Goal: Task Accomplishment & Management: Manage account settings

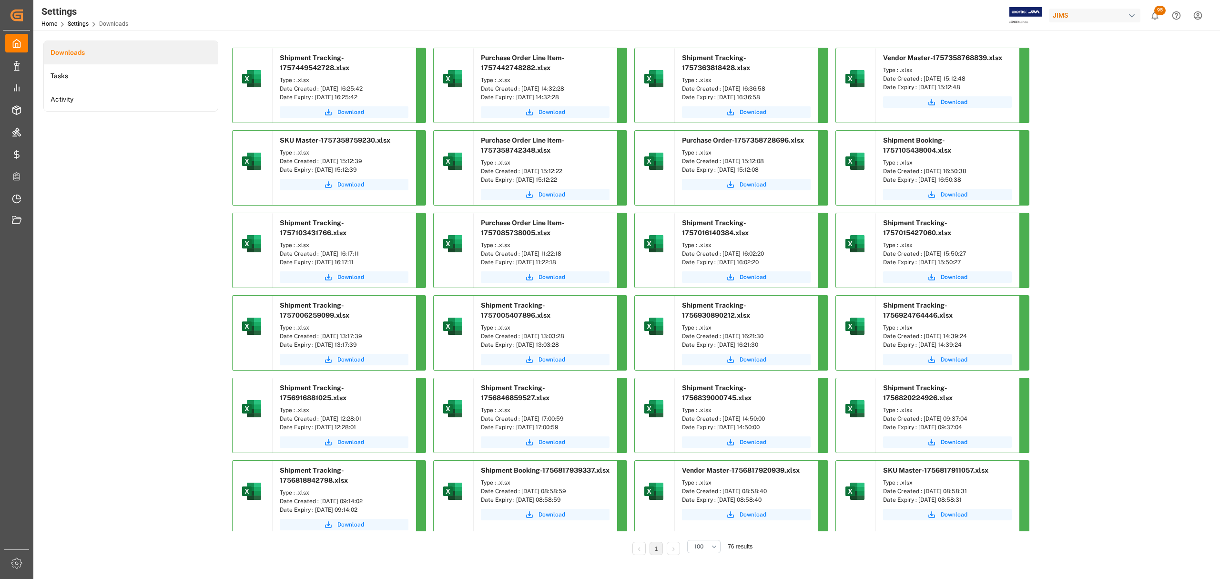
click at [146, 306] on div "Downloads Tasks Activity" at bounding box center [130, 305] width 175 height 528
click at [102, 295] on div "Downloads Tasks Activity" at bounding box center [130, 305] width 175 height 528
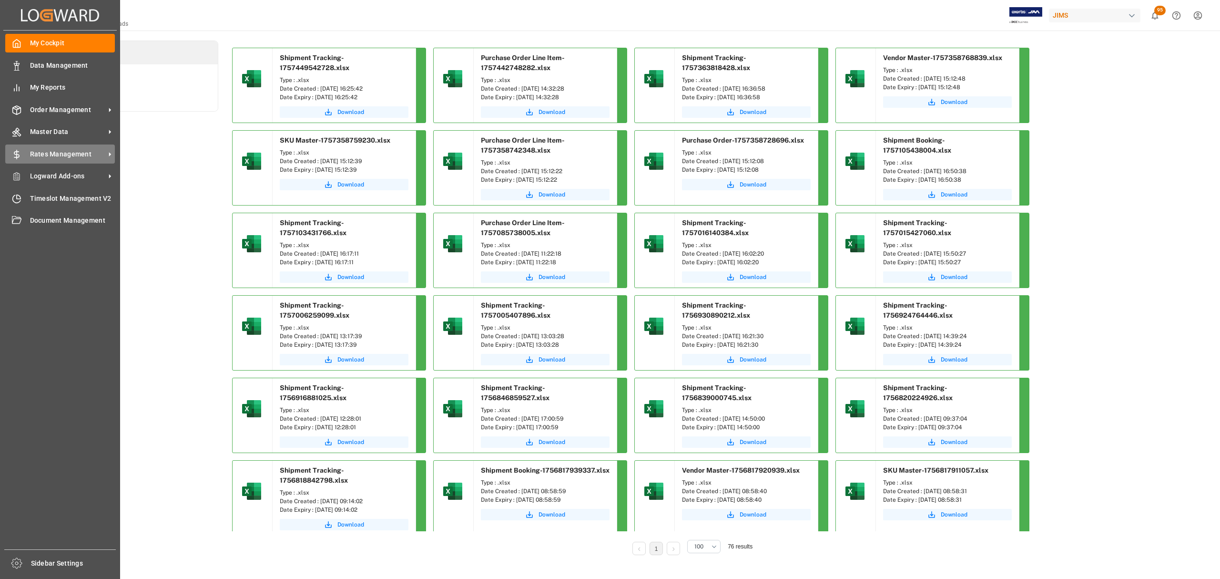
click at [59, 144] on div "Rates Management Rates Management" at bounding box center [60, 153] width 110 height 19
click at [31, 131] on span "Master Data" at bounding box center [67, 132] width 75 height 10
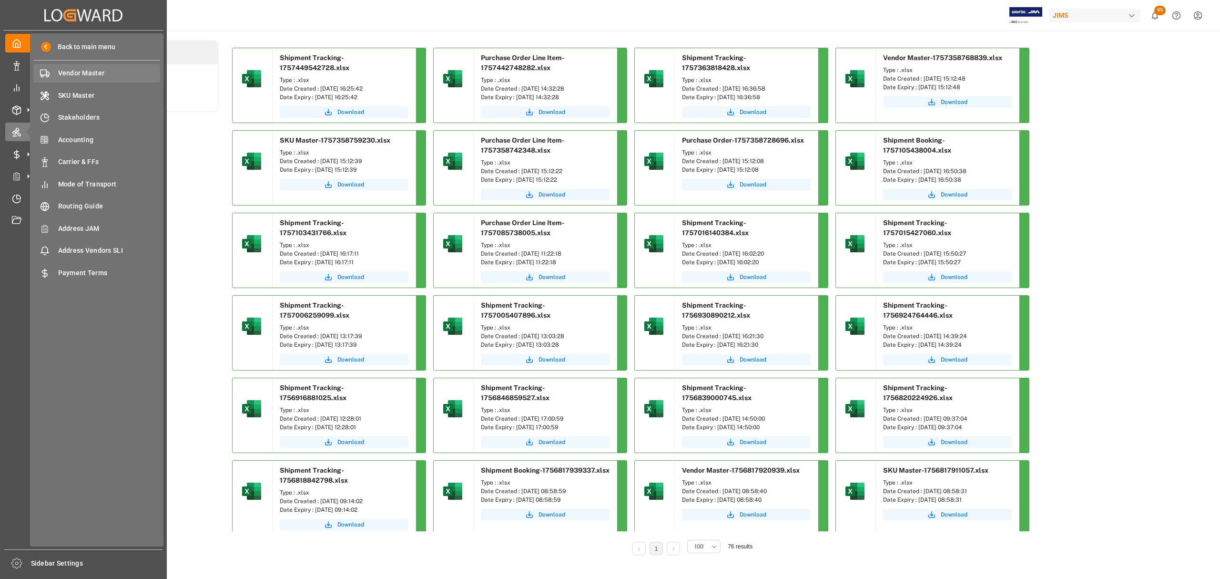
click at [89, 70] on span "Vendor Master" at bounding box center [109, 73] width 102 height 10
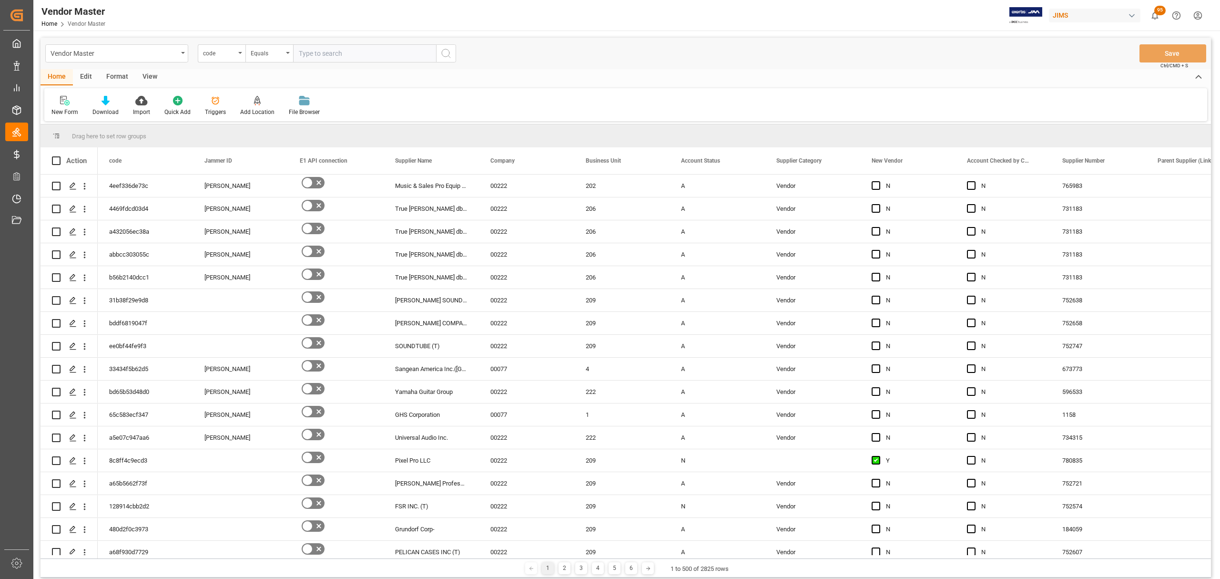
click at [347, 57] on input "text" at bounding box center [364, 53] width 143 height 18
click at [230, 51] on div "code" at bounding box center [219, 52] width 32 height 11
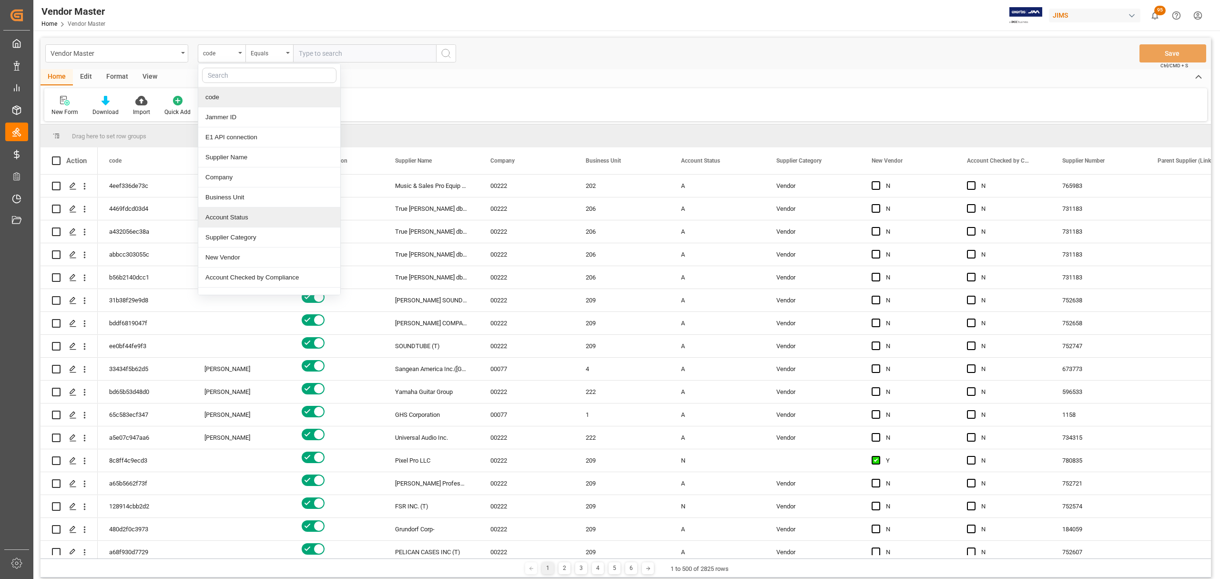
scroll to position [63, 0]
click at [252, 237] on div "Supplier Number" at bounding box center [269, 234] width 142 height 20
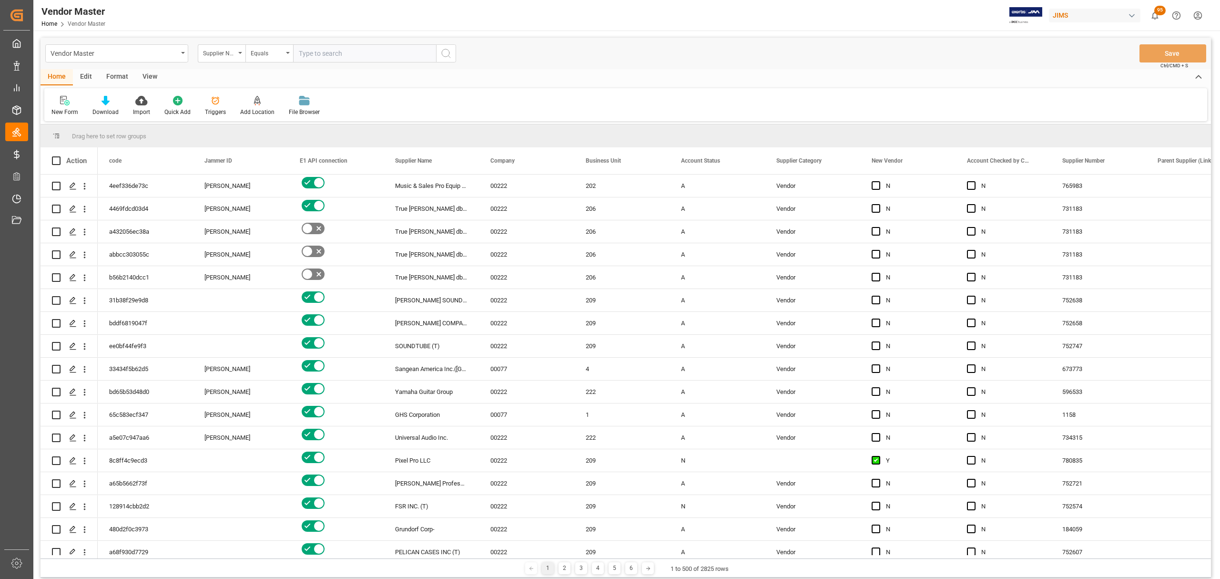
click at [328, 53] on input "text" at bounding box center [364, 53] width 143 height 18
paste input "431701"
type input "431701"
click at [446, 56] on circle "search button" at bounding box center [446, 53] width 8 height 8
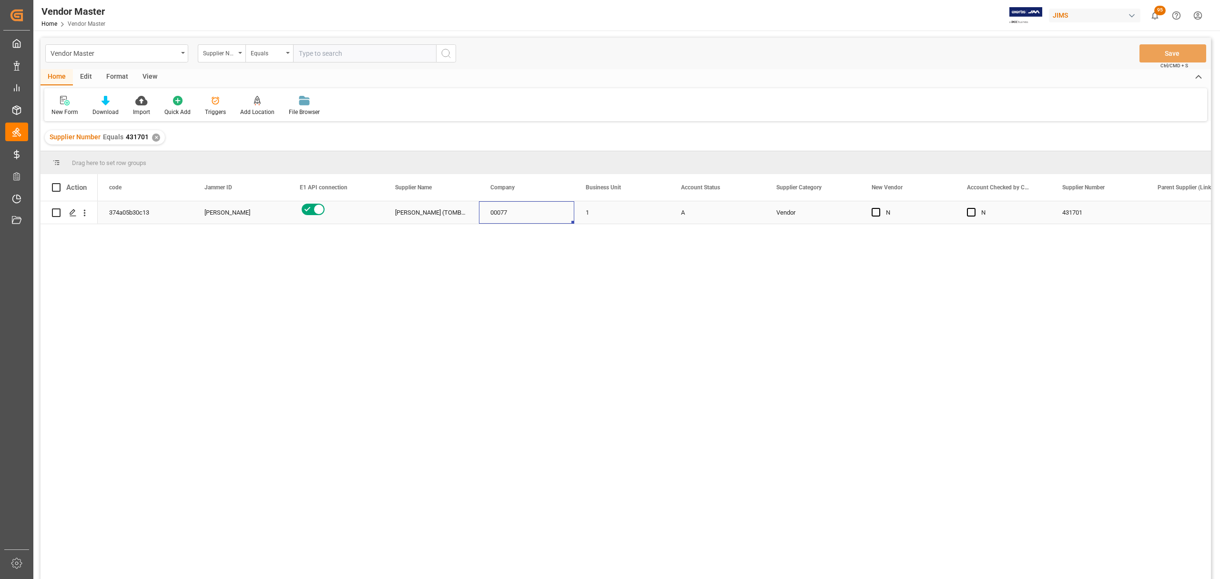
click at [511, 214] on div "00077" at bounding box center [526, 212] width 95 height 22
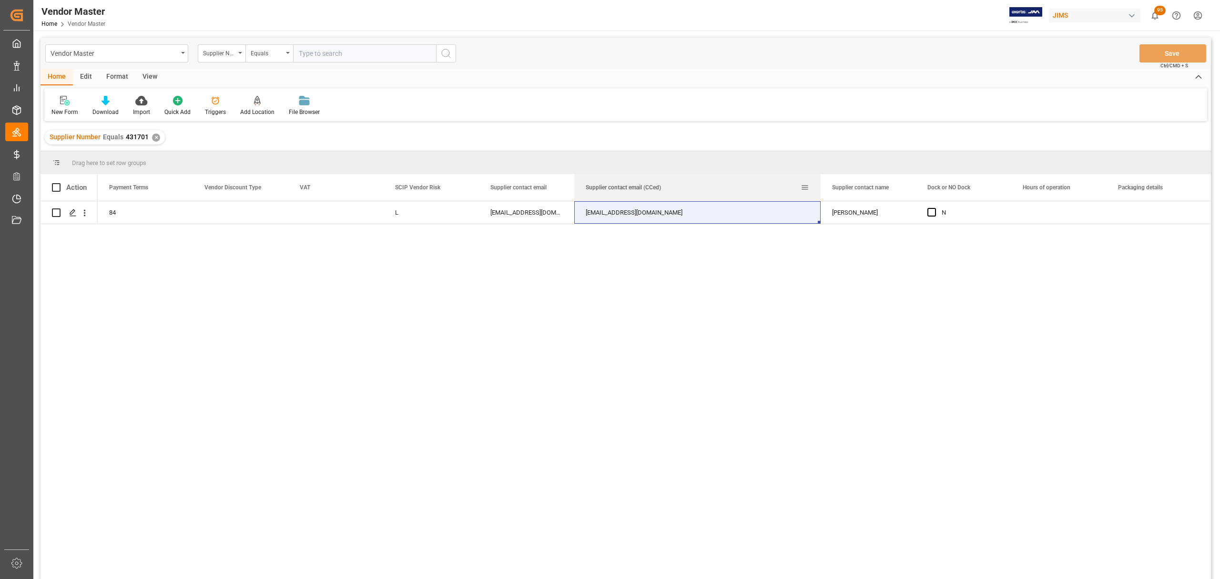
drag, startPoint x: 669, startPoint y: 184, endPoint x: 820, endPoint y: 181, distance: 151.1
click at [820, 181] on div at bounding box center [821, 187] width 4 height 27
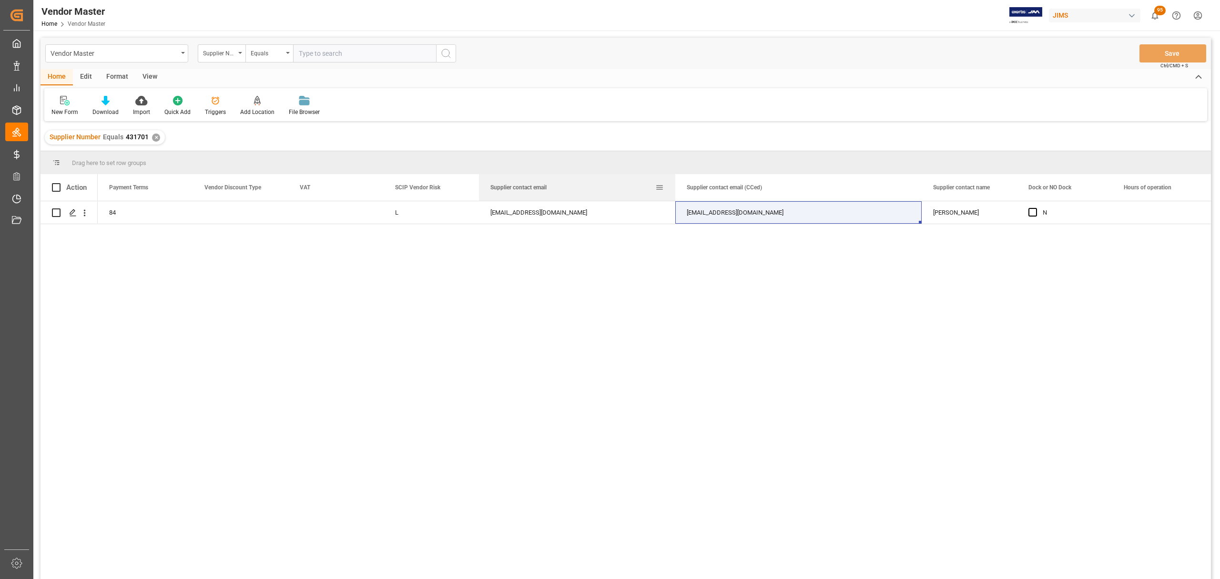
drag, startPoint x: 572, startPoint y: 180, endPoint x: 673, endPoint y: 185, distance: 101.2
click at [673, 185] on div at bounding box center [675, 187] width 4 height 27
click at [155, 138] on div "✕" at bounding box center [156, 137] width 8 height 8
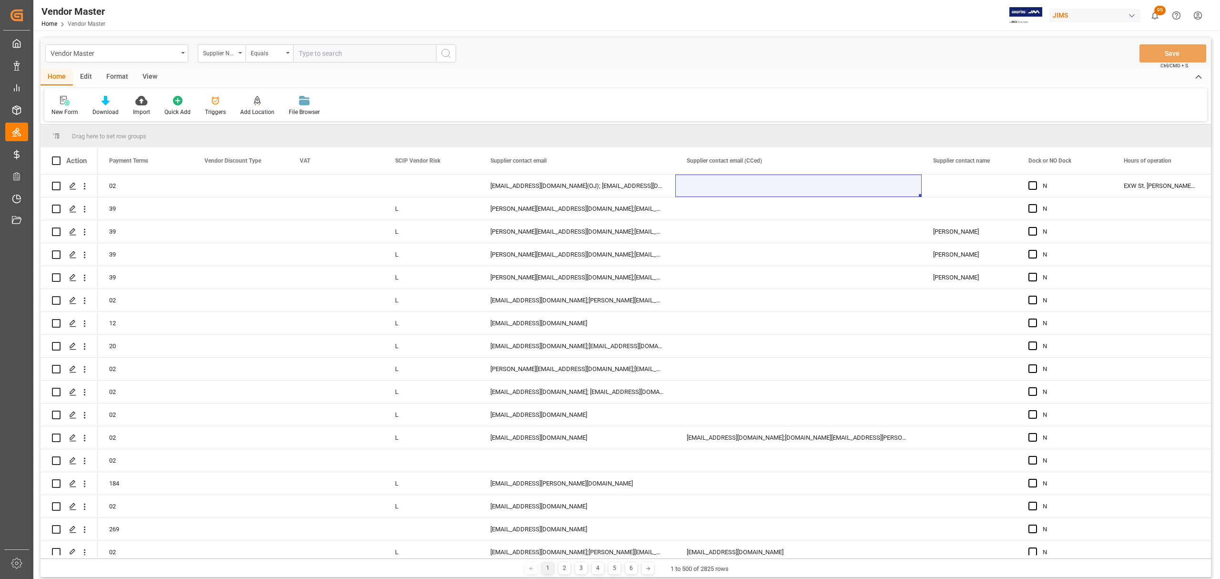
click at [376, 52] on input "text" at bounding box center [364, 53] width 143 height 18
paste input "276290"
type input "276290"
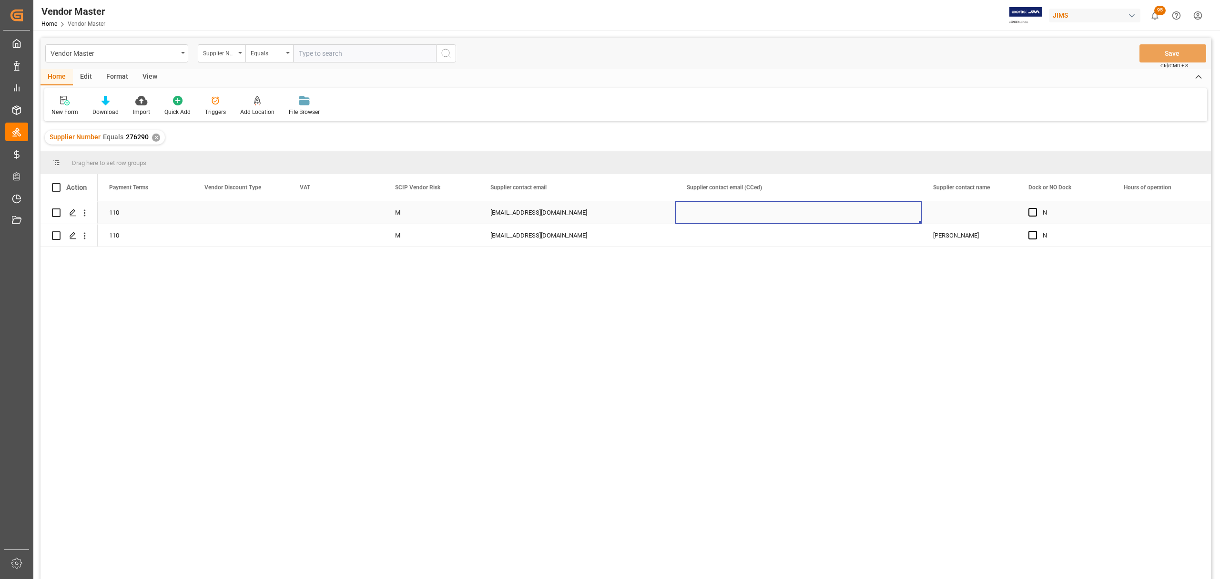
click at [767, 209] on div "Press SPACE to select this row." at bounding box center [798, 212] width 246 height 22
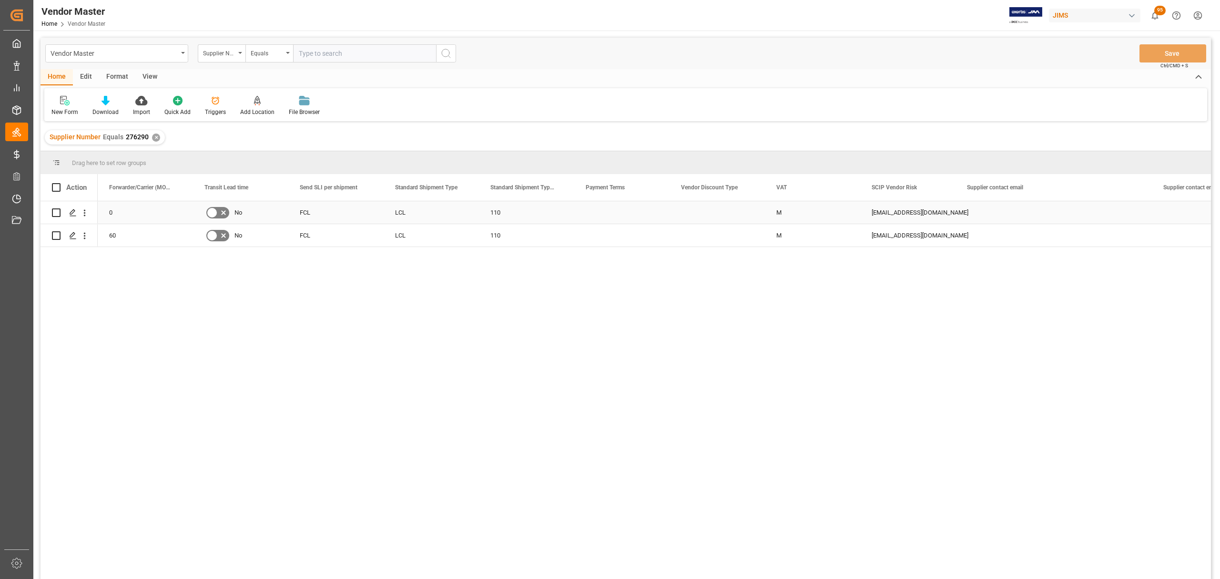
scroll to position [0, 3146]
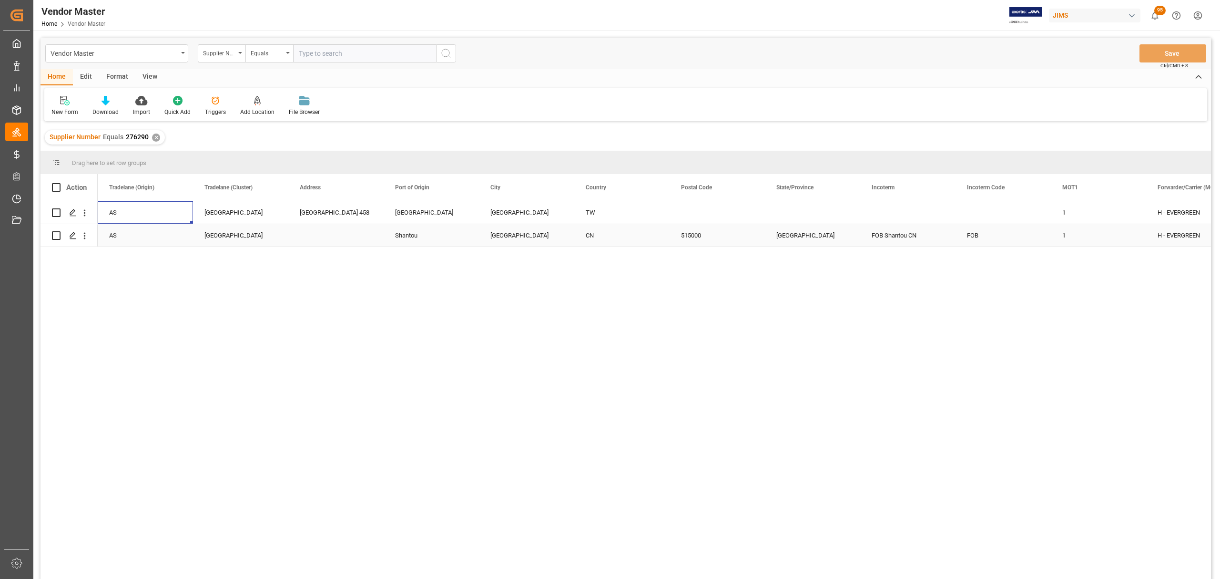
click at [58, 234] on input "Press Space to toggle row selection (unchecked)" at bounding box center [56, 235] width 9 height 9
checkbox input "true"
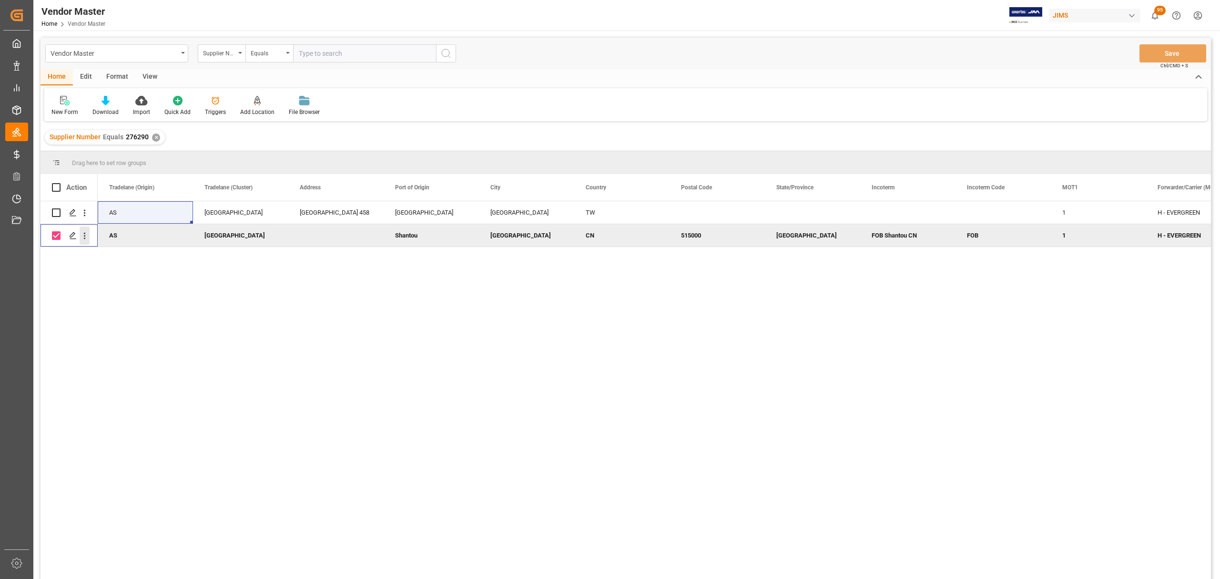
click at [85, 236] on icon "open menu" at bounding box center [85, 236] width 2 height 7
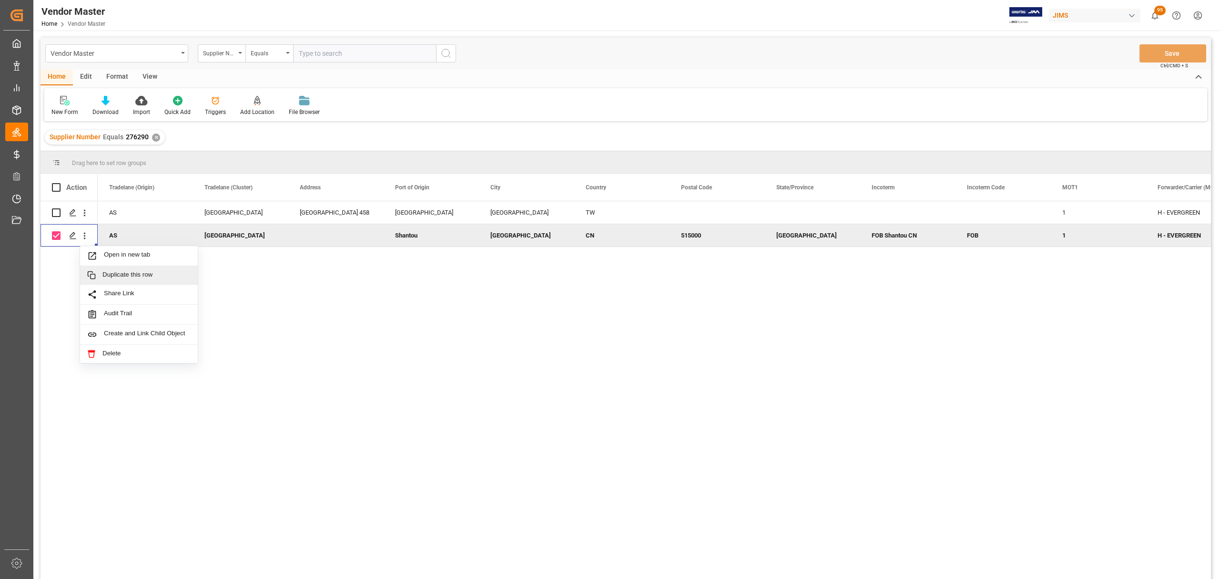
click at [147, 269] on div "Duplicate this row" at bounding box center [139, 275] width 118 height 19
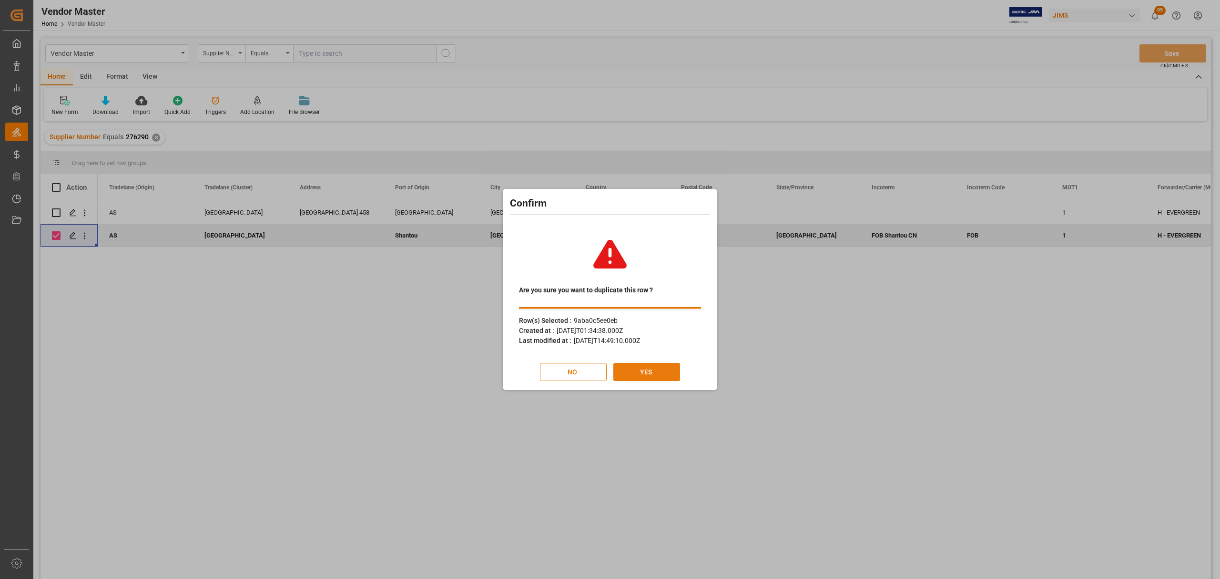
click at [649, 375] on button "YES" at bounding box center [646, 372] width 67 height 18
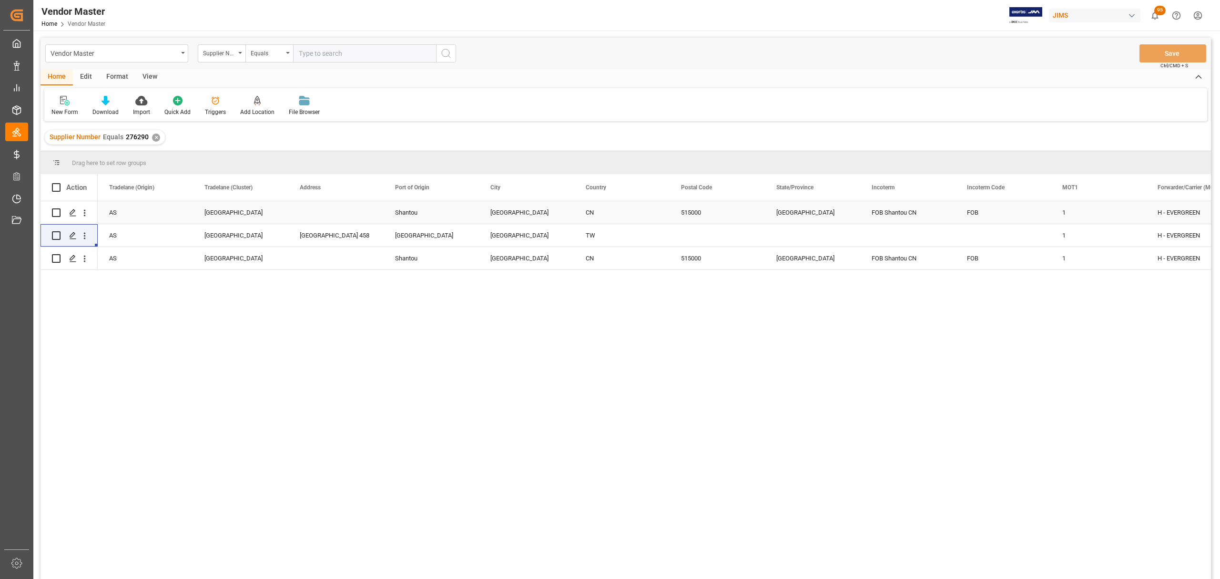
click at [54, 210] on input "Press Space to toggle row selection (unchecked)" at bounding box center [56, 212] width 9 height 9
checkbox input "true"
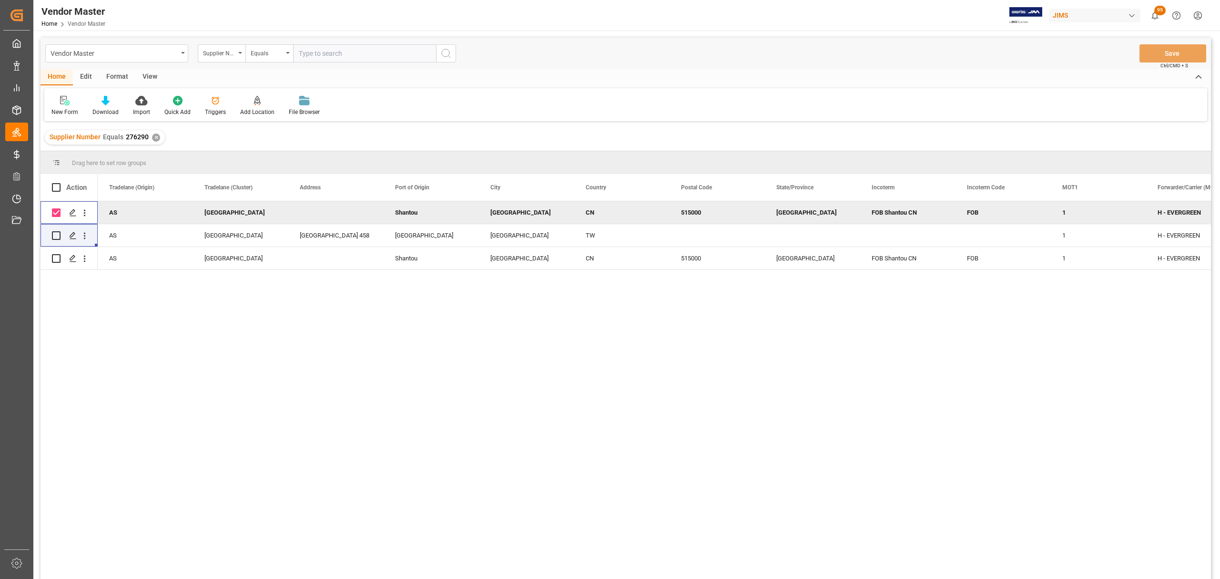
click at [335, 212] on div "Press SPACE to deselect this row." at bounding box center [335, 212] width 95 height 22
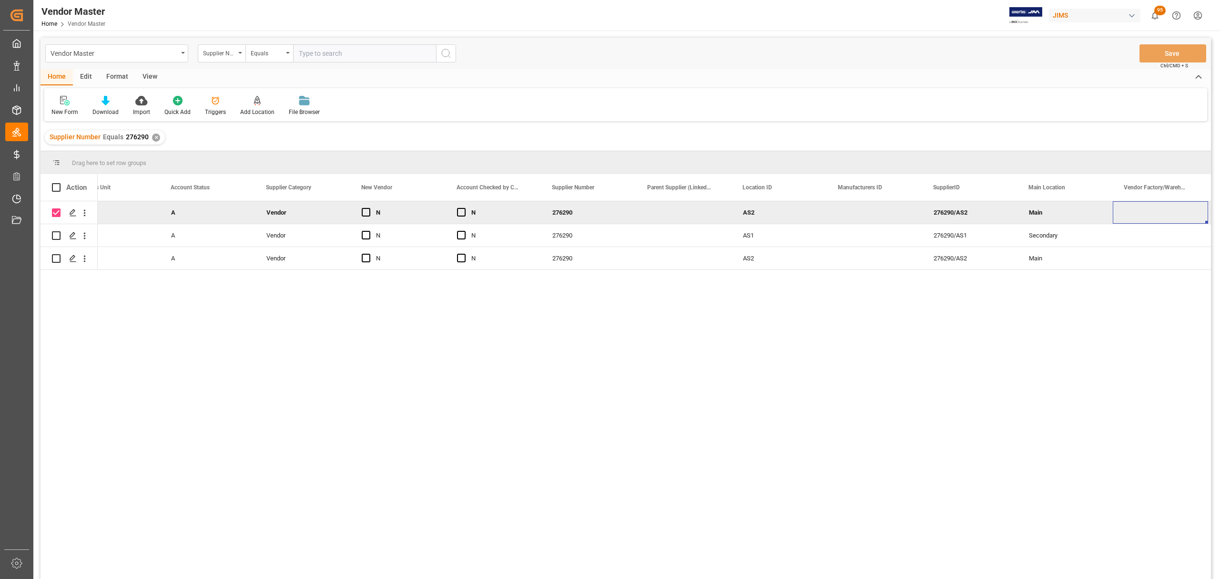
click at [761, 213] on div "AS2" at bounding box center [779, 212] width 95 height 22
click at [767, 217] on input "AS2" at bounding box center [779, 218] width 80 height 18
type input "AS3"
click at [916, 245] on div "Press SPACE to select this row." at bounding box center [874, 235] width 95 height 22
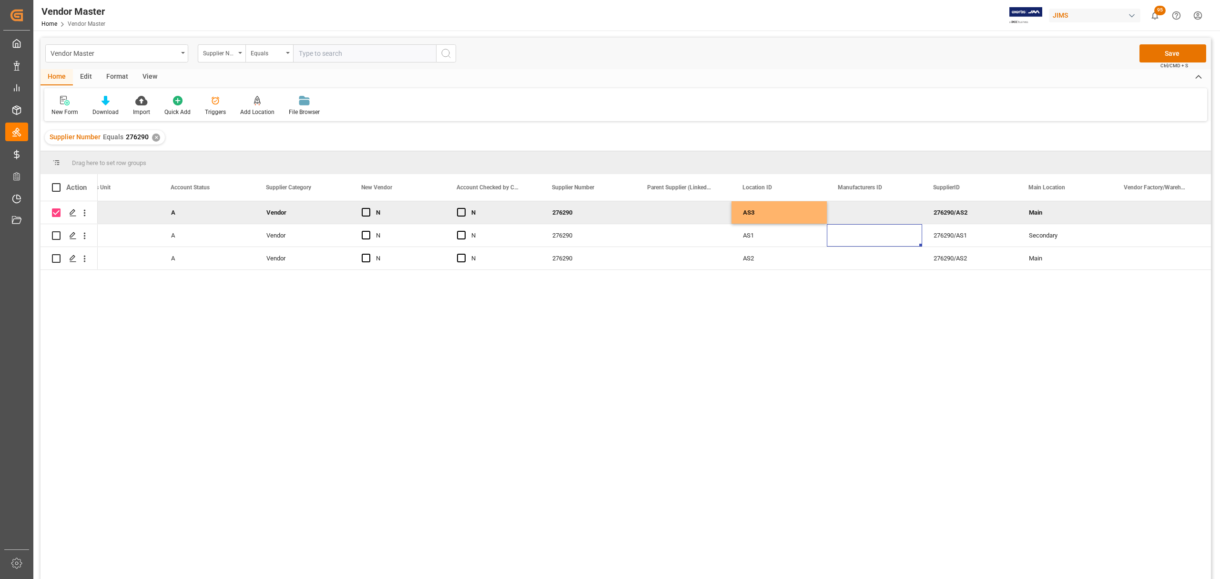
click at [979, 210] on div "276290/AS2" at bounding box center [969, 212] width 95 height 22
click at [974, 210] on input "276290/AS2" at bounding box center [970, 218] width 80 height 18
type input "276290/AS3"
click at [959, 248] on div "276290/AS2" at bounding box center [969, 258] width 95 height 22
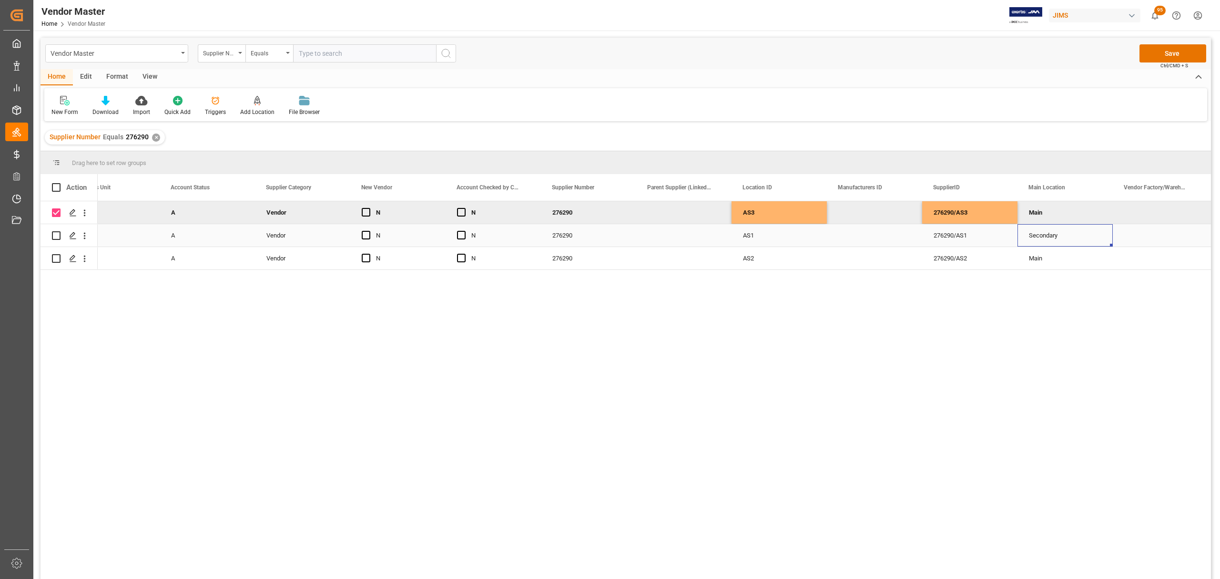
click at [1046, 235] on div "Secondary" at bounding box center [1065, 235] width 72 height 22
click at [1045, 210] on div "Main" at bounding box center [1065, 213] width 72 height 22
click at [1097, 221] on icon "open menu" at bounding box center [1095, 218] width 11 height 11
click at [1065, 274] on div "Secondary" at bounding box center [1065, 278] width 79 height 33
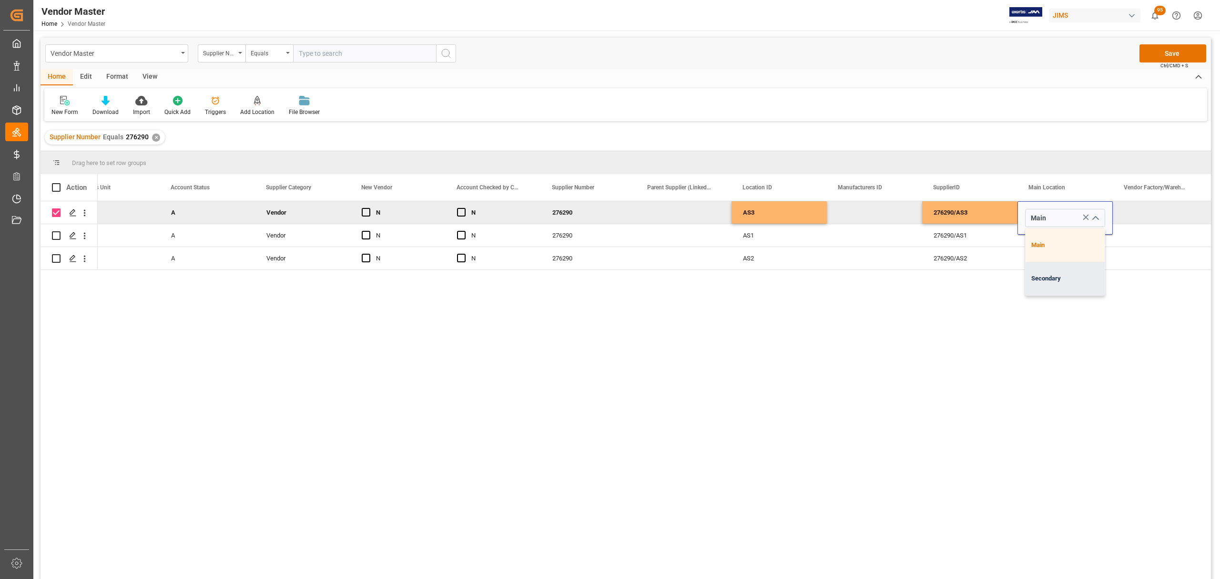
type input "Secondary"
click at [966, 235] on div "276290/AS1" at bounding box center [969, 235] width 95 height 22
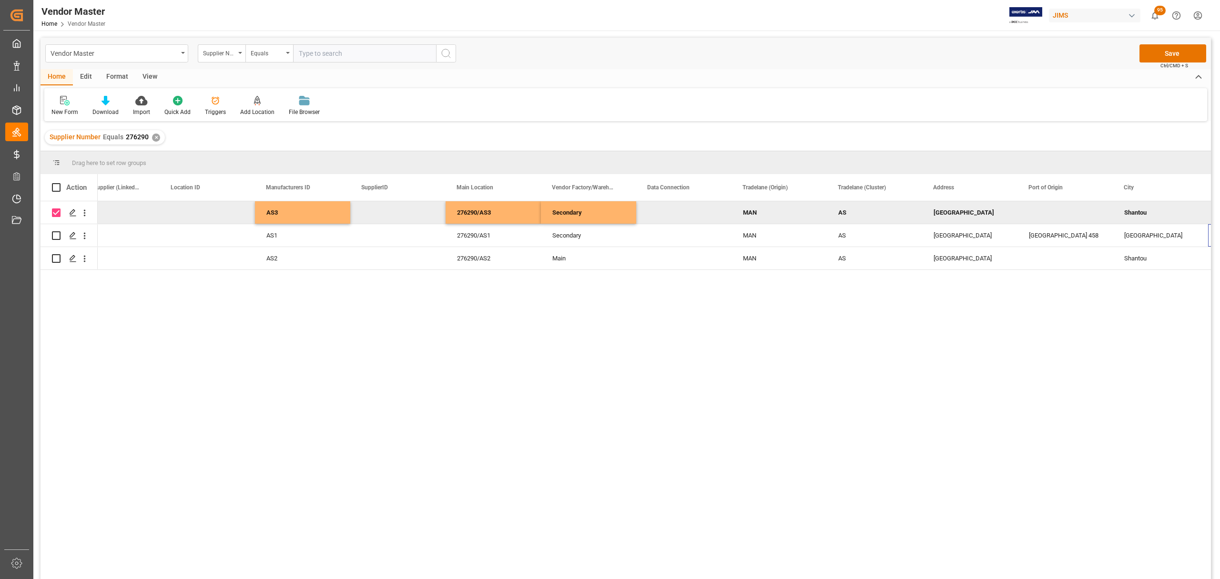
scroll to position [0, 1082]
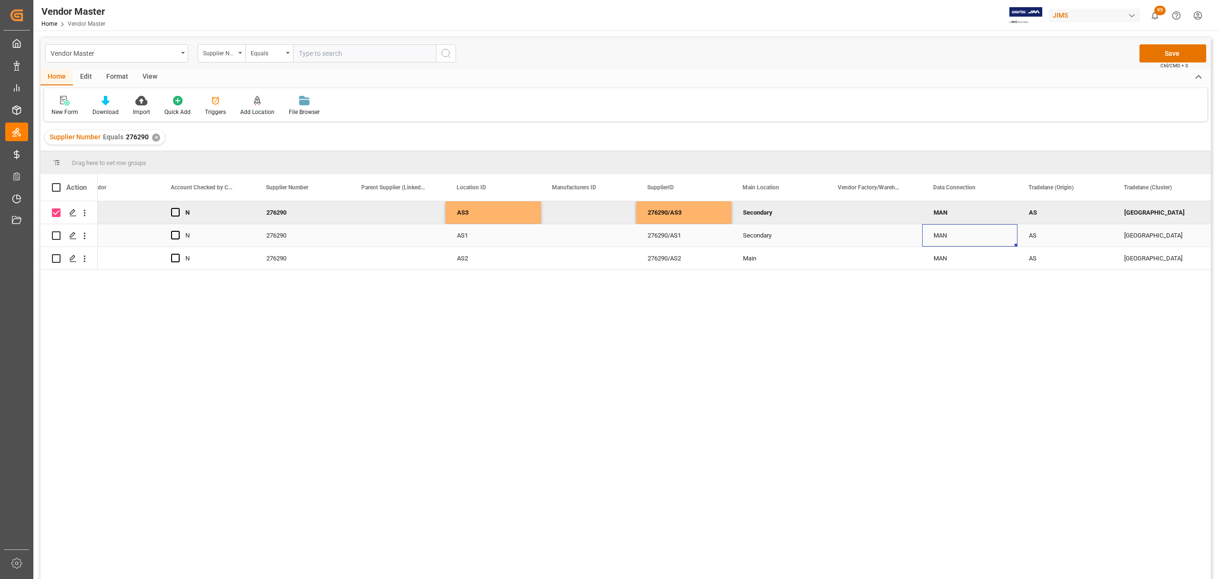
click at [990, 233] on div "MAN" at bounding box center [970, 235] width 72 height 22
click at [1005, 241] on icon "open menu" at bounding box center [999, 240] width 11 height 11
click at [967, 267] on div "API" at bounding box center [969, 267] width 79 height 33
type input "API"
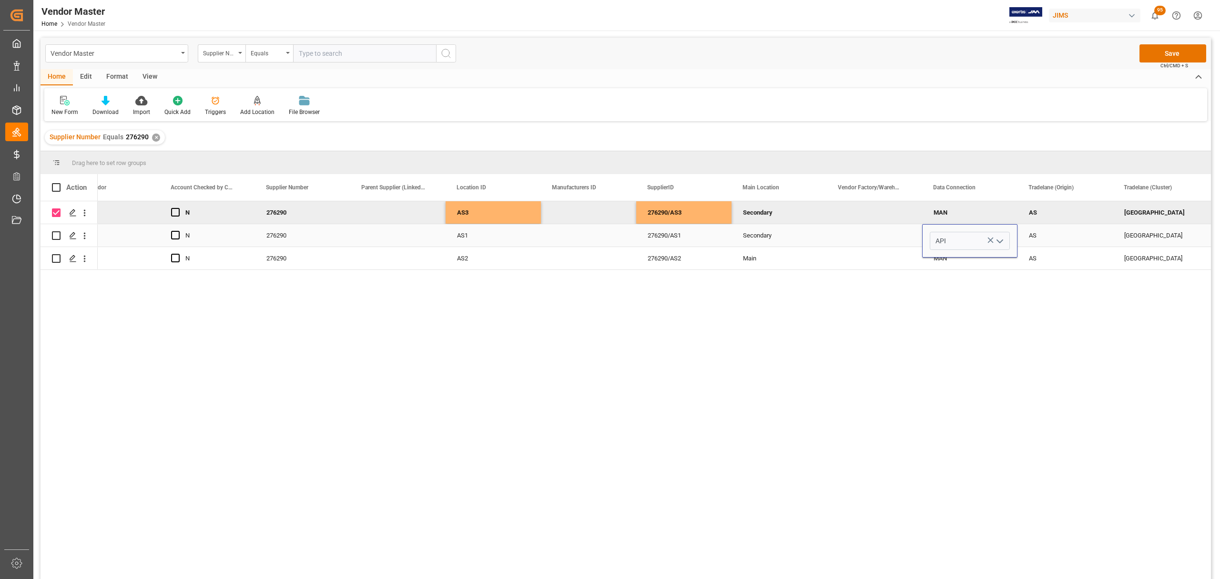
click at [860, 225] on div "Press SPACE to select this row." at bounding box center [874, 235] width 95 height 22
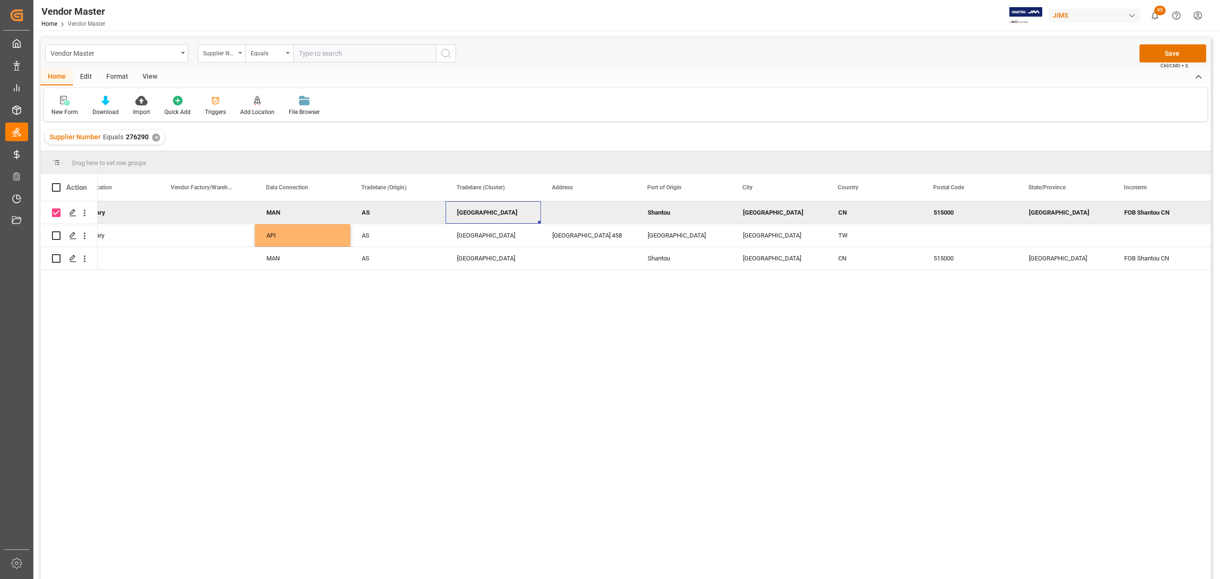
click at [468, 214] on div "South China" at bounding box center [493, 213] width 72 height 22
click at [489, 210] on div "South China" at bounding box center [493, 213] width 72 height 22
click at [526, 218] on icon "open menu" at bounding box center [523, 218] width 11 height 11
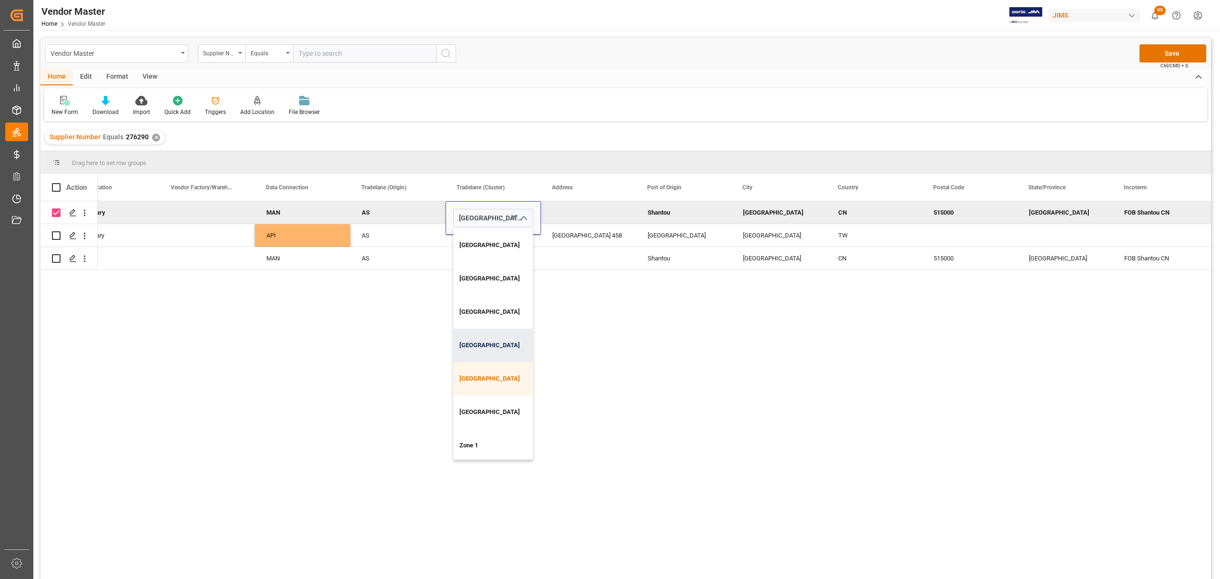
click at [492, 347] on div "South Asia" at bounding box center [493, 344] width 79 height 33
type input "South Asia"
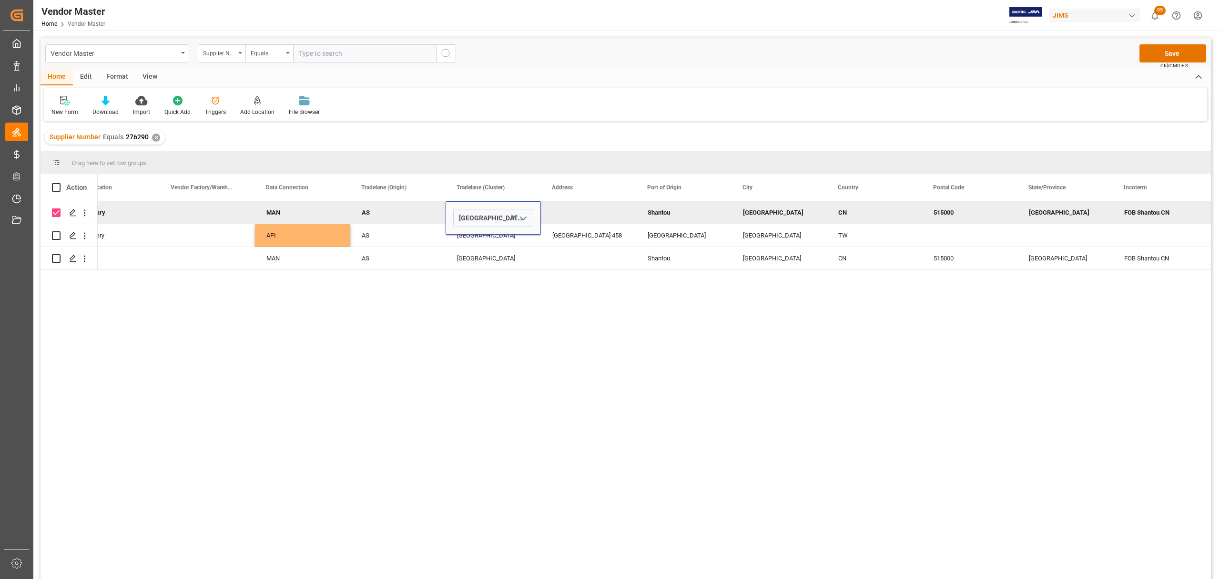
click at [576, 210] on div "Press SPACE to deselect this row." at bounding box center [588, 212] width 95 height 22
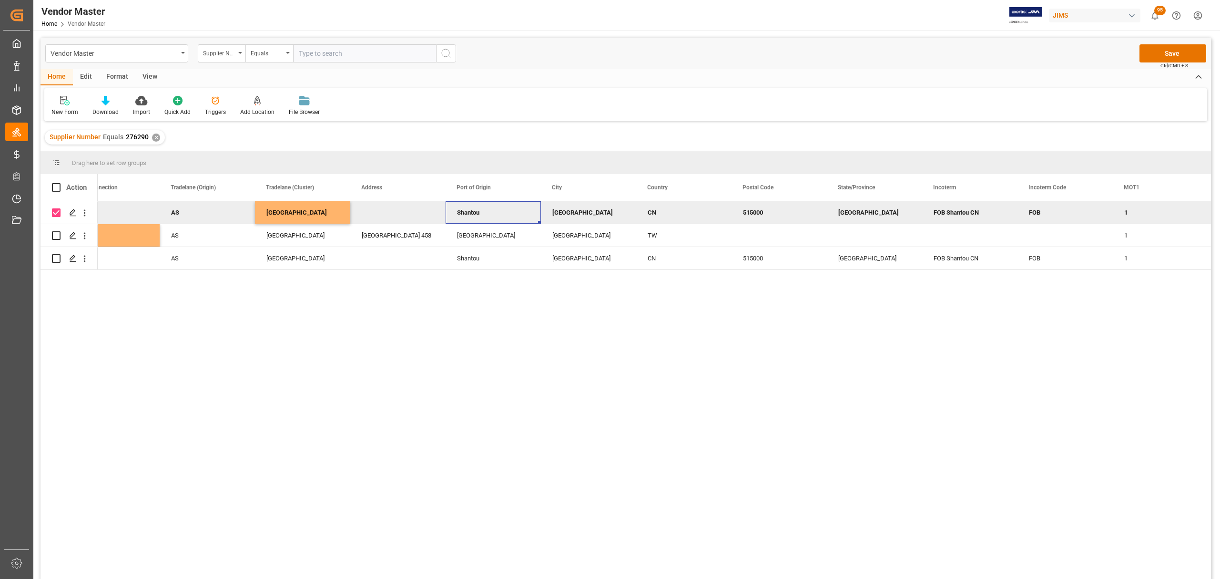
click at [954, 214] on div "FOB Shantou CN" at bounding box center [969, 212] width 95 height 22
click at [383, 204] on div "Press SPACE to deselect this row." at bounding box center [397, 212] width 95 height 22
click at [384, 214] on input "Press SPACE to deselect this row." at bounding box center [398, 218] width 80 height 18
paste input "Jl. Prof. Dr. Ir. Soetami Km.10, Kp.Sena, (10)No. & date of L/C Mekarsari, Rang…"
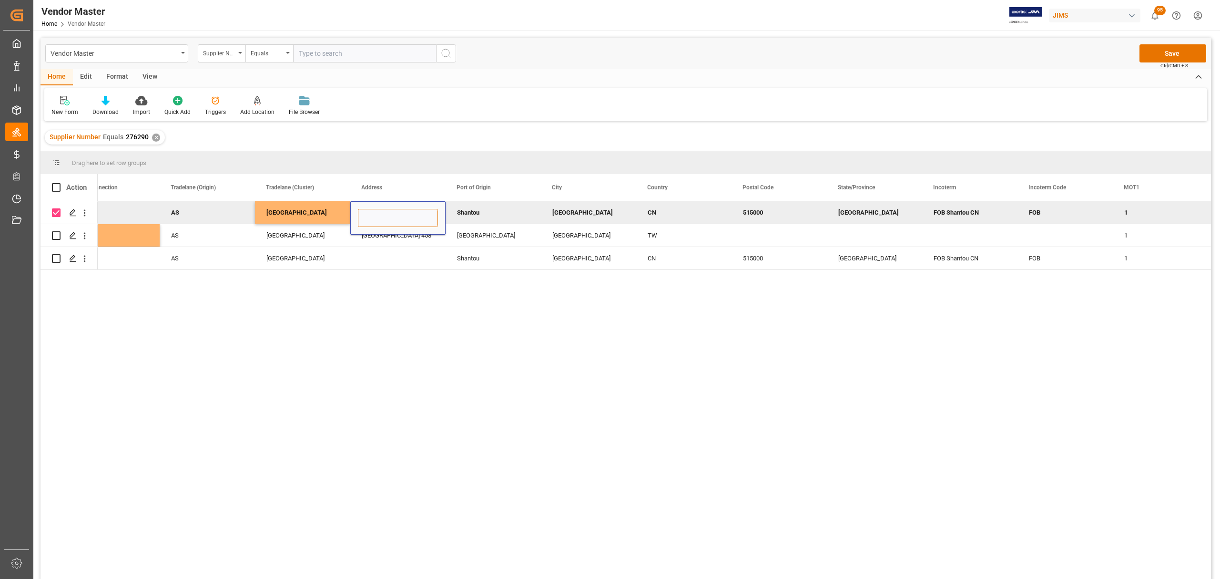
type input "Jl. Prof. Dr. Ir. Soetami Km.10, Kp.Sena, (10)No. & date of L/C Mekarsari, Rang…"
click at [468, 213] on div "Shantou" at bounding box center [493, 212] width 95 height 22
click at [572, 210] on div "Hong Kong" at bounding box center [588, 212] width 95 height 22
click at [573, 210] on input "Hong Kong" at bounding box center [589, 218] width 80 height 18
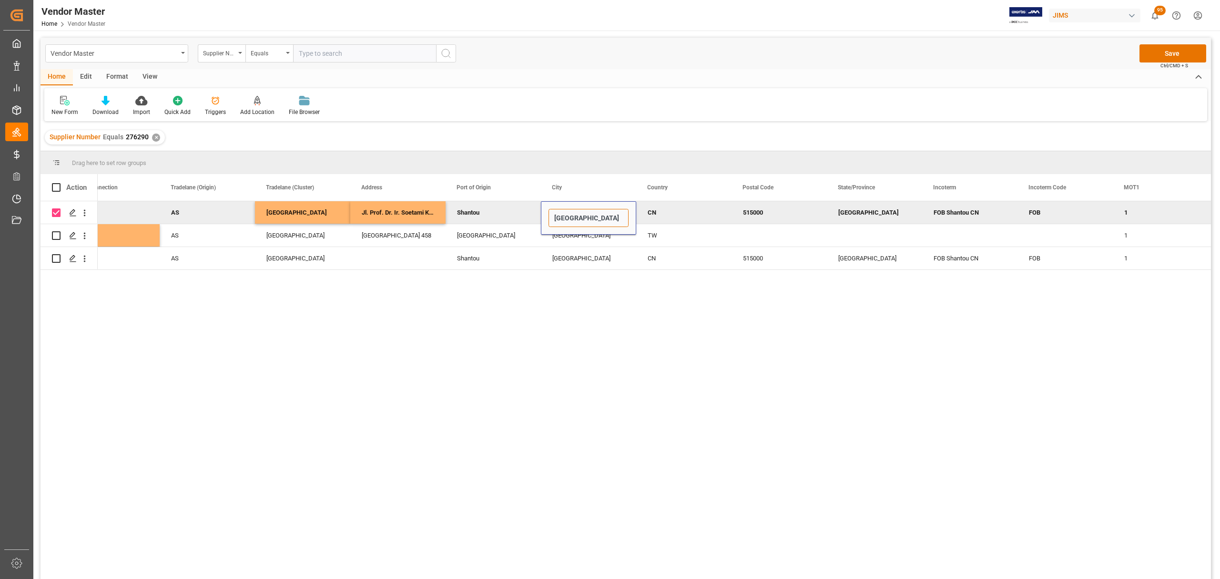
click at [573, 210] on input "Hong Kong" at bounding box center [589, 218] width 80 height 18
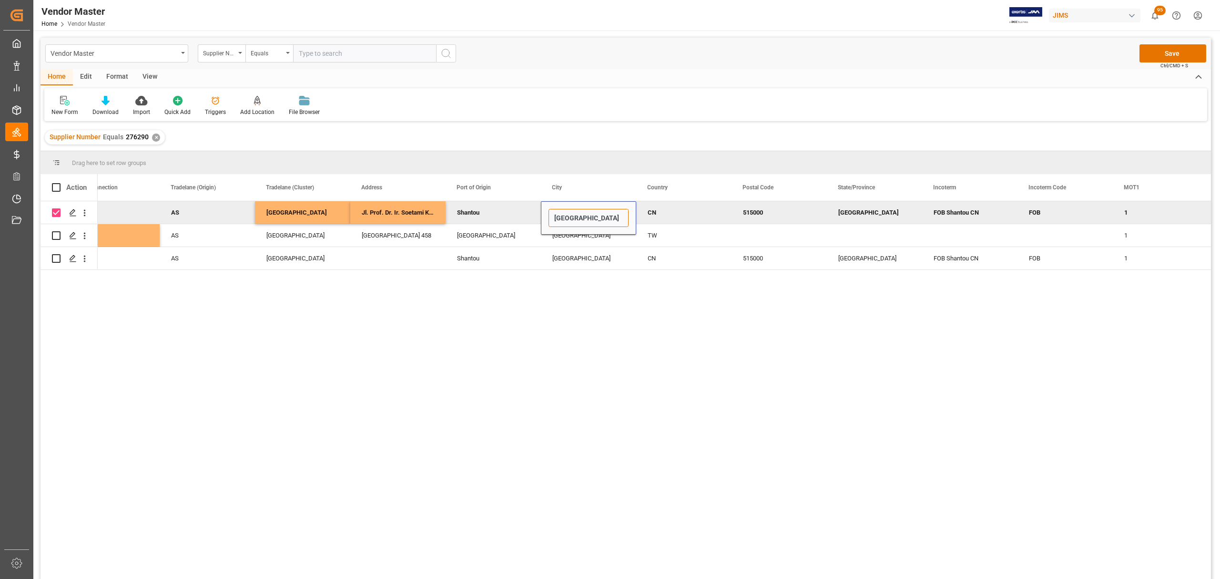
paste input "Jakarta"
type input "Jakarta"
click at [487, 210] on div "Shantou" at bounding box center [493, 212] width 95 height 22
click at [487, 212] on input "Shantou" at bounding box center [493, 218] width 80 height 18
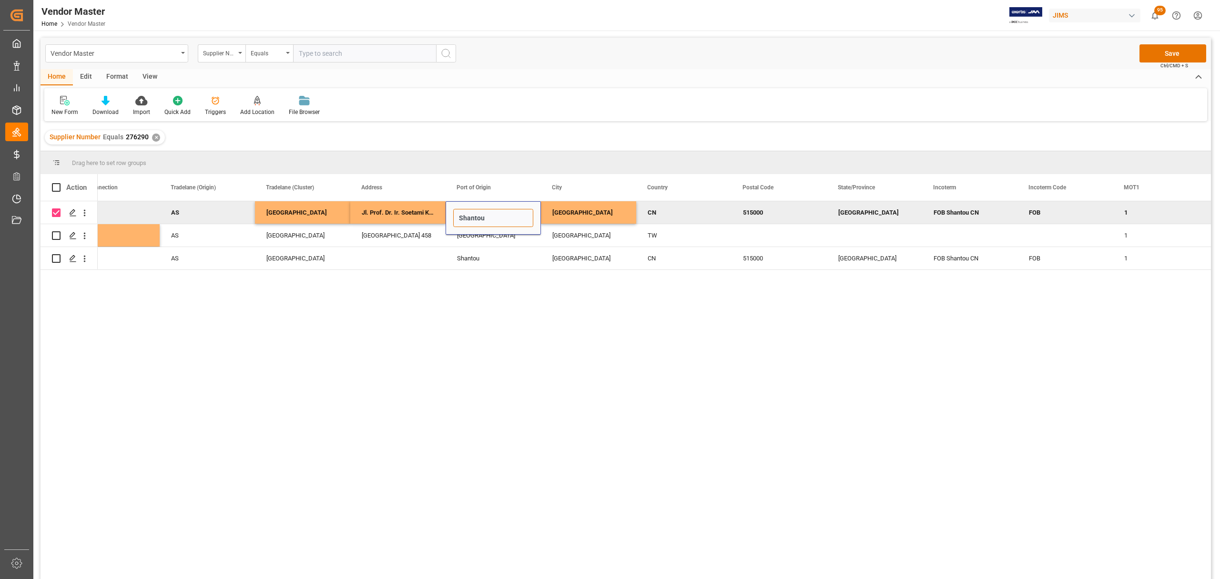
paste input "Jakarta Raya"
type input "Jakarta Raya"
click at [675, 215] on div "CN" at bounding box center [684, 213] width 72 height 22
click at [671, 218] on input "CN" at bounding box center [684, 218] width 80 height 18
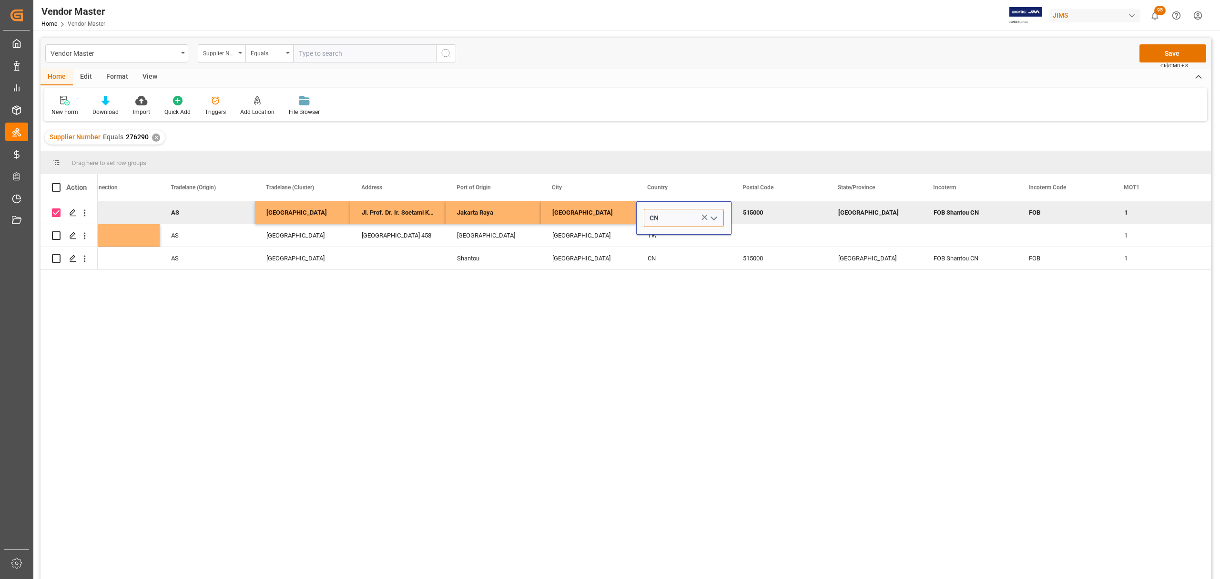
click at [671, 218] on input "CN" at bounding box center [684, 218] width 80 height 18
type input "ID"
click at [657, 253] on div "ID" at bounding box center [683, 244] width 79 height 33
click at [750, 210] on div "515000" at bounding box center [779, 212] width 95 height 22
click at [856, 209] on div "Guangdong" at bounding box center [874, 212] width 95 height 22
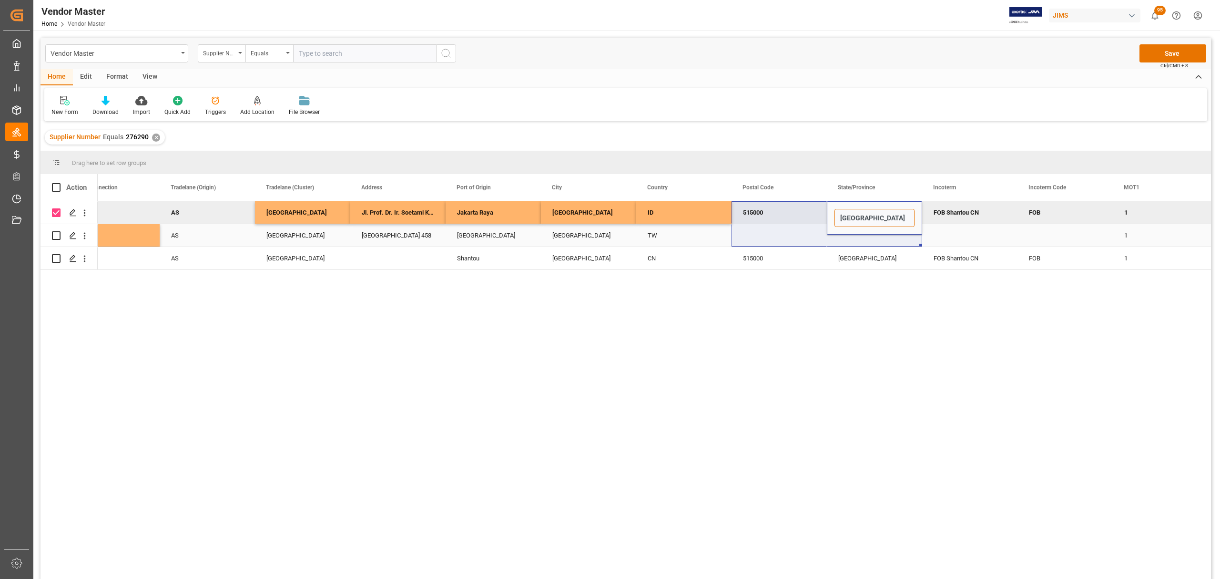
drag, startPoint x: 881, startPoint y: 220, endPoint x: 787, endPoint y: 227, distance: 93.7
click at [768, 214] on div "515000" at bounding box center [779, 212] width 95 height 22
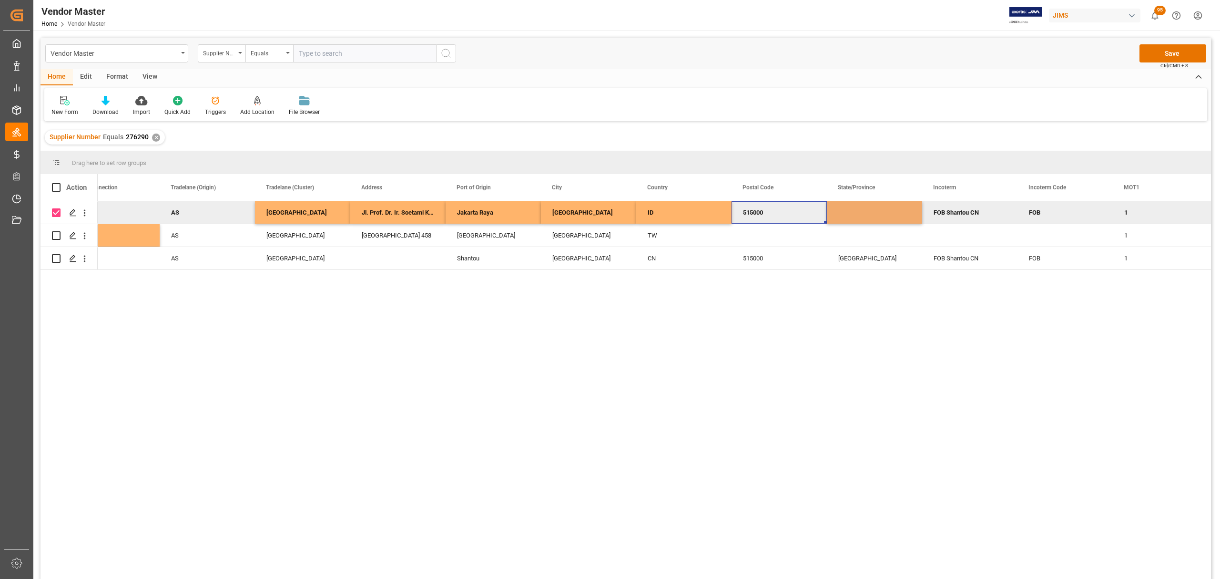
click at [768, 214] on div "515000" at bounding box center [779, 212] width 95 height 22
click at [768, 214] on input "515000" at bounding box center [779, 218] width 80 height 18
click at [510, 219] on div "Jakarta Raya" at bounding box center [493, 212] width 95 height 22
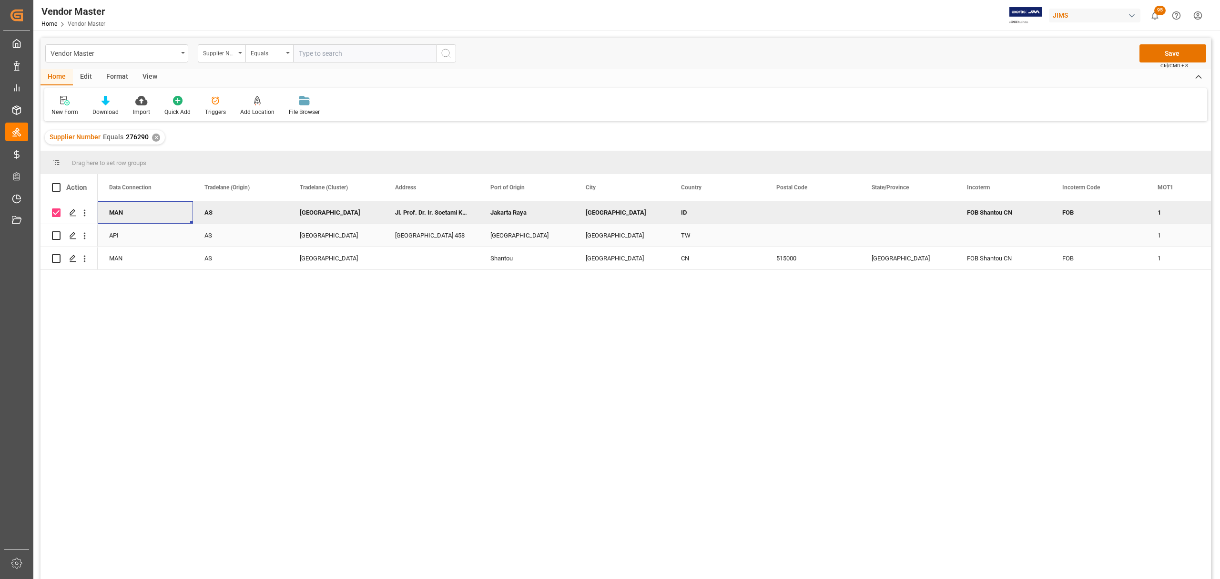
scroll to position [0, 1525]
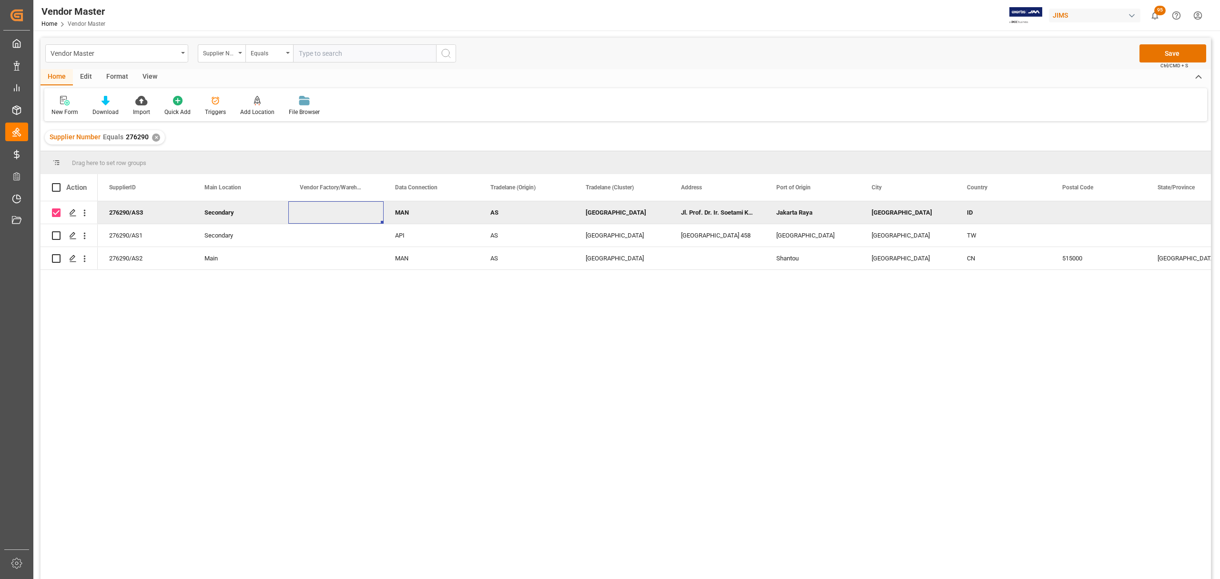
click at [344, 210] on div "Press SPACE to deselect this row." at bounding box center [335, 212] width 95 height 22
click at [336, 217] on input "Press SPACE to deselect this row." at bounding box center [336, 218] width 80 height 18
paste input "PT. SIERRA GUITAR INDONESIA"
type input "PT. SIERRA GUITAR INDONESIA"
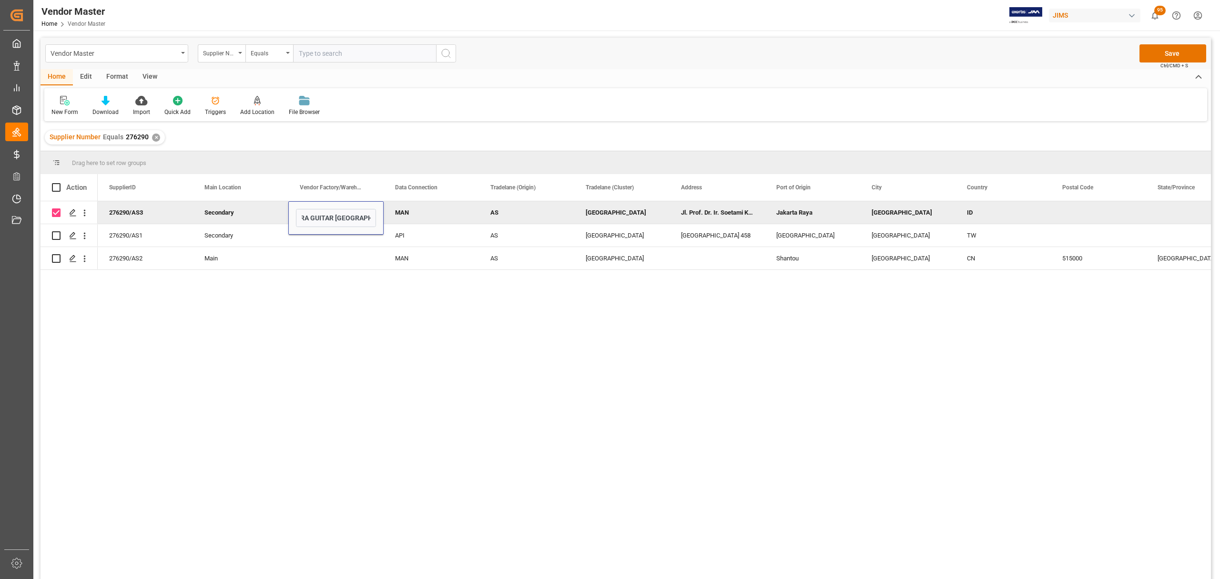
click at [420, 208] on div "MAN" at bounding box center [431, 213] width 72 height 22
click at [732, 214] on div "Jl. Prof. Dr. Ir. Soetami Km.10, Kp.Sena, (10)No. & date of L/C Mekarsari, Rang…" at bounding box center [717, 212] width 95 height 22
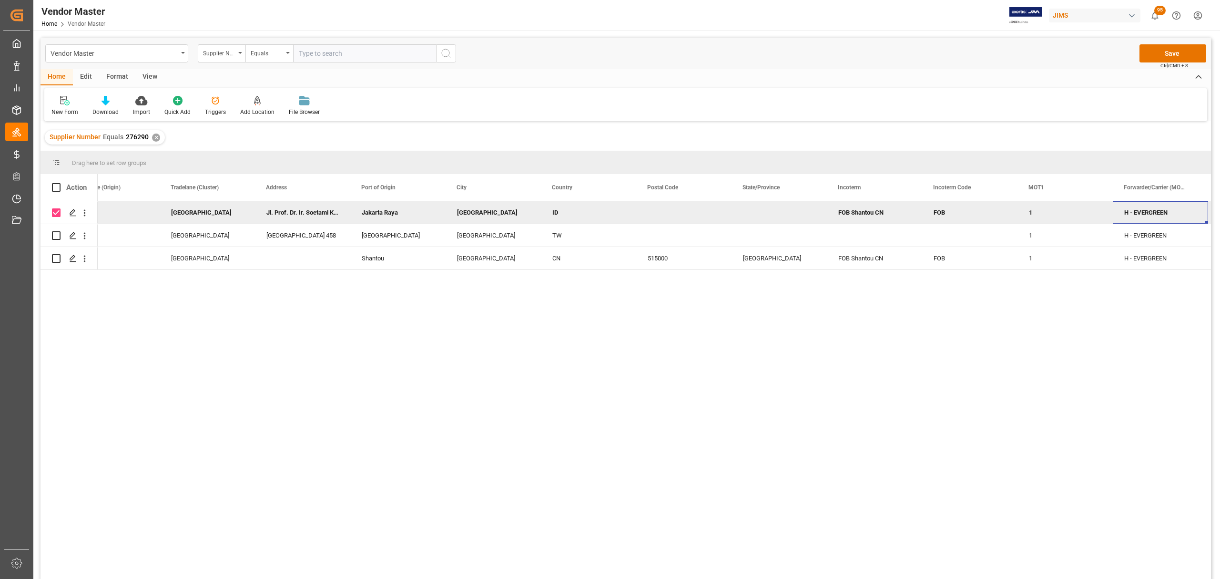
click at [378, 210] on div "Jakarta Raya" at bounding box center [397, 212] width 95 height 22
click at [394, 212] on input "Jakarta Raya" at bounding box center [398, 218] width 80 height 18
drag, startPoint x: 406, startPoint y: 218, endPoint x: 303, endPoint y: 218, distance: 103.0
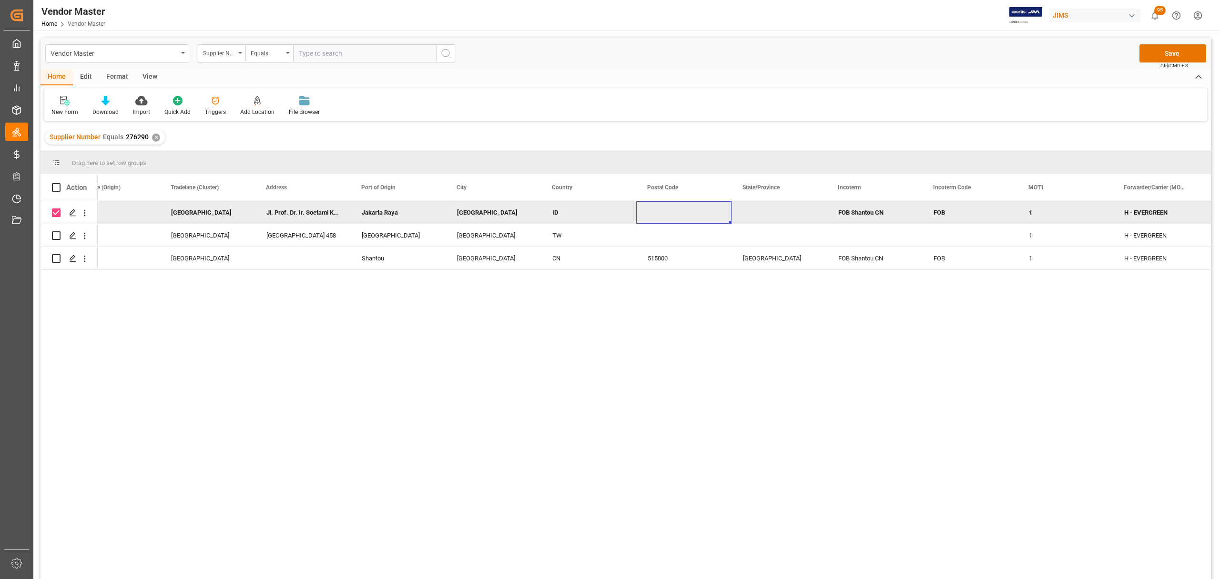
click at [665, 207] on div "Press SPACE to deselect this row." at bounding box center [683, 212] width 95 height 22
click at [767, 210] on div "Press SPACE to deselect this row." at bounding box center [779, 212] width 95 height 22
click at [767, 214] on input "Press SPACE to deselect this row." at bounding box center [779, 218] width 80 height 18
paste input "Jakarta Raya"
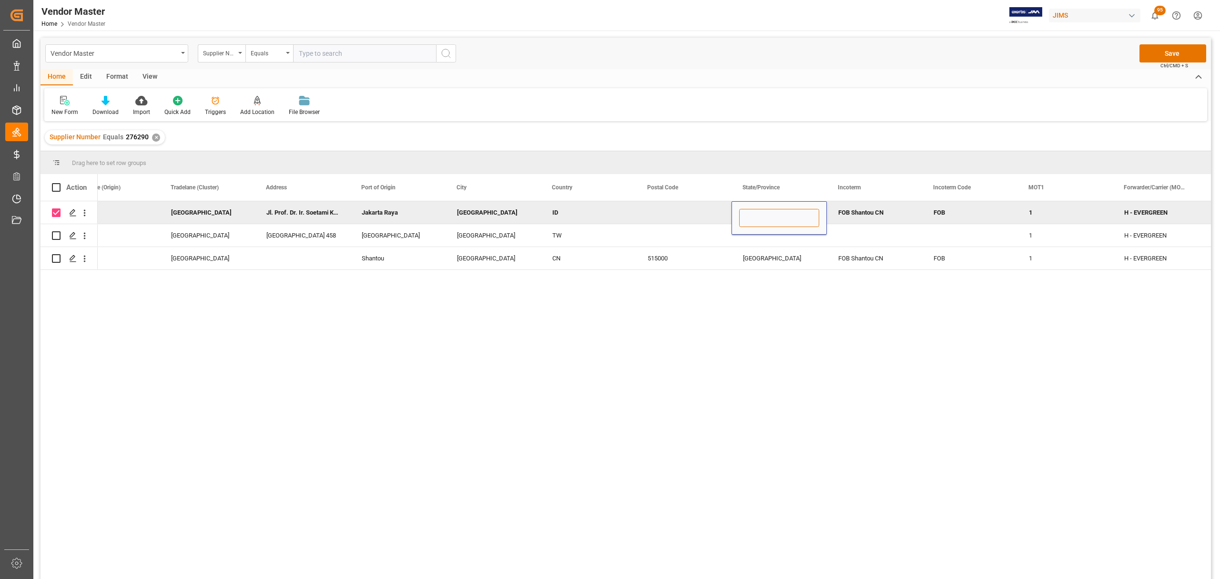
type input "Jakarta Raya"
click at [870, 213] on div "FOB Shantou CN" at bounding box center [874, 212] width 95 height 22
click at [865, 208] on div "FOB Shantou CN" at bounding box center [874, 212] width 95 height 22
drag, startPoint x: 893, startPoint y: 216, endPoint x: 855, endPoint y: 216, distance: 38.1
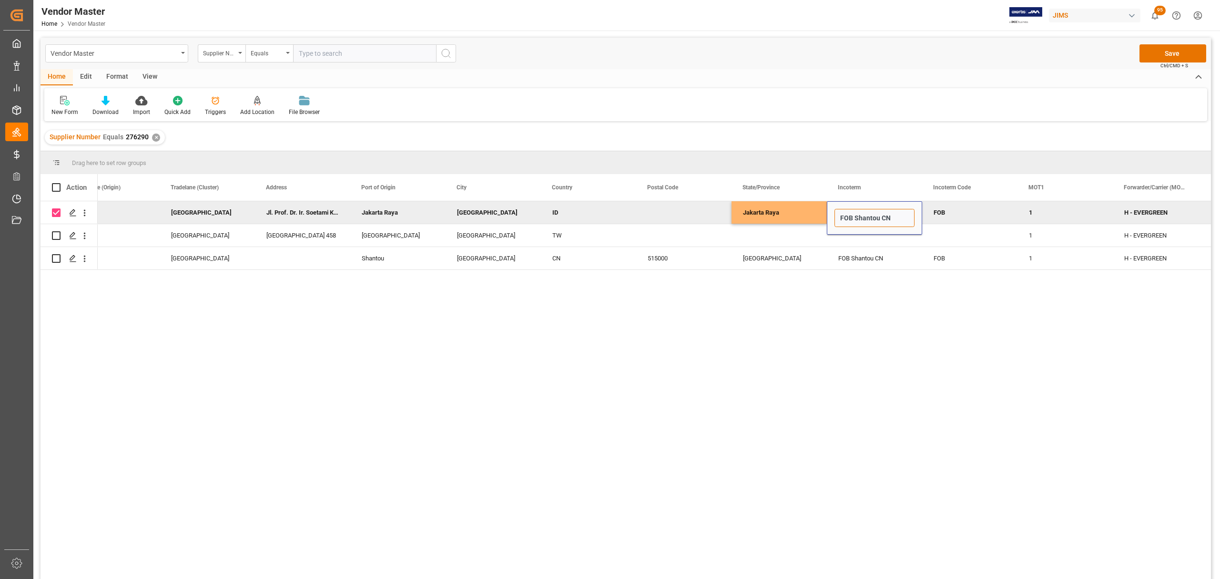
click at [855, 216] on input "FOB Shantou CN" at bounding box center [875, 218] width 80 height 18
paste input "Jakarta Raya"
type input "FOB Jakarta Raya, ID"
click at [973, 230] on div "Press SPACE to select this row." at bounding box center [969, 235] width 95 height 22
click at [1177, 58] on button "Save" at bounding box center [1173, 53] width 67 height 18
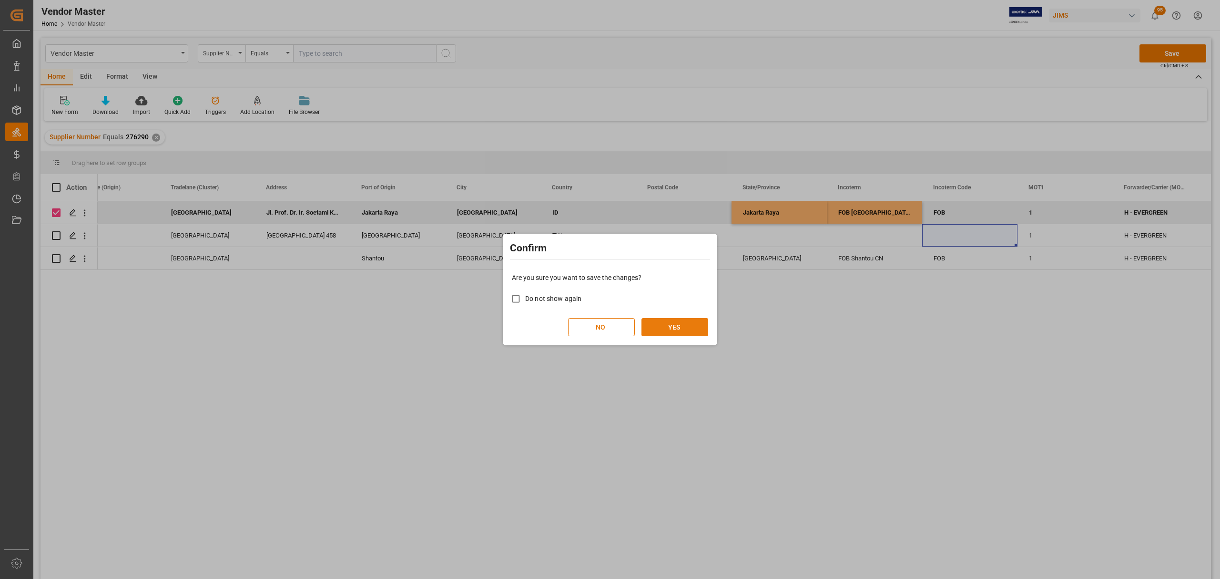
click at [675, 332] on button "YES" at bounding box center [675, 327] width 67 height 18
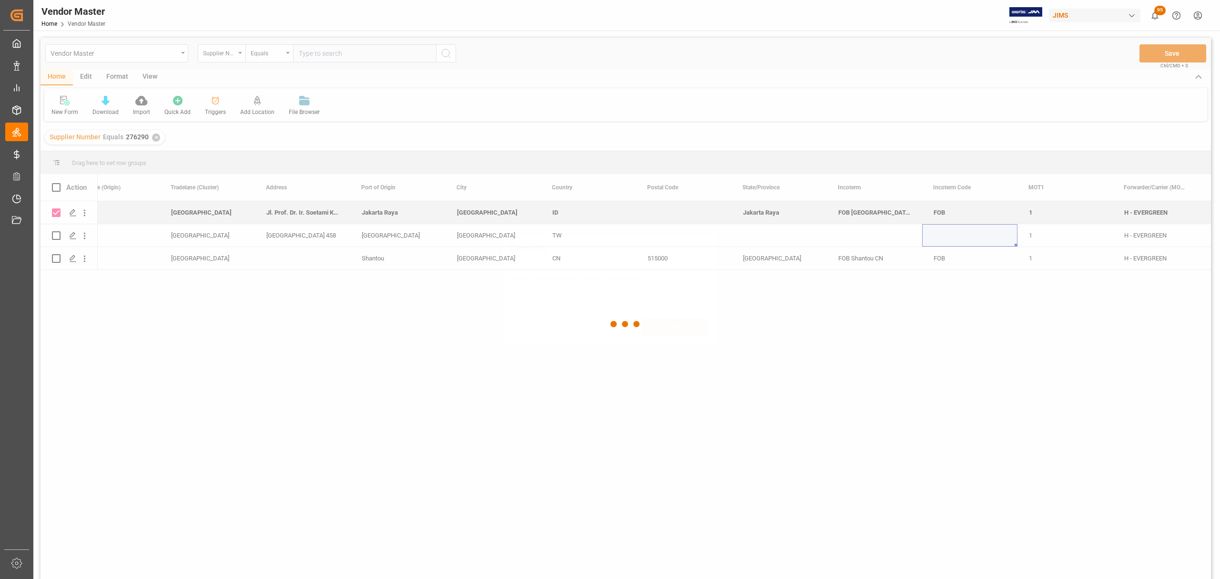
checkbox input "false"
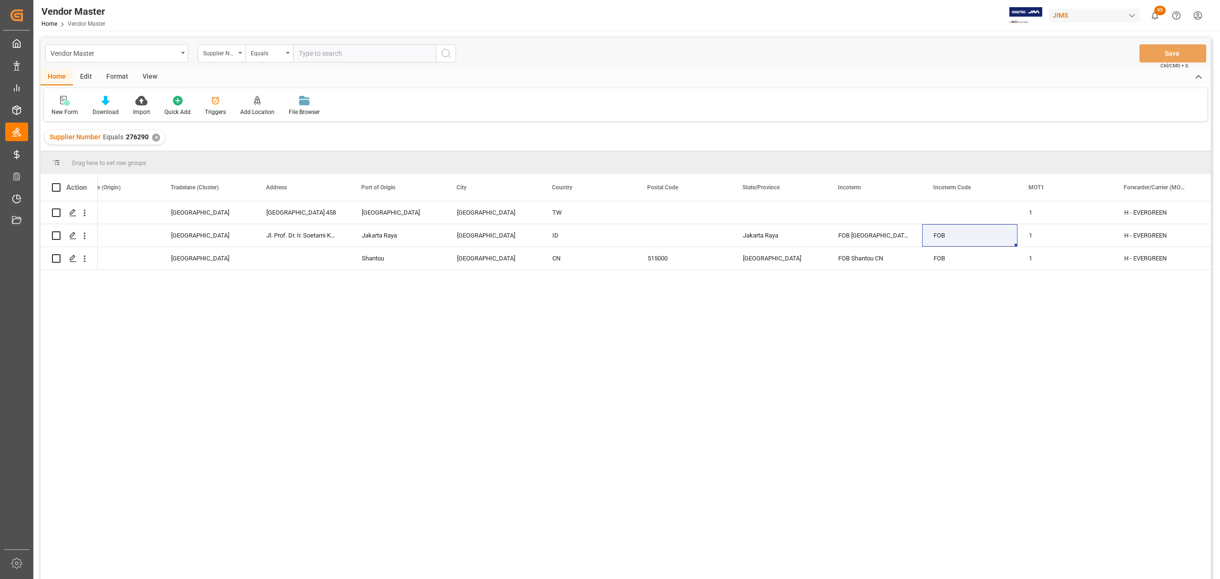
click at [153, 137] on div "✕" at bounding box center [156, 137] width 8 height 8
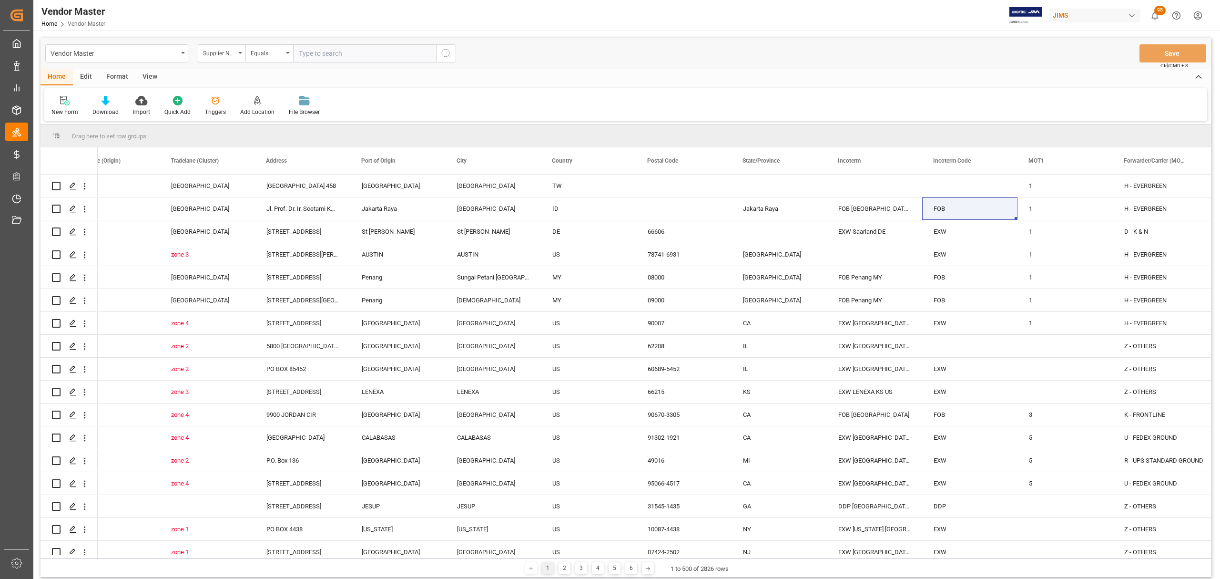
click at [335, 52] on input "text" at bounding box center [364, 53] width 143 height 18
paste input "217591"
type input "217591"
click at [445, 53] on icon "search button" at bounding box center [445, 53] width 11 height 11
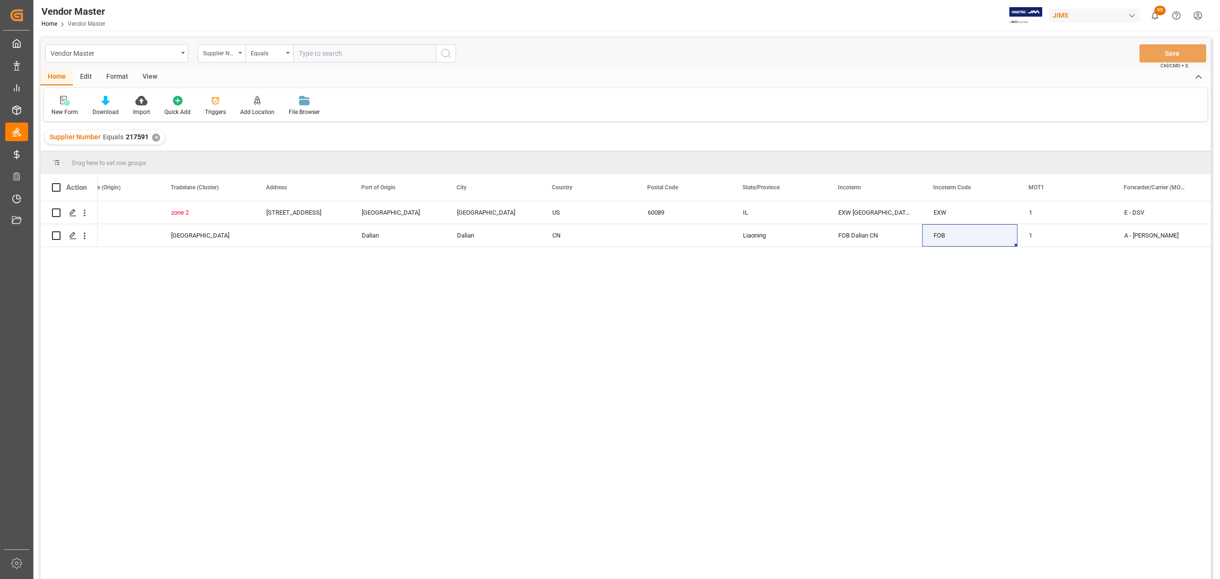
click at [417, 341] on div "MAN AM zone 2 1000 Corporate Grove Drive Buffalo Grove Buffalo Grove US 60089 I…" at bounding box center [654, 393] width 1113 height 384
click at [481, 214] on div "Buffalo Grove" at bounding box center [493, 212] width 95 height 22
click at [589, 216] on div "US" at bounding box center [588, 213] width 72 height 22
click at [677, 220] on div "60089" at bounding box center [683, 212] width 95 height 22
click at [770, 217] on div "IL" at bounding box center [779, 212] width 95 height 22
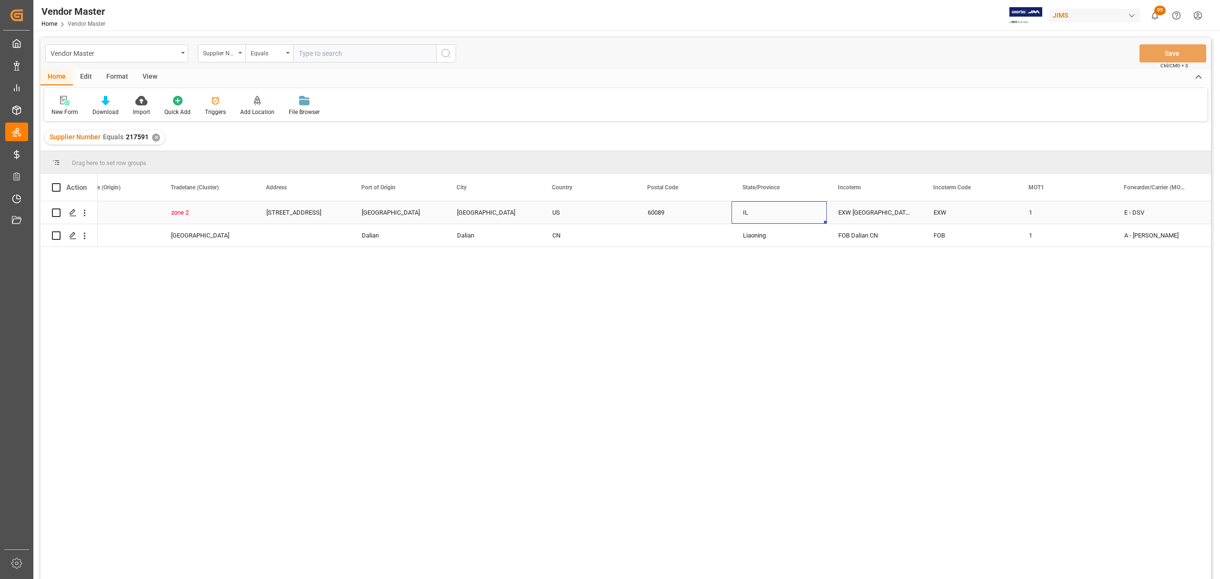
drag, startPoint x: 859, startPoint y: 215, endPoint x: 865, endPoint y: 215, distance: 5.7
click at [860, 215] on div "EXW Buffalo Grove IL US" at bounding box center [874, 212] width 95 height 22
click at [952, 210] on div "EXW" at bounding box center [969, 212] width 95 height 22
click at [868, 211] on div "EXW Buffalo Grove IL US" at bounding box center [874, 212] width 95 height 22
click at [773, 217] on div "IL" at bounding box center [779, 212] width 95 height 22
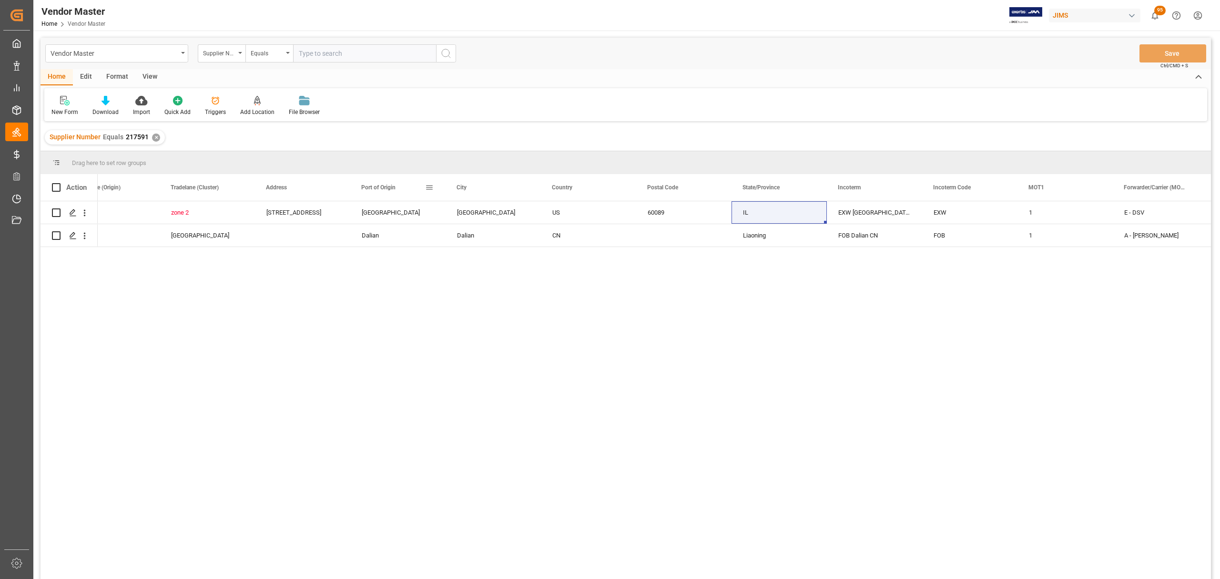
click at [438, 194] on div "Port of Origin" at bounding box center [397, 187] width 95 height 27
click at [372, 210] on div "Buffalo Grove" at bounding box center [397, 212] width 95 height 22
click at [313, 212] on div "1000 Corporate Grove Drive" at bounding box center [302, 212] width 95 height 22
click at [175, 214] on div "zone 2" at bounding box center [207, 213] width 72 height 22
click at [150, 214] on div "AM" at bounding box center [111, 212] width 95 height 22
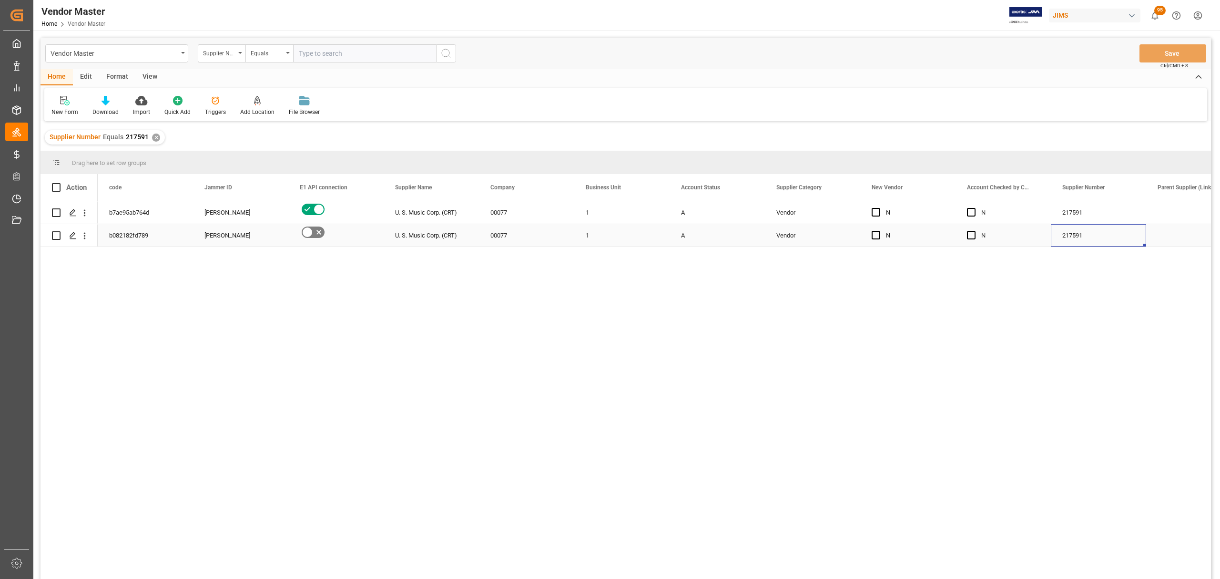
scroll to position [0, 33]
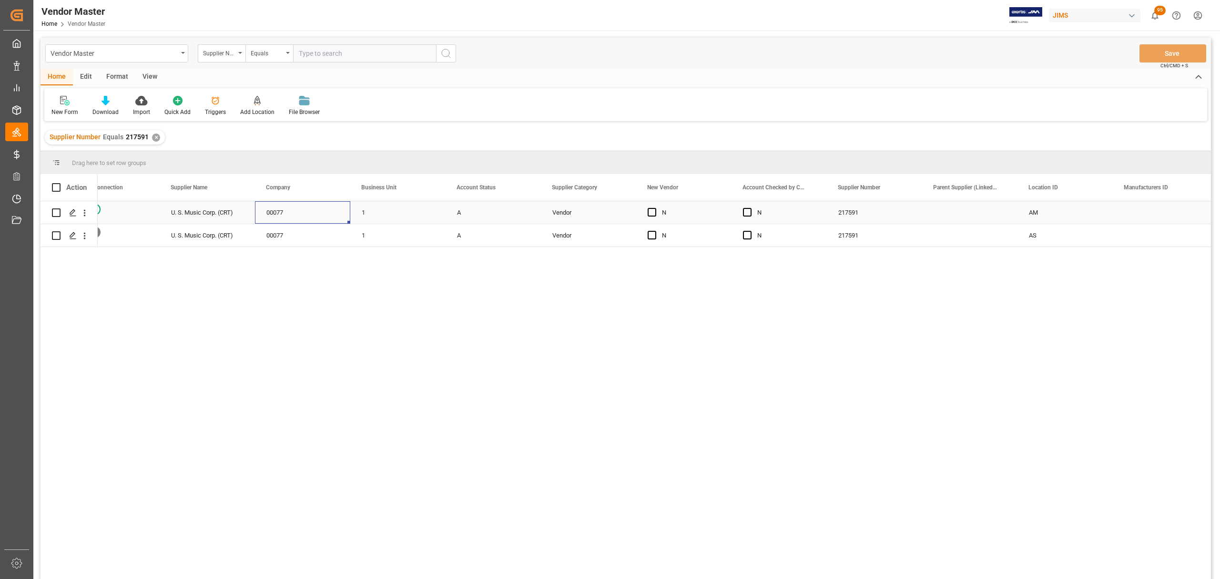
click at [311, 206] on div "00077" at bounding box center [302, 212] width 95 height 22
click at [206, 218] on div "U. S. Music Corp. (CRT)" at bounding box center [207, 212] width 95 height 22
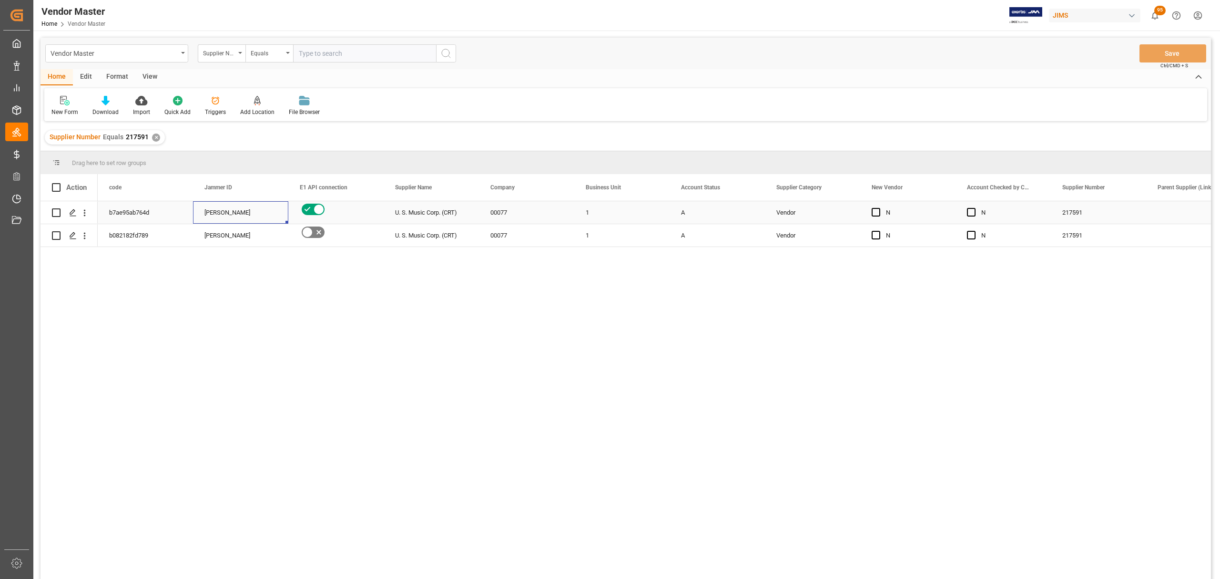
click at [421, 212] on div "U. S. Music Corp. (CRT)" at bounding box center [431, 212] width 95 height 22
click at [420, 227] on div "U. S. Music Corp. (CRT)" at bounding box center [431, 235] width 95 height 22
click at [796, 203] on div "Vendor" at bounding box center [812, 213] width 72 height 22
click at [801, 225] on div "Vendor" at bounding box center [812, 235] width 72 height 22
click at [418, 203] on div "U. S. Music Corp. (CRT)" at bounding box center [431, 212] width 95 height 22
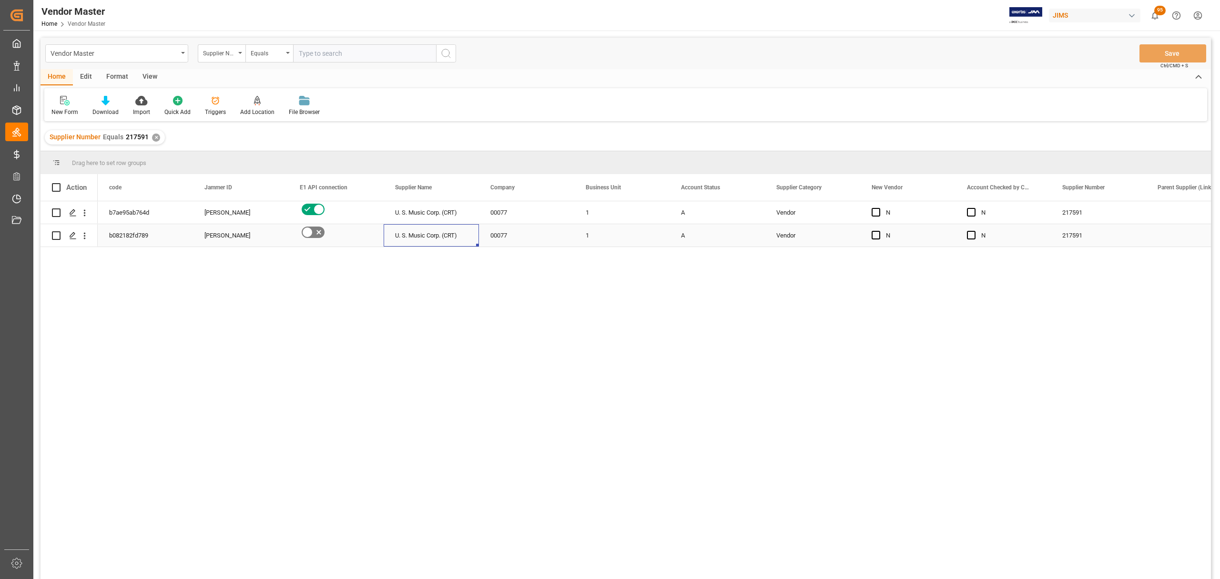
click at [420, 235] on div "U. S. Music Corp. (CRT)" at bounding box center [431, 235] width 95 height 22
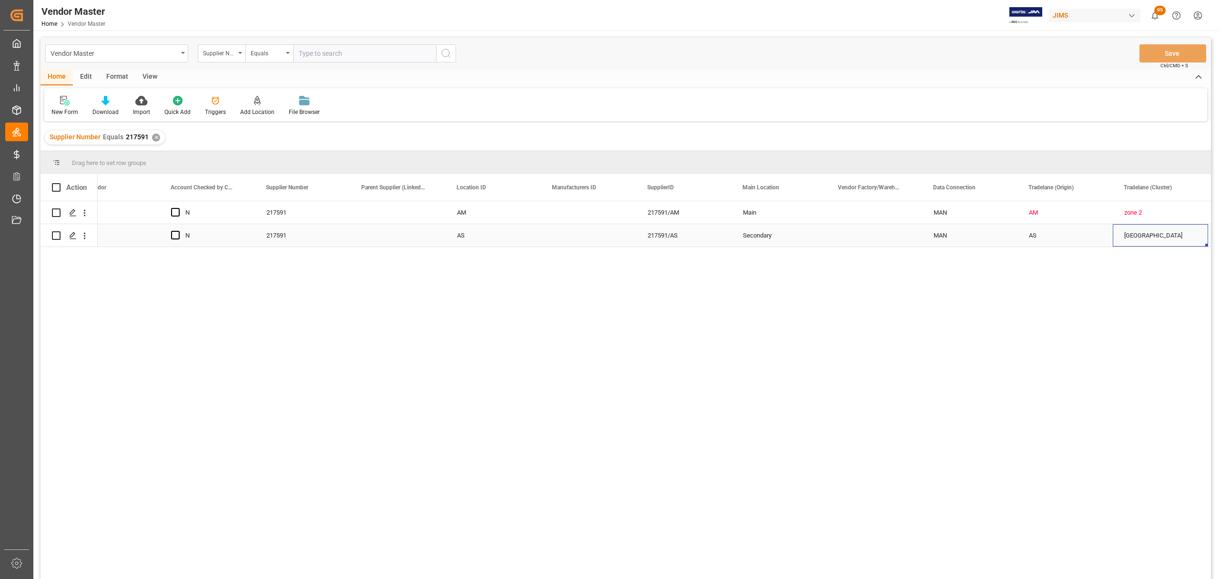
click at [451, 235] on div "AS" at bounding box center [493, 235] width 95 height 22
click at [575, 229] on div "217591/AS" at bounding box center [588, 235] width 95 height 22
click at [253, 232] on div "217591" at bounding box center [207, 235] width 95 height 22
click at [767, 208] on div "MAN" at bounding box center [779, 213] width 72 height 22
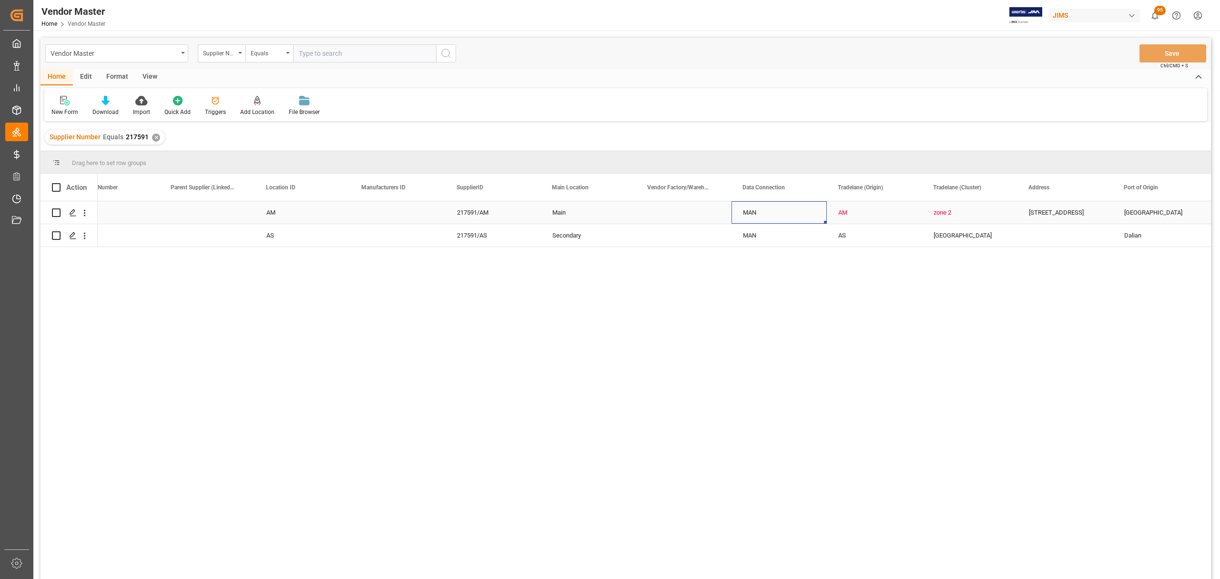
click at [767, 208] on div "MAN" at bounding box center [779, 213] width 72 height 22
click at [806, 216] on icon "open menu" at bounding box center [809, 218] width 11 height 11
click at [785, 243] on div "API" at bounding box center [779, 244] width 79 height 33
type input "API"
click at [767, 243] on div "MAN" at bounding box center [779, 235] width 72 height 22
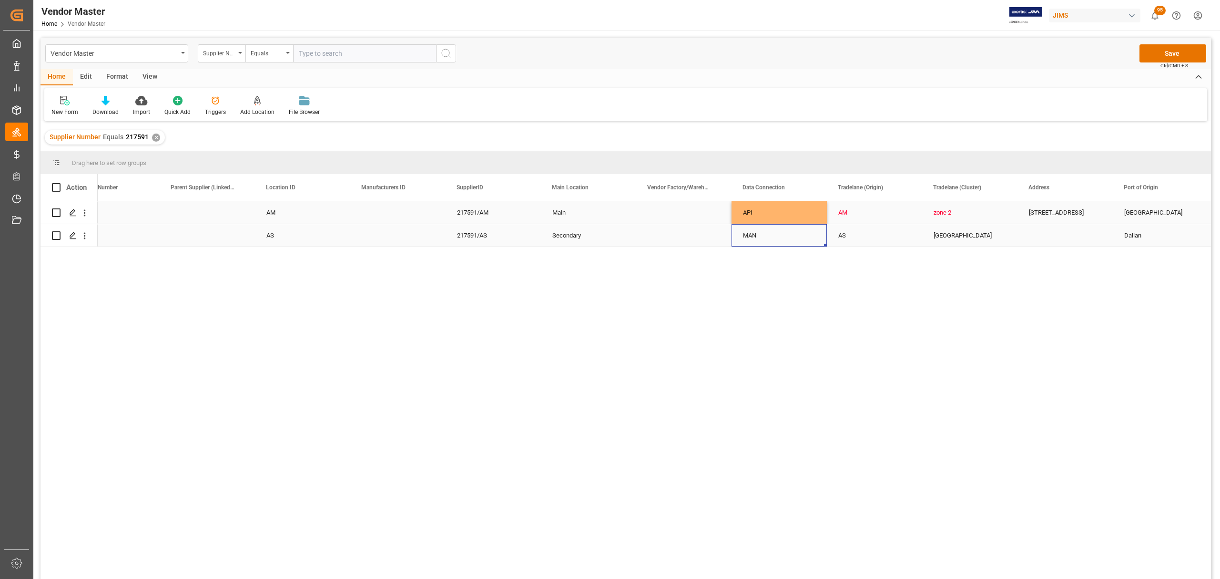
click at [846, 234] on div "AS" at bounding box center [874, 235] width 72 height 22
click at [878, 215] on div "AM" at bounding box center [874, 213] width 72 height 22
click at [949, 235] on div "North China" at bounding box center [970, 235] width 72 height 22
click at [949, 211] on div "zone 2" at bounding box center [970, 213] width 72 height 22
click at [882, 243] on div "AS" at bounding box center [874, 235] width 72 height 22
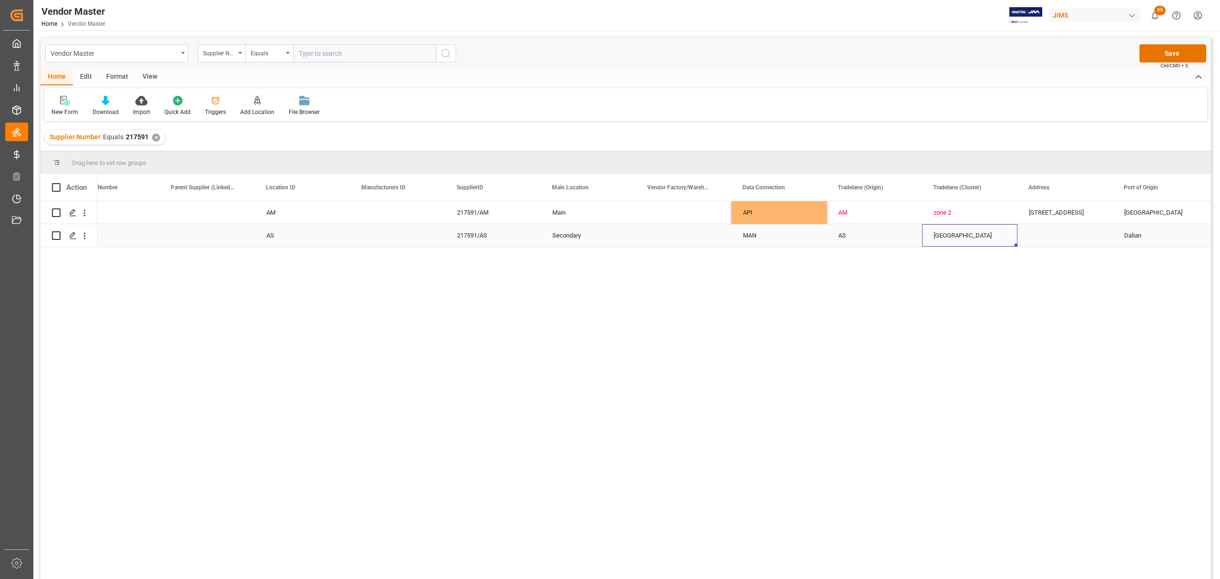
click at [945, 235] on div "North China" at bounding box center [970, 235] width 72 height 22
click at [850, 238] on div "AS" at bounding box center [874, 235] width 72 height 22
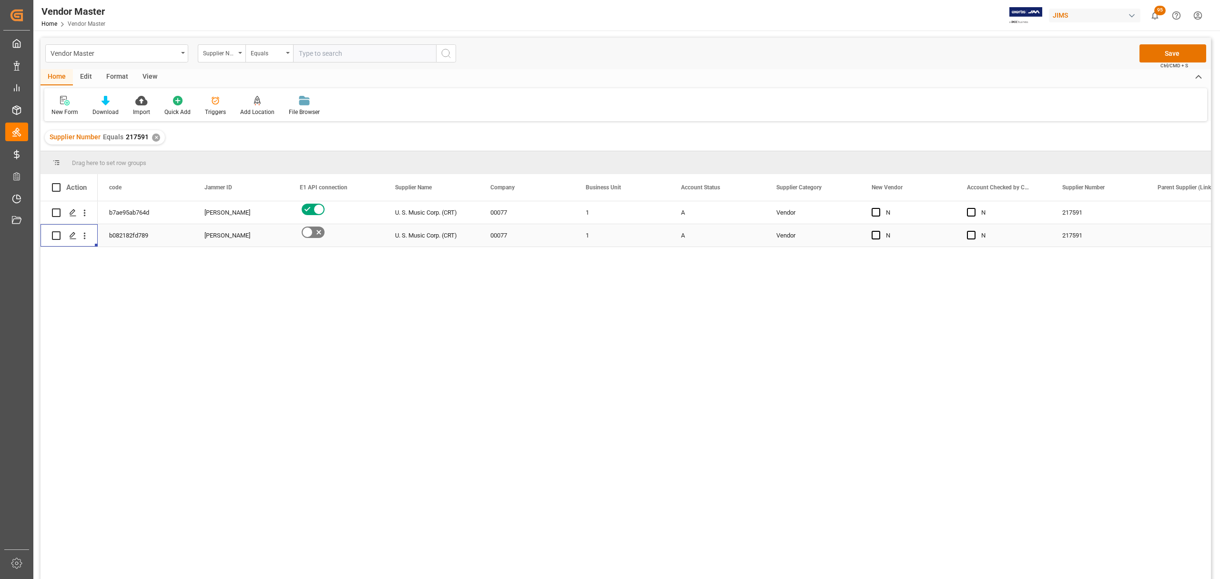
click at [58, 237] on input "Press Space to toggle row selection (unchecked)" at bounding box center [56, 235] width 9 height 9
checkbox input "true"
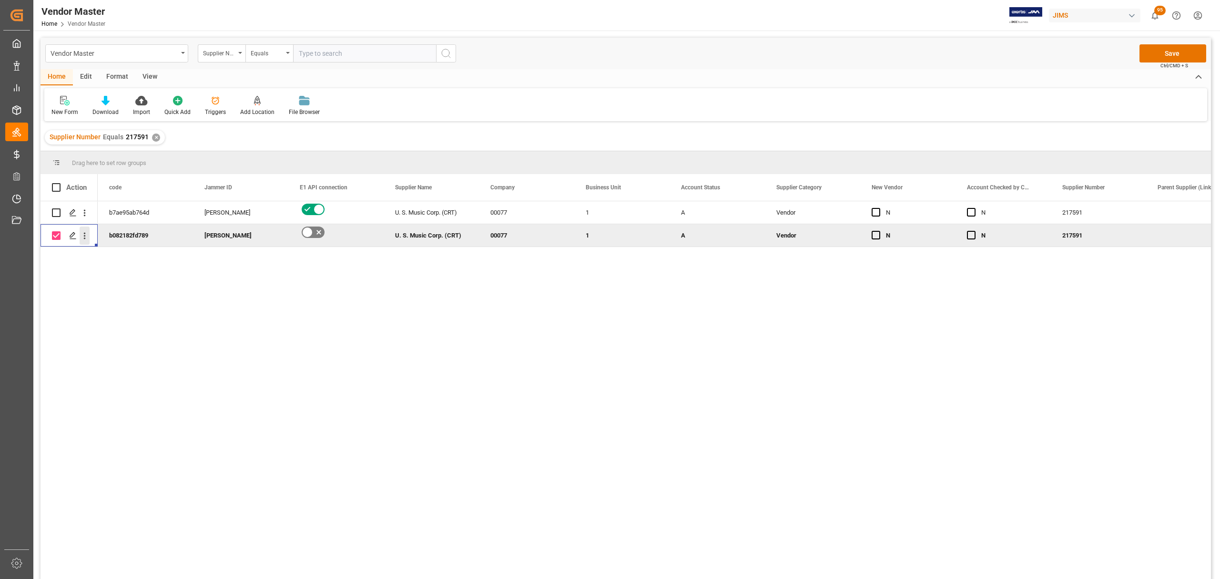
click at [89, 238] on icon "open menu" at bounding box center [85, 236] width 10 height 10
click at [155, 276] on span "Duplicate this row" at bounding box center [146, 275] width 88 height 9
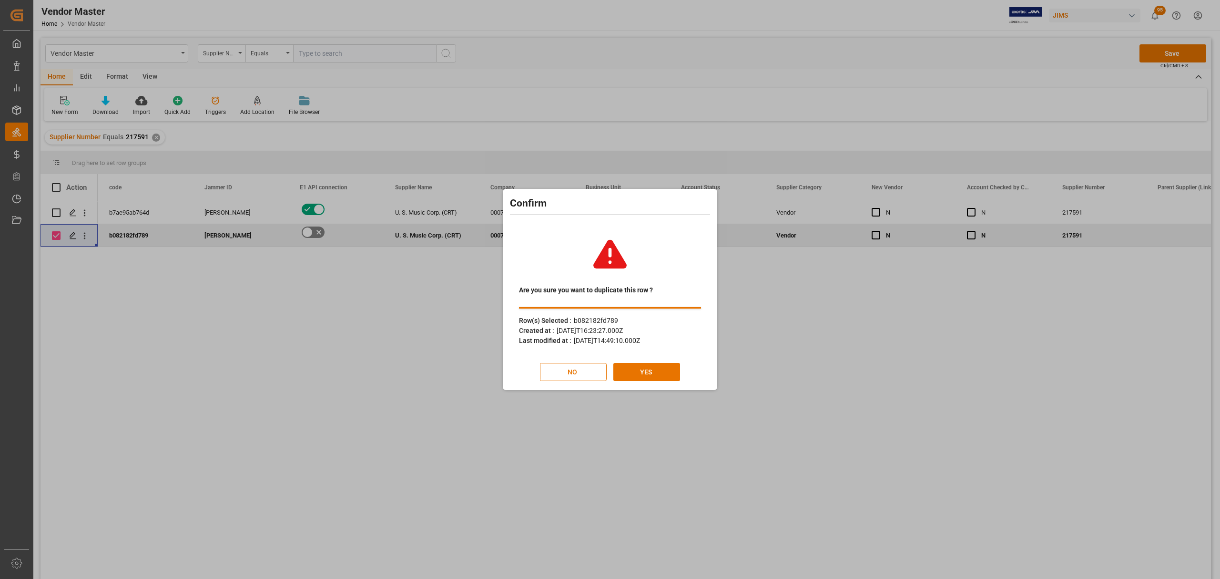
click at [646, 381] on div "Are you sure you want to duplicate this row ? Row(s) Selected : b082182fd789 Cr…" at bounding box center [610, 304] width 210 height 166
click at [646, 373] on button "YES" at bounding box center [646, 372] width 67 height 18
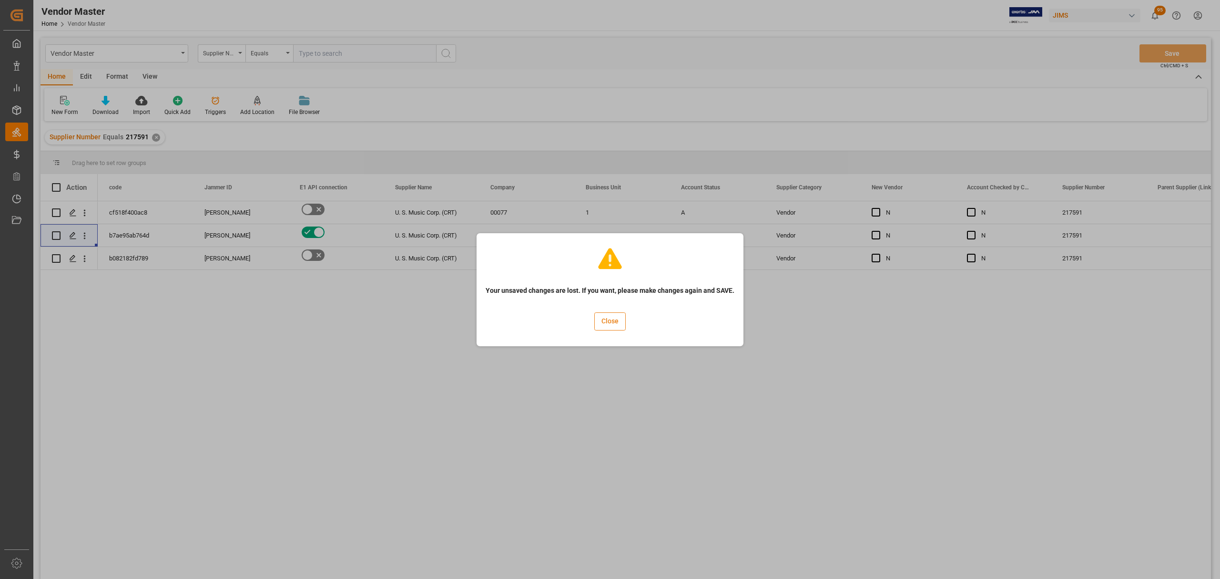
click at [616, 319] on button "Close" at bounding box center [609, 321] width 31 height 18
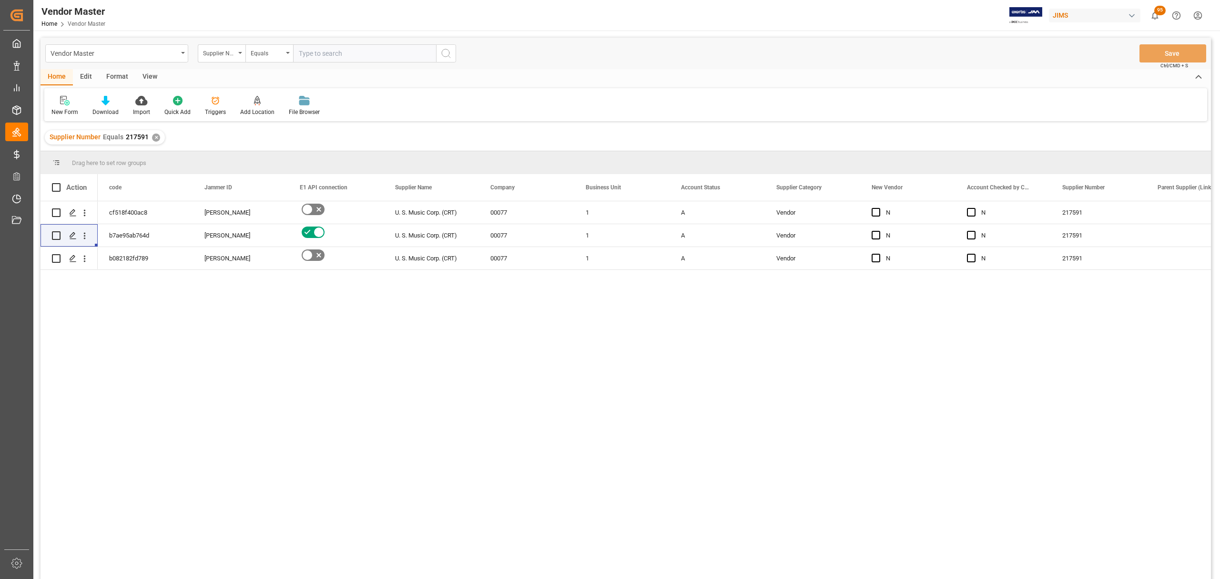
click at [511, 327] on div "cf518f400ac8 Sandra Alexander U. S. Music Corp. (CRT) 00077 1 A Vendor N N 2175…" at bounding box center [654, 393] width 1113 height 384
click at [443, 254] on div "U. S. Music Corp. (CRT)" at bounding box center [431, 258] width 95 height 22
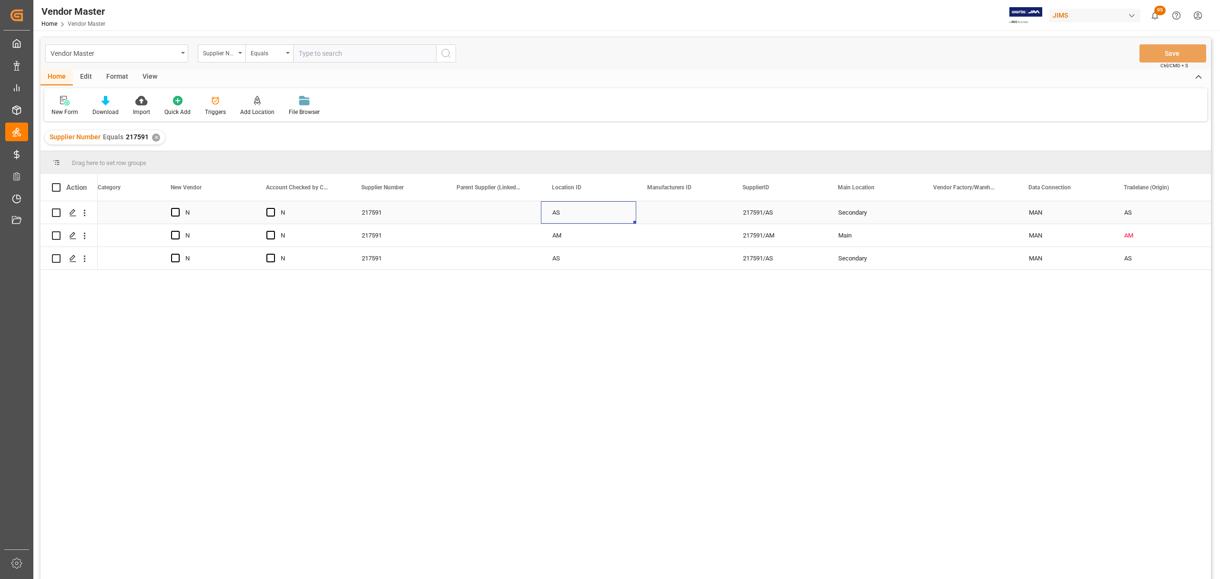
click at [582, 212] on div "AS" at bounding box center [588, 212] width 95 height 22
click at [579, 214] on input "AS" at bounding box center [589, 218] width 80 height 18
type input "AS1"
click at [582, 260] on div "AS" at bounding box center [588, 258] width 95 height 22
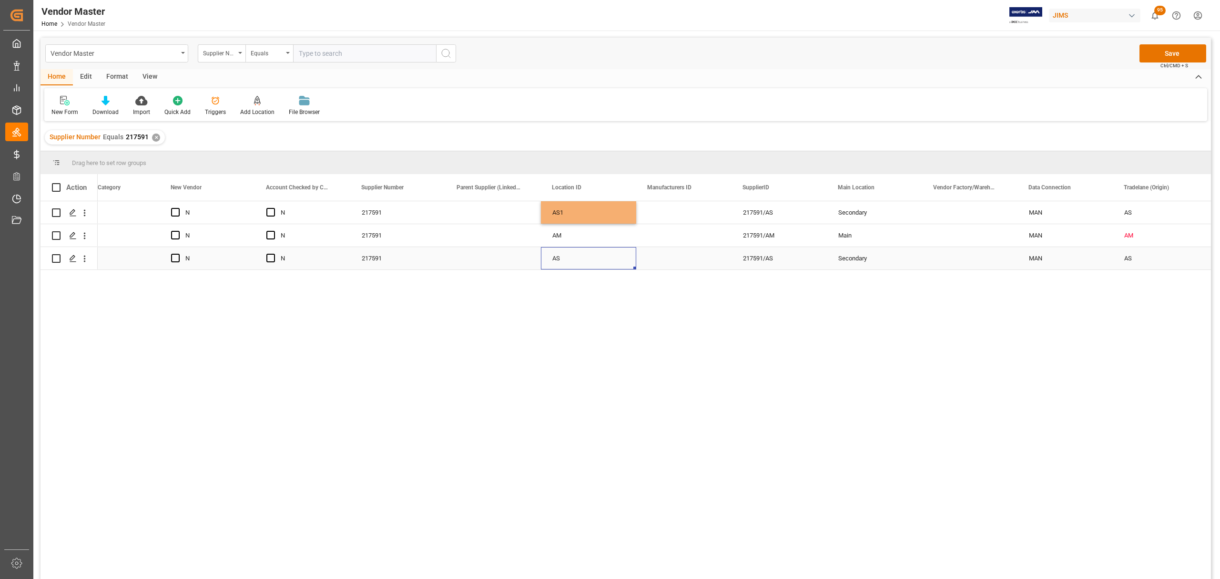
click at [582, 260] on div "AS" at bounding box center [588, 258] width 95 height 22
click at [582, 258] on input "AS" at bounding box center [589, 253] width 80 height 18
type input "AS2"
click at [684, 257] on div "Press SPACE to select this row." at bounding box center [683, 258] width 95 height 22
click at [786, 208] on div "217591/AS" at bounding box center [779, 212] width 95 height 22
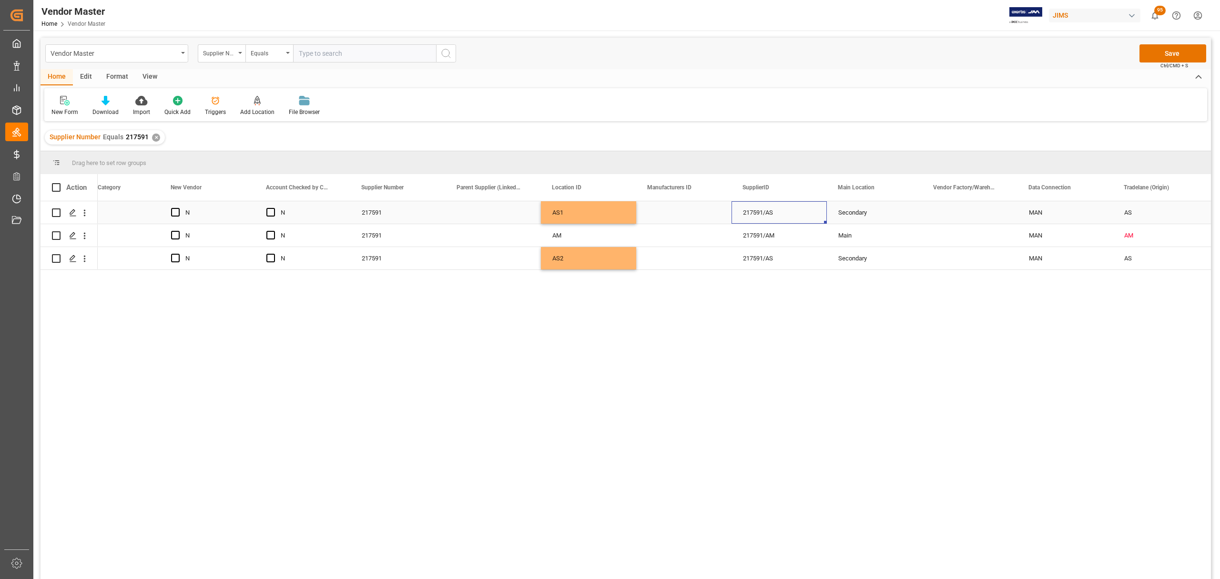
click at [786, 208] on div "217591/AS" at bounding box center [779, 212] width 95 height 22
click at [788, 212] on input "217591/AS" at bounding box center [779, 218] width 80 height 18
type input "217591/AS1"
click at [784, 256] on div "217591/AS" at bounding box center [779, 258] width 95 height 22
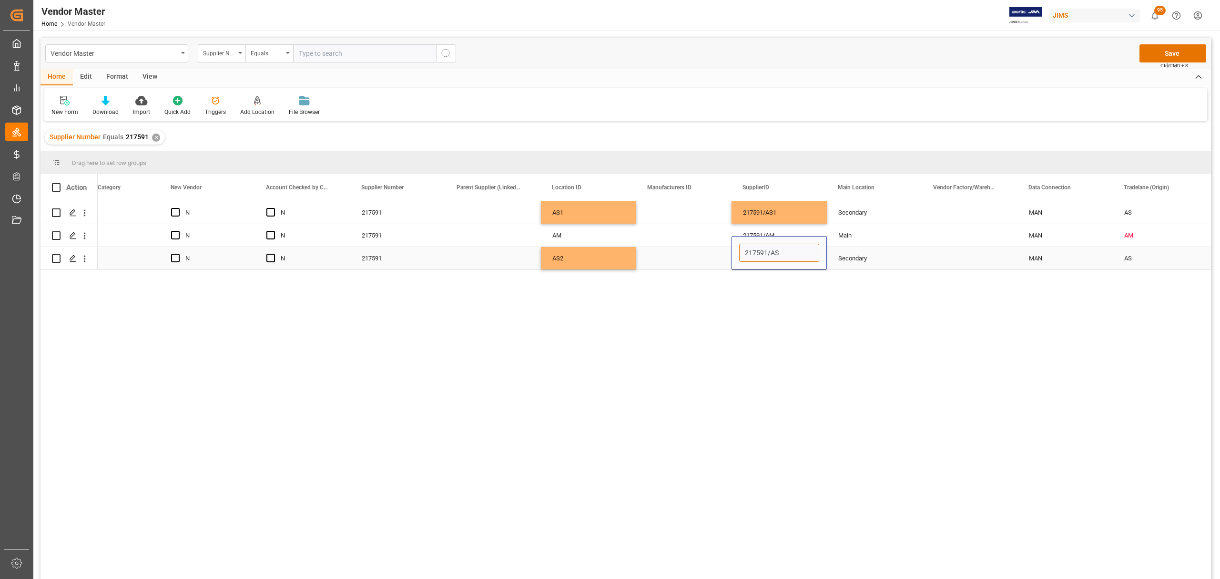
click at [787, 256] on input "217591/AS" at bounding box center [779, 253] width 80 height 18
type input "217591/AS2"
click at [855, 256] on div "Secondary" at bounding box center [874, 258] width 72 height 22
click at [961, 234] on div "Press SPACE to select this row." at bounding box center [969, 235] width 95 height 22
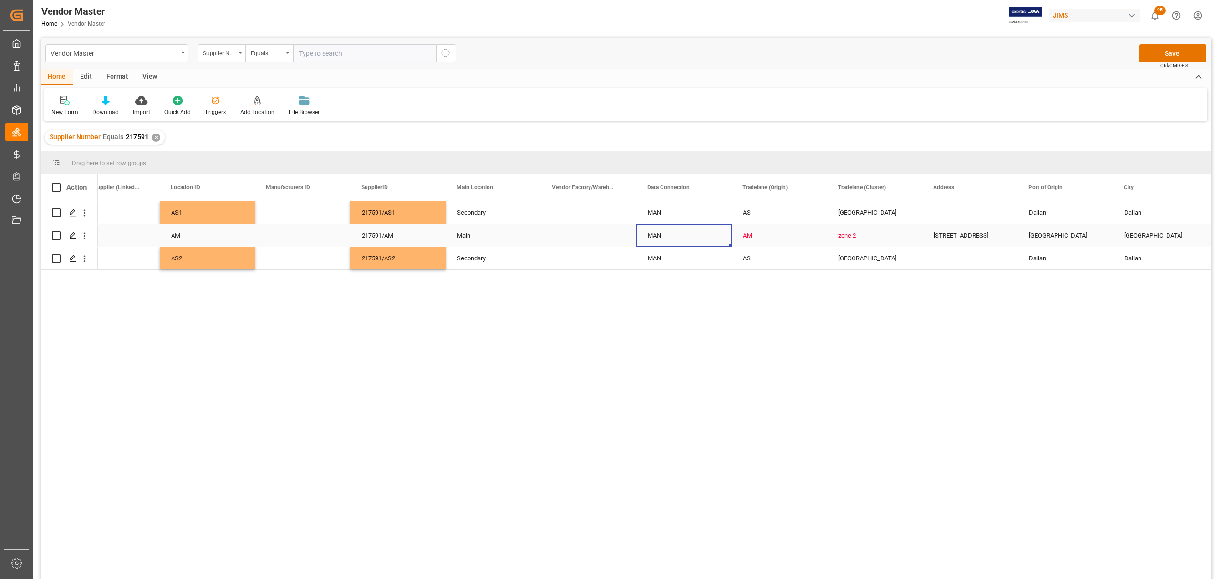
click at [684, 234] on div "MAN" at bounding box center [684, 235] width 72 height 22
click at [684, 235] on input "MAN" at bounding box center [684, 241] width 80 height 18
click at [716, 241] on icon "open menu" at bounding box center [713, 240] width 11 height 11
click at [682, 268] on div "API" at bounding box center [683, 267] width 79 height 33
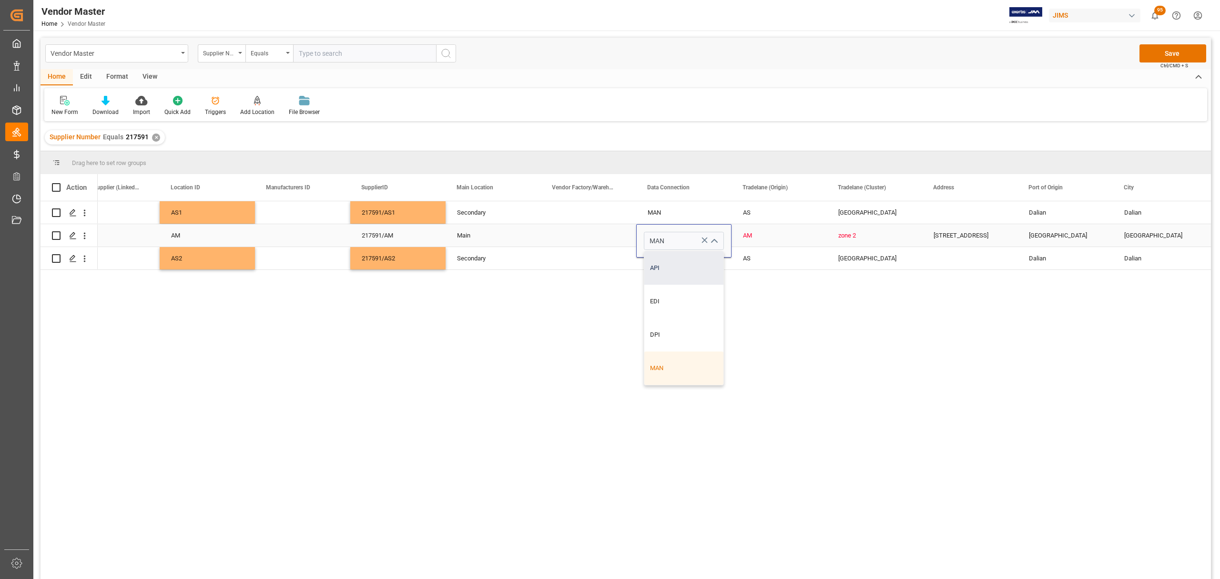
type input "API"
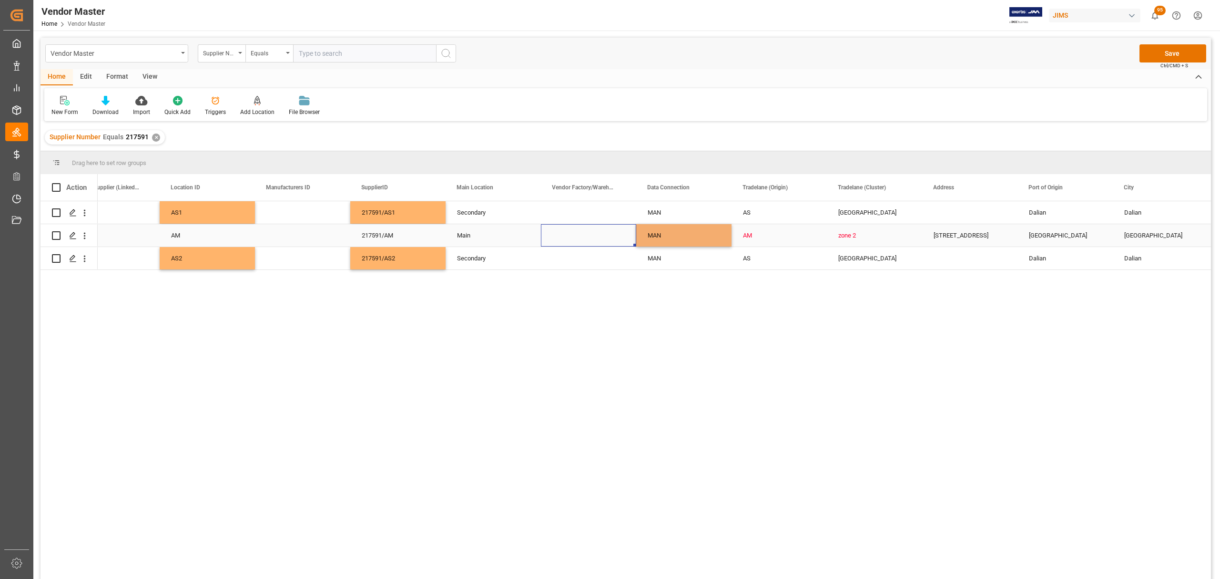
click at [592, 232] on div "Press SPACE to select this row." at bounding box center [588, 235] width 95 height 22
click at [745, 228] on div "AM" at bounding box center [779, 235] width 72 height 22
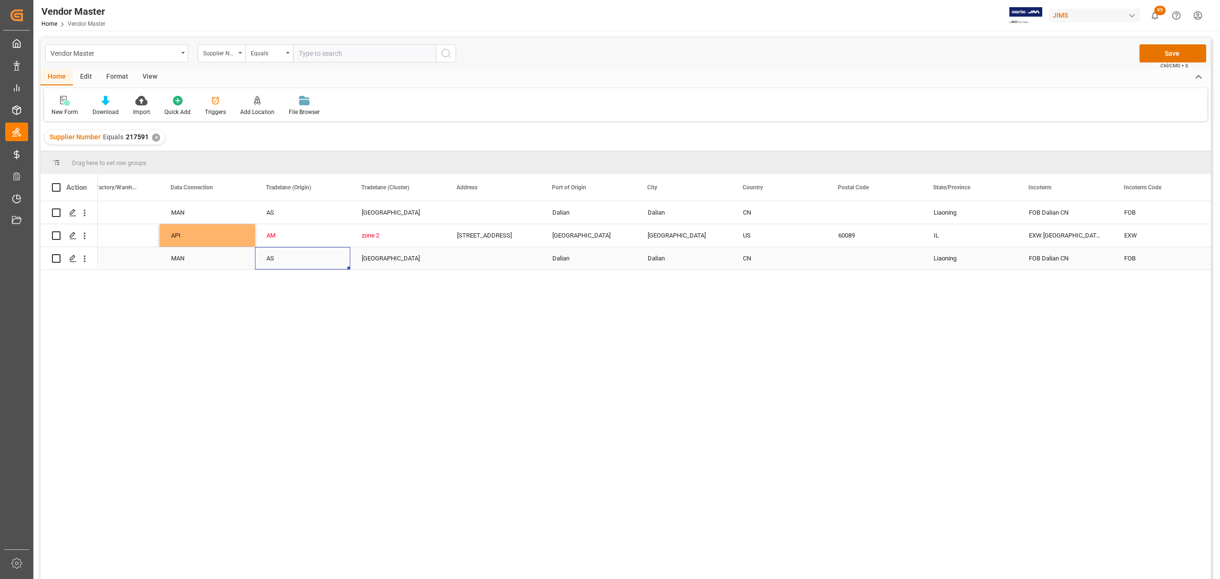
click at [295, 257] on div "AS" at bounding box center [302, 258] width 72 height 22
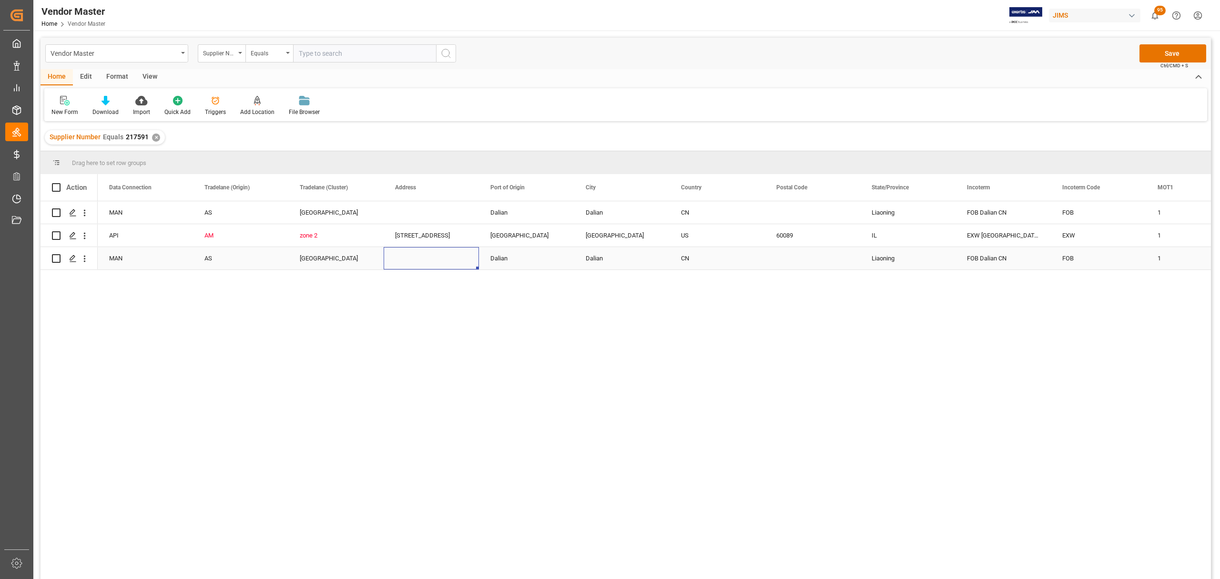
click at [412, 255] on div "Press SPACE to select this row." at bounding box center [431, 258] width 95 height 22
click at [412, 255] on input "Press SPACE to select this row." at bounding box center [431, 253] width 80 height 18
paste input "COR-TEK MUSICAL INSTRUMENTS CO.,LTD. DALIAN BRANCH"
type input "COR-TEK MUSICAL INSTRUMENTS CO.,LTD. DALIAN BRANCH"
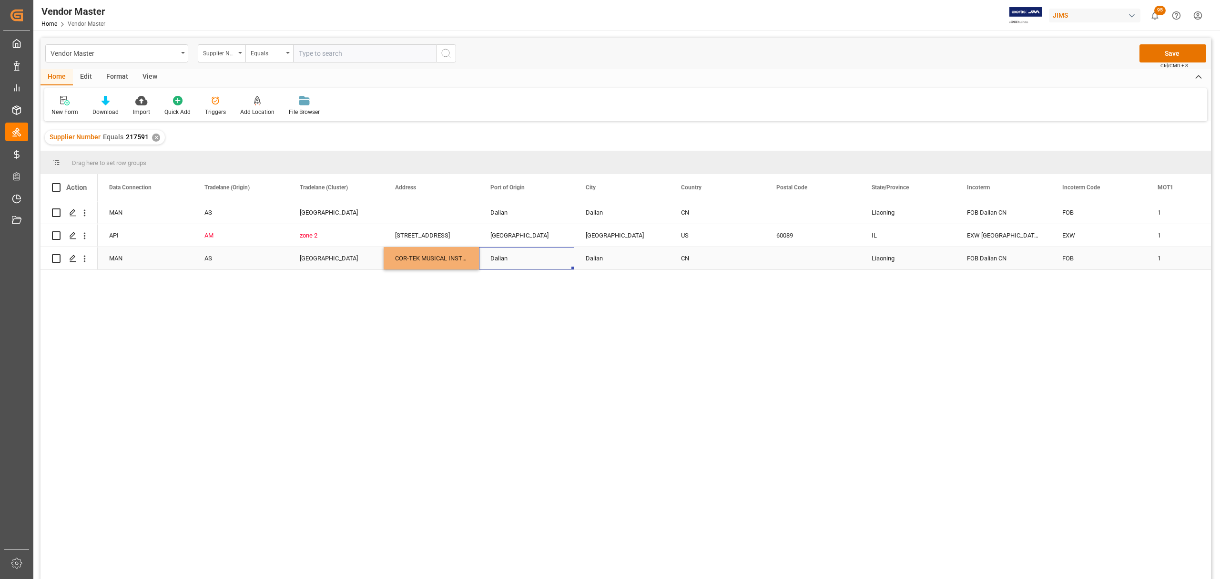
click at [518, 262] on div "Dalian" at bounding box center [526, 258] width 95 height 22
click at [435, 264] on div "COR-TEK MUSICAL INSTRUMENTS CO.,LTD. DALIAN BRANCH" at bounding box center [431, 258] width 95 height 22
click at [926, 264] on div "Liaoning" at bounding box center [907, 258] width 95 height 22
click at [1068, 258] on div "FOB" at bounding box center [1098, 258] width 95 height 22
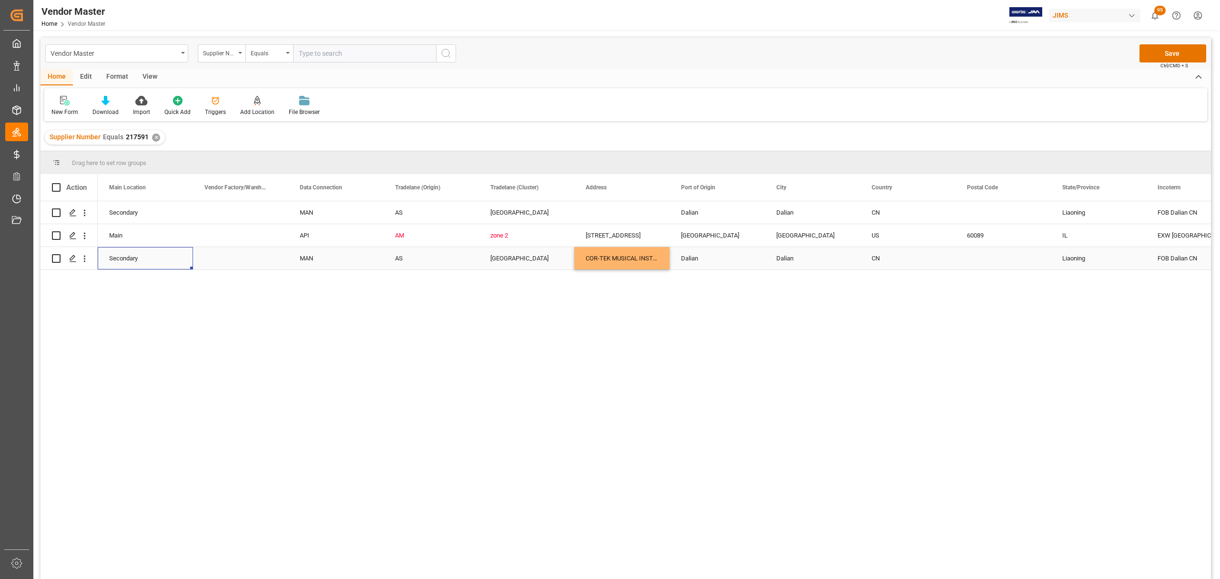
click at [251, 252] on div "Press SPACE to select this row." at bounding box center [240, 258] width 95 height 22
click at [237, 254] on div "Press SPACE to select this row." at bounding box center [240, 258] width 95 height 22
click at [237, 256] on input "Press SPACE to select this row." at bounding box center [241, 253] width 80 height 18
paste input "COR-TEK MUSICAL INSTRUMENTS CO.,LTD. DALIAN BRANCH"
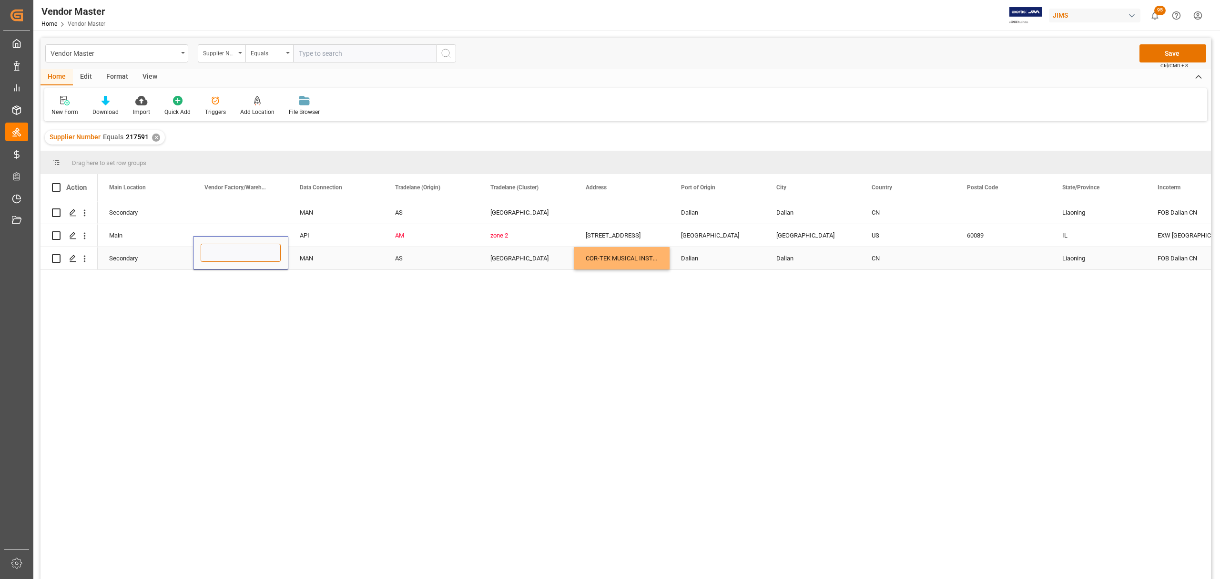
type input "COR-TEK MUSICAL INSTRUMENTS CO.,LTD. DALIAN BRANCH"
click at [595, 256] on div "COR-TEK MUSICAL INSTRUMENTS CO.,LTD. DALIAN BRANCH" at bounding box center [621, 258] width 95 height 22
click at [595, 255] on div "COR-TEK MUSICAL INSTRUMENTS CO.,LTD. DALIAN BRANCH" at bounding box center [621, 258] width 95 height 22
click at [619, 259] on input "COR-TEK MUSICAL INSTRUMENTS CO.,LTD. DALIAN BRANCH" at bounding box center [622, 253] width 80 height 18
click at [620, 256] on input "COR-TEK MUSICAL INSTRUMENTS CO.,LTD. DALIAN BRANCH" at bounding box center [622, 253] width 80 height 18
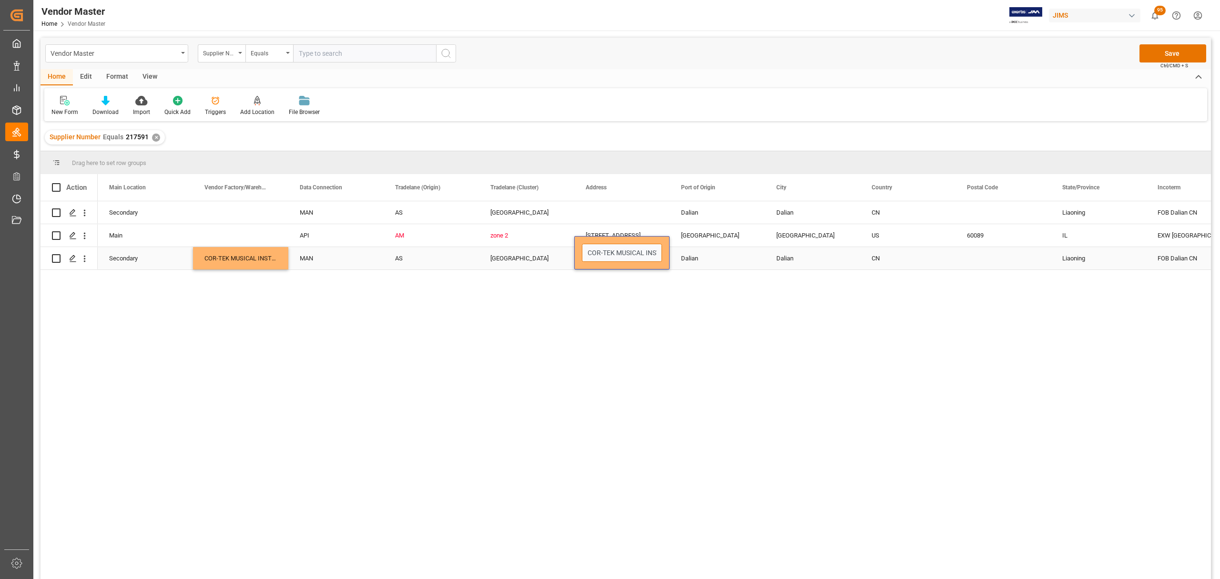
click at [620, 256] on input "COR-TEK MUSICAL INSTRUMENTS CO.,LTD. DALIAN BRANCH" at bounding box center [622, 253] width 80 height 18
click at [515, 264] on div "North China" at bounding box center [526, 258] width 72 height 22
click at [309, 258] on div "MAN" at bounding box center [336, 258] width 72 height 22
click at [399, 260] on div "AS" at bounding box center [431, 258] width 72 height 22
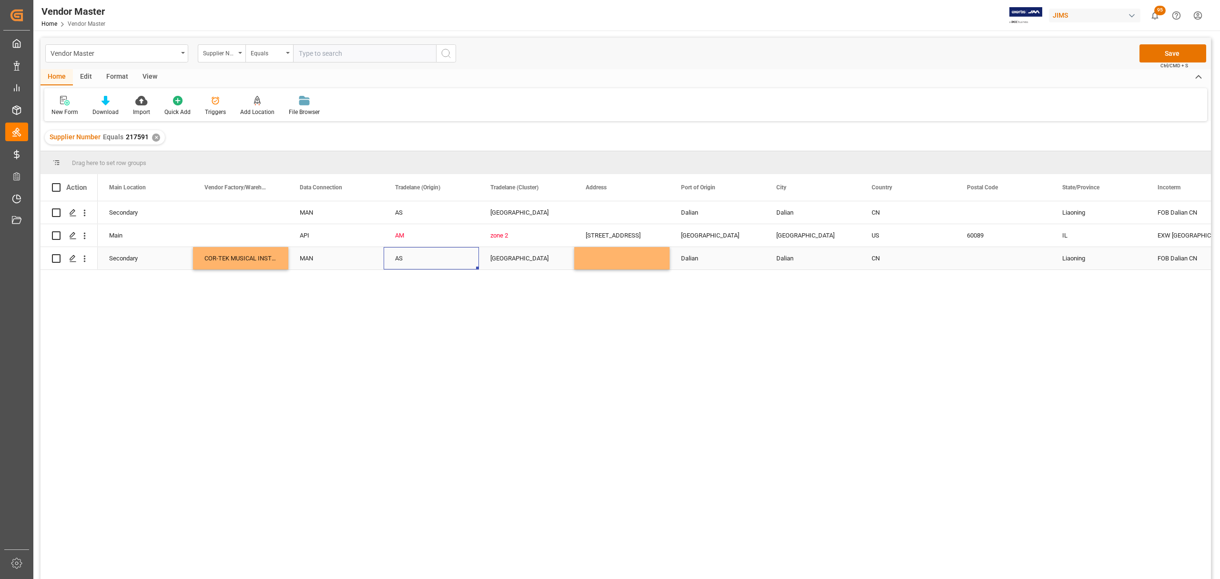
click at [332, 262] on div "MAN" at bounding box center [336, 258] width 72 height 22
click at [408, 262] on div "AS" at bounding box center [431, 258] width 72 height 22
click at [618, 255] on div "Press SPACE to select this row." at bounding box center [621, 258] width 95 height 22
click at [616, 257] on div "Press SPACE to select this row." at bounding box center [621, 258] width 95 height 22
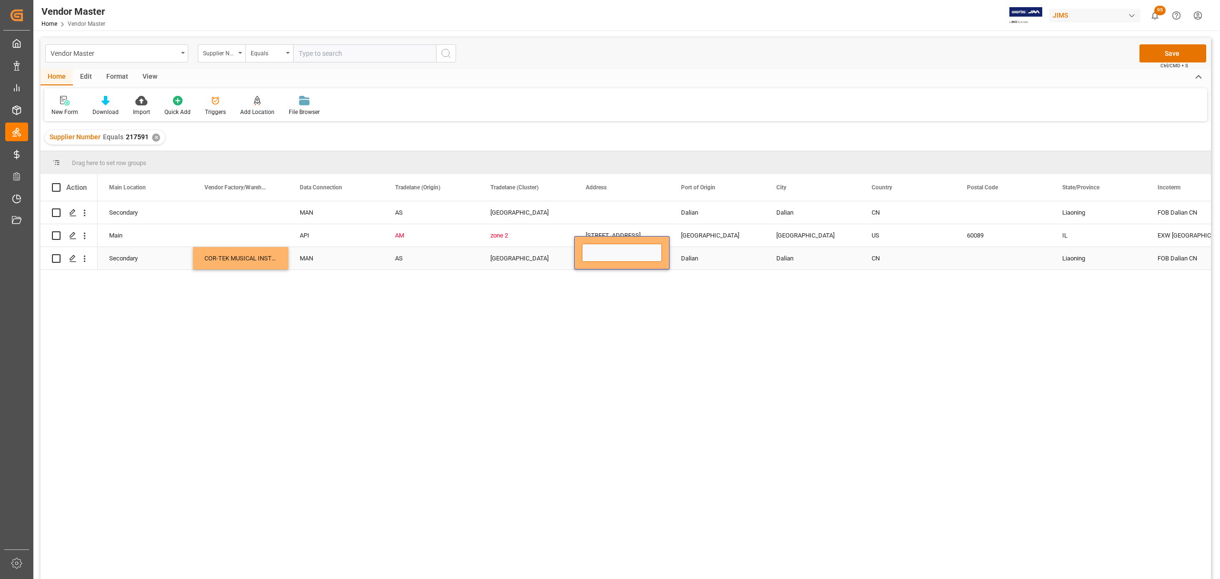
click at [609, 258] on input "Press SPACE to select this row." at bounding box center [622, 253] width 80 height 18
paste input "NO.1 HANZHENG ROAD NANSHAN VILLAGE JINZHOU DISTRICT"
type input "NO.1 HANZHENG ROAD NANSHAN VILLAGE JINZHOU DISTRICT"
click at [715, 260] on div "Dalian" at bounding box center [717, 258] width 95 height 22
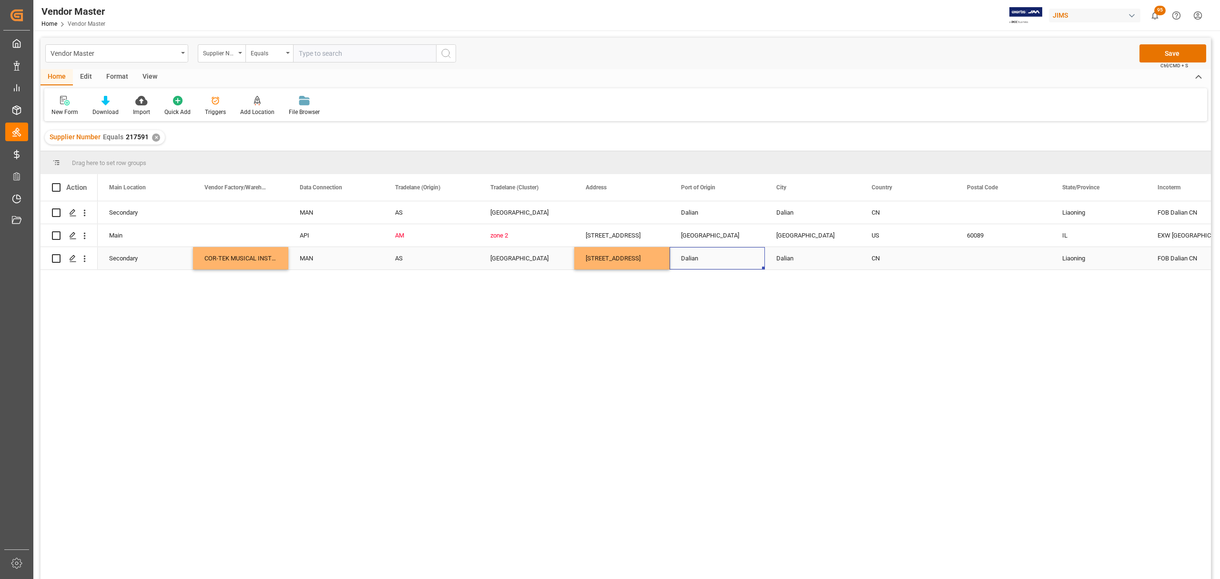
click at [626, 257] on div "NO.1 HANZHENG ROAD NANSHAN VILLAGE JINZHOU DISTRICT" at bounding box center [621, 258] width 95 height 22
click at [540, 260] on div "North China" at bounding box center [526, 258] width 72 height 22
click at [711, 256] on div "Dalian" at bounding box center [717, 258] width 95 height 22
click at [893, 261] on div "CN" at bounding box center [908, 258] width 72 height 22
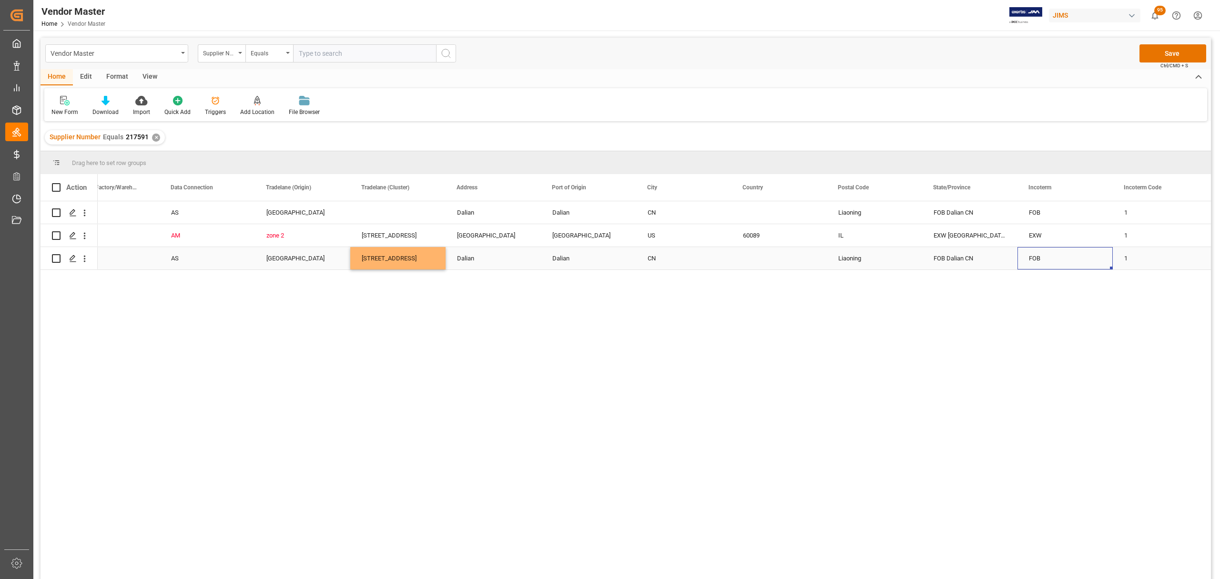
scroll to position [0, 1654]
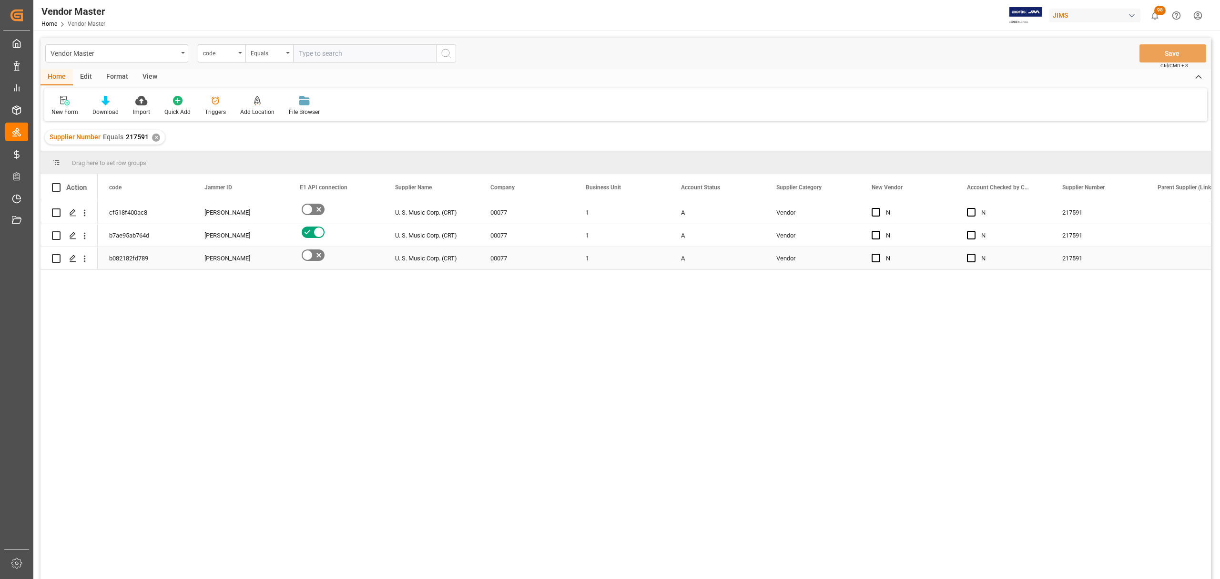
click at [601, 258] on div "1" at bounding box center [621, 258] width 95 height 22
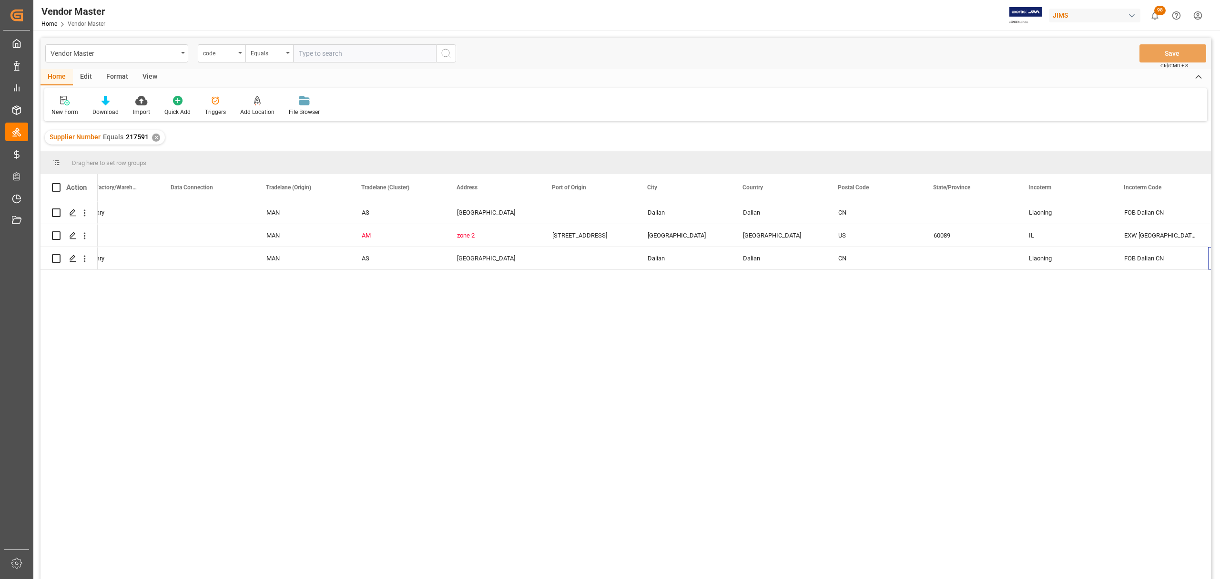
scroll to position [0, 1559]
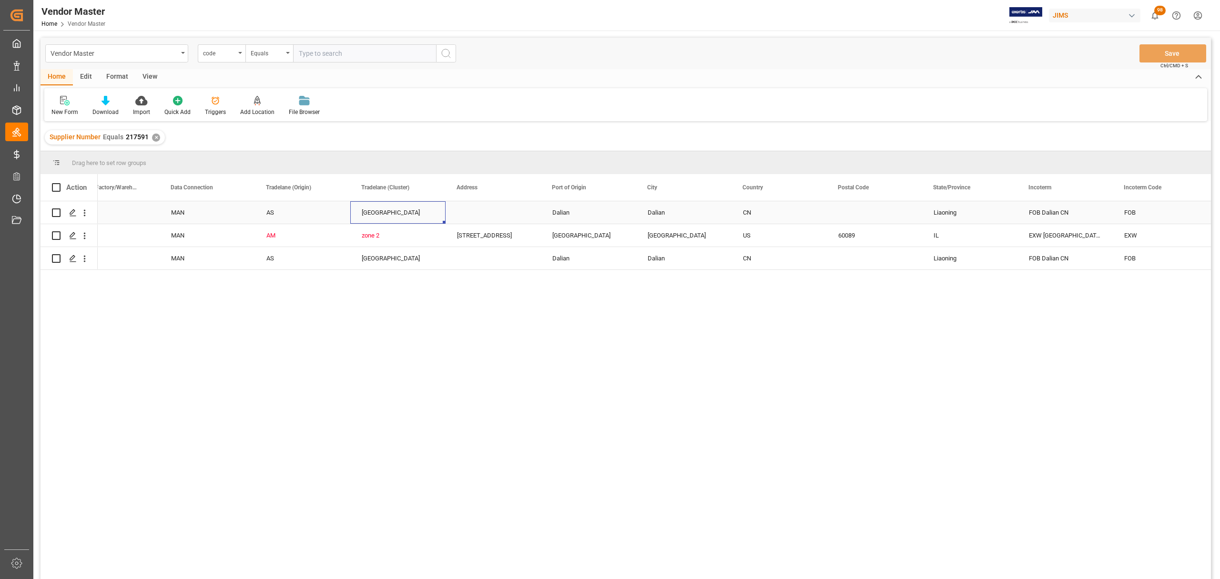
click at [384, 213] on div "[GEOGRAPHIC_DATA]" at bounding box center [398, 213] width 72 height 22
click at [466, 215] on div "Press SPACE to select this row." at bounding box center [493, 212] width 95 height 22
click at [757, 255] on div "CN" at bounding box center [779, 258] width 72 height 22
click at [855, 260] on div "Press SPACE to select this row." at bounding box center [874, 258] width 95 height 22
click at [393, 260] on div "[GEOGRAPHIC_DATA]" at bounding box center [398, 258] width 72 height 22
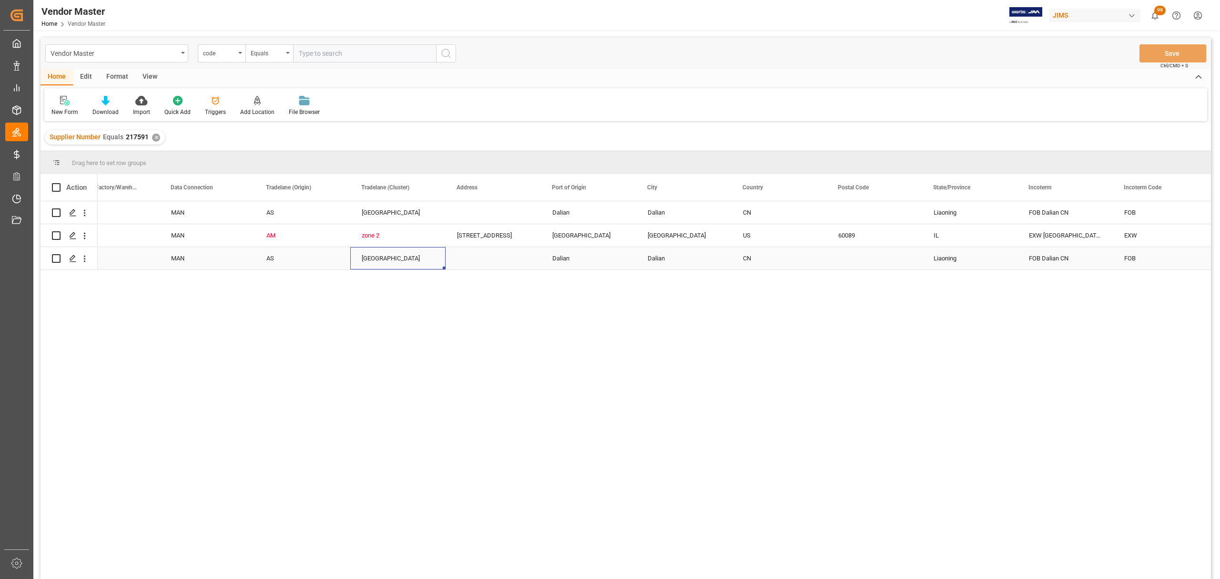
click at [56, 261] on input "Press Space to toggle row selection (unchecked)" at bounding box center [56, 258] width 9 height 9
checkbox input "true"
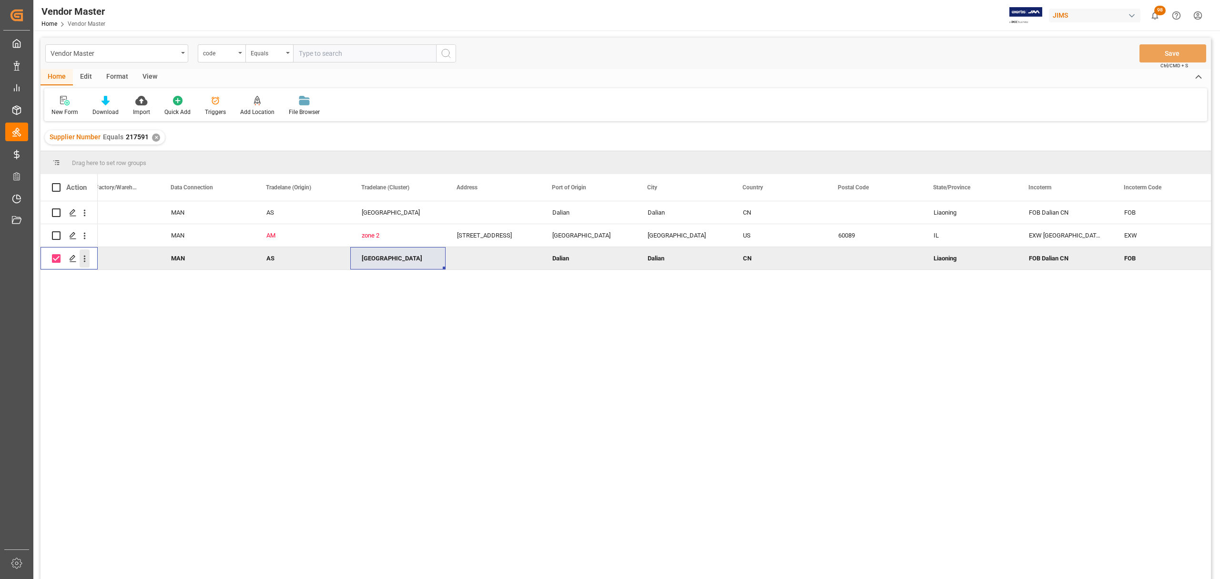
click at [87, 260] on icon "open menu" at bounding box center [85, 259] width 10 height 10
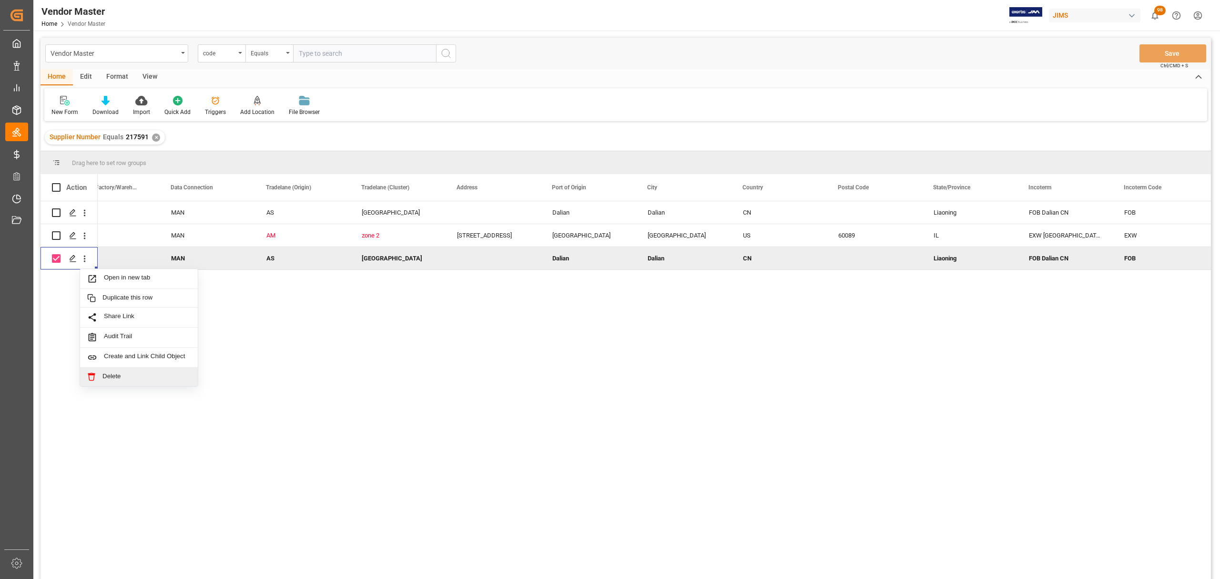
click at [134, 372] on div "Delete" at bounding box center [139, 376] width 118 height 19
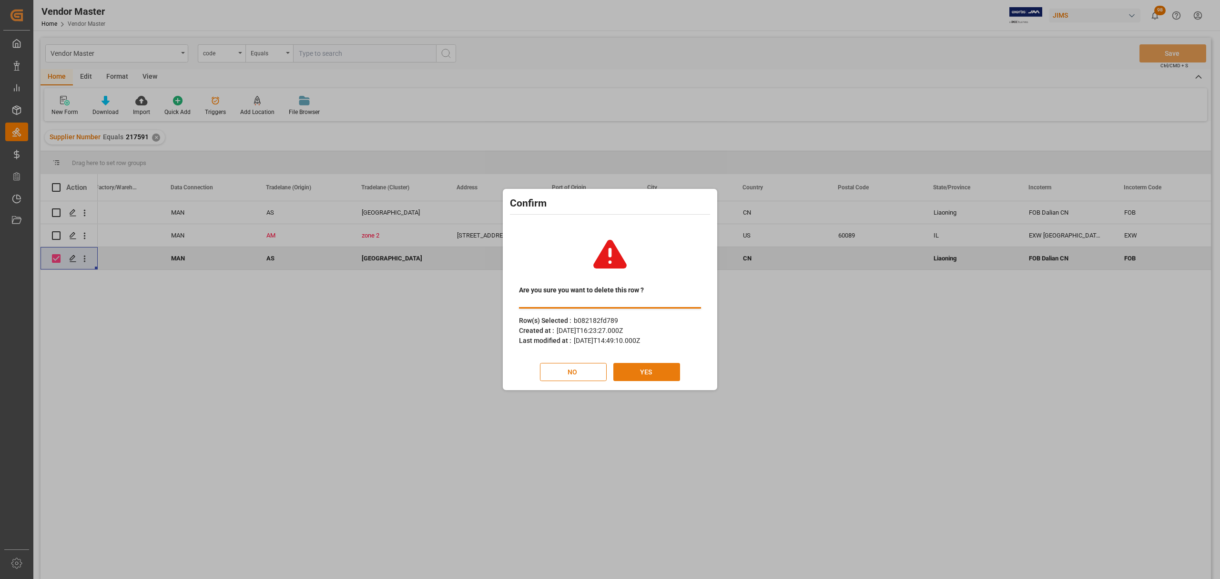
click at [654, 367] on button "YES" at bounding box center [646, 372] width 67 height 18
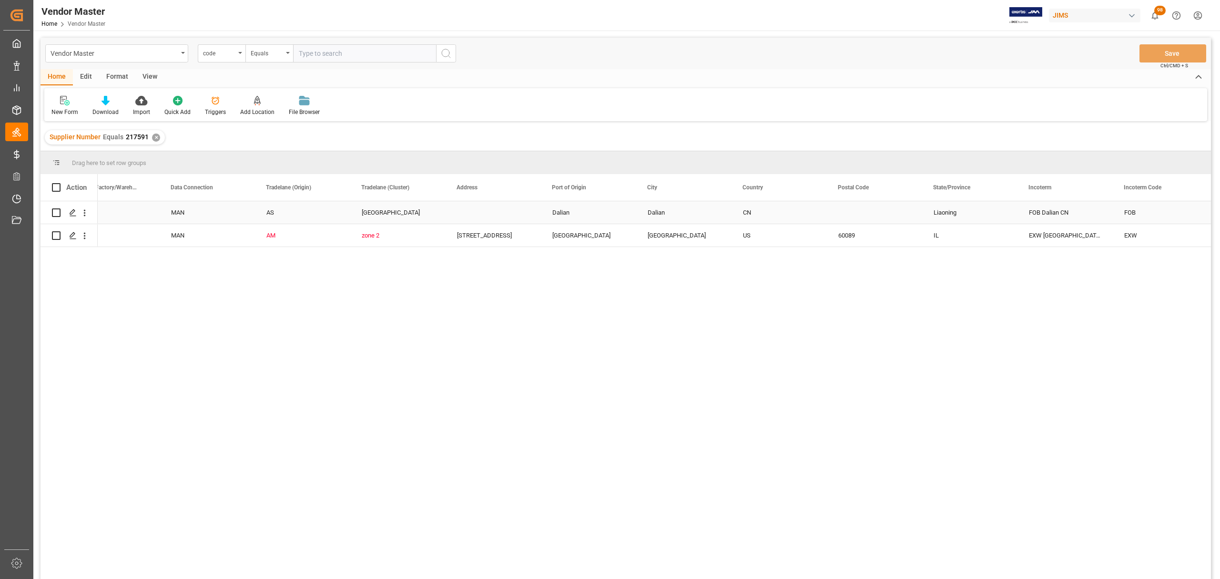
click at [576, 220] on div "Dalian" at bounding box center [588, 212] width 95 height 22
click at [500, 208] on div "Press SPACE to select this row." at bounding box center [493, 212] width 95 height 22
click at [475, 206] on div "Press SPACE to select this row." at bounding box center [493, 212] width 95 height 22
click at [475, 207] on div "Press SPACE to select this row." at bounding box center [493, 212] width 95 height 22
click at [475, 208] on div "Press SPACE to select this row." at bounding box center [493, 217] width 95 height 33
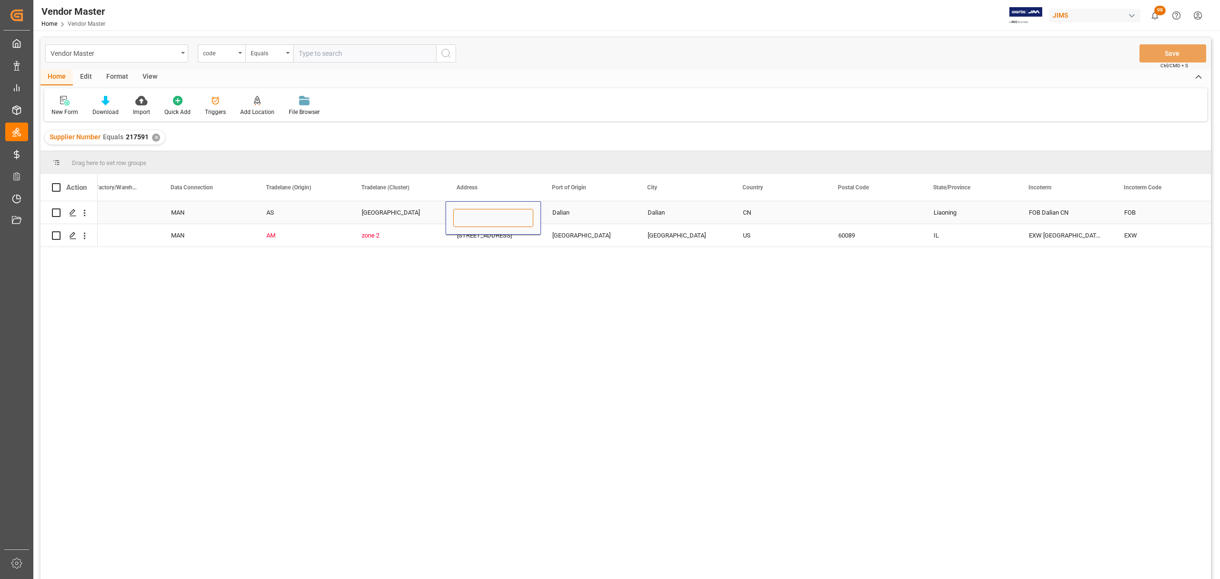
click at [475, 211] on input "Press SPACE to select this row." at bounding box center [493, 218] width 80 height 18
paste input "[STREET_ADDRESS]"
type input "[STREET_ADDRESS]"
click at [580, 206] on div "Dalian" at bounding box center [588, 212] width 95 height 22
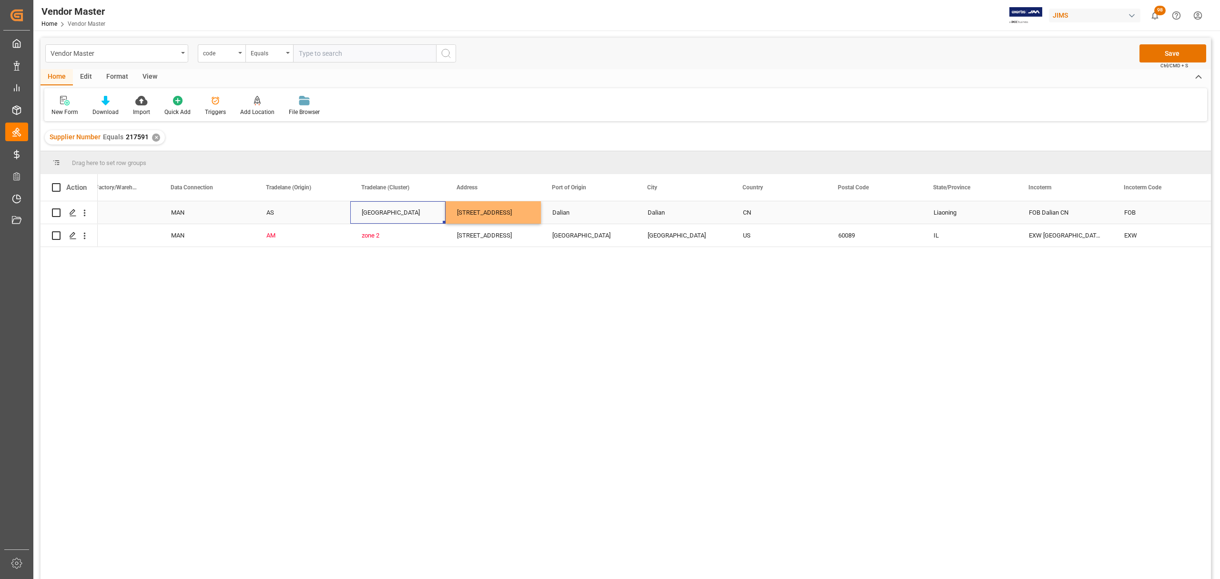
click at [376, 207] on div "[GEOGRAPHIC_DATA]" at bounding box center [398, 213] width 72 height 22
click at [294, 211] on div "AS" at bounding box center [302, 213] width 72 height 22
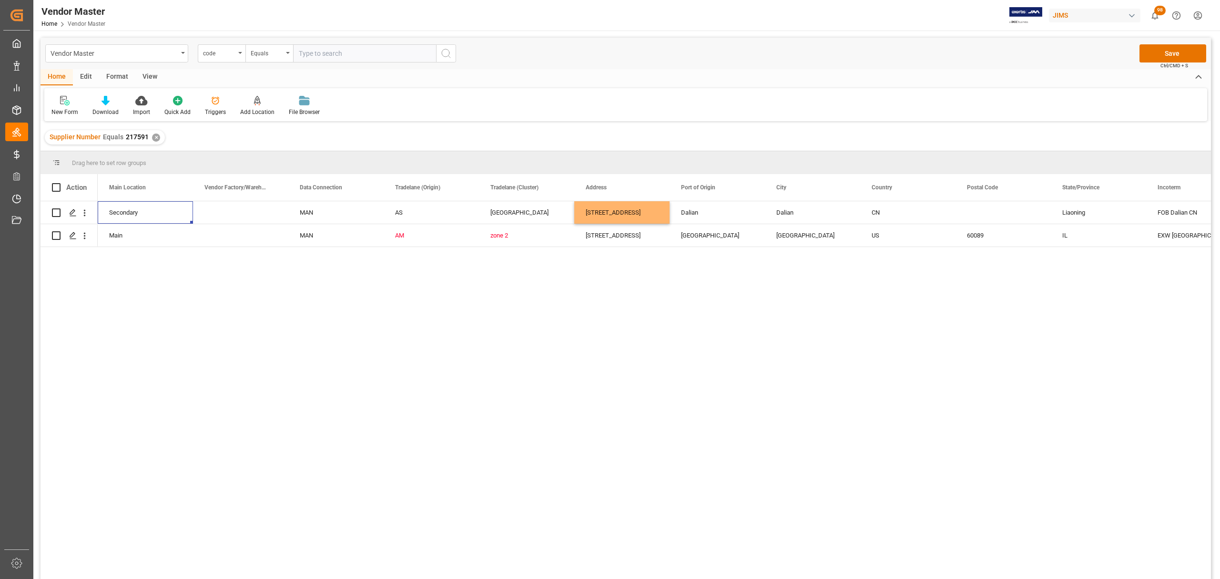
scroll to position [0, 1335]
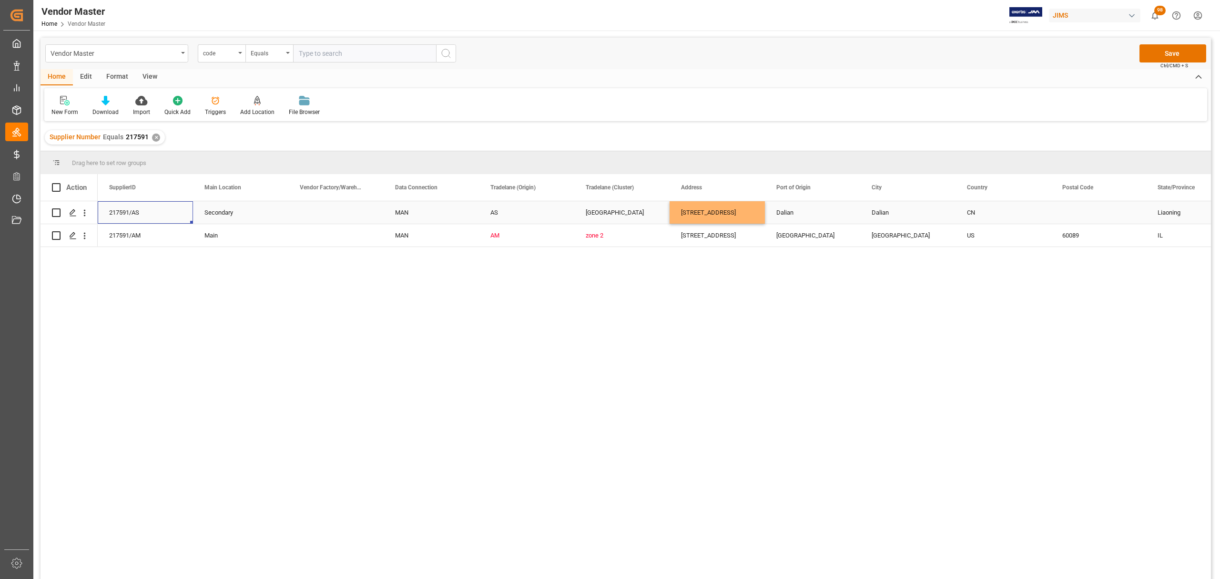
click at [327, 205] on div "Press SPACE to select this row." at bounding box center [335, 212] width 95 height 22
click at [328, 206] on div "Press SPACE to select this row." at bounding box center [335, 212] width 95 height 22
click at [328, 212] on input "Press SPACE to select this row." at bounding box center [336, 218] width 80 height 18
paste input "COR-TEK MUSICAL INSTRUMENTS CO.,LTD. DALIAN BRANCH"
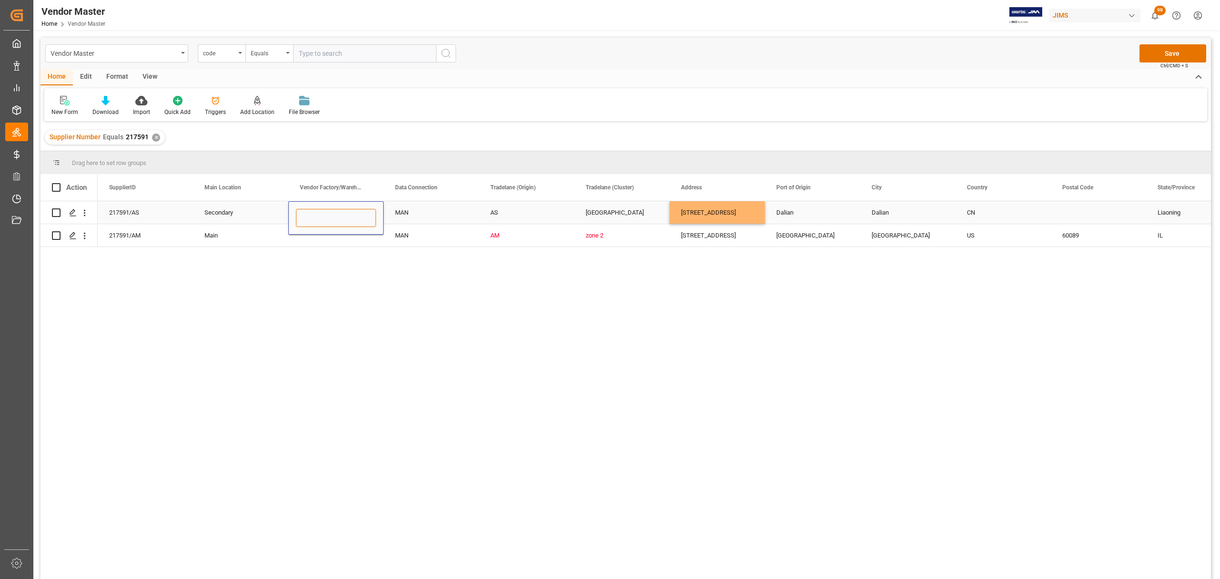
type input "COR-TEK MUSICAL INSTRUMENTS CO.,LTD. DALIAN BRANCH"
click at [447, 212] on div "MAN" at bounding box center [431, 213] width 72 height 22
click at [523, 216] on div "AS" at bounding box center [526, 213] width 72 height 22
click at [428, 240] on div "MAN" at bounding box center [431, 235] width 72 height 22
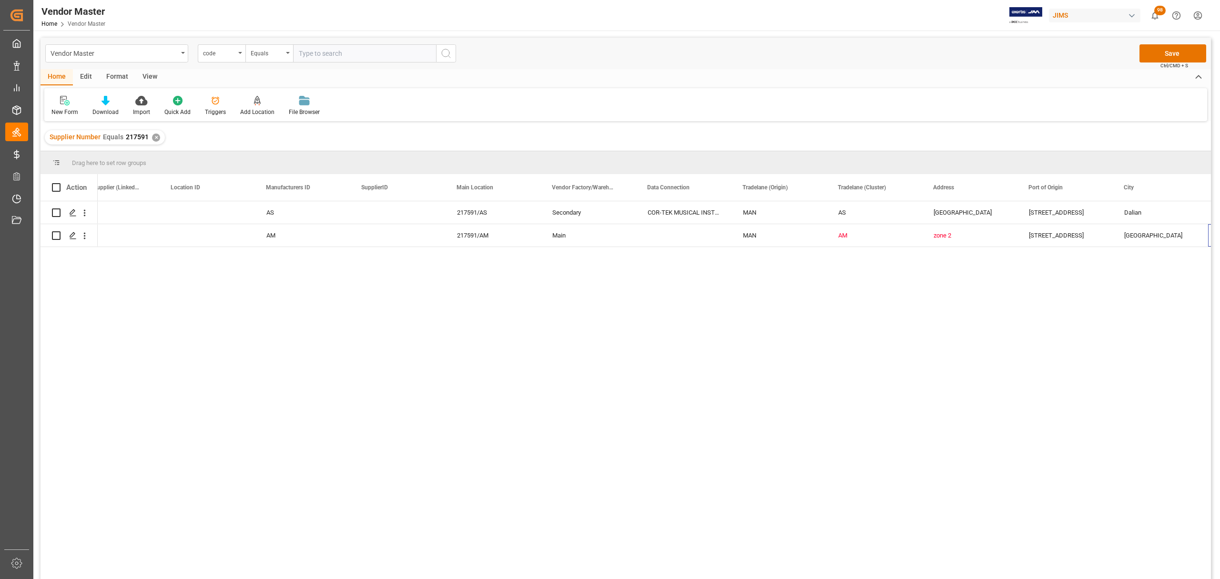
scroll to position [0, 1082]
click at [691, 233] on div "MAN" at bounding box center [684, 235] width 72 height 22
click at [712, 227] on icon "open menu" at bounding box center [713, 229] width 11 height 11
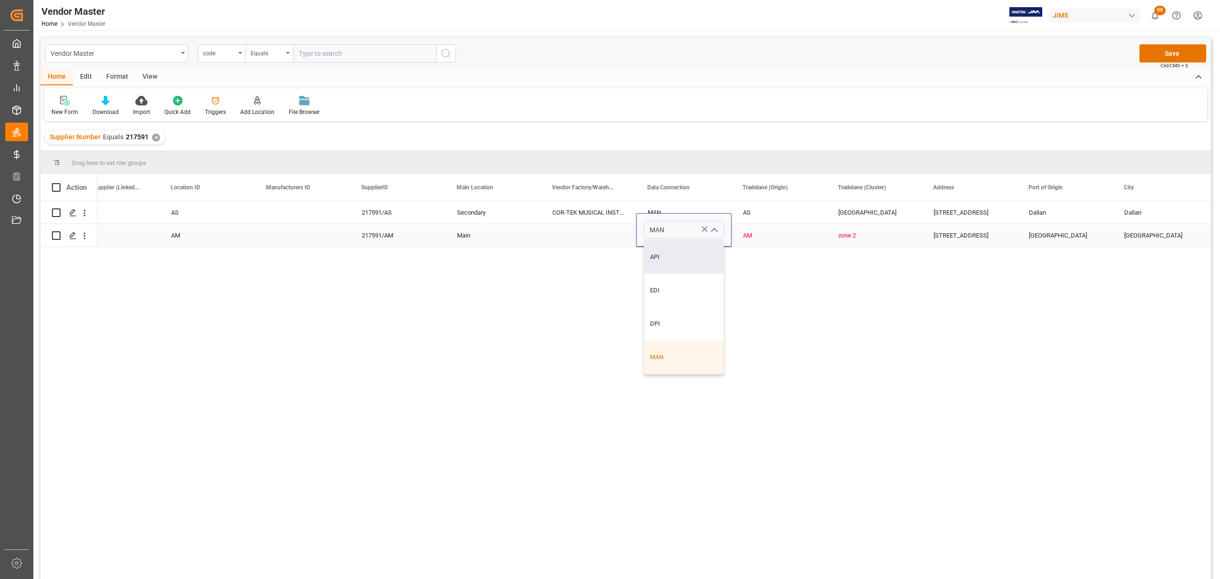
click at [675, 256] on div "API" at bounding box center [683, 256] width 79 height 33
type input "API"
click at [577, 231] on div "Press SPACE to select this row." at bounding box center [588, 235] width 95 height 22
click at [744, 233] on div "AM" at bounding box center [779, 235] width 72 height 22
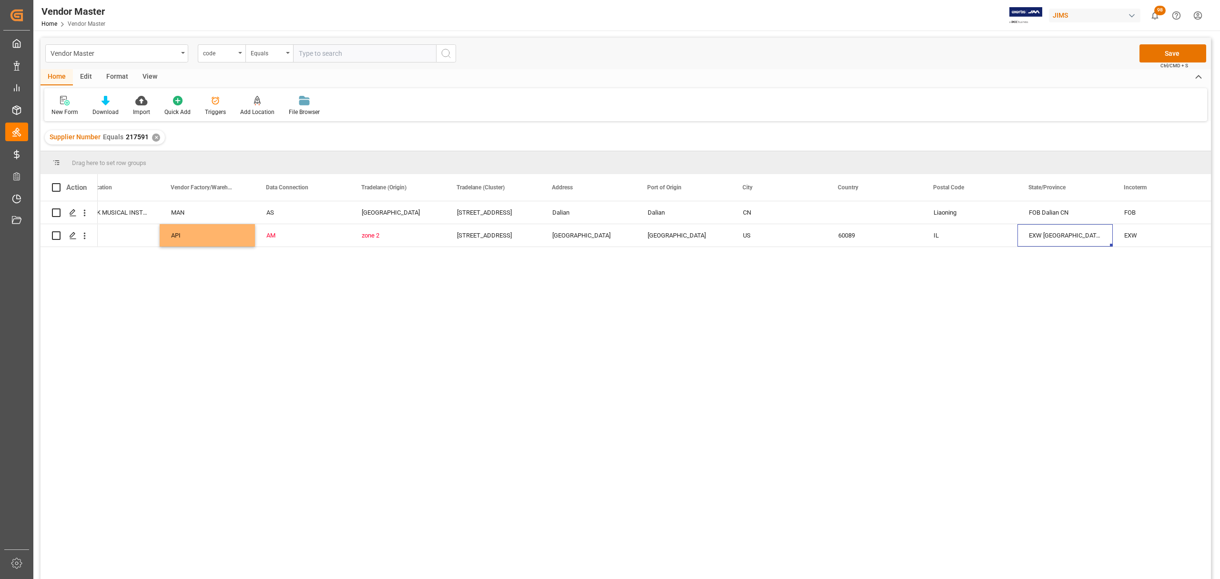
scroll to position [0, 0]
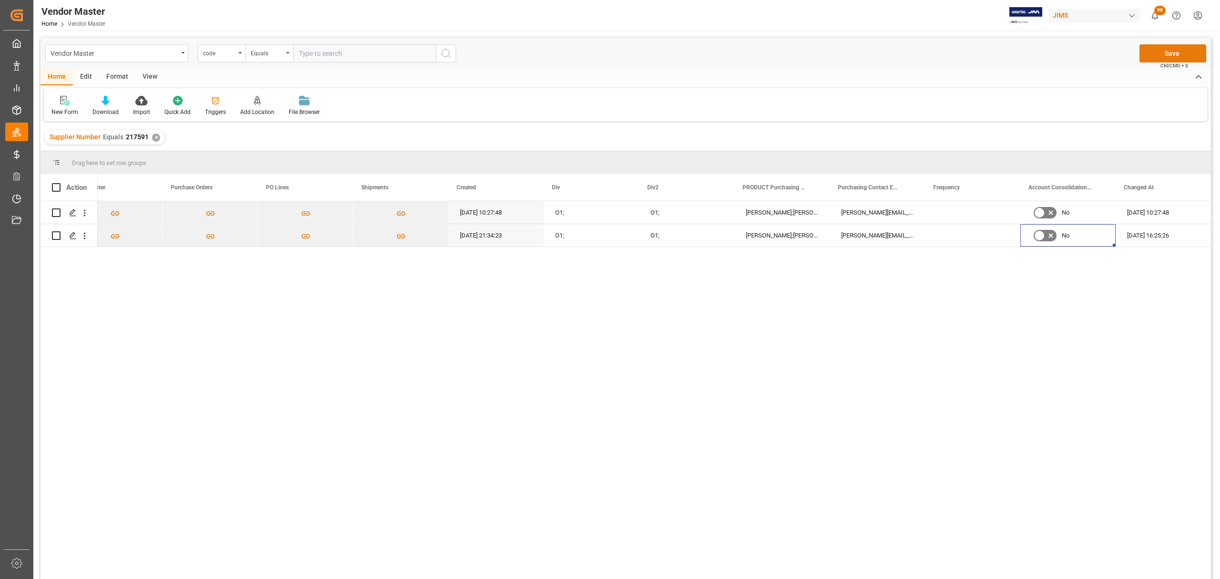
click at [1181, 54] on button "Save" at bounding box center [1173, 53] width 67 height 18
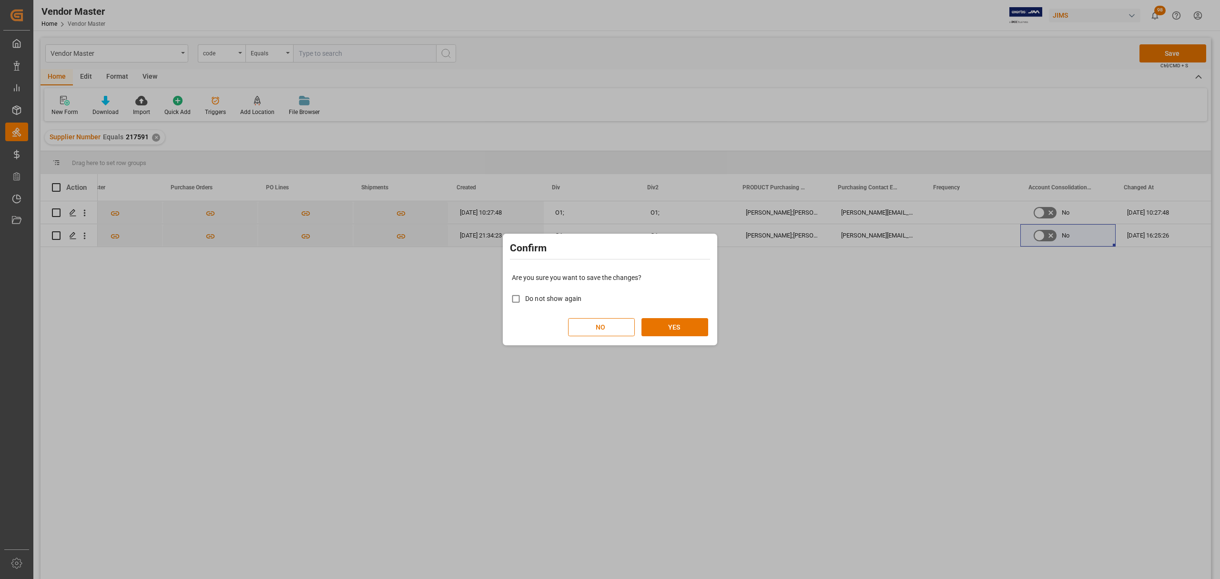
click at [543, 299] on span "Do not show again" at bounding box center [553, 299] width 56 height 8
click at [525, 299] on input "Do not show again" at bounding box center [516, 298] width 19 height 19
checkbox input "true"
click at [666, 334] on button "YES" at bounding box center [675, 327] width 67 height 18
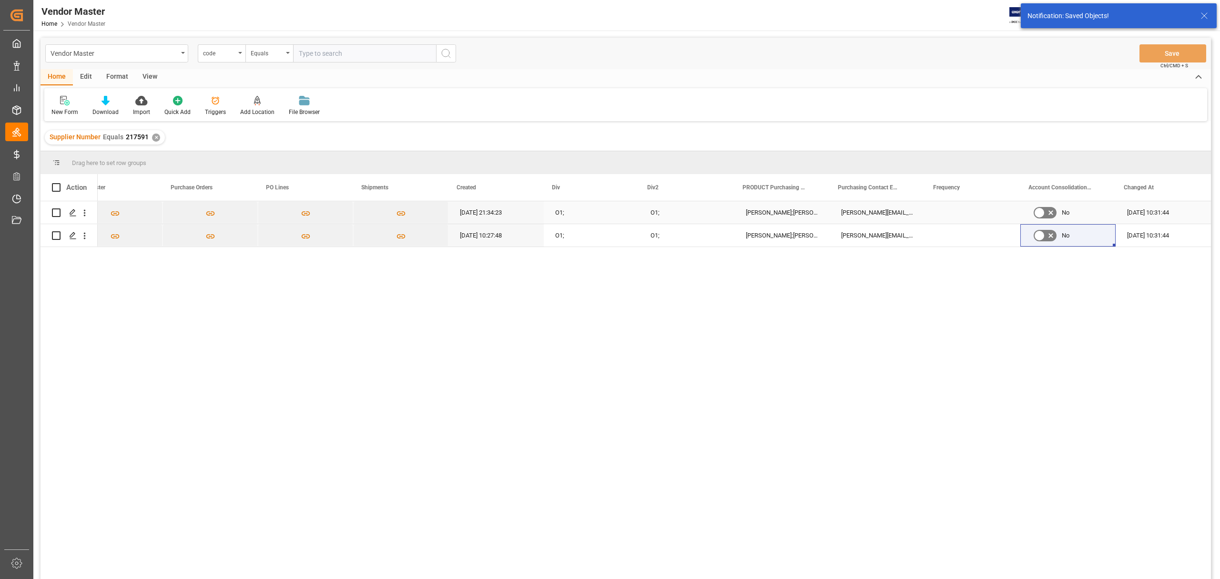
click at [662, 214] on div "O1;" at bounding box center [686, 212] width 95 height 22
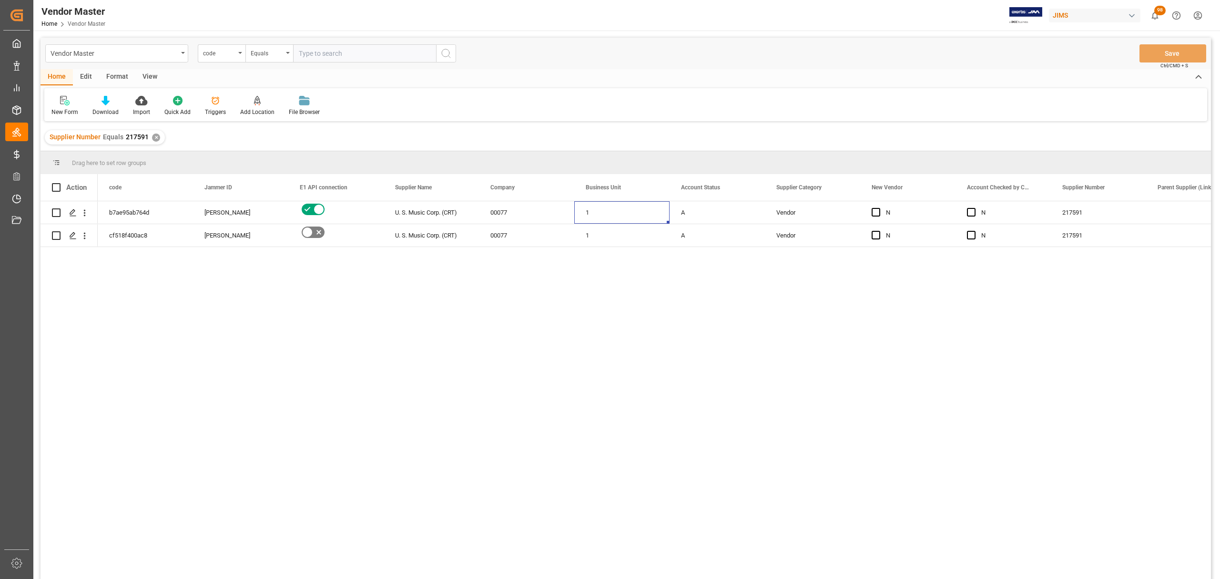
click at [92, 25] on span "Vendor Master" at bounding box center [87, 23] width 38 height 7
click at [92, 21] on span "Vendor Master" at bounding box center [87, 23] width 38 height 7
click at [155, 135] on div "✕" at bounding box center [156, 137] width 8 height 8
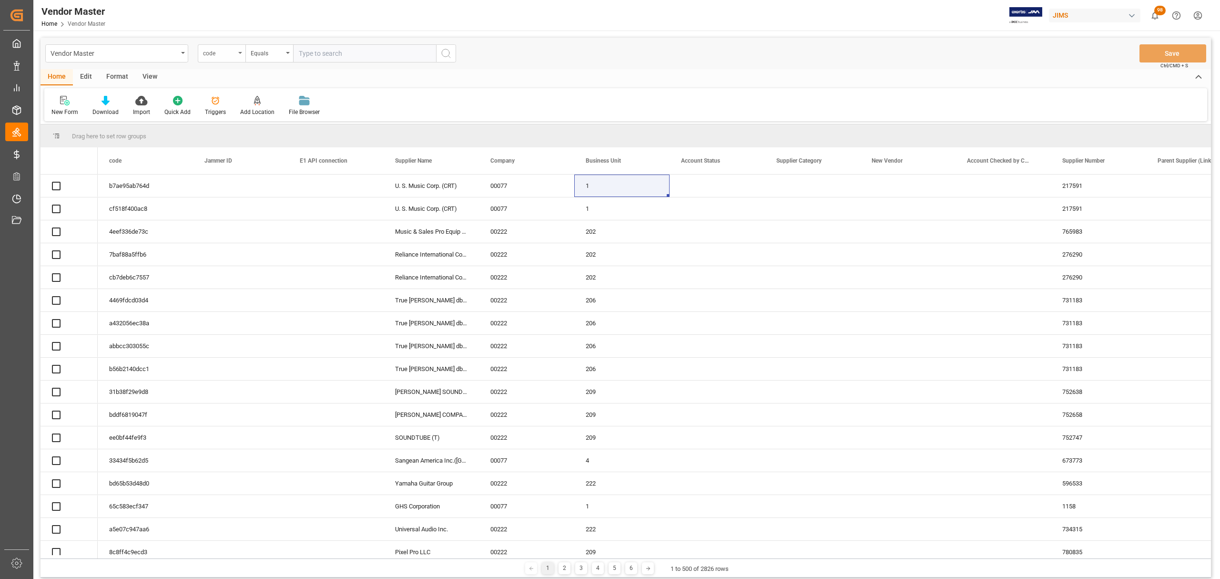
click at [241, 53] on icon "open menu" at bounding box center [240, 53] width 4 height 2
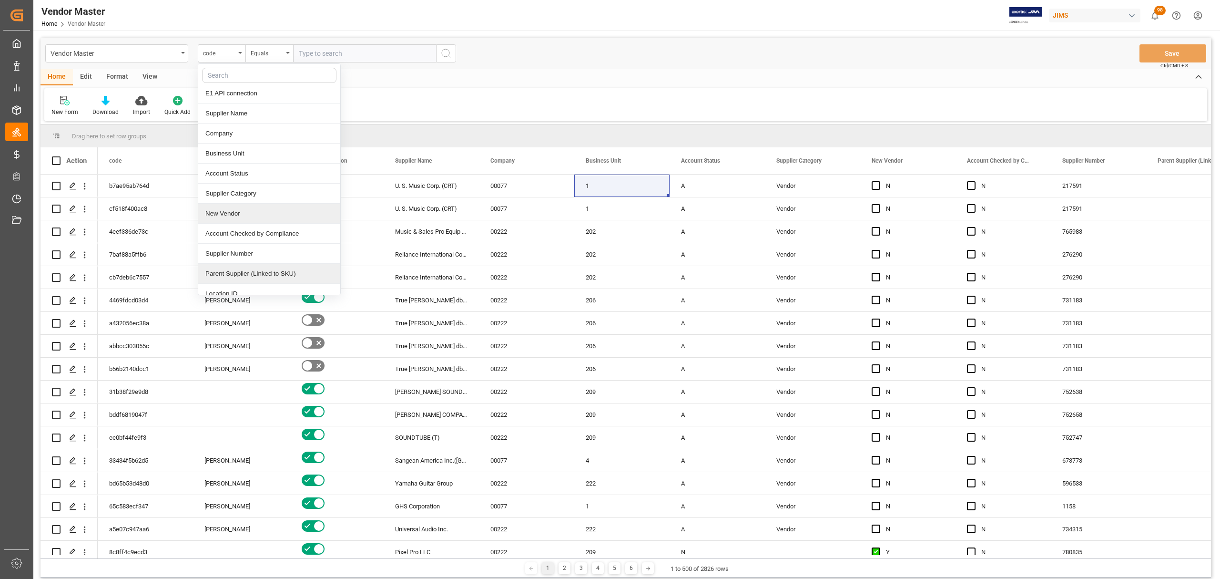
scroll to position [63, 0]
click at [260, 235] on div "Supplier Number" at bounding box center [269, 234] width 142 height 20
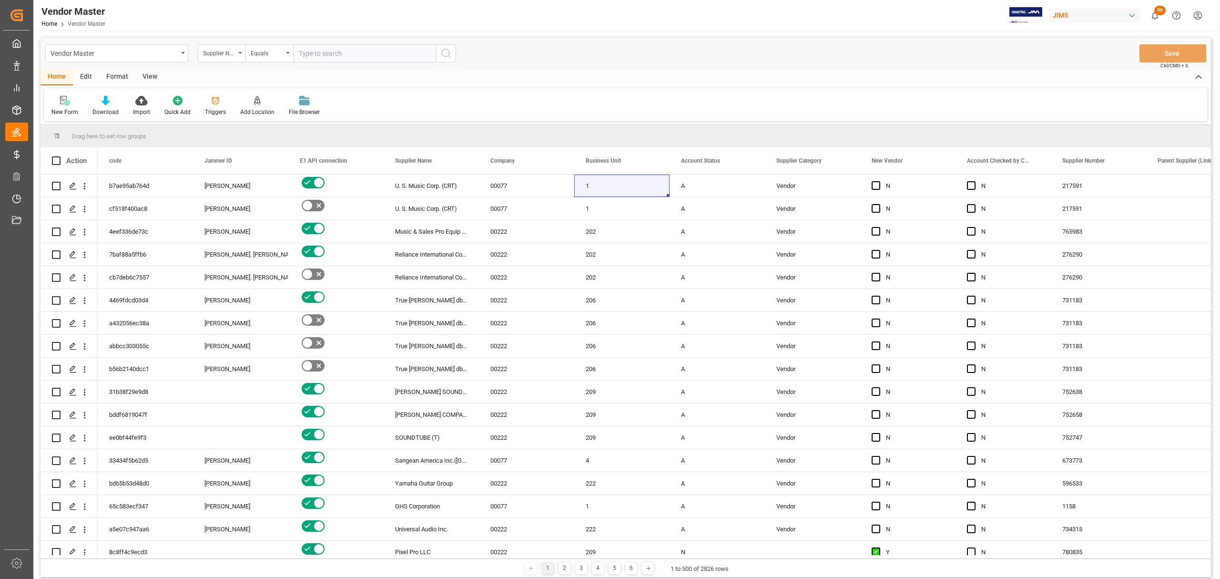
click at [331, 56] on input "text" at bounding box center [364, 53] width 143 height 18
paste input "611138"
type input "611138"
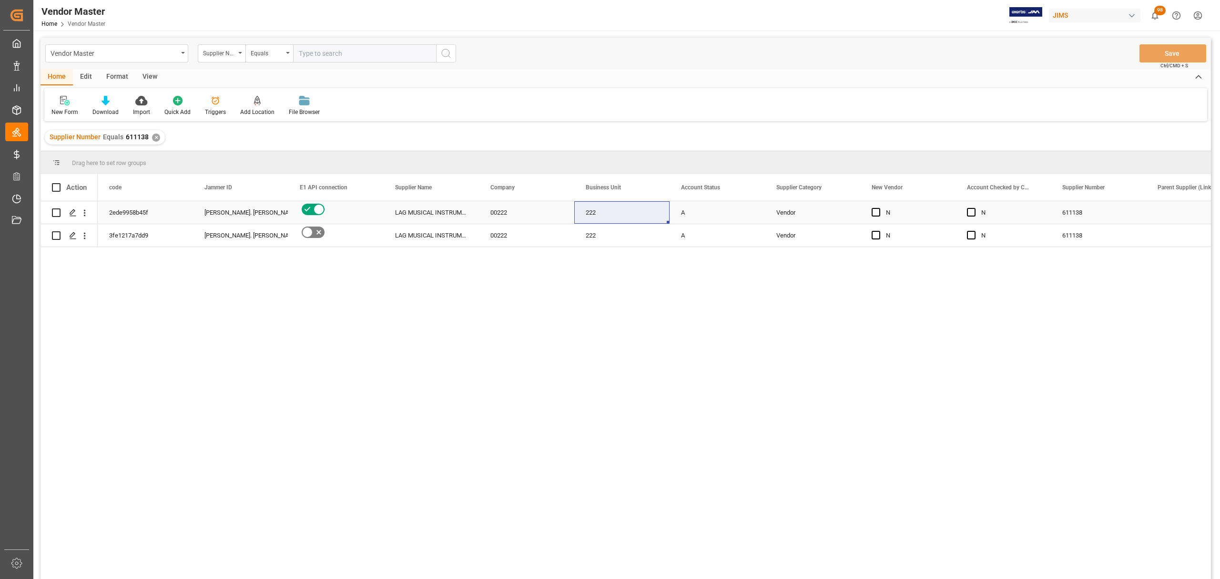
click at [453, 215] on div "LAG MUSICAL INSTRUMENTS MANUFACTURING" at bounding box center [431, 212] width 95 height 22
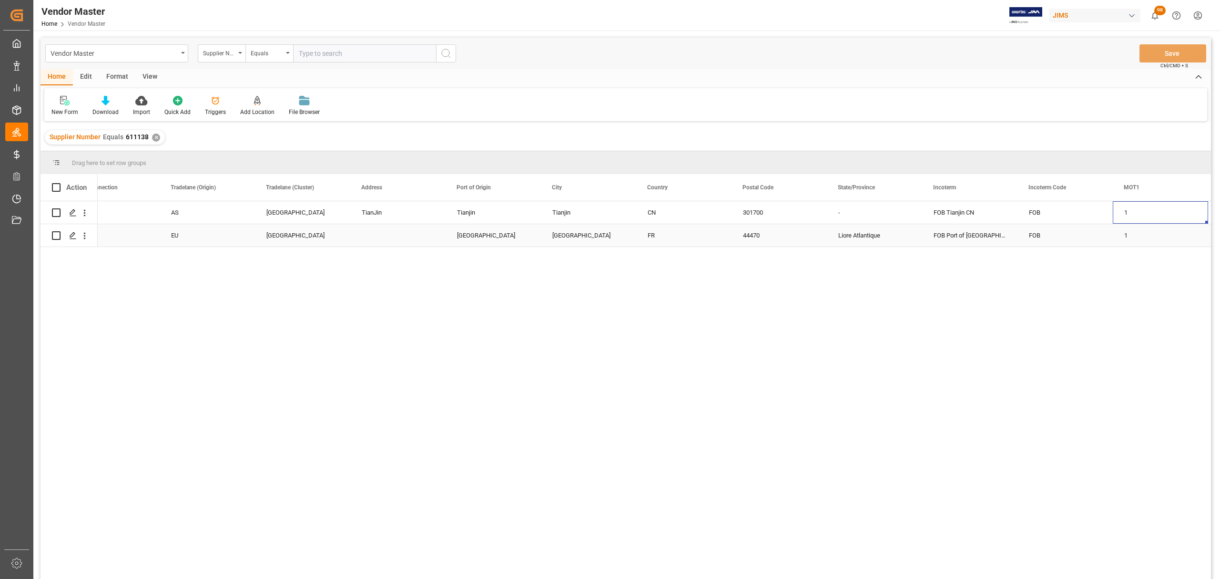
scroll to position [0, 1749]
click at [286, 218] on div "TianJin" at bounding box center [302, 212] width 95 height 22
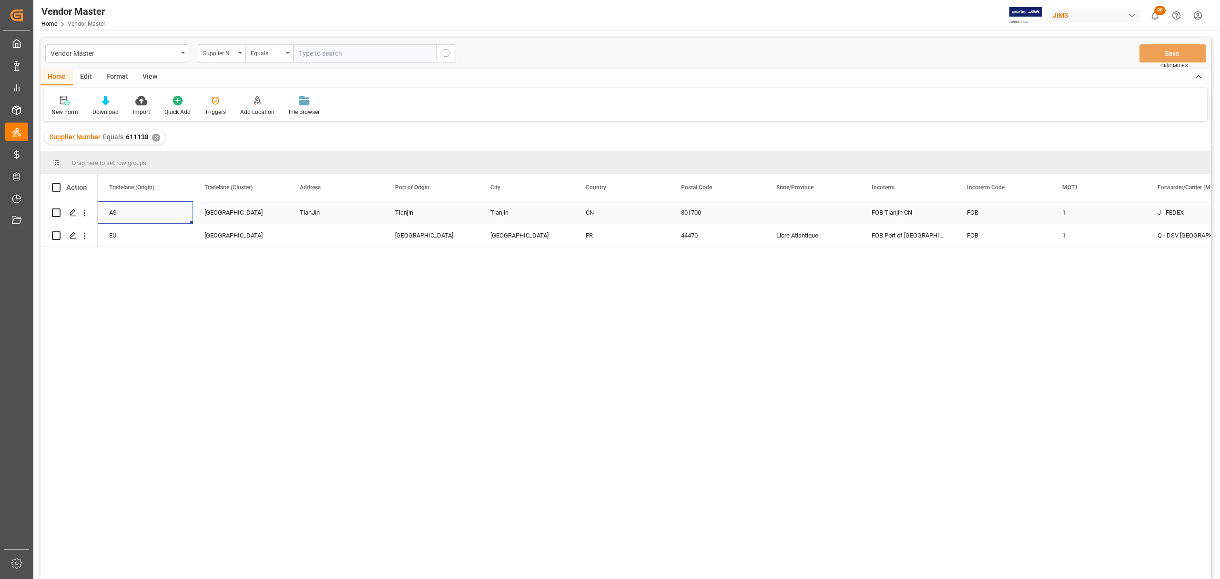
scroll to position [0, 1621]
click at [427, 206] on div "Press SPACE to select this row." at bounding box center [431, 212] width 95 height 22
click at [419, 216] on div "Press SPACE to select this row." at bounding box center [431, 212] width 95 height 22
click at [418, 212] on div "Press SPACE to select this row." at bounding box center [431, 212] width 95 height 22
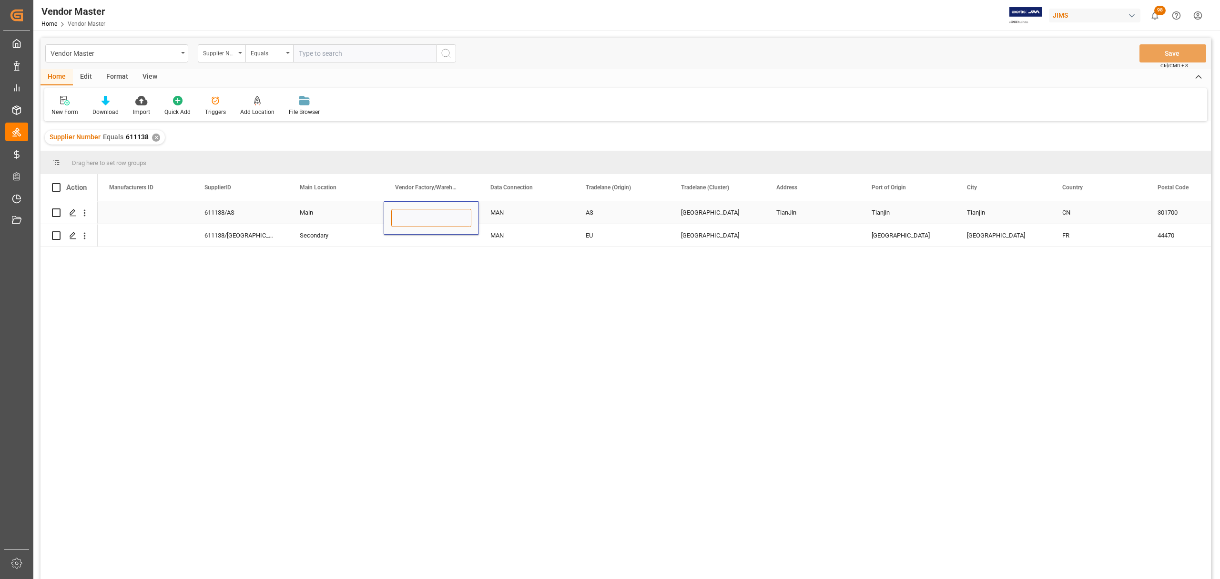
click at [420, 218] on input "Press SPACE to select this row." at bounding box center [431, 218] width 80 height 18
paste input "Lag Musical Instruments Manufacturing (Tianjin) Co.,Ltd"
type input "Lag Musical Instruments Manufacturing (Tianjin) Co.,Ltd"
click at [530, 208] on div "MAN" at bounding box center [526, 213] width 72 height 22
click at [511, 210] on div "MAN" at bounding box center [526, 213] width 72 height 22
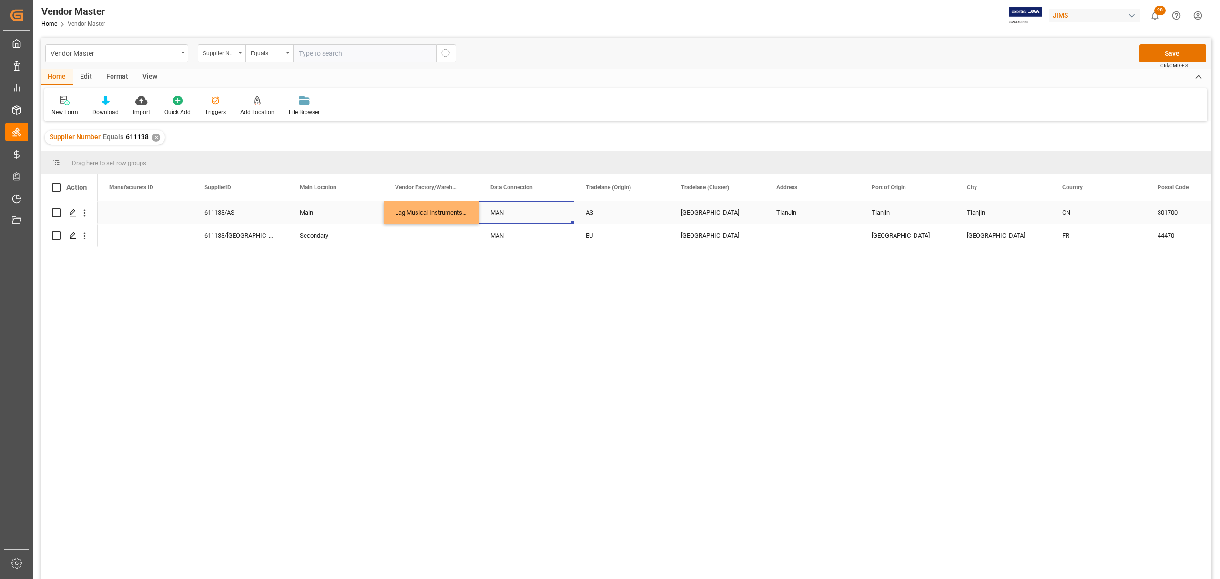
click at [510, 209] on div "MAN" at bounding box center [526, 213] width 72 height 22
click at [561, 215] on icon "open menu" at bounding box center [556, 218] width 11 height 11
click at [513, 248] on div "API" at bounding box center [526, 244] width 79 height 33
type input "API"
click at [606, 207] on div "AS" at bounding box center [622, 213] width 72 height 22
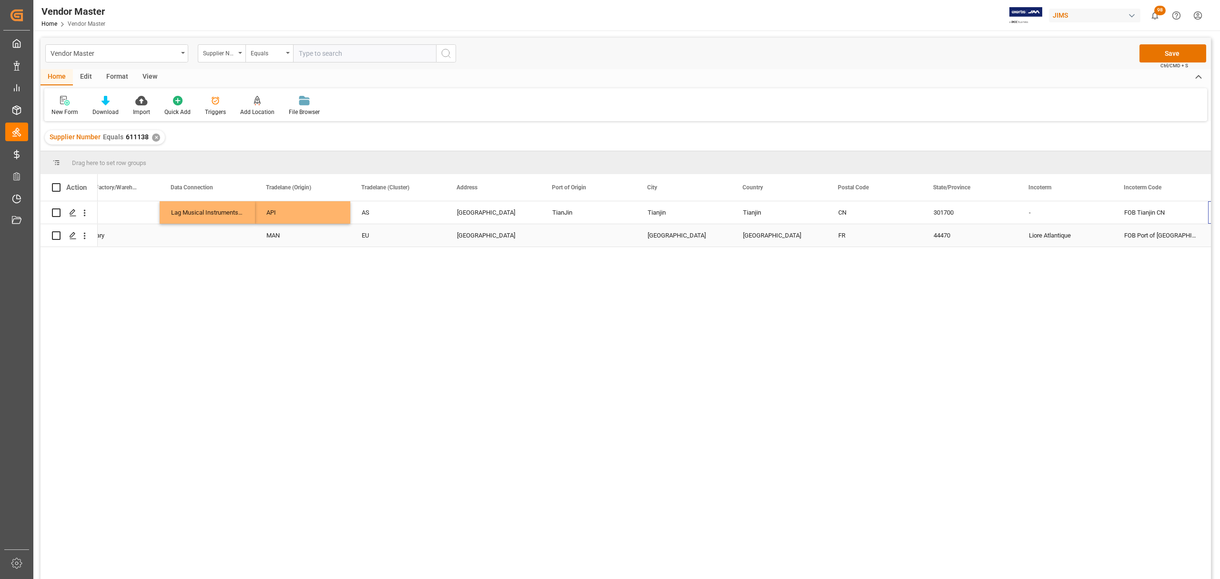
scroll to position [0, 1559]
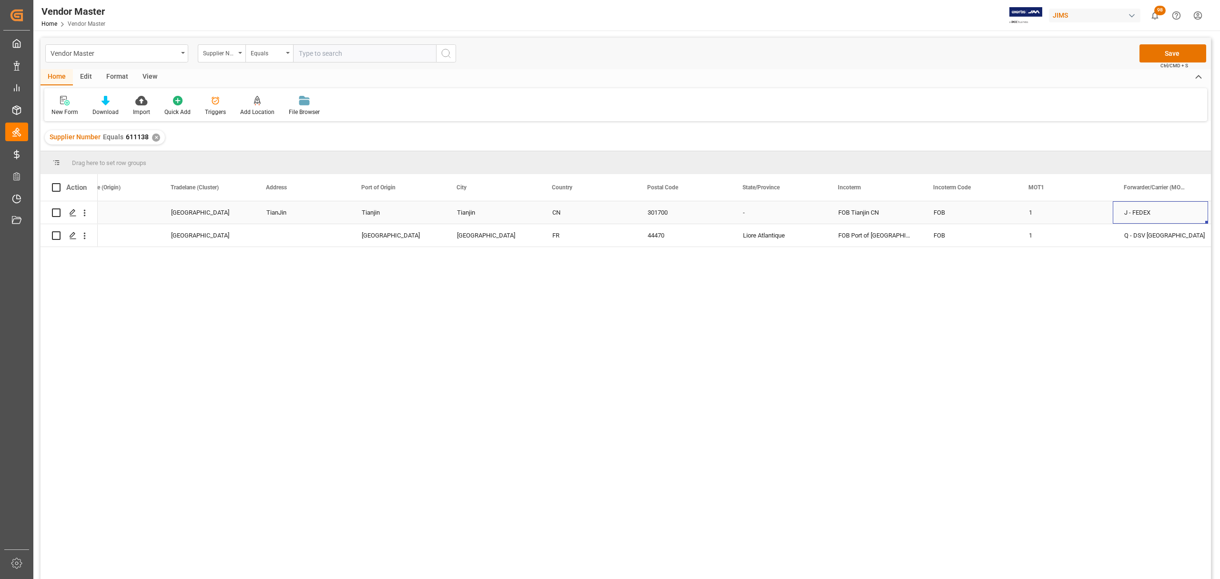
click at [756, 208] on div "-" at bounding box center [779, 212] width 95 height 22
click at [755, 211] on div "-" at bounding box center [779, 212] width 95 height 22
click at [757, 213] on input "-" at bounding box center [779, 218] width 80 height 18
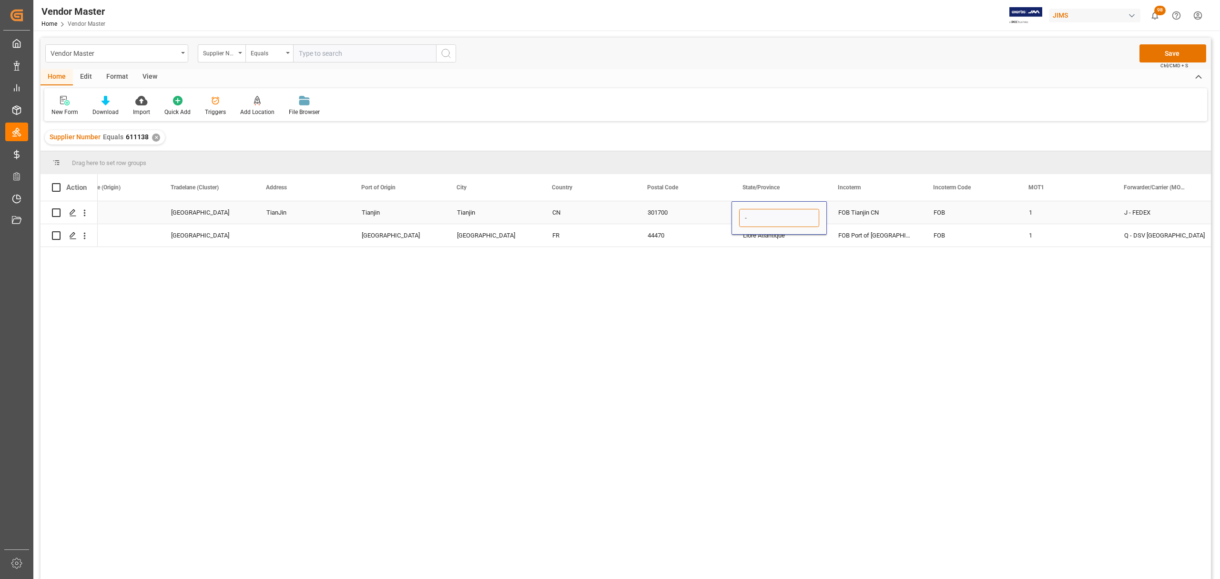
click at [757, 213] on input "-" at bounding box center [779, 218] width 80 height 18
paste input "Tianjin Shi"
type input "Tianjin Shi"
click at [871, 214] on div "FOB Tianjin CN" at bounding box center [874, 212] width 95 height 22
click at [946, 218] on div "FOB" at bounding box center [969, 212] width 95 height 22
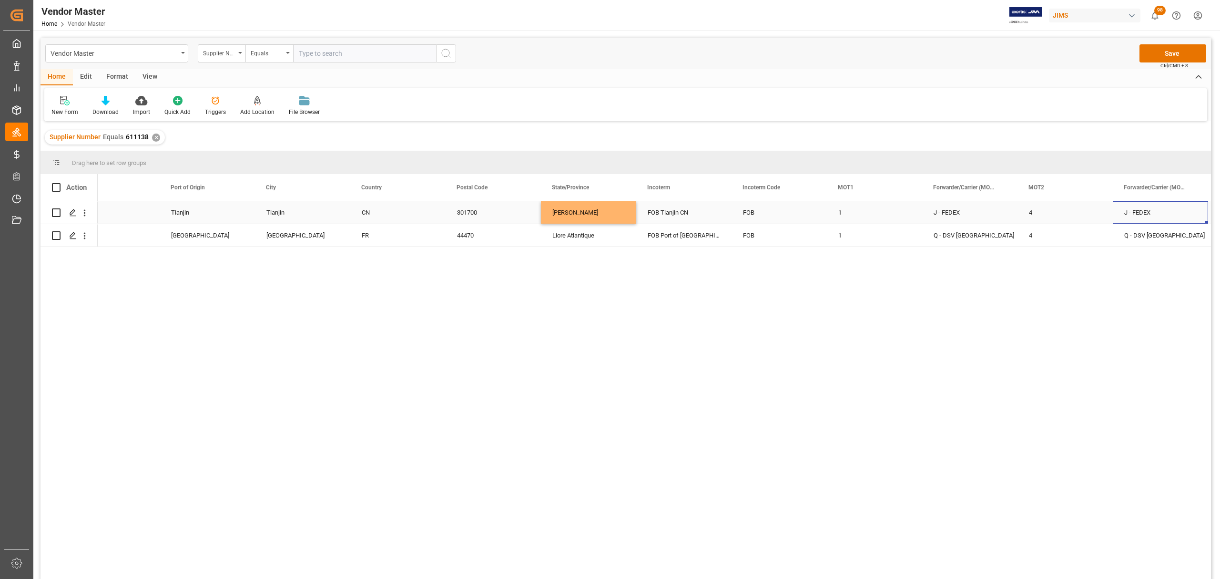
scroll to position [0, 2035]
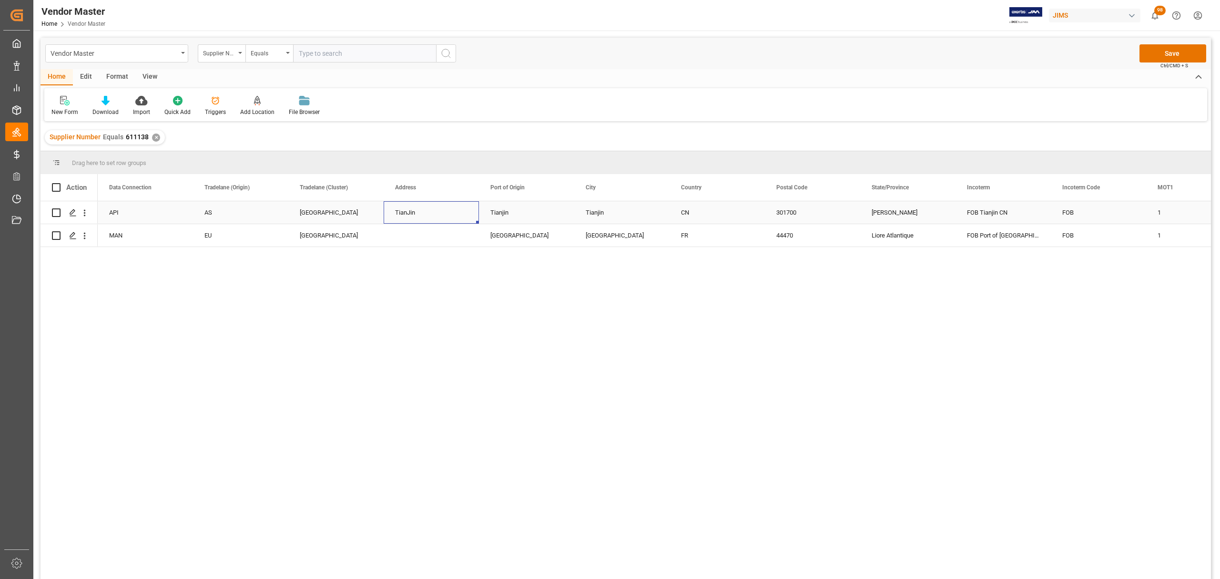
click at [417, 212] on div "TianJin" at bounding box center [431, 212] width 95 height 22
click at [426, 214] on input "TianJin" at bounding box center [431, 218] width 80 height 18
paste input "No.55, HuachengZhonglu, Caozili Town, Wuqing District"
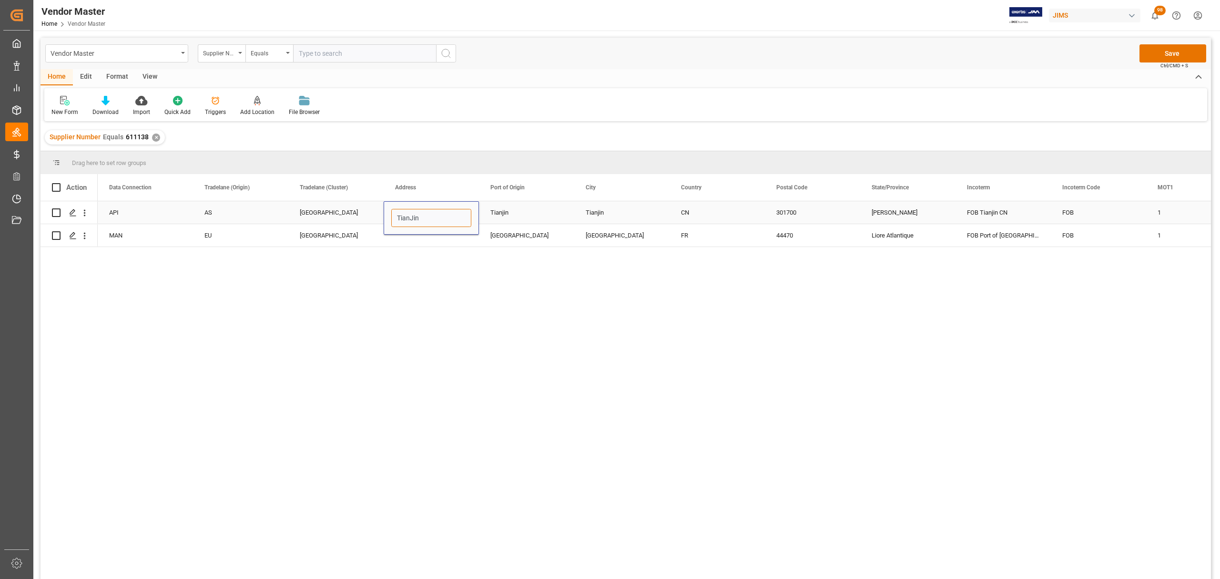
type input "No.55, HuachengZhonglu, Caozili Town, Wuqing District"
click at [513, 212] on div "Tianjin" at bounding box center [526, 212] width 95 height 22
click at [455, 235] on div "Press SPACE to select this row." at bounding box center [431, 235] width 95 height 22
click at [506, 236] on div "Le Havre" at bounding box center [526, 235] width 95 height 22
click at [639, 235] on div "Thouaré-sur-Loire" at bounding box center [621, 235] width 95 height 22
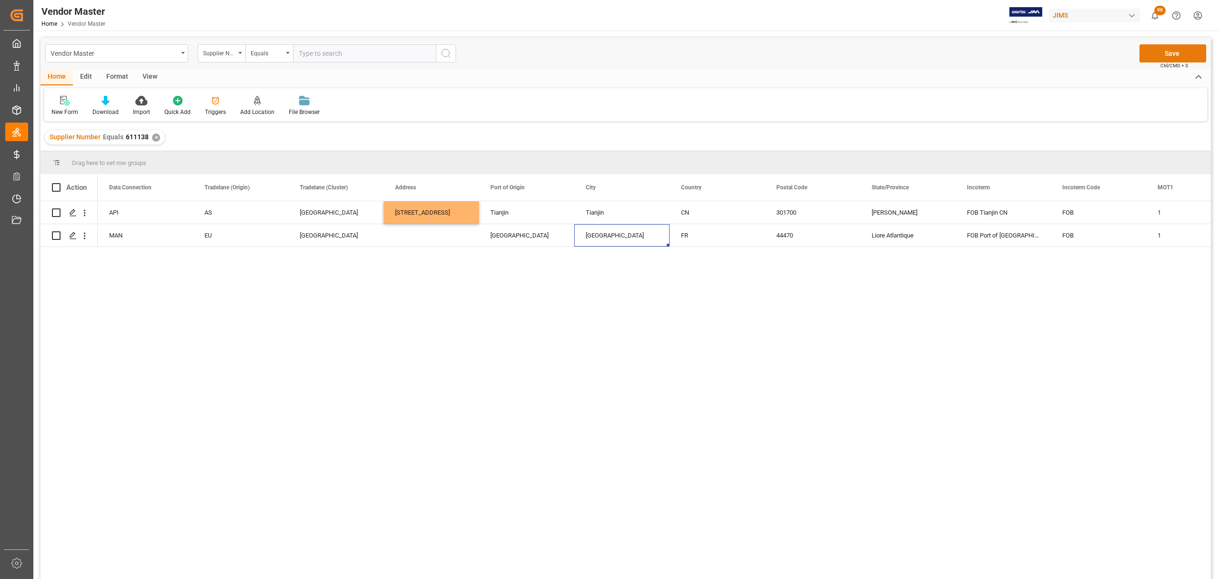
click at [1169, 48] on button "Save" at bounding box center [1173, 53] width 67 height 18
click at [519, 212] on div "Tianjin" at bounding box center [526, 212] width 95 height 22
click at [600, 212] on div "Tianjin" at bounding box center [621, 212] width 95 height 22
click at [696, 216] on div "CN" at bounding box center [717, 213] width 72 height 22
click at [511, 238] on div "Le Havre" at bounding box center [526, 235] width 95 height 22
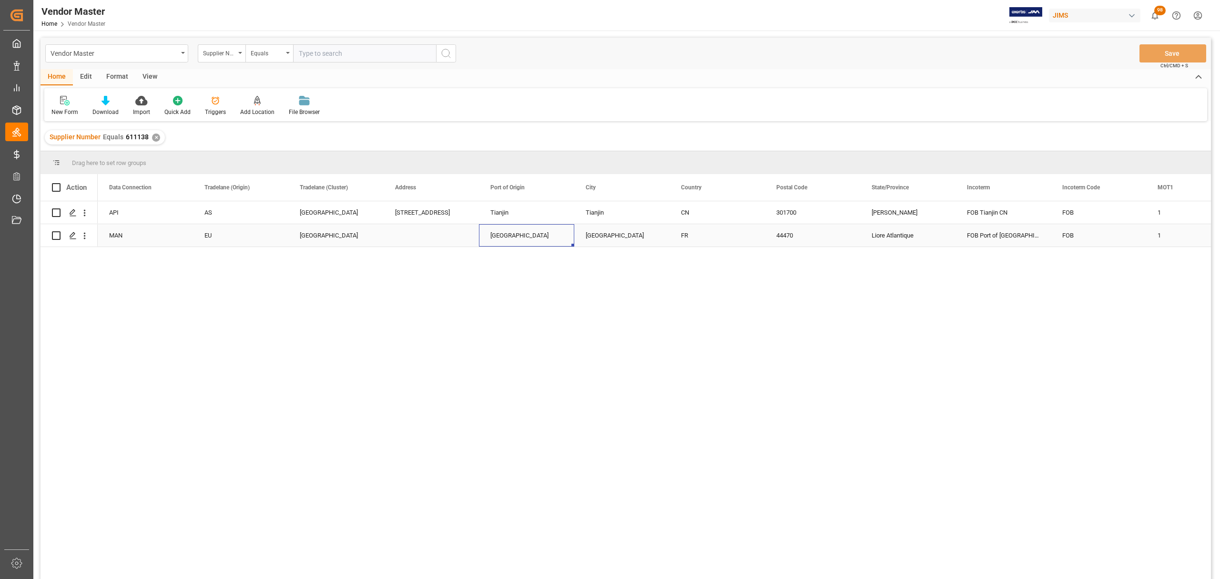
click at [428, 237] on div "Press SPACE to select this row." at bounding box center [431, 235] width 95 height 22
click at [304, 228] on div "[GEOGRAPHIC_DATA]" at bounding box center [336, 235] width 72 height 22
click at [529, 372] on div "Main Lag Musical Instruments Manufacturing (Tianjin) Co.,Ltd API AS North China…" at bounding box center [654, 393] width 1113 height 384
click at [485, 337] on div "Main Lag Musical Instruments Manufacturing (Tianjin) Co.,Ltd API AS North China…" at bounding box center [654, 393] width 1113 height 384
click at [437, 212] on div "No.55, HuachengZhonglu, Caozili Town, Wuqing District" at bounding box center [431, 212] width 95 height 22
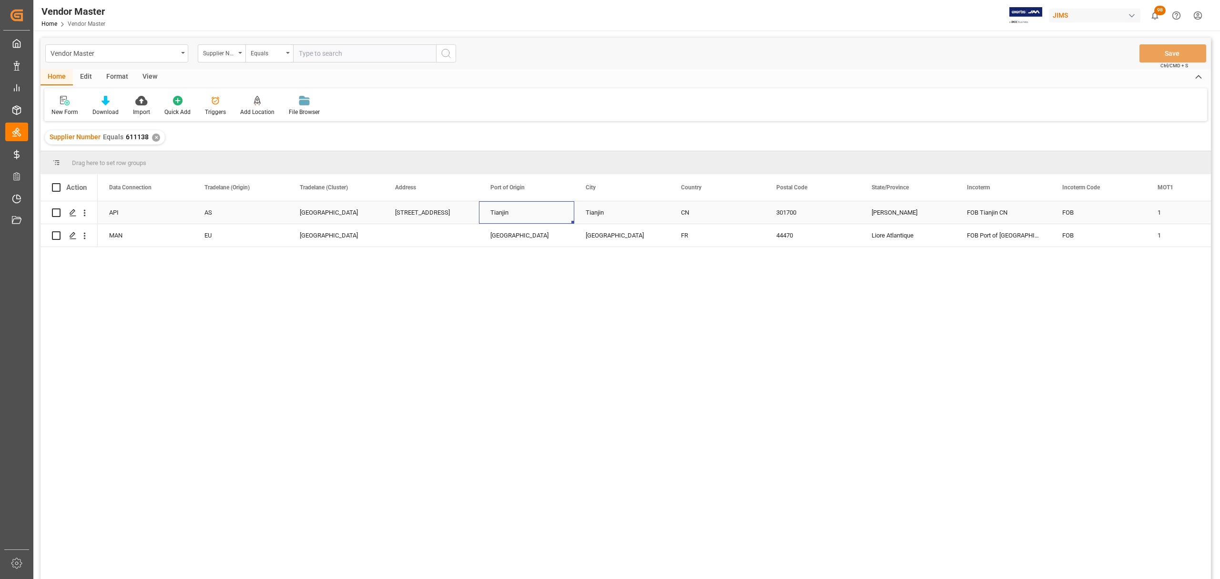
click at [521, 214] on div "Tianjin" at bounding box center [526, 212] width 95 height 22
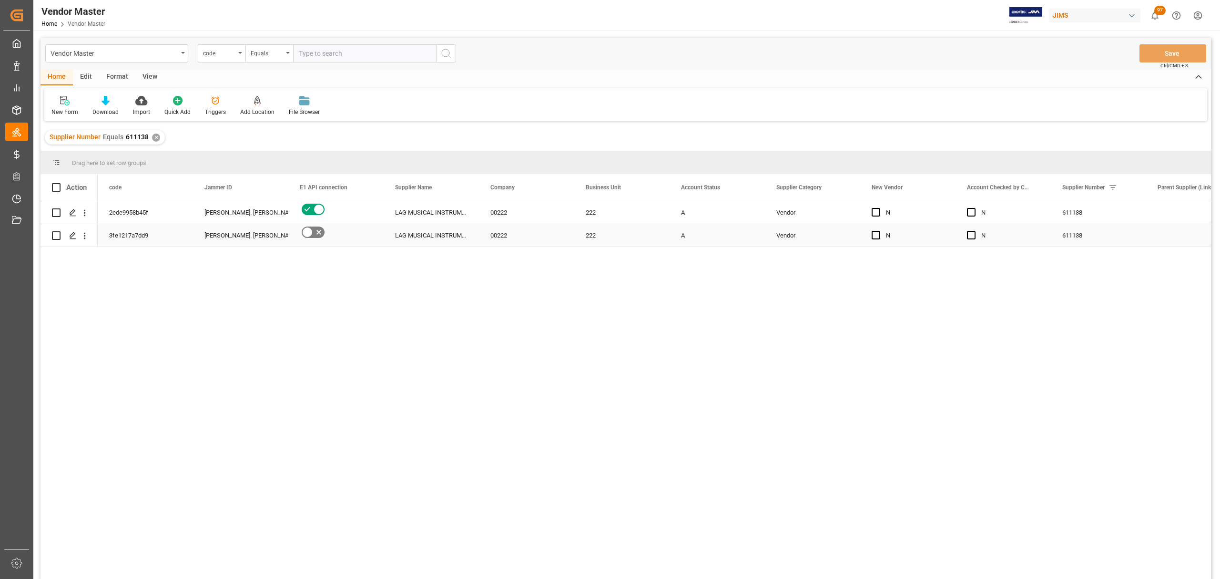
click at [445, 235] on div "LAG MUSICAL INSTRUMENTS MANUFACTURING" at bounding box center [431, 235] width 95 height 22
click at [443, 214] on div "LAG MUSICAL INSTRUMENTS MANUFACTURING" at bounding box center [431, 212] width 95 height 22
click at [817, 305] on div "2ede9958b45f [PERSON_NAME]. [PERSON_NAME] LAG MUSICAL INSTRUMENTS MANUFACTURING…" at bounding box center [654, 393] width 1113 height 384
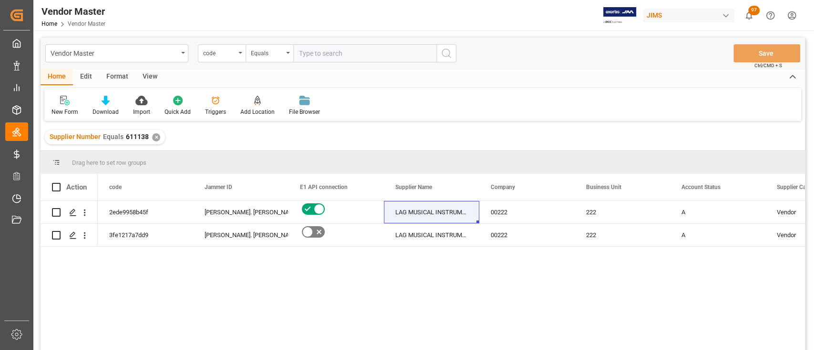
click at [152, 136] on div "✕" at bounding box center [156, 137] width 8 height 8
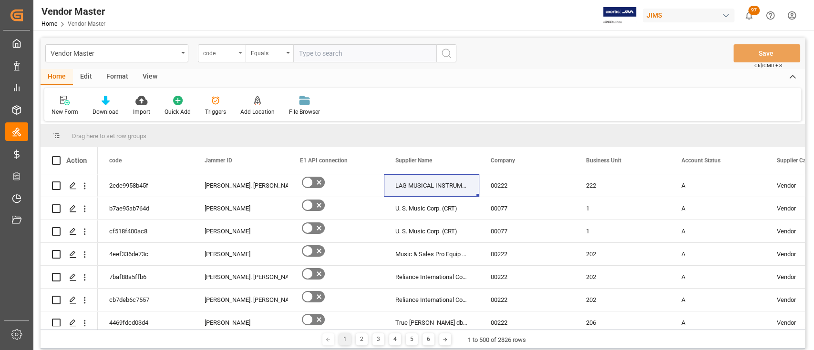
click at [232, 53] on div "code" at bounding box center [219, 52] width 32 height 11
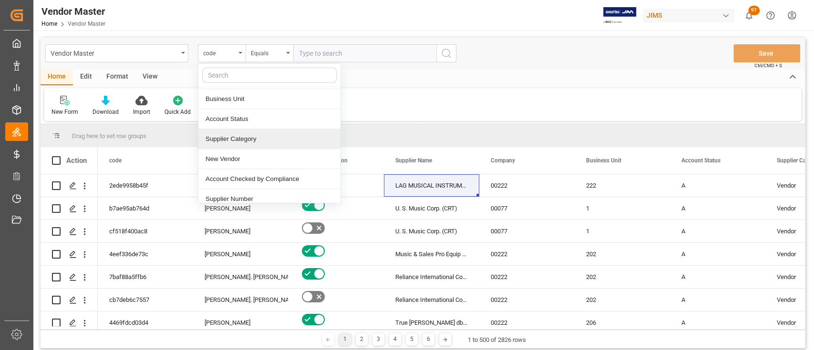
scroll to position [127, 0]
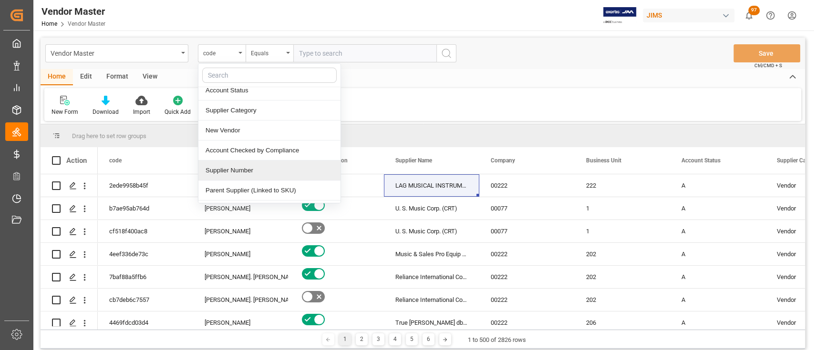
click at [267, 170] on div "Supplier Number" at bounding box center [269, 171] width 142 height 20
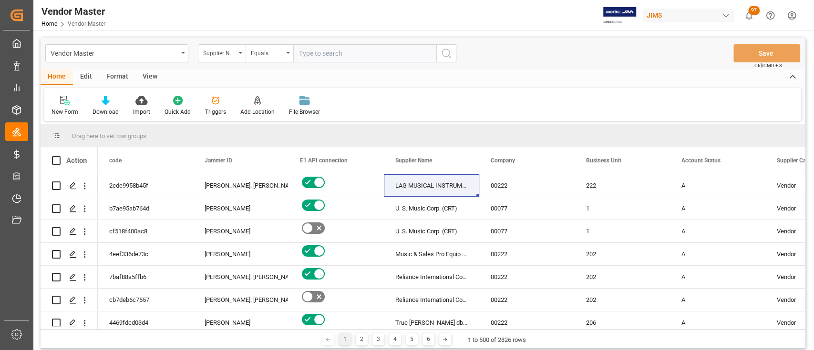
click at [422, 82] on div "Home Edit Format View" at bounding box center [423, 77] width 764 height 16
click at [393, 44] on div "Vendor Master Supplier Number Equals Save Ctrl/CMD + S" at bounding box center [423, 53] width 764 height 31
click at [388, 55] on input "text" at bounding box center [364, 53] width 143 height 18
paste input "12186"
type input "12186"
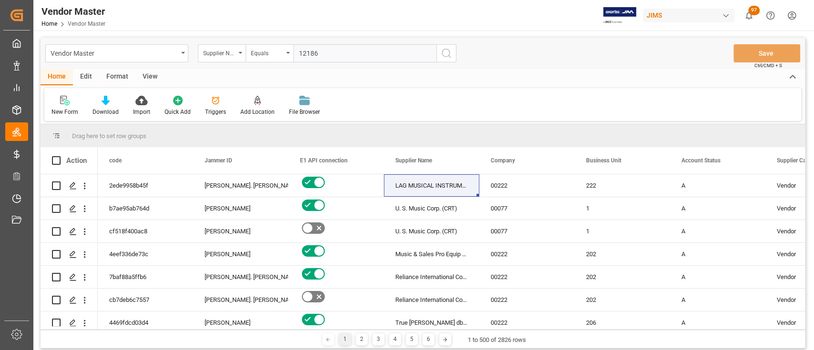
click at [449, 51] on icon "search button" at bounding box center [445, 53] width 11 height 11
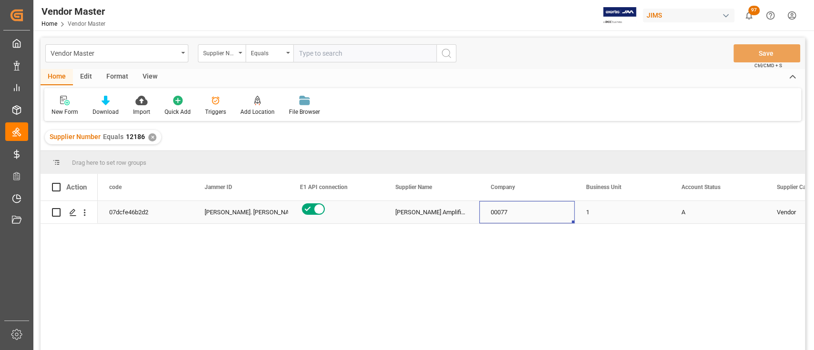
click at [496, 213] on div "00077" at bounding box center [526, 212] width 95 height 22
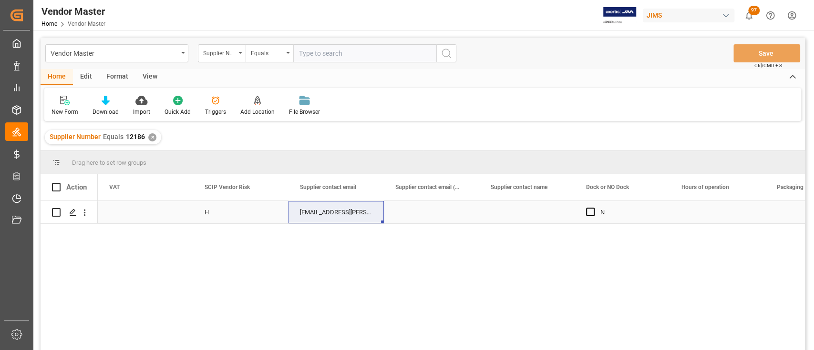
click at [427, 213] on div "Press SPACE to select this row." at bounding box center [431, 212] width 95 height 22
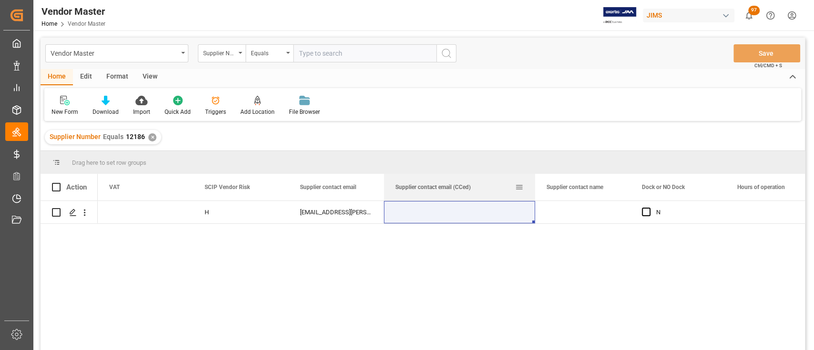
drag, startPoint x: 478, startPoint y: 184, endPoint x: 533, endPoint y: 184, distance: 55.8
click at [533, 184] on div at bounding box center [535, 187] width 4 height 27
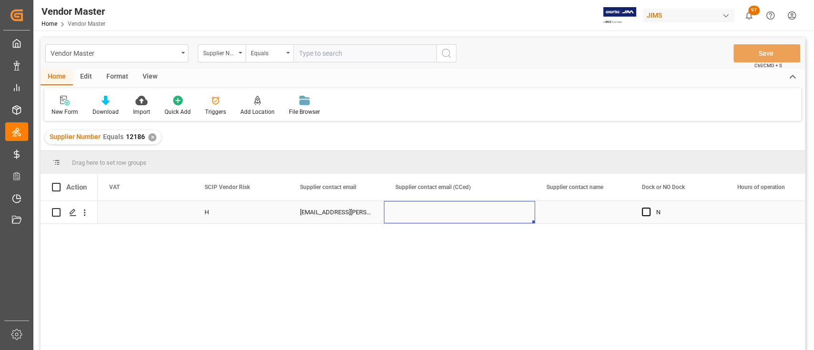
click at [463, 209] on div "Press SPACE to select this row." at bounding box center [459, 212] width 151 height 22
type input "josh.cuadra@marshall.com"
click at [540, 211] on div "Press SPACE to select this row." at bounding box center [582, 212] width 95 height 22
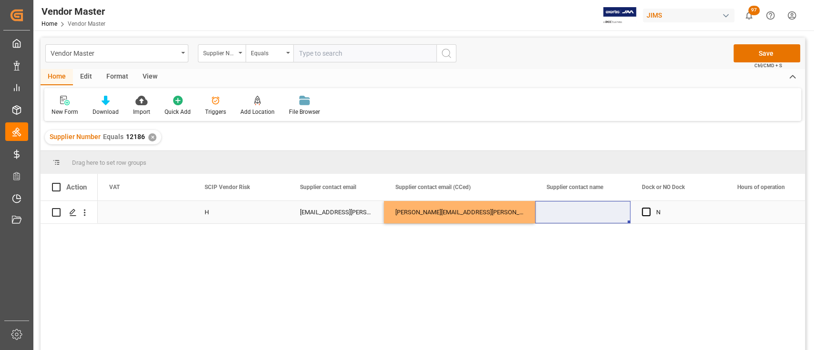
click at [580, 212] on div "Press SPACE to select this row." at bounding box center [582, 212] width 95 height 22
click at [577, 212] on div "Press SPACE to select this row." at bounding box center [582, 212] width 95 height 22
click at [575, 215] on input "Press SPACE to select this row." at bounding box center [582, 218] width 80 height 18
paste input "Josh Cuadra"
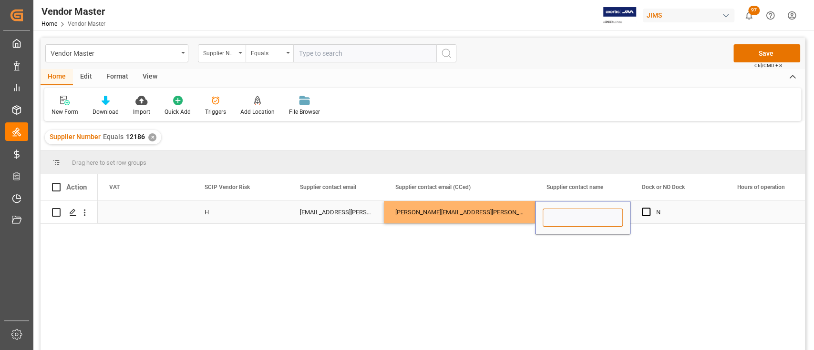
type input "Josh Cuadra"
click at [733, 211] on div "Press SPACE to select this row." at bounding box center [772, 212] width 95 height 22
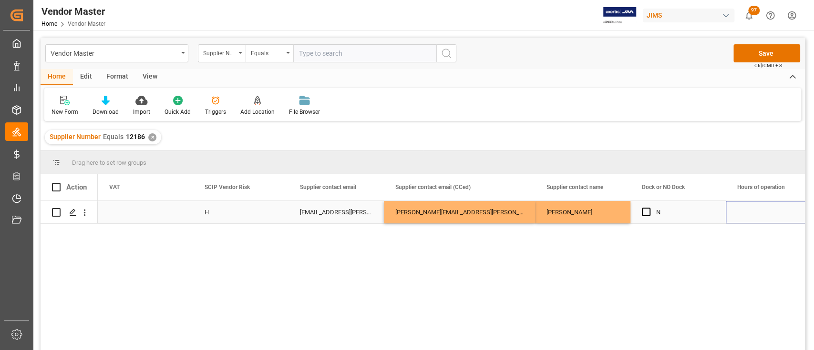
click at [769, 209] on div "Press SPACE to select this row." at bounding box center [772, 212] width 95 height 22
click at [578, 209] on div "Josh Cuadra" at bounding box center [582, 212] width 95 height 22
click at [475, 216] on div "josh.cuadra@marshall.com" at bounding box center [459, 212] width 151 height 22
click at [606, 212] on div "Josh Cuadra" at bounding box center [582, 212] width 95 height 22
click at [753, 211] on div "Press SPACE to select this row." at bounding box center [772, 212] width 95 height 22
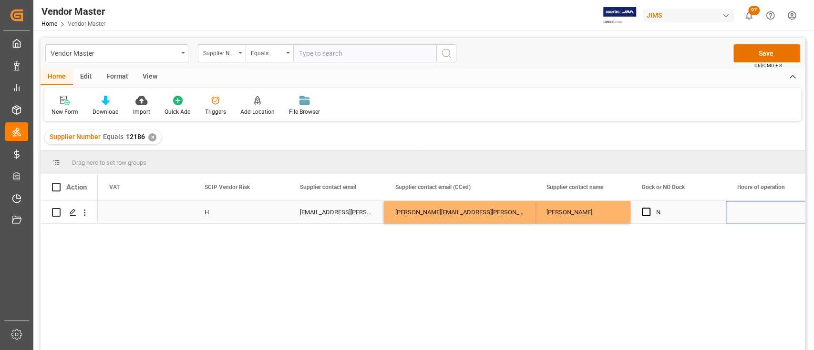
click at [349, 210] on div "export.shipments@marshall.com ; Samuel.Nelson@marshall.com" at bounding box center [335, 212] width 95 height 22
click at [422, 208] on div "josh.cuadra@marshall.com" at bounding box center [459, 212] width 151 height 22
click at [591, 208] on div "Josh Cuadra" at bounding box center [582, 212] width 95 height 22
click at [774, 44] on button "Save" at bounding box center [766, 53] width 67 height 18
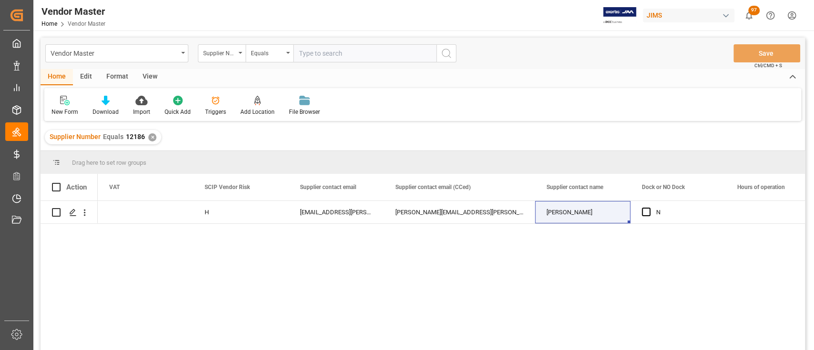
click at [151, 135] on div "✕" at bounding box center [152, 137] width 8 height 8
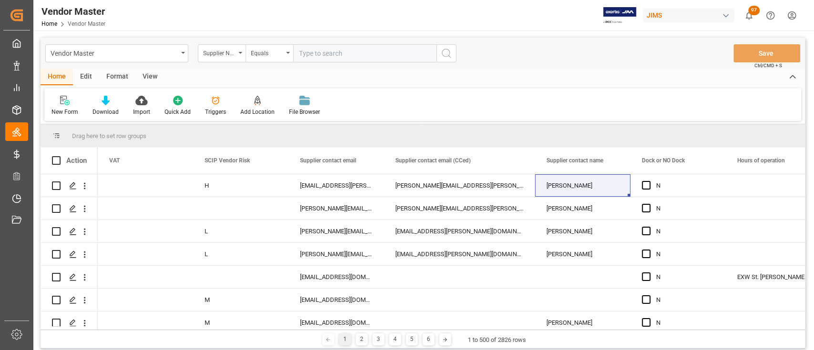
click at [357, 54] on input "text" at bounding box center [364, 53] width 143 height 18
paste input "275768"
type input "275768"
click at [445, 51] on icon "search button" at bounding box center [445, 53] width 11 height 11
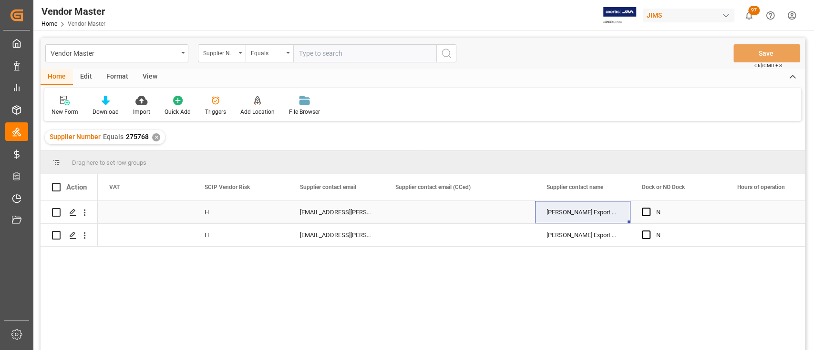
click at [402, 210] on div "Press SPACE to select this row." at bounding box center [459, 212] width 151 height 22
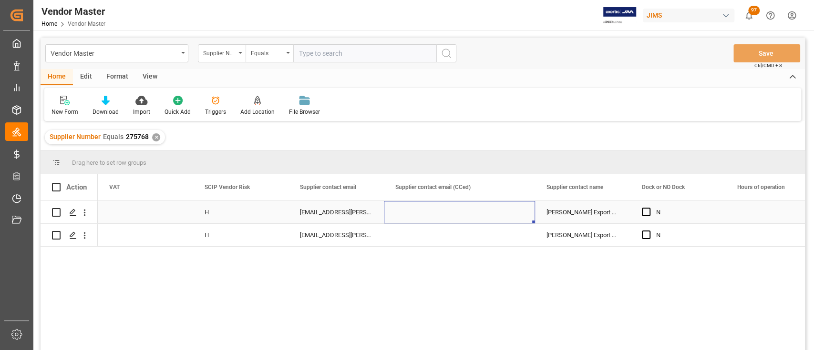
click at [340, 210] on div "[EMAIL_ADDRESS][PERSON_NAME][DOMAIN_NAME]" at bounding box center [335, 212] width 95 height 22
click at [420, 214] on div "Press SPACE to select this row." at bounding box center [459, 212] width 151 height 22
click at [434, 235] on div "Press SPACE to select this row." at bounding box center [459, 235] width 151 height 22
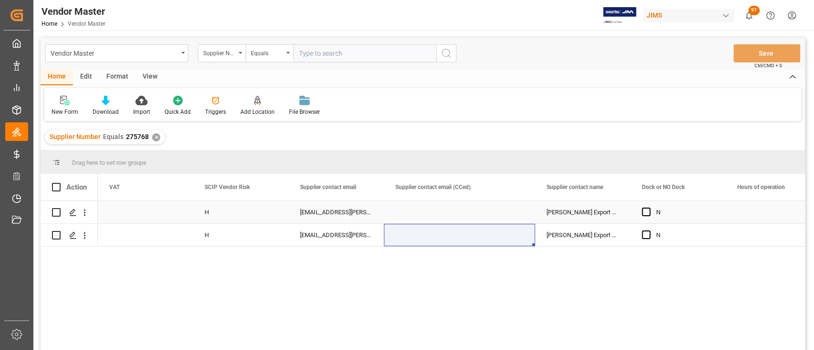
click at [432, 214] on div "Press SPACE to select this row." at bounding box center [459, 212] width 151 height 22
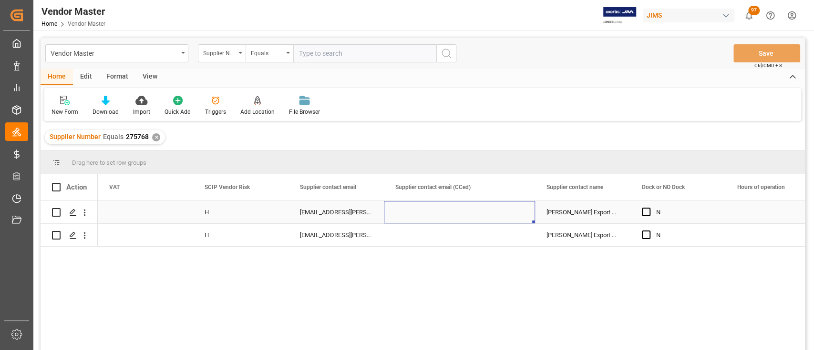
click at [432, 208] on div "Press SPACE to select this row." at bounding box center [459, 212] width 151 height 22
click at [431, 209] on input "Press SPACE to select this row." at bounding box center [459, 218] width 136 height 18
paste input "josh.cuadra@marshall.com"
type input "josh.cuadra@marshall.com"
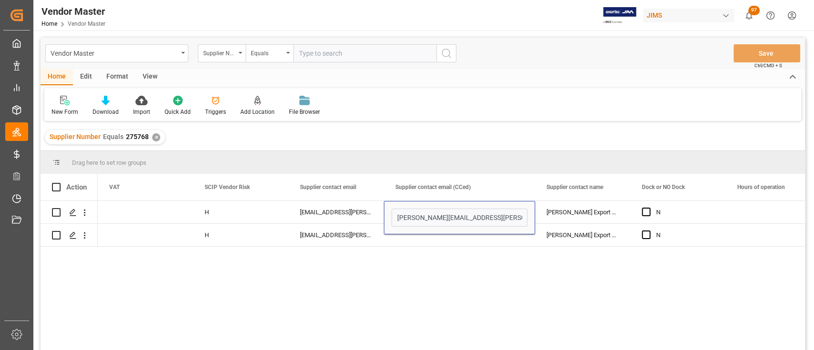
click at [425, 239] on div "Press SPACE to select this row." at bounding box center [459, 235] width 151 height 22
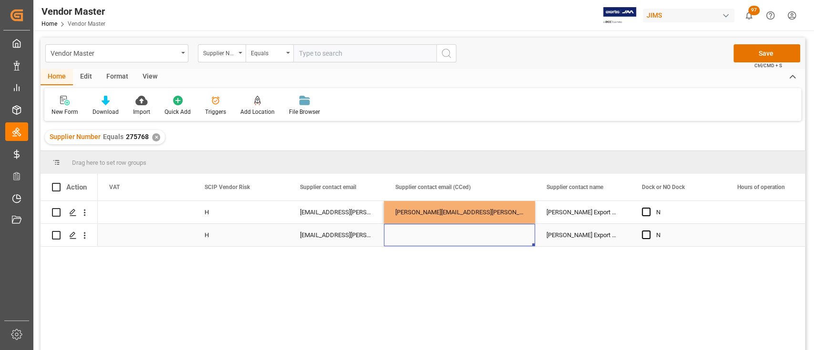
click at [428, 233] on div "Press SPACE to select this row." at bounding box center [459, 235] width 151 height 22
click at [426, 235] on input "Press SPACE to select this row." at bounding box center [459, 230] width 136 height 18
type input "josh.cuadra@marshall.com"
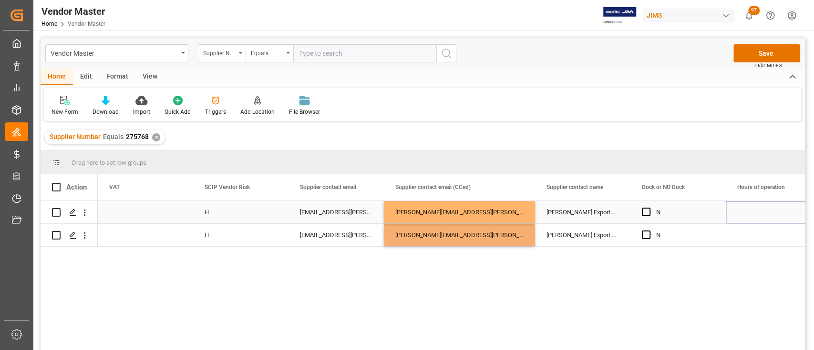
click at [747, 206] on div "Press SPACE to select this row." at bounding box center [772, 212] width 95 height 22
click at [591, 212] on div "[PERSON_NAME] Export Team" at bounding box center [582, 212] width 95 height 22
click at [761, 213] on div "Press SPACE to select this row." at bounding box center [772, 212] width 95 height 22
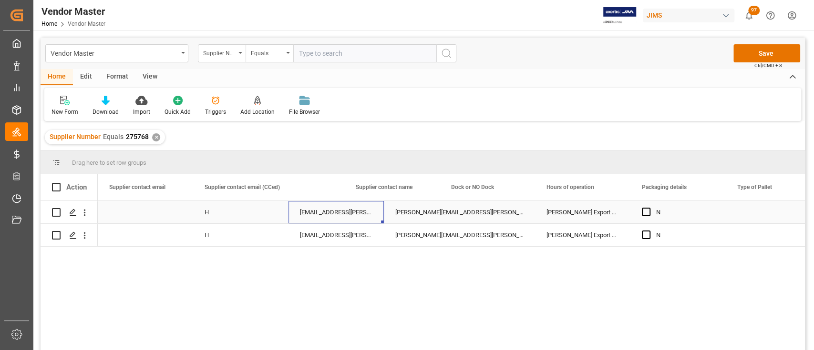
scroll to position [0, 3718]
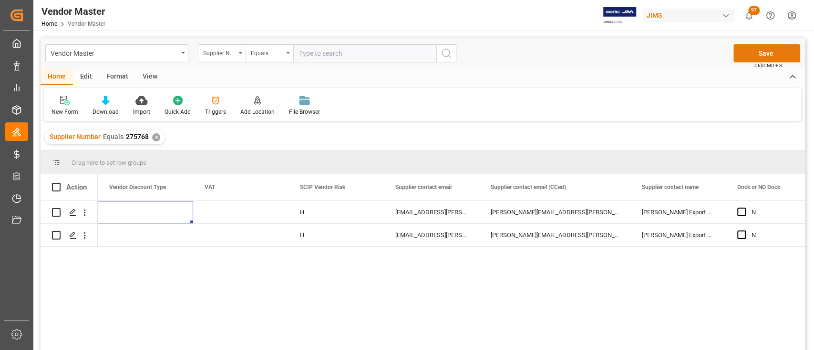
click at [770, 51] on button "Save" at bounding box center [766, 53] width 67 height 18
click at [457, 209] on div "[EMAIL_ADDRESS][PERSON_NAME][DOMAIN_NAME]" at bounding box center [431, 212] width 95 height 22
click at [546, 207] on div "josh.cuadra@marshall.com" at bounding box center [554, 212] width 151 height 22
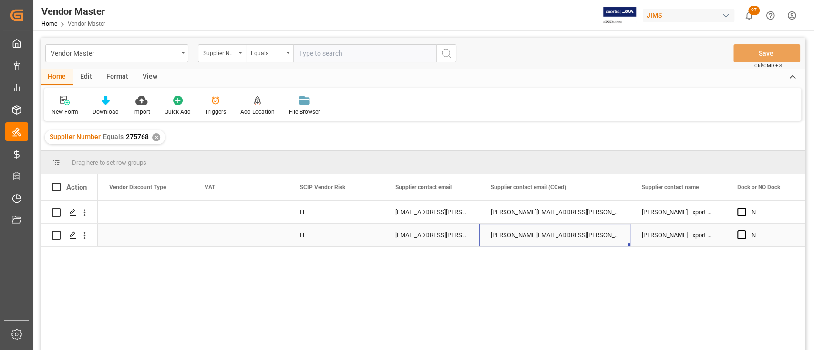
click at [536, 229] on div "josh.cuadra@marshall.com" at bounding box center [554, 235] width 151 height 22
click at [442, 229] on div "[EMAIL_ADDRESS][PERSON_NAME][DOMAIN_NAME]" at bounding box center [431, 235] width 95 height 22
click at [152, 137] on div "✕" at bounding box center [156, 137] width 8 height 8
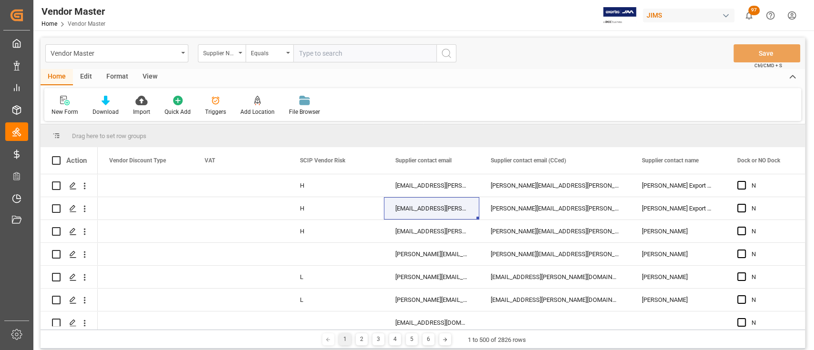
click at [371, 60] on input "text" at bounding box center [364, 53] width 143 height 18
paste input "481065"
type input "481065"
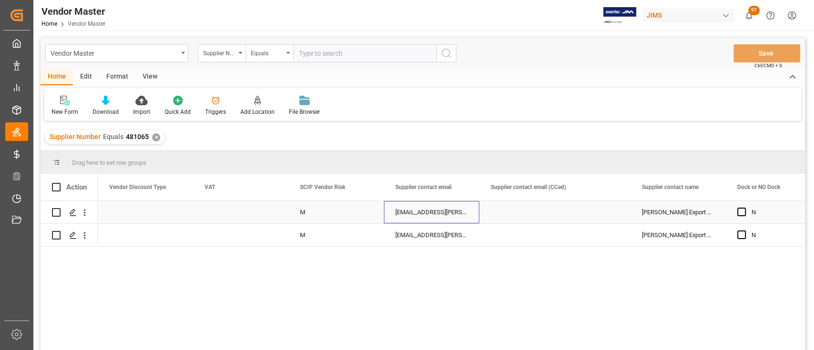
click at [443, 212] on div "v-nam.enquiry@marshall.com" at bounding box center [431, 212] width 95 height 22
click at [525, 210] on div "Press SPACE to select this row." at bounding box center [554, 212] width 151 height 22
click at [537, 206] on div "Press SPACE to select this row." at bounding box center [554, 212] width 151 height 22
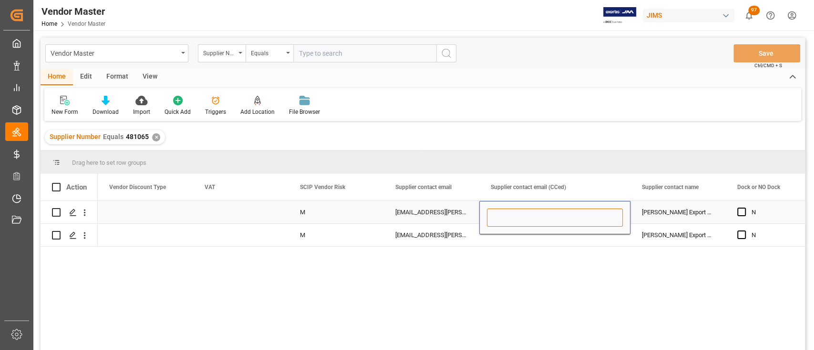
click at [536, 209] on input "Press SPACE to select this row." at bounding box center [555, 218] width 136 height 18
paste input "481065"
type input "481065"
click at [517, 242] on div "Press SPACE to select this row." at bounding box center [554, 235] width 151 height 22
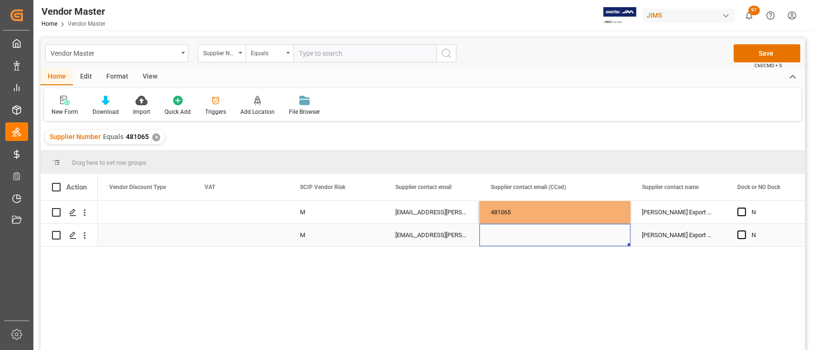
click at [519, 236] on div "Press SPACE to select this row." at bounding box center [554, 235] width 151 height 22
click at [531, 203] on div "481065" at bounding box center [554, 212] width 151 height 22
click at [532, 203] on div "481065" at bounding box center [554, 212] width 151 height 22
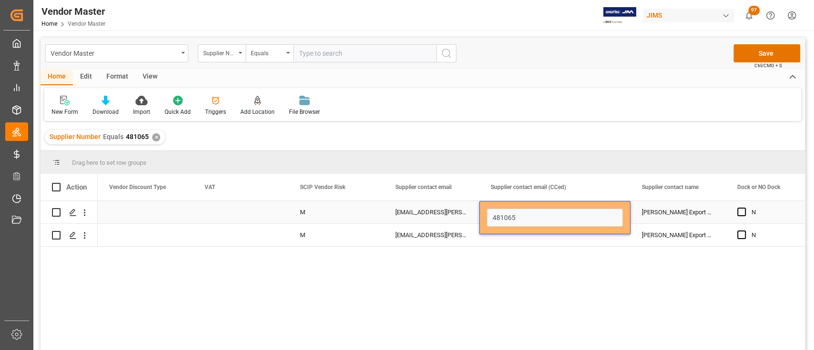
click at [531, 206] on div "481065" at bounding box center [554, 217] width 151 height 33
click at [528, 216] on input "481065" at bounding box center [555, 218] width 136 height 18
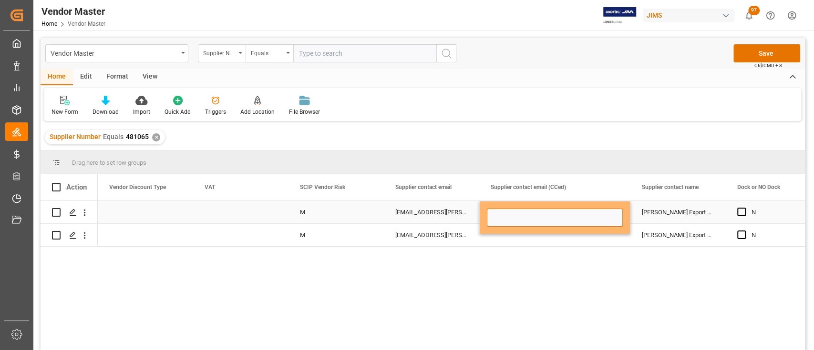
click at [532, 217] on input "Press SPACE to select this row." at bounding box center [555, 218] width 136 height 18
paste input "josh.cuadra@marshall.com"
type input "josh.cuadra@marshall.com"
click at [530, 238] on div "Press SPACE to select this row." at bounding box center [554, 235] width 151 height 22
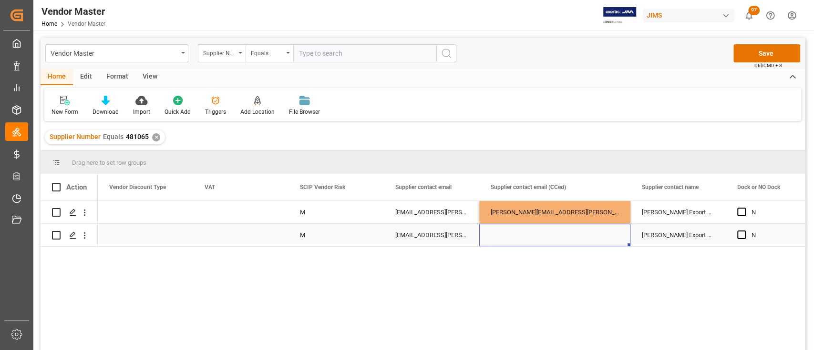
click at [528, 237] on div "Press SPACE to select this row." at bounding box center [554, 235] width 151 height 22
click at [521, 236] on div "Press SPACE to select this row." at bounding box center [554, 235] width 151 height 22
click at [516, 233] on div "Press SPACE to select this row." at bounding box center [554, 235] width 151 height 22
click at [516, 233] on input "Press SPACE to select this row." at bounding box center [555, 230] width 136 height 18
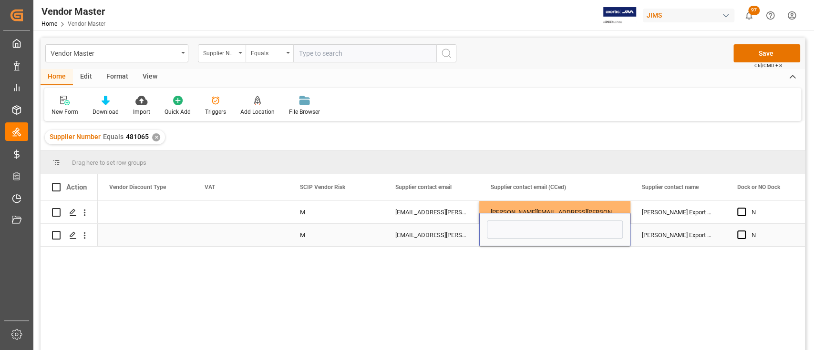
type input "josh.cuadra@marshall.com"
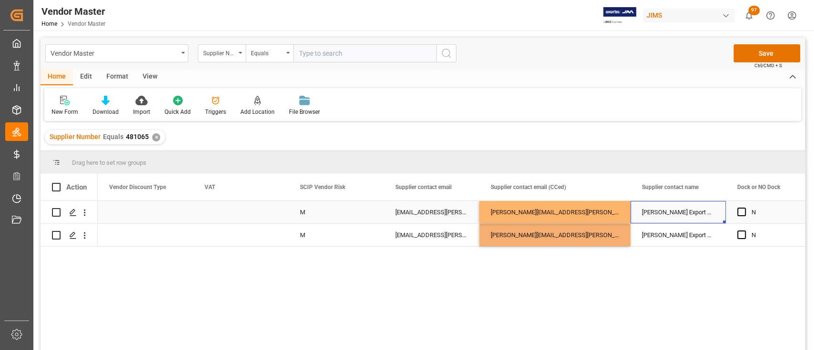
click at [689, 217] on div "[PERSON_NAME] Export Team" at bounding box center [677, 212] width 95 height 22
click at [678, 235] on div "[PERSON_NAME] Export Team" at bounding box center [677, 235] width 95 height 22
click at [332, 211] on div "M" at bounding box center [336, 213] width 72 height 22
click at [208, 197] on div "VAT" at bounding box center [236, 187] width 64 height 27
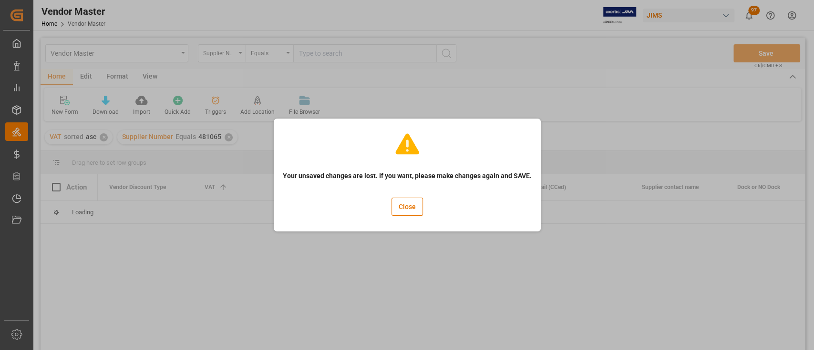
click at [229, 214] on div "Your unsaved changes are lost. If you want, please make changes again and SAVE.…" at bounding box center [407, 175] width 814 height 350
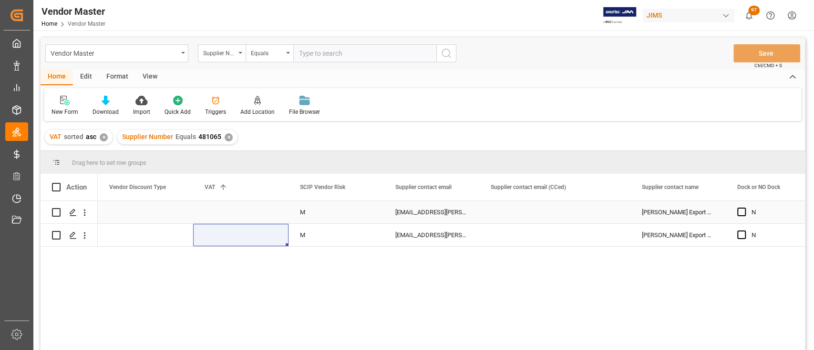
click at [531, 211] on div "Press SPACE to select this row." at bounding box center [554, 212] width 151 height 22
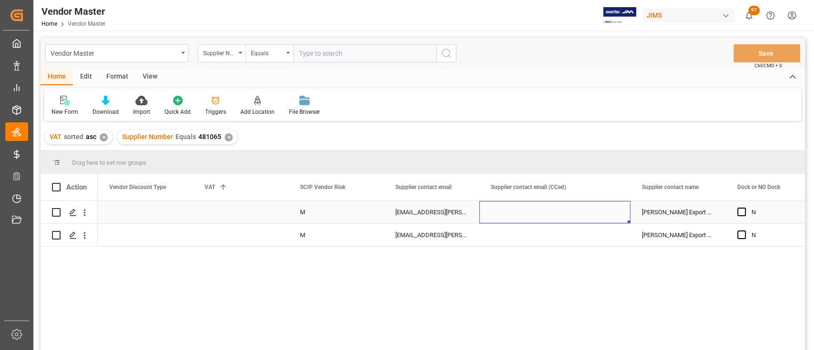
click at [522, 209] on div "Press SPACE to select this row." at bounding box center [554, 212] width 151 height 22
click at [526, 215] on input "Press SPACE to select this row." at bounding box center [555, 218] width 136 height 18
paste input "josh.cuadra@marshall.com"
type input "josh.cuadra@marshall.com"
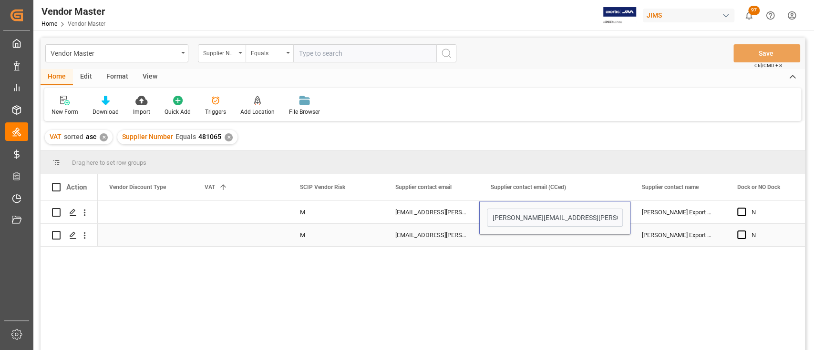
click at [540, 245] on div "Press SPACE to select this row." at bounding box center [554, 235] width 151 height 22
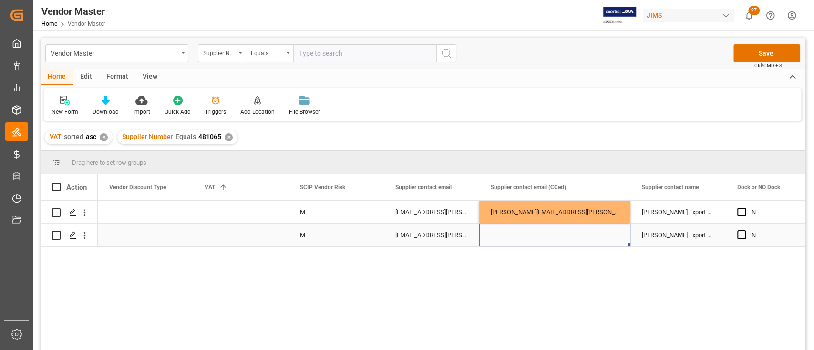
click at [522, 232] on div "Press SPACE to select this row." at bounding box center [554, 235] width 151 height 22
click at [522, 237] on input "Press SPACE to select this row." at bounding box center [555, 230] width 136 height 18
type input "josh.cuadra@marshall.com"
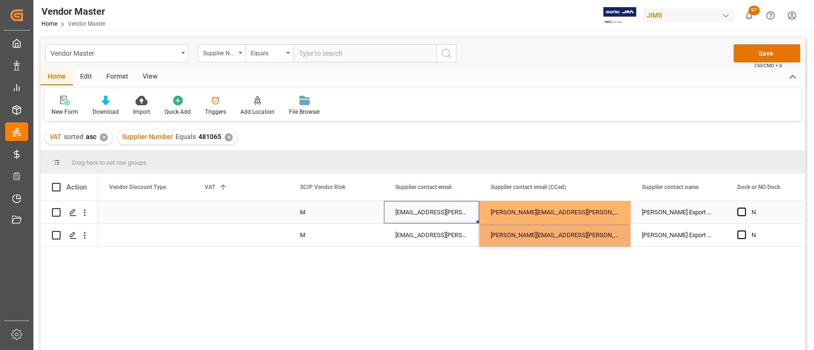
click at [442, 215] on div "v-nam.enquiry@marshall.com" at bounding box center [431, 212] width 95 height 22
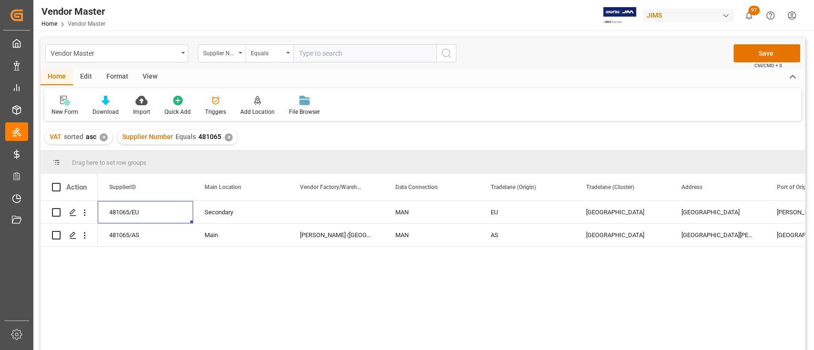
scroll to position [0, 1239]
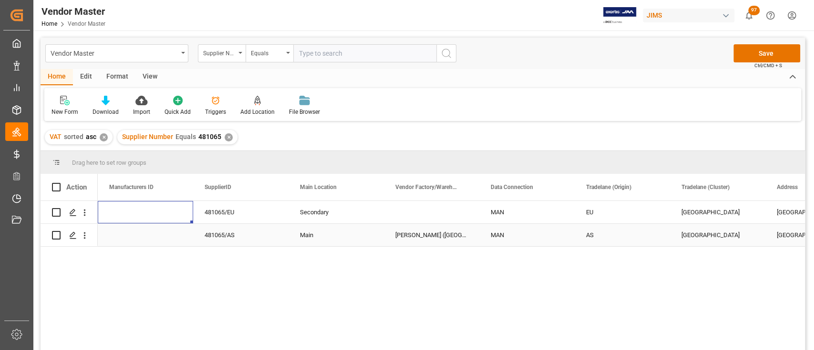
click at [498, 233] on div "MAN" at bounding box center [526, 235] width 72 height 22
click at [553, 229] on icon "open menu" at bounding box center [556, 229] width 11 height 11
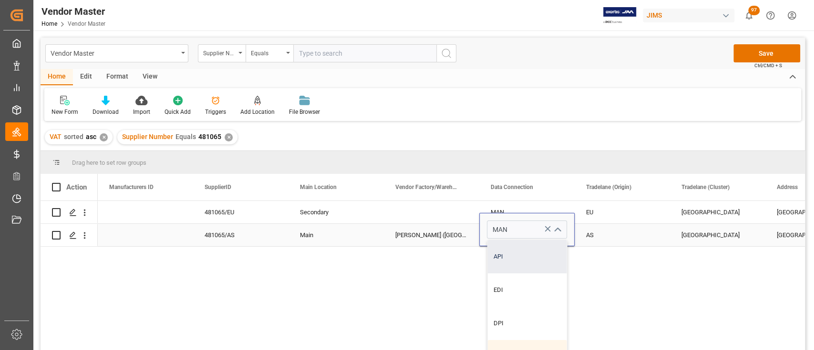
click at [520, 255] on div "API" at bounding box center [526, 256] width 79 height 33
type input "API"
click at [446, 237] on div "Marshall (Vietnam)-USD" at bounding box center [431, 235] width 95 height 22
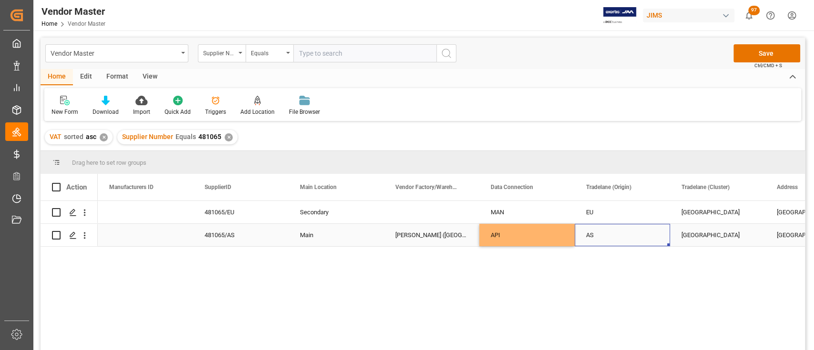
click at [611, 231] on div "AS" at bounding box center [622, 235] width 72 height 22
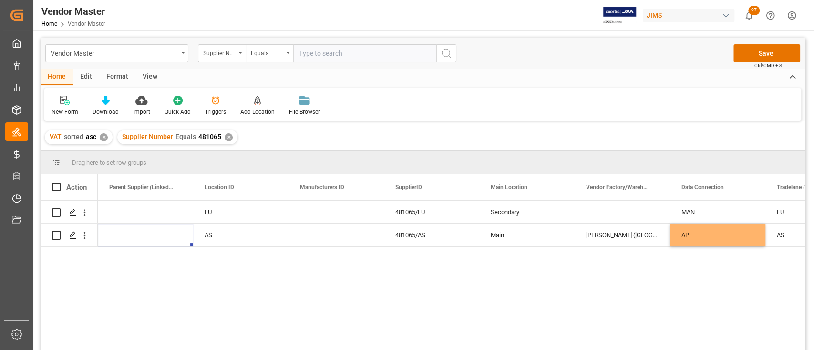
scroll to position [0, 953]
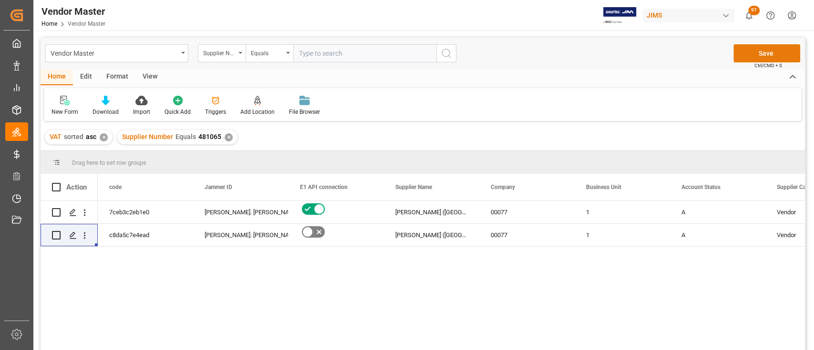
click at [770, 53] on button "Save" at bounding box center [766, 53] width 67 height 18
click at [433, 215] on div "Marshall (Vietnam)-USD" at bounding box center [431, 212] width 95 height 22
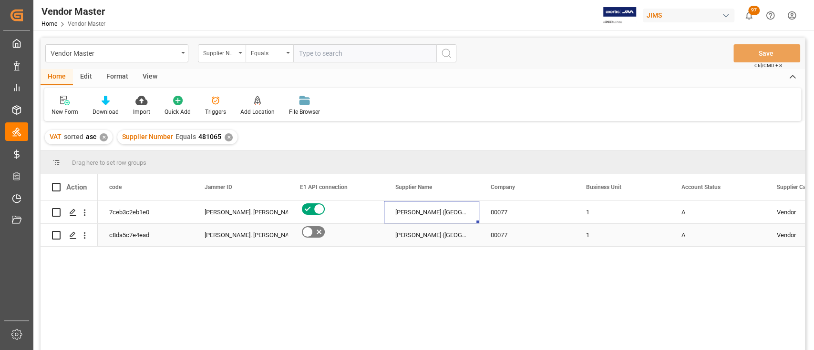
click at [431, 234] on div "Marshall (Vietnam)-USD" at bounding box center [431, 235] width 95 height 22
click at [227, 136] on div "✕" at bounding box center [228, 137] width 8 height 8
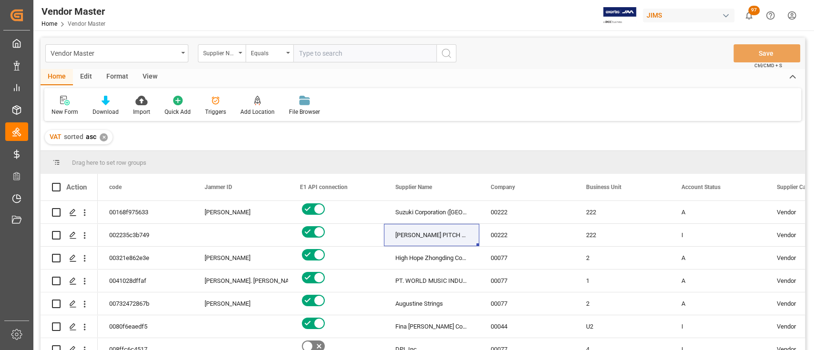
click at [103, 138] on div "✕" at bounding box center [104, 137] width 8 height 8
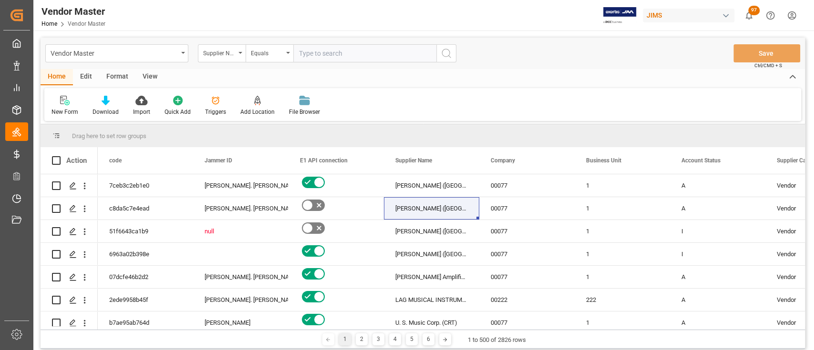
click at [325, 47] on input "text" at bounding box center [364, 53] width 143 height 18
paste input "481065"
type input "481065"
click at [446, 54] on icon "search button" at bounding box center [445, 53] width 11 height 11
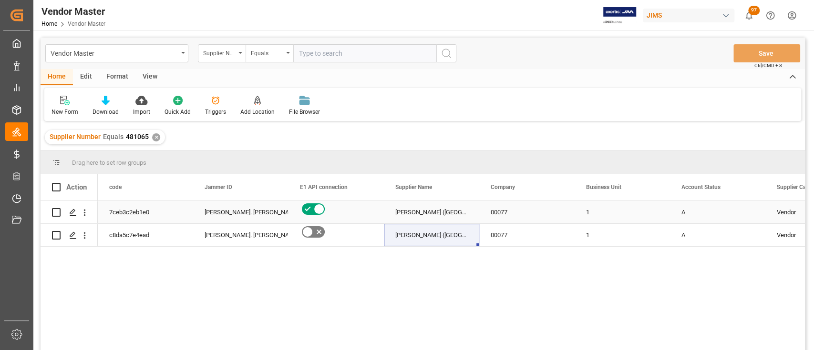
click at [534, 205] on div "00077" at bounding box center [526, 212] width 95 height 22
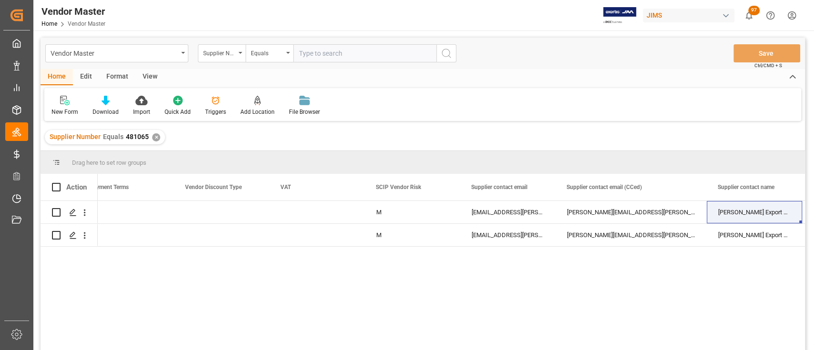
click at [158, 137] on div "✕" at bounding box center [156, 137] width 8 height 8
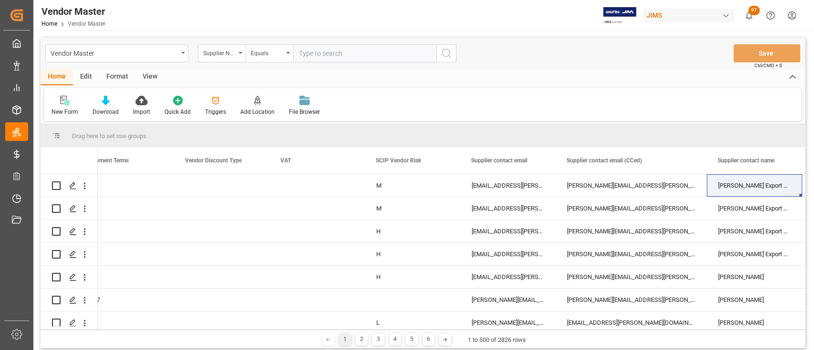
click at [347, 54] on input "text" at bounding box center [364, 53] width 143 height 18
paste input "679183"
type input "679183"
click at [449, 54] on circle "search button" at bounding box center [446, 53] width 8 height 8
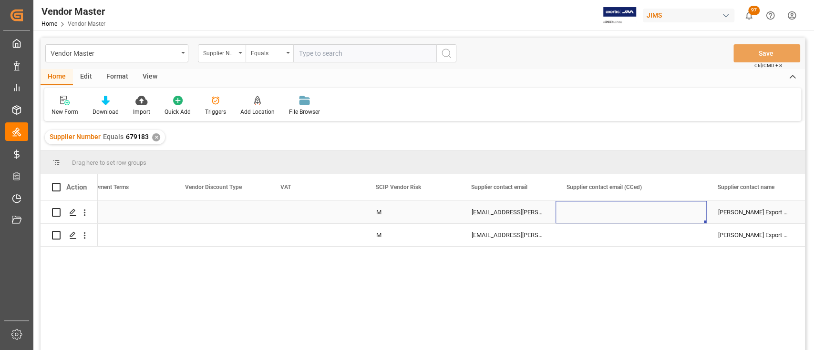
click at [624, 210] on div "Press SPACE to select this row." at bounding box center [630, 212] width 151 height 22
click at [616, 209] on div "Press SPACE to select this row." at bounding box center [630, 212] width 151 height 22
click at [616, 209] on input "Press SPACE to select this row." at bounding box center [631, 218] width 136 height 18
paste input "679183"
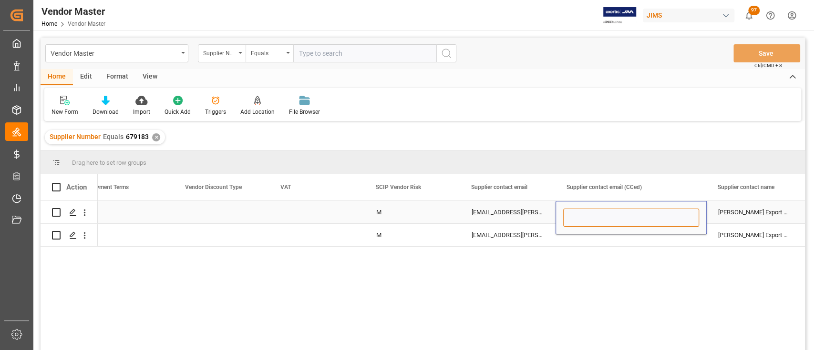
type input "679183"
drag, startPoint x: 604, startPoint y: 221, endPoint x: 538, endPoint y: 223, distance: 66.3
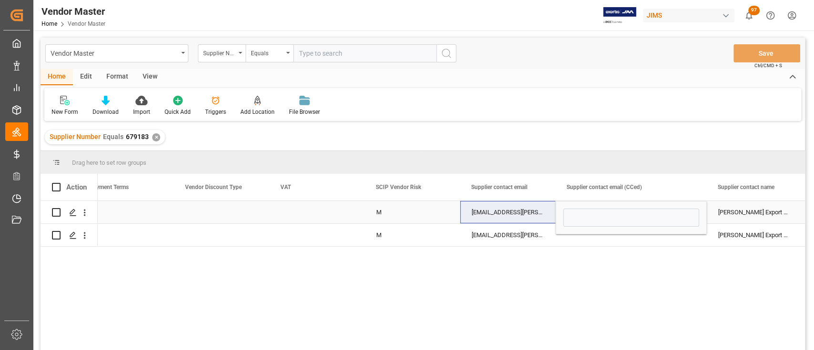
click at [623, 229] on div "Press SPACE to select this row." at bounding box center [630, 217] width 151 height 33
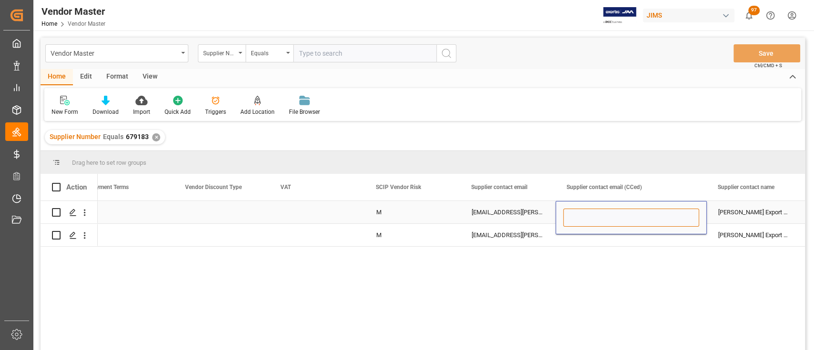
click at [621, 220] on input "Press SPACE to select this row." at bounding box center [631, 218] width 136 height 18
paste input "josh.cuadra@marshall.com"
type input "josh.cuadra@marshall.com"
click at [588, 238] on div "Press SPACE to select this row." at bounding box center [630, 235] width 151 height 22
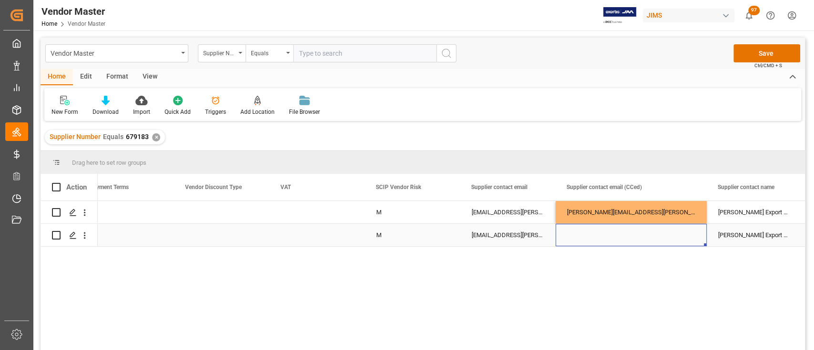
click at [607, 234] on div "Press SPACE to select this row." at bounding box center [630, 235] width 151 height 22
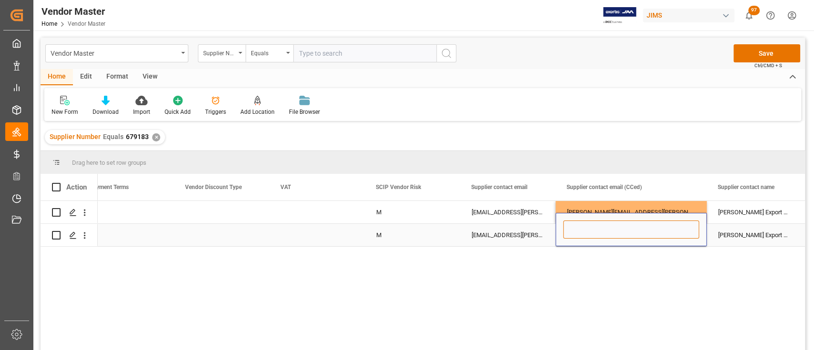
click at [607, 234] on input "Press SPACE to select this row." at bounding box center [631, 230] width 136 height 18
paste input "josh.cuadra@marshall.com"
type input "josh.cuadra@marshall.com"
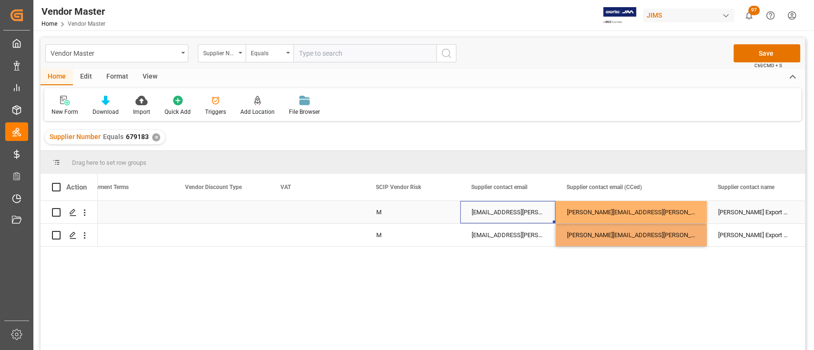
click at [518, 212] on div "v-nam.enquiry@marshall.com" at bounding box center [507, 212] width 95 height 22
click at [518, 231] on div "v-nam.enquiry@marshall.com" at bounding box center [507, 235] width 95 height 22
click at [767, 55] on button "Save" at bounding box center [766, 53] width 67 height 18
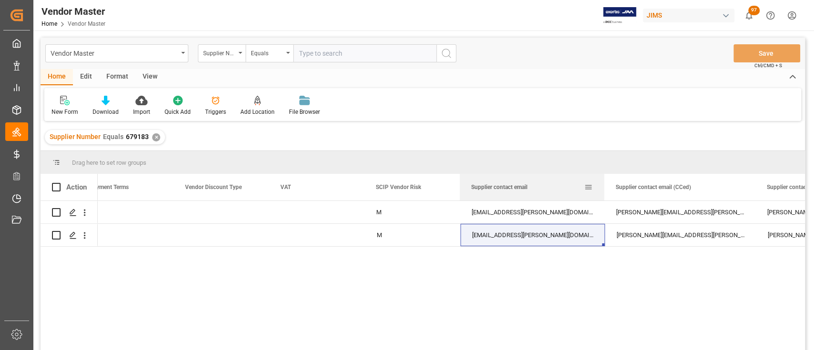
drag, startPoint x: 554, startPoint y: 184, endPoint x: 603, endPoint y: 182, distance: 49.1
click at [603, 182] on div at bounding box center [604, 187] width 4 height 27
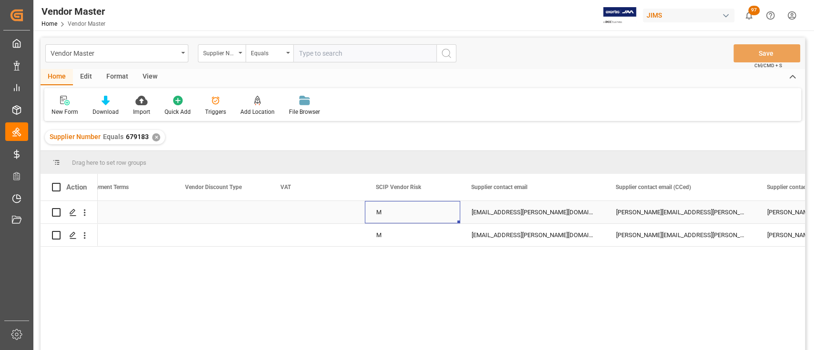
click at [398, 211] on div "M" at bounding box center [412, 213] width 72 height 22
click at [395, 235] on div "M" at bounding box center [412, 235] width 72 height 22
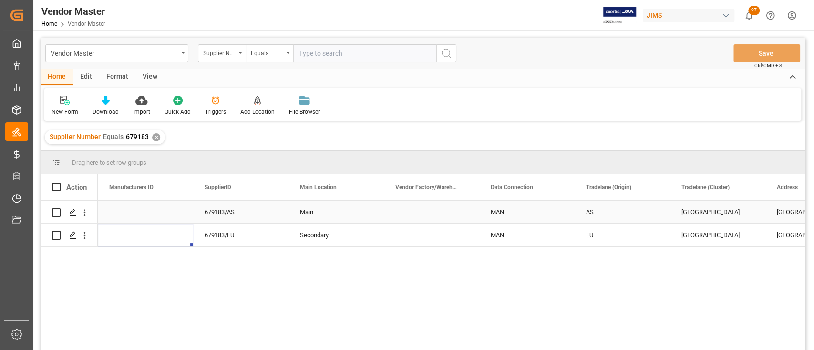
click at [503, 206] on div "MAN" at bounding box center [526, 213] width 72 height 22
click at [559, 216] on icon "open menu" at bounding box center [556, 218] width 11 height 11
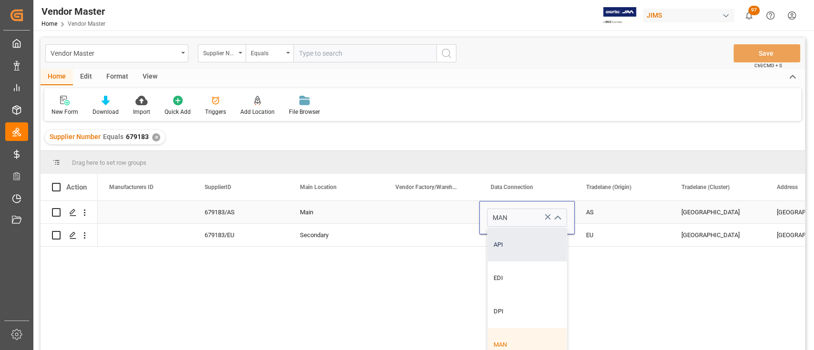
click at [521, 241] on div "API" at bounding box center [526, 244] width 79 height 33
type input "API"
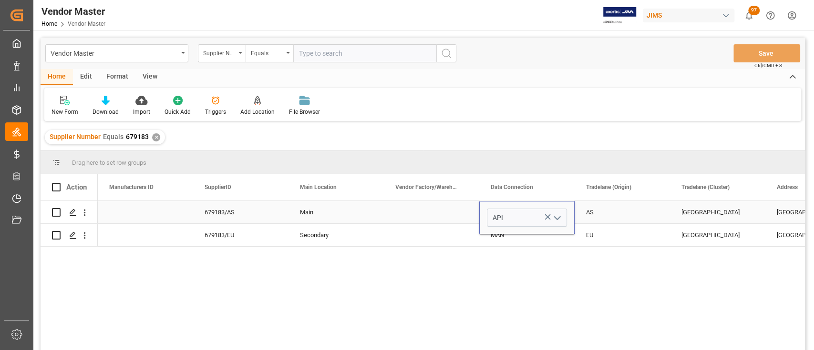
click at [442, 207] on div "Press SPACE to select this row." at bounding box center [431, 212] width 95 height 22
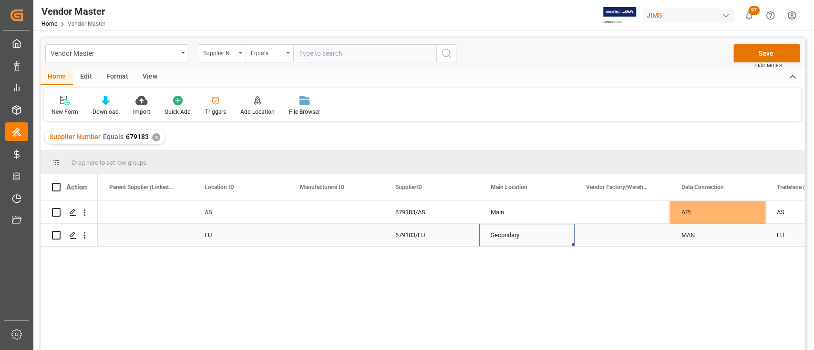
click at [545, 231] on div "Secondary" at bounding box center [526, 235] width 72 height 22
click at [278, 235] on div "EU" at bounding box center [240, 235] width 95 height 22
click at [765, 55] on button "Save" at bounding box center [766, 53] width 67 height 18
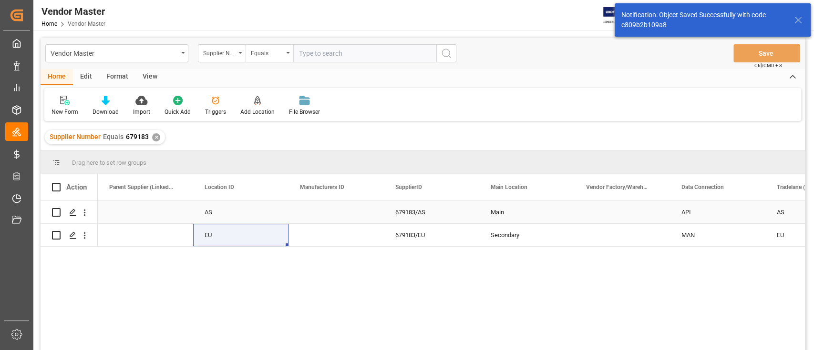
click at [344, 210] on div "Press SPACE to select this row." at bounding box center [335, 212] width 95 height 22
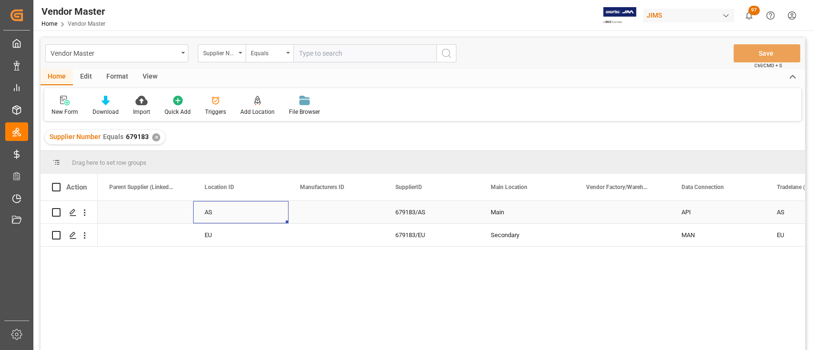
click at [239, 211] on div "AS" at bounding box center [240, 212] width 95 height 22
click at [156, 135] on div "✕" at bounding box center [156, 137] width 8 height 8
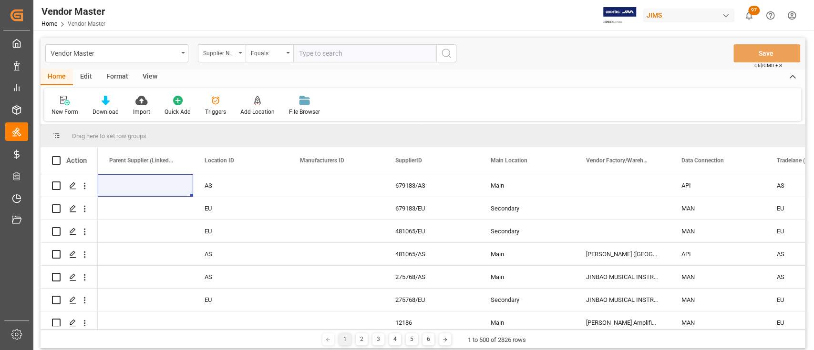
click at [559, 51] on div "Vendor Master Supplier Number Equals Save Ctrl/CMD + S" at bounding box center [423, 53] width 764 height 31
click at [350, 54] on input "text" at bounding box center [364, 53] width 143 height 18
paste input "524"
type input "524"
click at [442, 50] on icon "search button" at bounding box center [445, 53] width 11 height 11
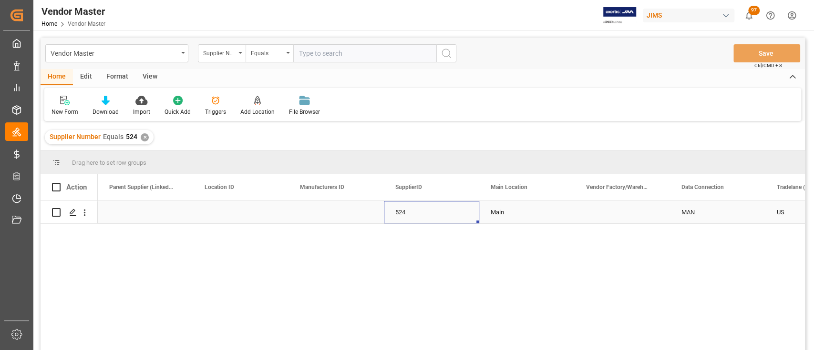
click at [427, 212] on div "524" at bounding box center [431, 212] width 95 height 22
click at [585, 214] on div "Press SPACE to select this row." at bounding box center [621, 212] width 95 height 22
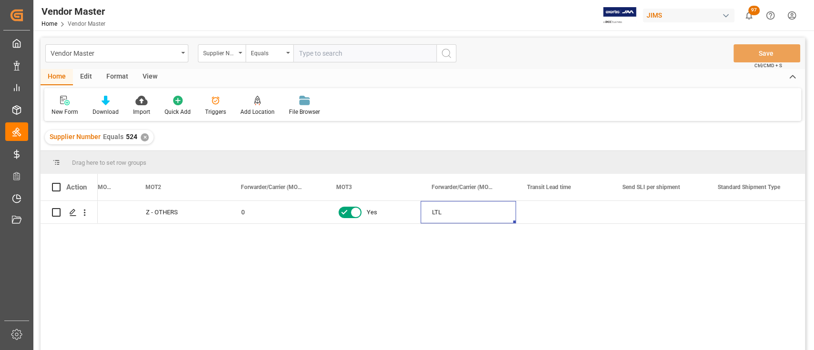
scroll to position [0, 3596]
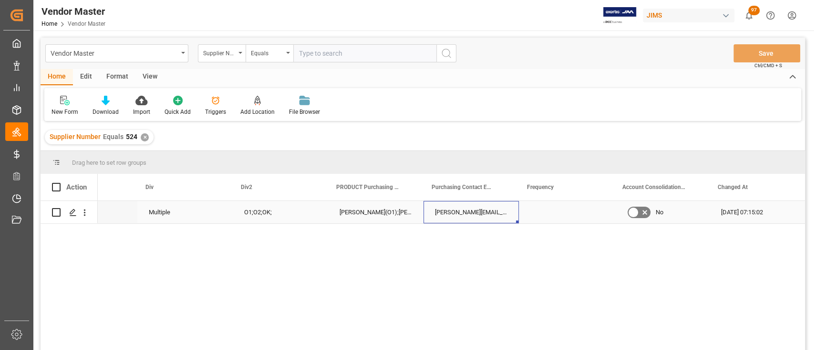
click at [475, 206] on div "john.saladino@jamindustries.com(O1);jessica.ashmore@eriksonmusic.com(O1);lilla.…" at bounding box center [470, 212] width 95 height 22
click at [387, 220] on div "John Saladino(O1);Jessica Ashmore(O1);Lilla Magri(O2);Sharina Gandhi(O2); Isabe…" at bounding box center [375, 212] width 95 height 22
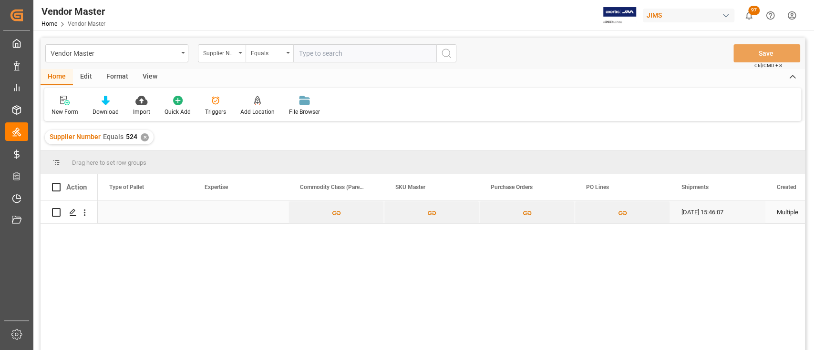
scroll to position [0, 4004]
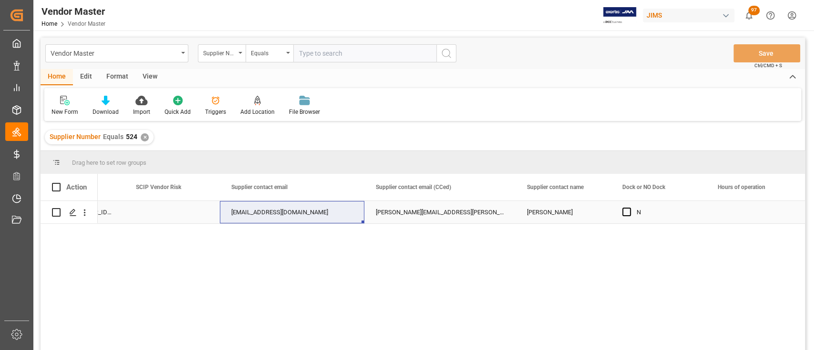
click at [304, 205] on div "info@davitthanser.com" at bounding box center [292, 212] width 144 height 22
click at [300, 209] on div "info@davitthanser.com" at bounding box center [292, 212] width 144 height 22
click at [300, 209] on input "info@davitthanser.com" at bounding box center [291, 218] width 129 height 18
paste input "an.greenspon@kmcmusic"
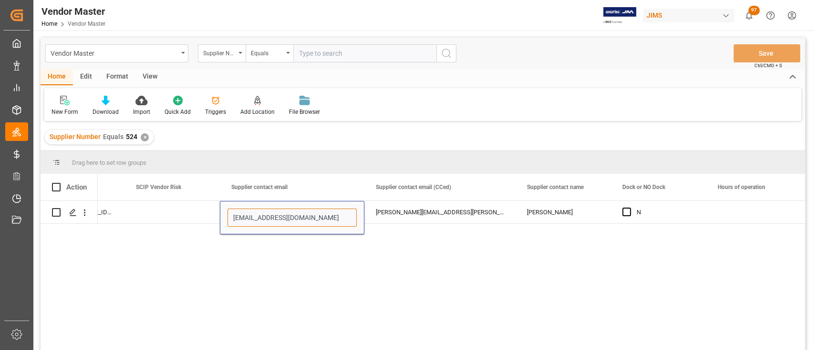
type input "ian.greenspon@kmcmusic.com"
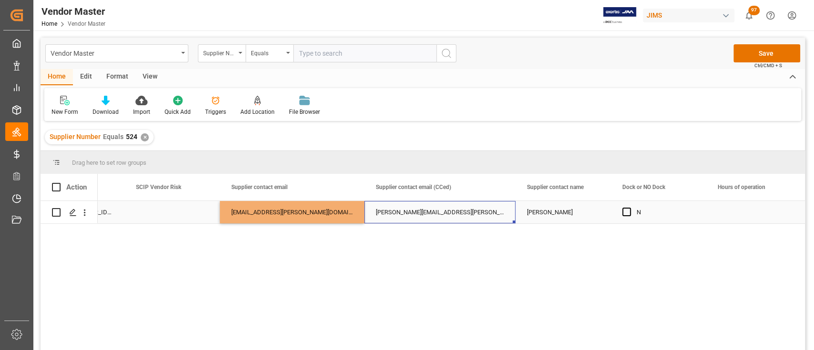
click at [421, 214] on div "derik.deibler@kmcmusic.com" at bounding box center [439, 212] width 151 height 22
click at [567, 214] on div "Derik" at bounding box center [562, 212] width 95 height 22
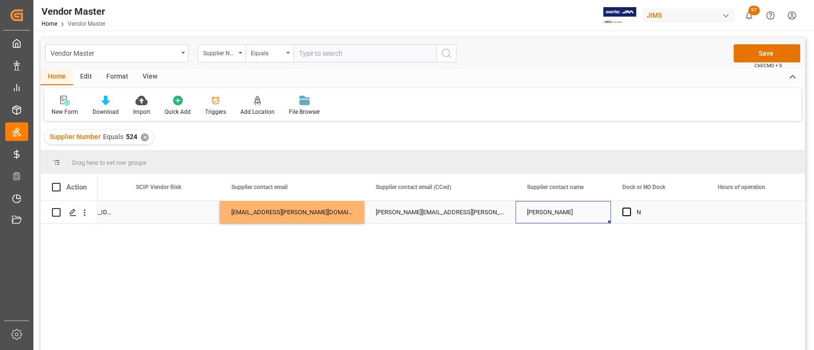
click at [551, 209] on div "Derik" at bounding box center [562, 212] width 95 height 22
click at [551, 209] on input "Derik" at bounding box center [563, 218] width 80 height 18
type input "Ian"
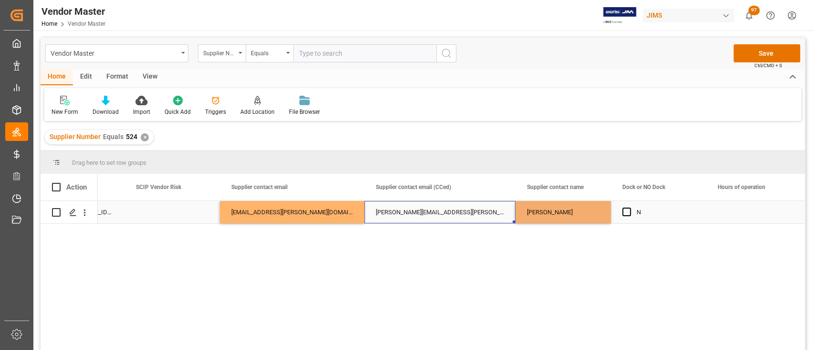
click at [474, 207] on div "derik.deibler@kmcmusic.com" at bounding box center [439, 212] width 151 height 22
click at [755, 204] on div "Press SPACE to select this row." at bounding box center [753, 212] width 95 height 22
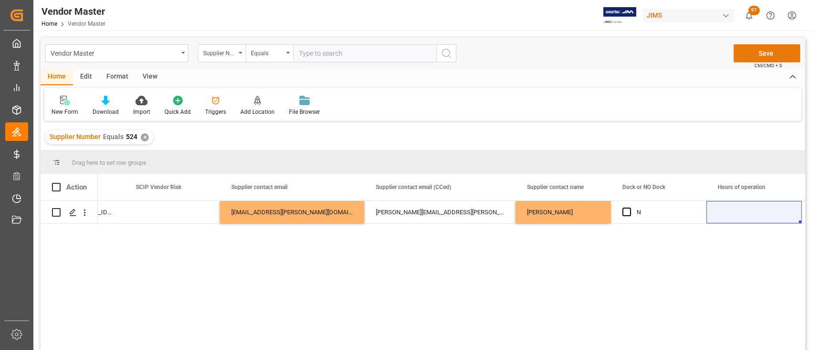
click at [753, 55] on button "Save" at bounding box center [766, 53] width 67 height 18
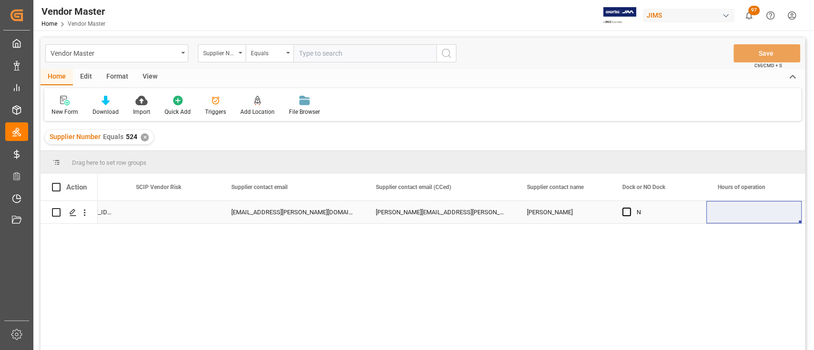
click at [415, 215] on div "derik.deibler@kmcmusic.com" at bounding box center [439, 212] width 151 height 22
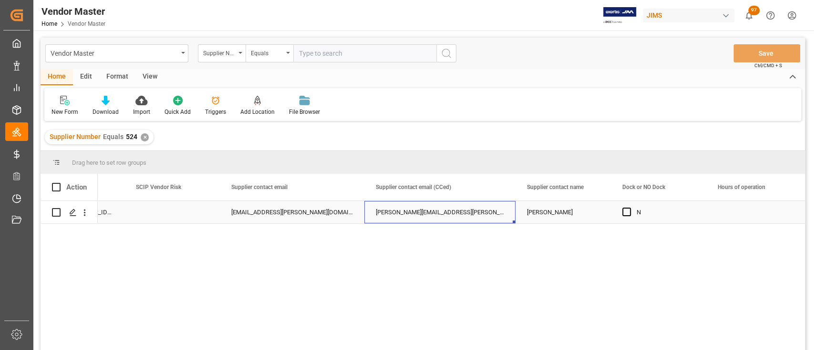
click at [528, 220] on div "Ian" at bounding box center [562, 212] width 95 height 22
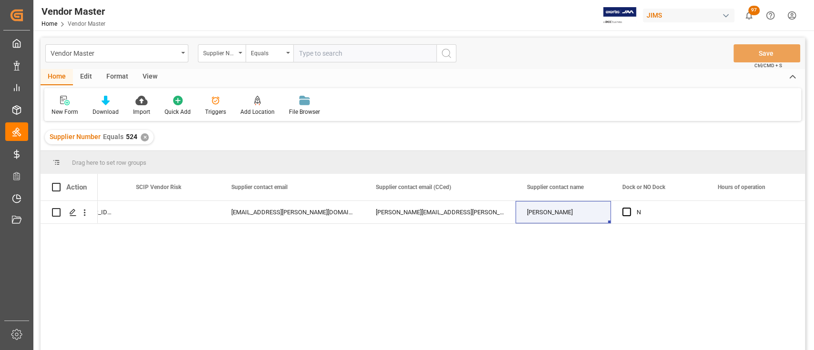
click at [203, 273] on div "EIN# 47-2067090 ian.greenspon@kmcmusic.com derik.deibler@kmcmusic.com Ian N" at bounding box center [451, 278] width 707 height 155
click at [735, 209] on div "Press SPACE to select this row." at bounding box center [753, 212] width 95 height 22
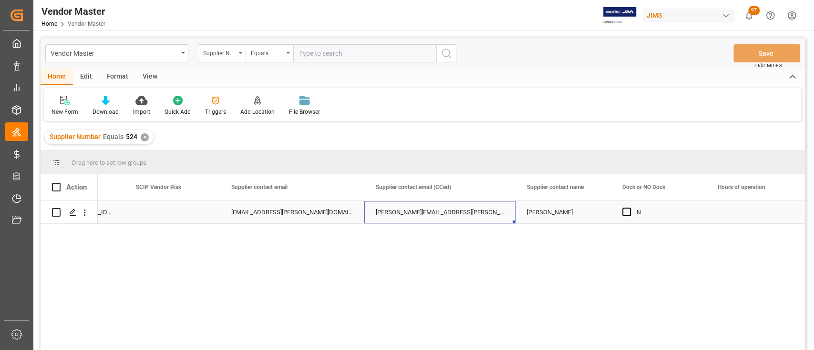
click at [446, 211] on div "derik.deibler@kmcmusic.com" at bounding box center [439, 212] width 151 height 22
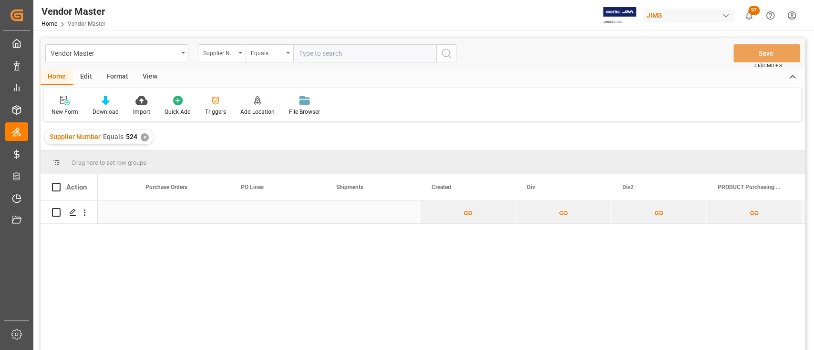
scroll to position [0, 5404]
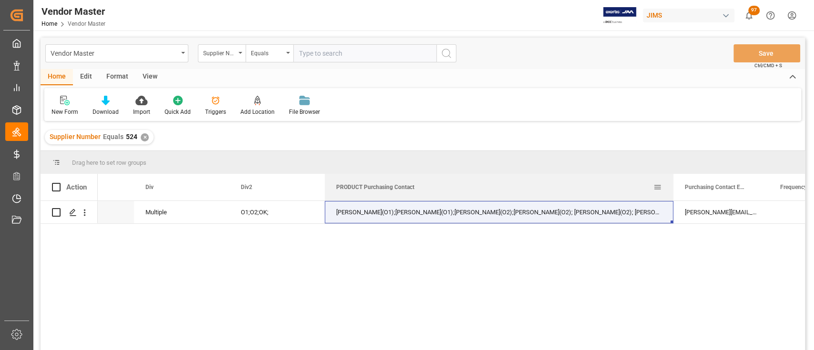
drag, startPoint x: 419, startPoint y: 190, endPoint x: 671, endPoint y: 201, distance: 251.4
click at [671, 201] on div "Action Shipments Created Div Div2" at bounding box center [423, 265] width 764 height 183
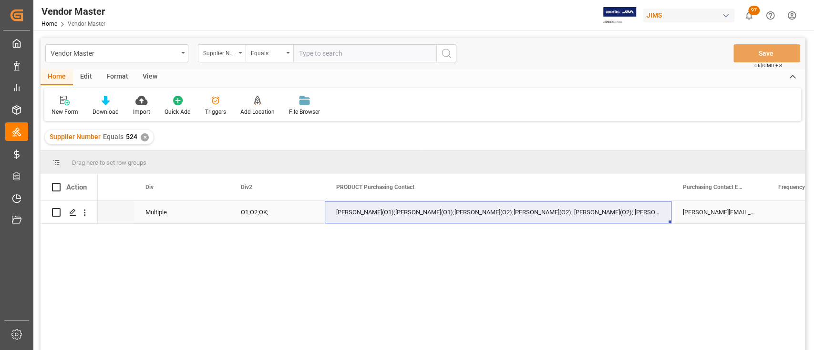
click at [630, 210] on div "John Saladino(O1);Jessica Ashmore(O1);Lilla Magri(O2);Sharina Gandhi(O2); Isabe…" at bounding box center [498, 212] width 347 height 22
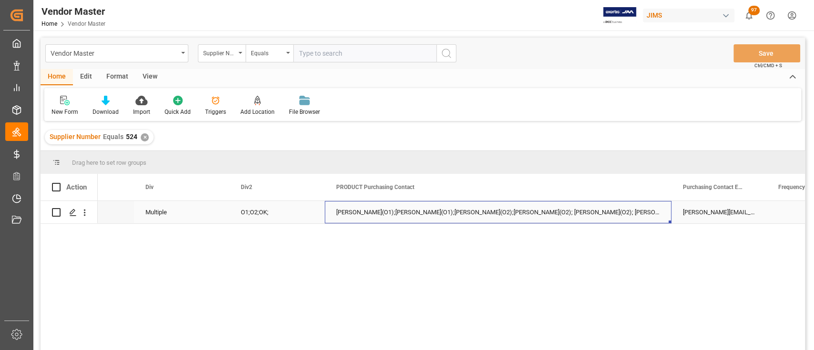
click at [630, 210] on div "John Saladino(O1);Jessica Ashmore(O1);Lilla Magri(O2);Sharina Gandhi(O2); Isabe…" at bounding box center [498, 212] width 347 height 22
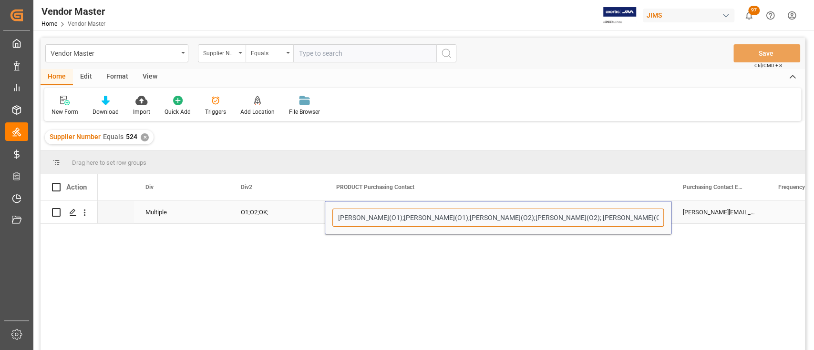
click at [629, 221] on input "John Saladino(O1);Jessica Ashmore(O1);Lilla Magri(O2);Sharina Gandhi(O2); Isabe…" at bounding box center [497, 218] width 331 height 18
click at [612, 217] on input "John Saladino(O1);Jessica Ashmore(O1);Lilla Magri(O2);Sharina Gandhi(O2); Isabe…" at bounding box center [497, 218] width 331 height 18
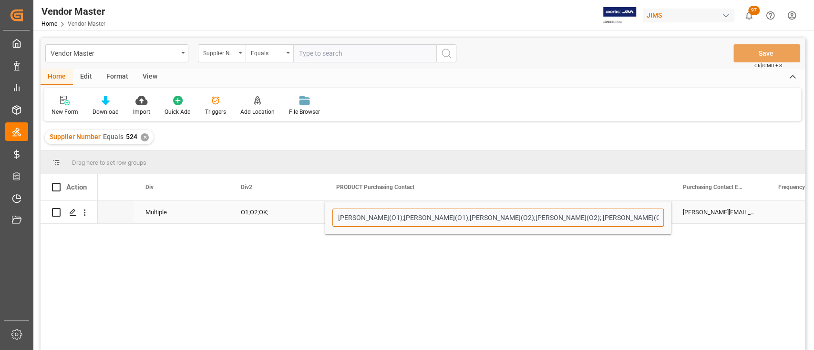
click at [637, 216] on input "John Saladino(O1);Jessica Ashmore(O1);Lilla Magri(O2);Sharina Gandhi(O2); Isabe…" at bounding box center [497, 218] width 331 height 18
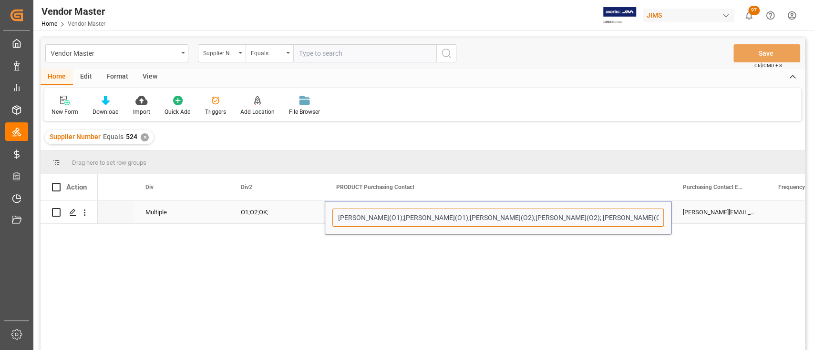
scroll to position [0, 9]
drag, startPoint x: 617, startPoint y: 217, endPoint x: 644, endPoint y: 218, distance: 27.2
click at [644, 218] on input "John Saladino(O1);Jessica Ashmore(O1);Lilla Magri(O2);Sharina Gandhi(O2); Isabe…" at bounding box center [497, 218] width 331 height 18
paste input "Emmett Forest"
type input "John Saladino(O1);Jessica Ashmore(O1);Lilla Magri(O2);Sharina Gandhi(O2); Isabe…"
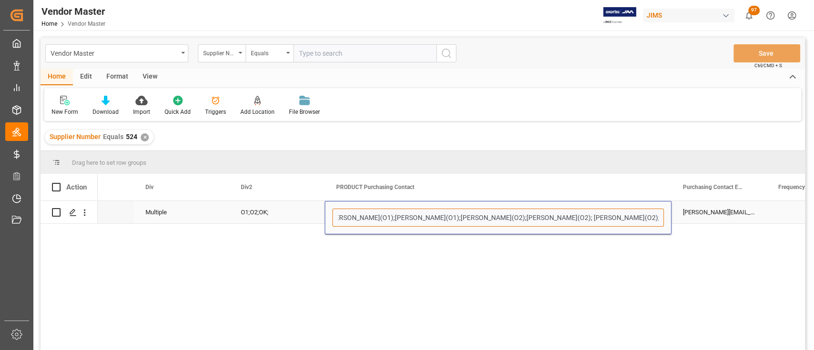
scroll to position [0, 21]
drag, startPoint x: 643, startPoint y: 215, endPoint x: 689, endPoint y: 216, distance: 45.8
click at [652, 219] on input "John Saladino(O1);Jessica Ashmore(O1);Lilla Magri(O2);Sharina Gandhi(O2); Isabe…" at bounding box center [497, 218] width 331 height 18
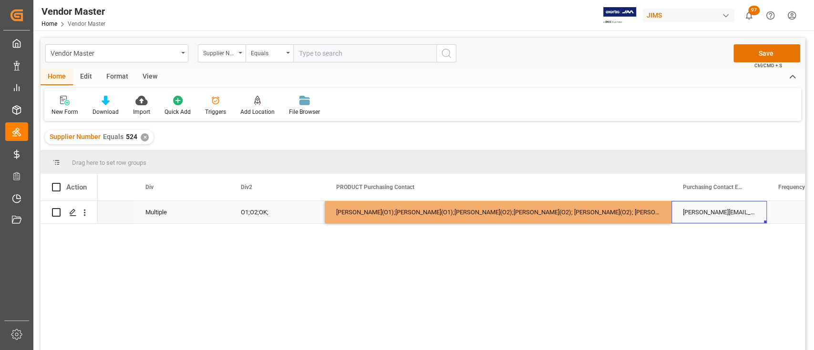
click at [709, 214] on div "john.saladino@jamindustries.com(O1);jessica.ashmore@eriksonmusic.com(O1);lilla.…" at bounding box center [718, 212] width 95 height 22
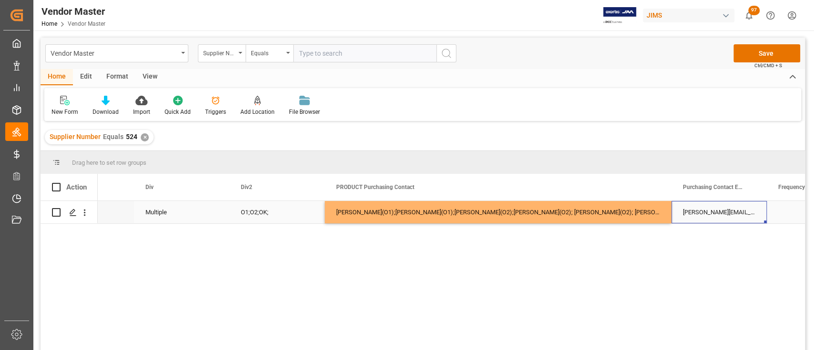
click at [712, 209] on div "john.saladino@jamindustries.com(O1);jessica.ashmore@eriksonmusic.com(O1);lilla.…" at bounding box center [718, 212] width 95 height 22
click at [712, 209] on input "john.saladino@jamindustries.com(O1);jessica.ashmore@eriksonmusic.com(O1);lilla.…" at bounding box center [719, 218] width 80 height 18
click at [713, 215] on input "john.saladino@jamindustries.com(O1);jessica.ashmore@eriksonmusic.com(O1);lilla.…" at bounding box center [719, 218] width 80 height 18
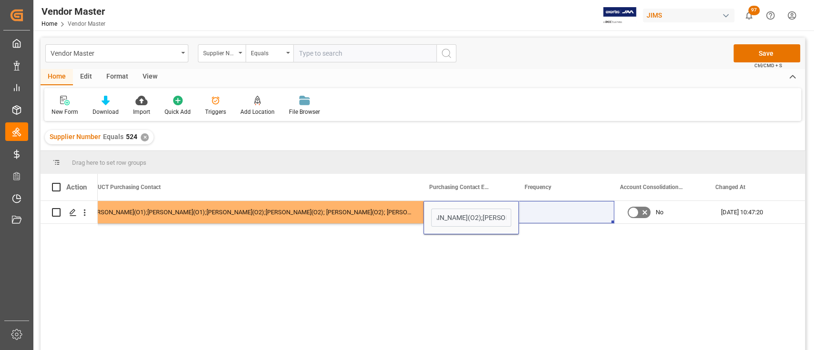
scroll to position [0, 5661]
drag, startPoint x: 713, startPoint y: 215, endPoint x: 804, endPoint y: 223, distance: 91.4
click at [804, 223] on div "O1;O2;OK; John Saladino(O1);Jessica Ashmore(O1);Lilla Magri(O2);Sharina Gandhi(…" at bounding box center [423, 277] width 764 height 152
click at [469, 215] on input "john.saladino@jamindustries.com(O1);jessica.ashmore@eriksonmusic.com(O1);lilla.…" at bounding box center [471, 218] width 80 height 18
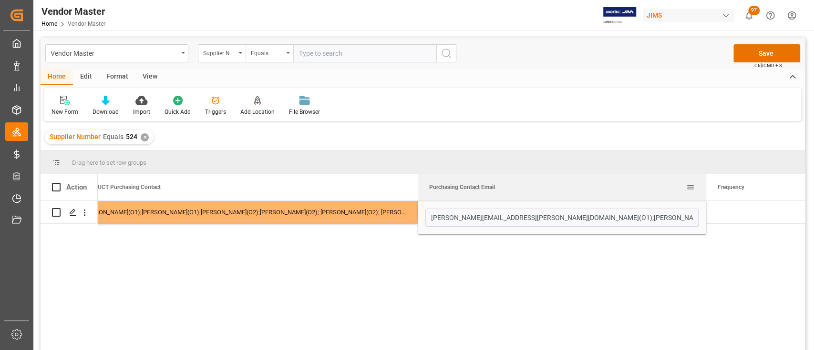
drag, startPoint x: 512, startPoint y: 186, endPoint x: 709, endPoint y: 192, distance: 197.4
click at [708, 192] on div at bounding box center [706, 187] width 4 height 27
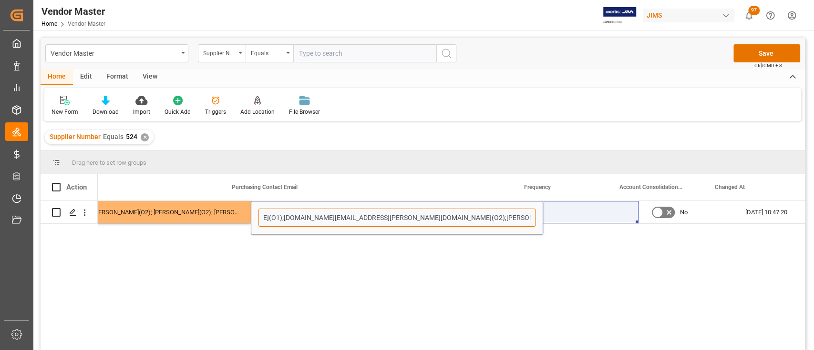
scroll to position [0, 5852]
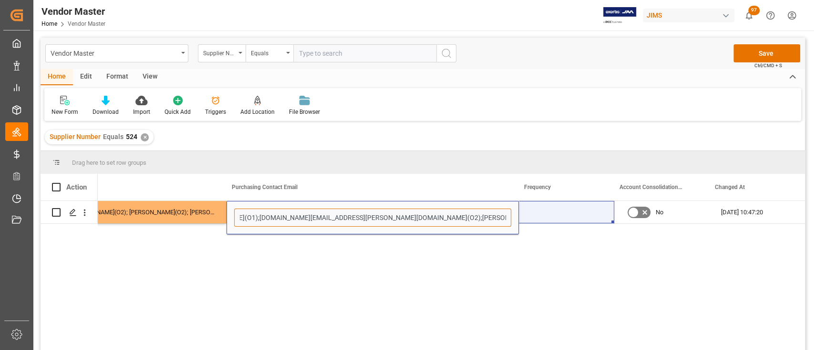
drag, startPoint x: 625, startPoint y: 216, endPoint x: 800, endPoint y: 226, distance: 174.7
click at [800, 226] on div "John Saladino(O1);Jessica Ashmore(O1);Lilla Magri(O2);Sharina Gandhi(O2); Isabe…" at bounding box center [451, 278] width 707 height 155
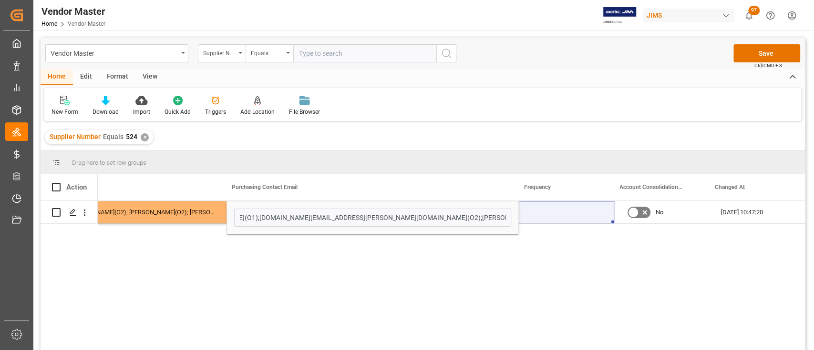
click at [451, 256] on div "John Saladino(O1);Jessica Ashmore(O1);Lilla Magri(O2);Sharina Gandhi(O2); Isabe…" at bounding box center [451, 278] width 707 height 155
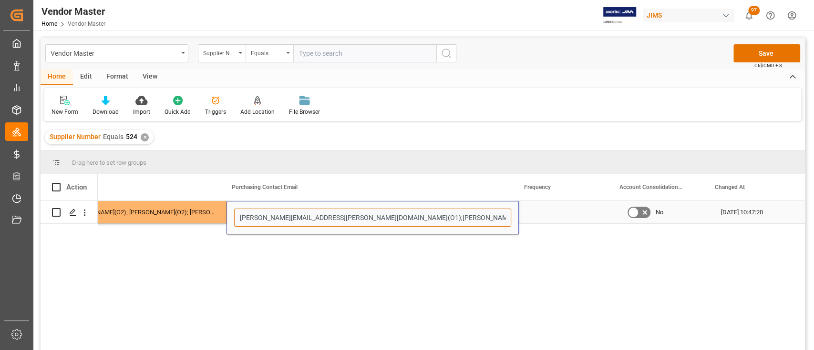
click at [467, 215] on input "john.saladino@jamindustries.com(O1);jessica.ashmore@eriksonmusic.com(O1);lilla.…" at bounding box center [372, 218] width 277 height 18
drag, startPoint x: 475, startPoint y: 215, endPoint x: 516, endPoint y: 216, distance: 40.5
click at [463, 221] on input "john.saladino@jamindustries.com(O1);jessica.ashmore@eriksonmusic.com(O1);lilla.…" at bounding box center [372, 218] width 277 height 18
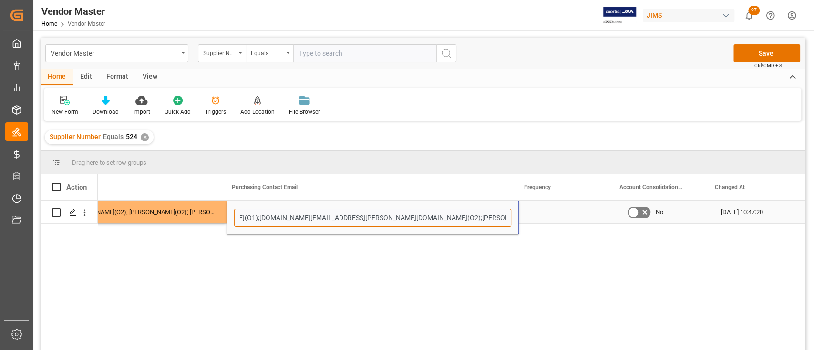
click at [333, 216] on input "john.saladino@jamindustries.com(O1);jessica.ashmore@eriksonmusic.com(O1);lilla.…" at bounding box center [372, 218] width 277 height 18
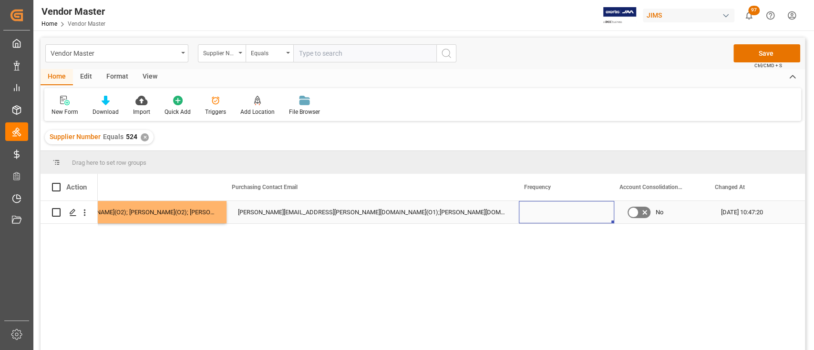
click at [546, 208] on div "Press SPACE to select this row." at bounding box center [566, 212] width 95 height 22
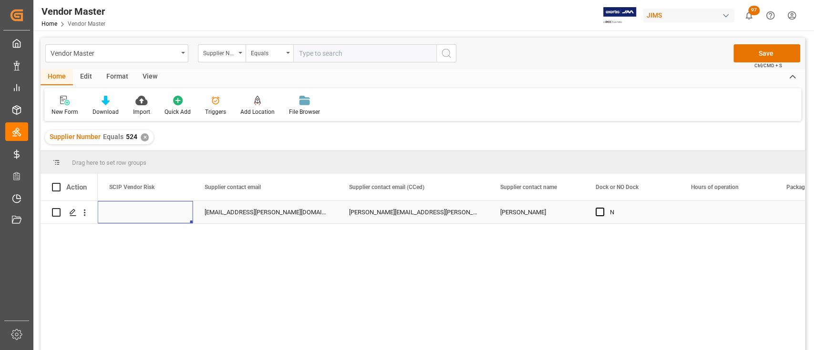
scroll to position [0, 3908]
click at [265, 210] on div "ian.greenspon@kmcmusic.com" at bounding box center [265, 212] width 144 height 22
click at [377, 209] on div "derik.deibler@kmcmusic.com" at bounding box center [412, 212] width 151 height 22
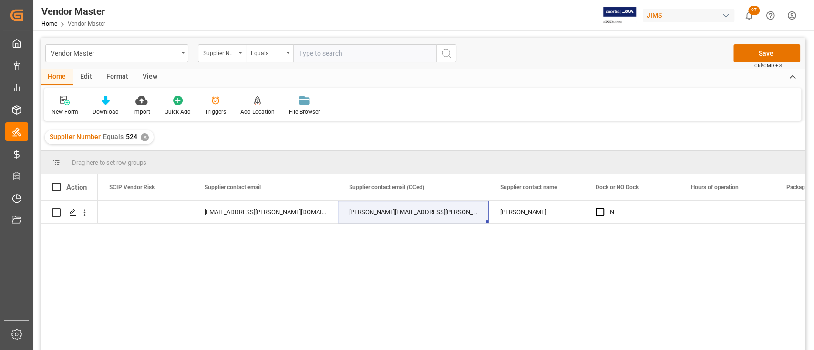
click at [307, 273] on div "N Ian derik.deibler@kmcmusic.com ian.greenspon@kmcmusic.com EIN# 47-2067090" at bounding box center [451, 278] width 707 height 155
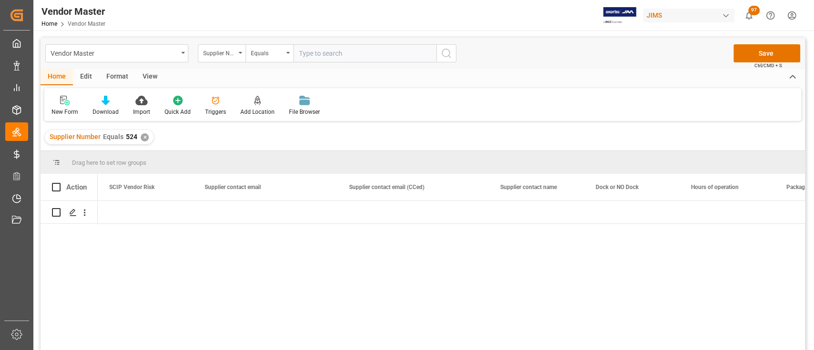
scroll to position [0, 3908]
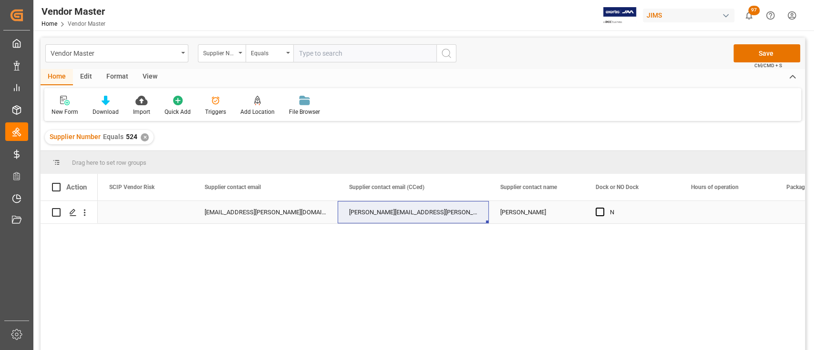
click at [526, 212] on div "[PERSON_NAME]" at bounding box center [536, 212] width 95 height 22
click at [399, 212] on div "[PERSON_NAME][EMAIL_ADDRESS][PERSON_NAME][DOMAIN_NAME]" at bounding box center [412, 212] width 151 height 22
click at [284, 215] on div "[EMAIL_ADDRESS][PERSON_NAME][DOMAIN_NAME]" at bounding box center [265, 212] width 144 height 22
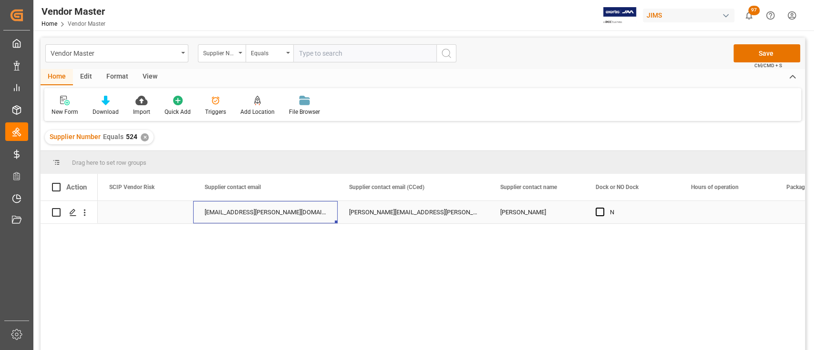
click at [284, 215] on div "[EMAIL_ADDRESS][PERSON_NAME][DOMAIN_NAME]" at bounding box center [265, 212] width 144 height 22
click at [307, 217] on input "ian.greenspon@kmcmusic.com" at bounding box center [265, 218] width 129 height 18
paste input "orders@kmcmusic.com"
click at [319, 222] on input "ian.greenspon@kmcmusic.com(OJ);orders@kmcmusic.com(OJ);" at bounding box center [265, 218] width 129 height 18
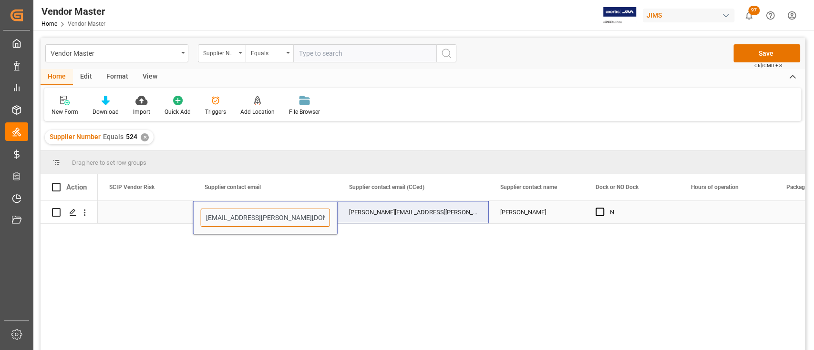
scroll to position [0, 74]
drag, startPoint x: 320, startPoint y: 218, endPoint x: 418, endPoint y: 219, distance: 97.7
click at [327, 216] on input "ian.greenspon@kmcmusic.com(OJ);orders@kmcmusic.com(OJ);" at bounding box center [265, 218] width 129 height 18
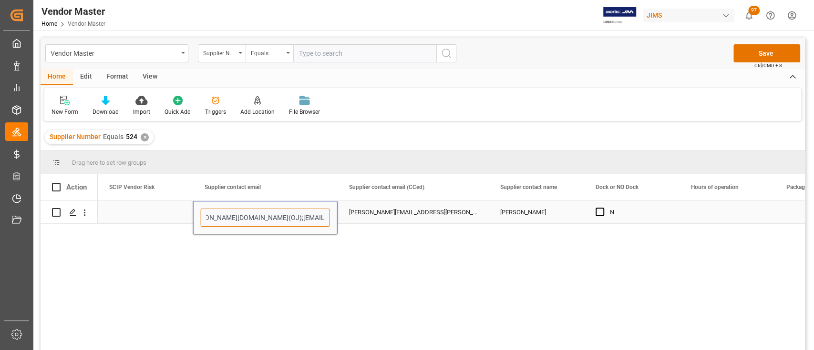
click at [326, 217] on input "ian.greenspon@kmcmusic.com(OJ);orders@kmcmusic.com(OJ);" at bounding box center [265, 218] width 129 height 18
paste input "orders@davitthanser.com"
type input "ian.greenspon@kmcmusic.com(OJ);orders@kmcmusic.com(OJ);orders@davitthanser.com(…"
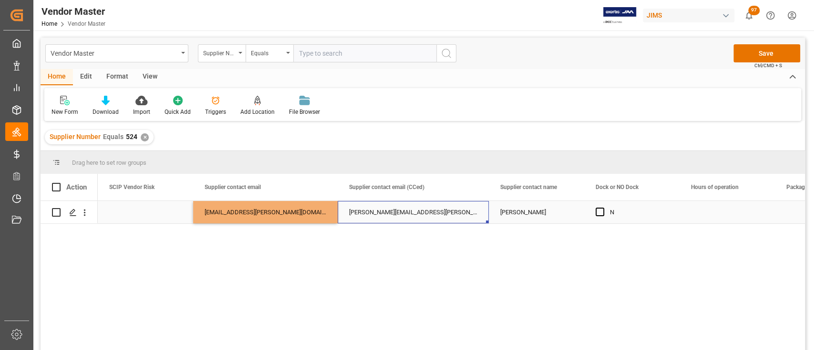
click at [417, 213] on div "[PERSON_NAME][EMAIL_ADDRESS][PERSON_NAME][DOMAIN_NAME]" at bounding box center [412, 212] width 151 height 22
click at [440, 213] on div "[PERSON_NAME][EMAIL_ADDRESS][PERSON_NAME][DOMAIN_NAME]" at bounding box center [412, 212] width 151 height 22
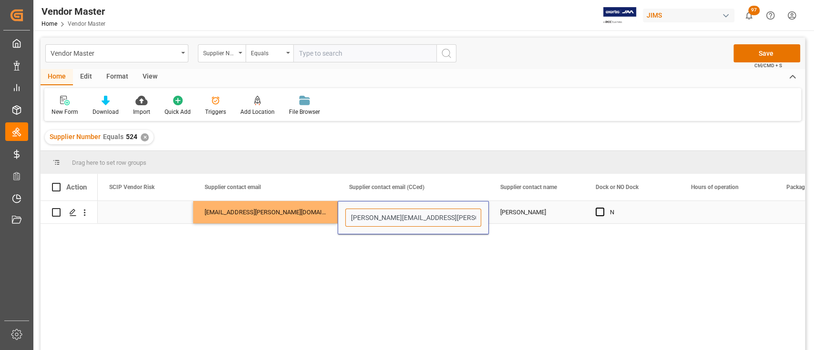
click at [447, 221] on input "[PERSON_NAME][EMAIL_ADDRESS][PERSON_NAME][DOMAIN_NAME]" at bounding box center [413, 218] width 136 height 18
type input "derik.deibler@kmcmusic.com(OJ)"
click at [522, 215] on div "Ian" at bounding box center [536, 212] width 95 height 22
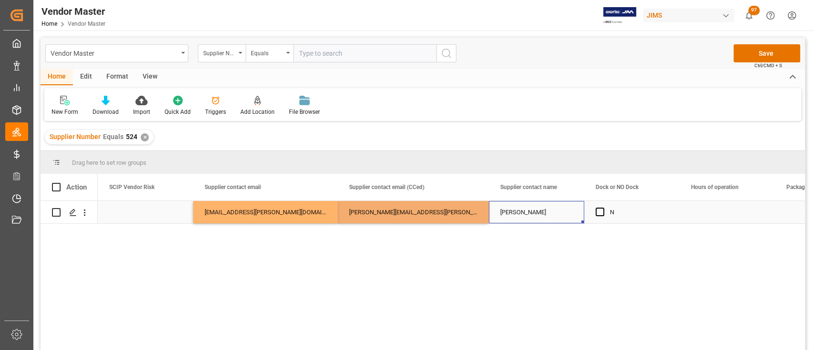
click at [522, 208] on div "Ian" at bounding box center [536, 212] width 95 height 22
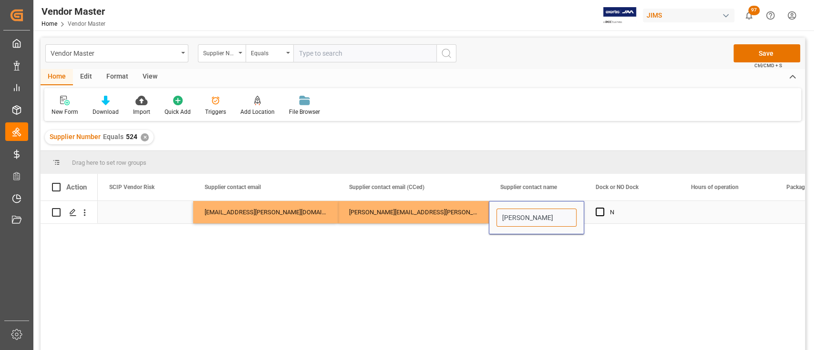
click at [525, 212] on input "Ian" at bounding box center [536, 218] width 80 height 18
drag, startPoint x: 536, startPoint y: 226, endPoint x: 492, endPoint y: 229, distance: 44.4
click at [492, 229] on div "Ian" at bounding box center [536, 217] width 95 height 33
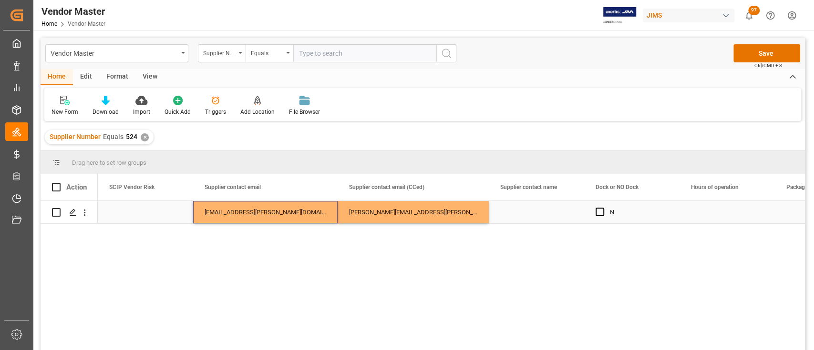
click at [257, 211] on div "ian.greenspon@kmcmusic.com(OJ);orders@kmcmusic.com(OJ);orders@davitthanser.com(…" at bounding box center [265, 212] width 144 height 22
click at [339, 187] on div "Supplier contact email (CCed)" at bounding box center [412, 187] width 151 height 27
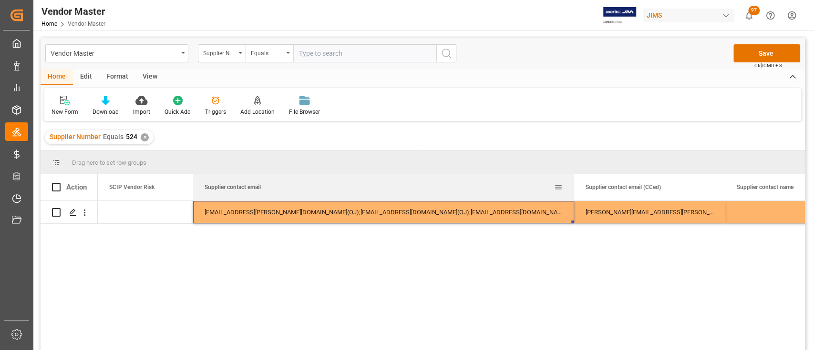
drag, startPoint x: 336, startPoint y: 188, endPoint x: 572, endPoint y: 191, distance: 236.9
click at [572, 191] on div at bounding box center [574, 187] width 4 height 27
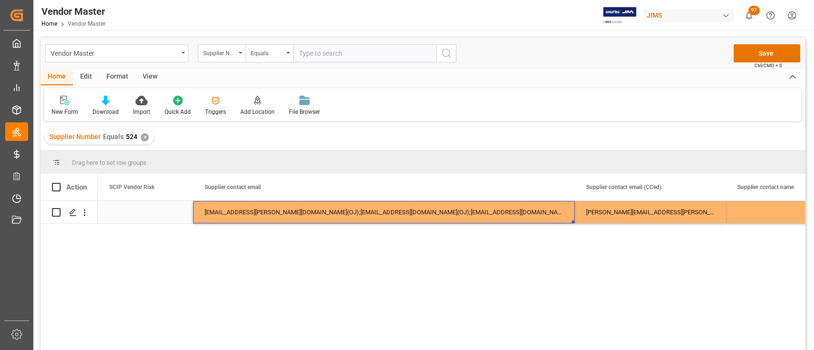
click at [684, 211] on div "derik.deibler@kmcmusic.com(OJ)" at bounding box center [649, 212] width 151 height 22
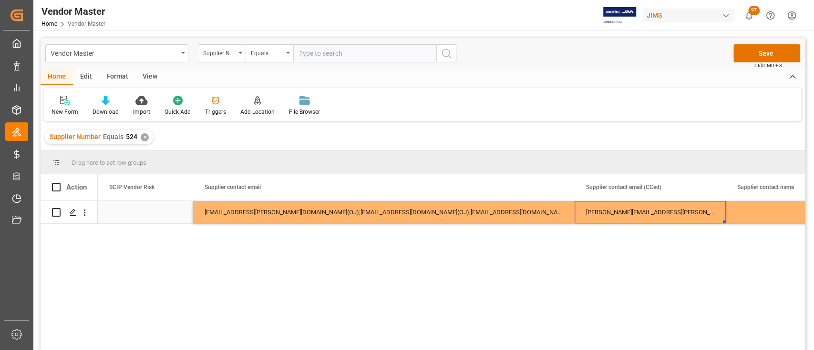
click at [764, 216] on div "Press SPACE to select this row." at bounding box center [772, 212] width 95 height 22
click at [652, 212] on div "derik.deibler@kmcmusic.com(OJ)" at bounding box center [649, 212] width 151 height 22
click at [551, 213] on div "ian.greenspon@kmcmusic.com(OJ);orders@kmcmusic.com(OJ);orders@davitthanser.com(…" at bounding box center [383, 212] width 381 height 22
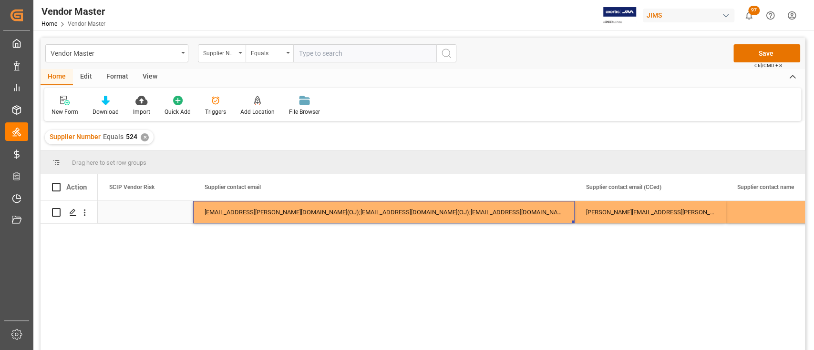
click at [699, 213] on div "derik.deibler@kmcmusic.com(OJ)" at bounding box center [649, 212] width 151 height 22
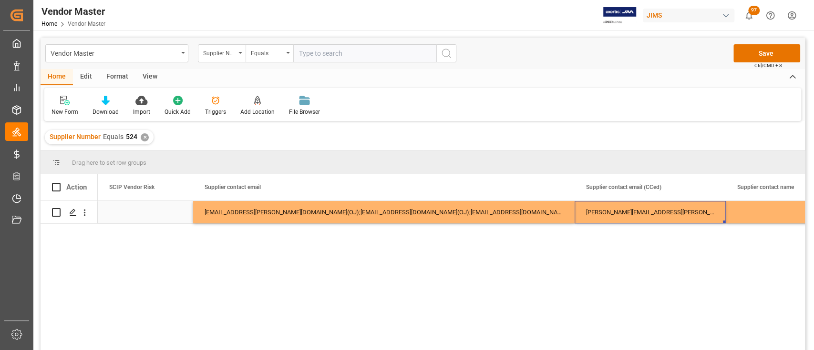
click at [747, 213] on div "Press SPACE to select this row." at bounding box center [772, 212] width 95 height 22
click at [688, 217] on div "derik.deibler@kmcmusic.com(OJ)" at bounding box center [649, 212] width 151 height 22
click at [513, 220] on div "ian.greenspon@kmcmusic.com(OJ);orders@kmcmusic.com(OJ);orders@davitthanser.com(…" at bounding box center [383, 212] width 381 height 22
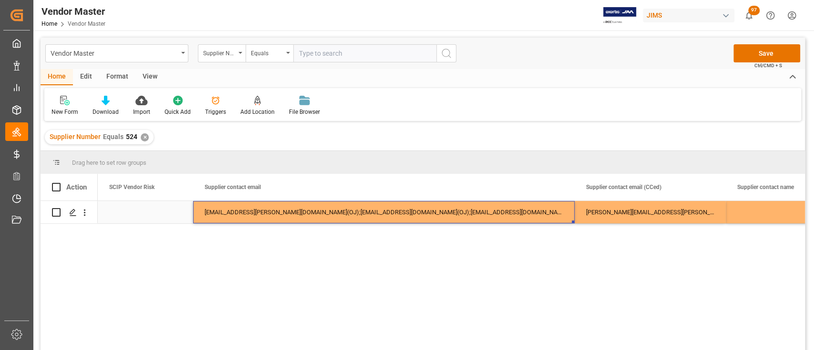
click at [637, 220] on div "derik.deibler@kmcmusic.com(OJ)" at bounding box center [649, 212] width 151 height 22
click at [742, 216] on div "Press SPACE to select this row." at bounding box center [772, 212] width 95 height 22
click at [671, 213] on div "derik.deibler@kmcmusic.com(OJ)" at bounding box center [649, 212] width 151 height 22
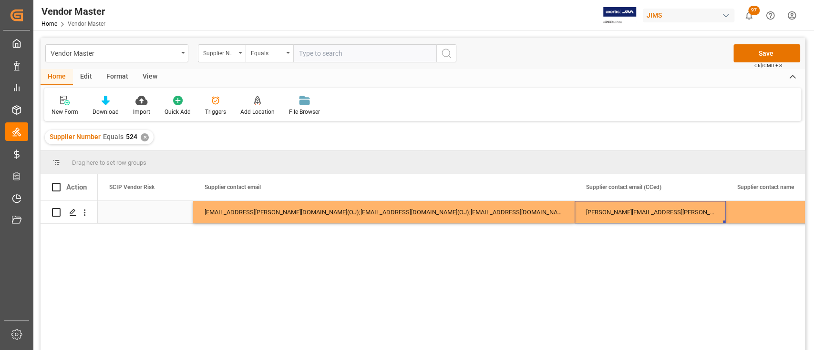
click at [524, 210] on div "ian.greenspon@kmcmusic.com(OJ);orders@kmcmusic.com(OJ);orders@davitthanser.com(…" at bounding box center [383, 212] width 381 height 22
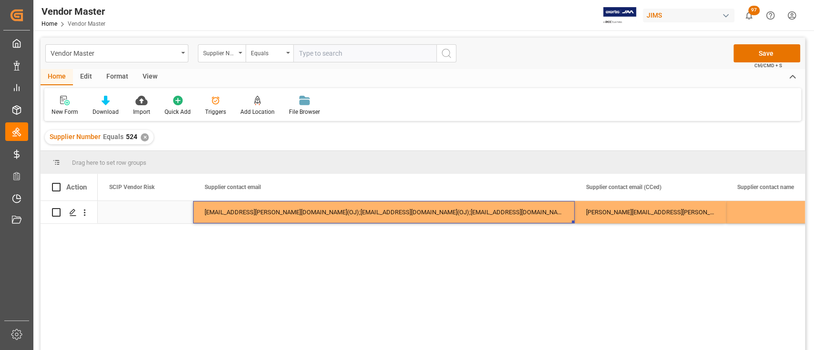
click at [162, 219] on div "Press SPACE to select this row." at bounding box center [145, 212] width 95 height 22
click at [256, 212] on div "ian.greenspon@kmcmusic.com(OJ);orders@kmcmusic.com(OJ);orders@davitthanser.com(…" at bounding box center [383, 212] width 381 height 22
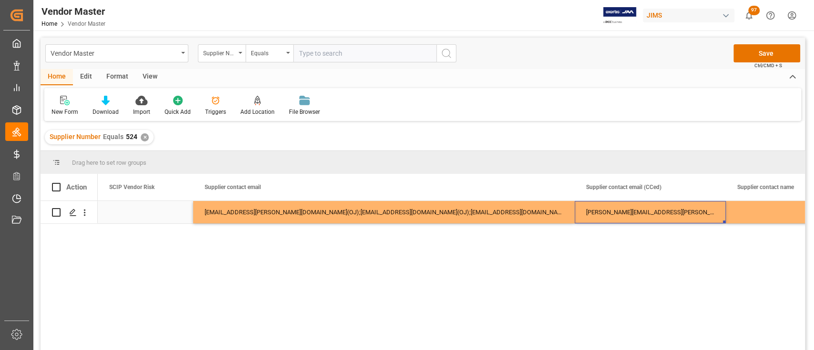
click at [662, 211] on div "derik.deibler@kmcmusic.com(OJ)" at bounding box center [649, 212] width 151 height 22
click at [747, 212] on div "Press SPACE to select this row." at bounding box center [772, 212] width 95 height 22
click at [653, 215] on div "derik.deibler@kmcmusic.com(OJ)" at bounding box center [649, 212] width 151 height 22
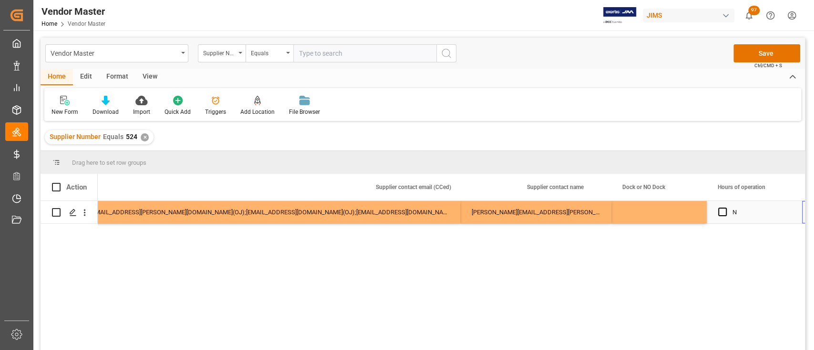
scroll to position [0, 4118]
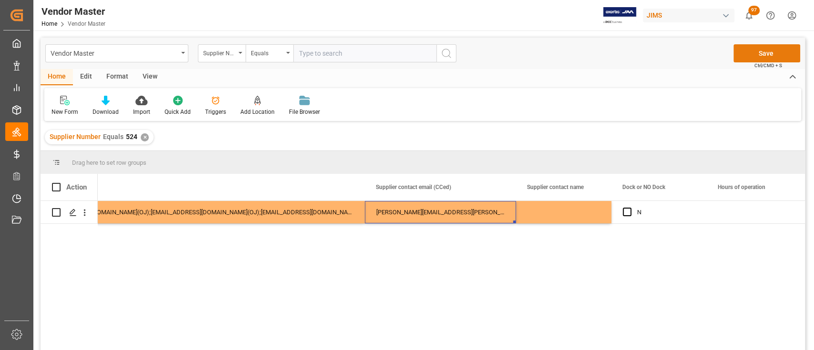
click at [774, 51] on button "Save" at bounding box center [766, 53] width 67 height 18
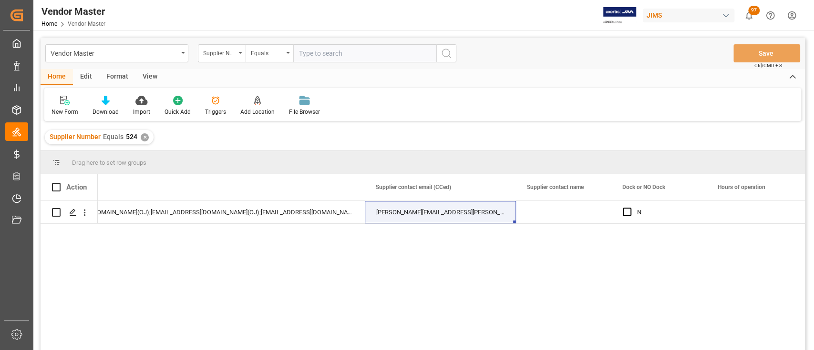
click at [143, 136] on div "✕" at bounding box center [145, 137] width 8 height 8
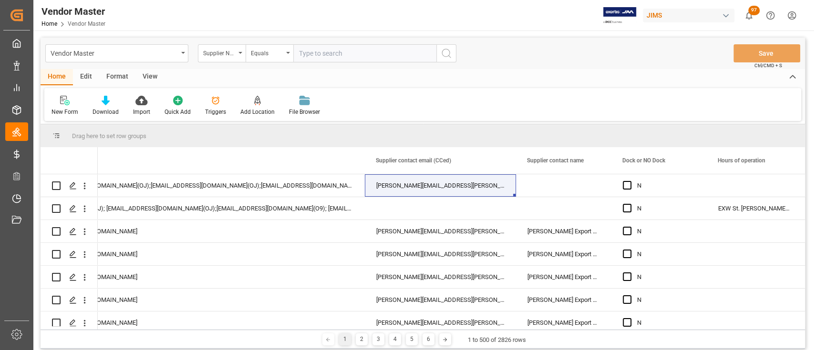
click at [355, 54] on input "text" at bounding box center [364, 53] width 143 height 18
paste input "518"
type input "518"
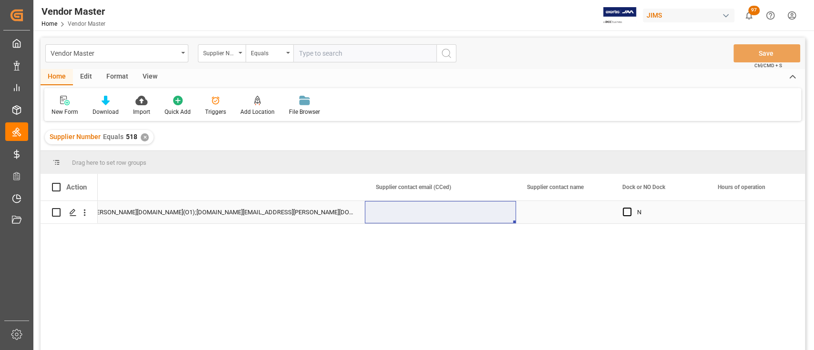
click at [311, 215] on div "[PERSON_NAME][EMAIL_ADDRESS][PERSON_NAME][DOMAIN_NAME](O1);[DOMAIN_NAME][EMAIL_…" at bounding box center [173, 212] width 381 height 22
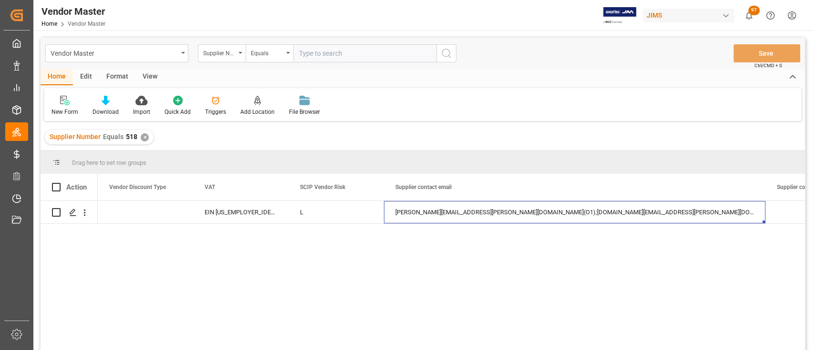
scroll to position [0, 3832]
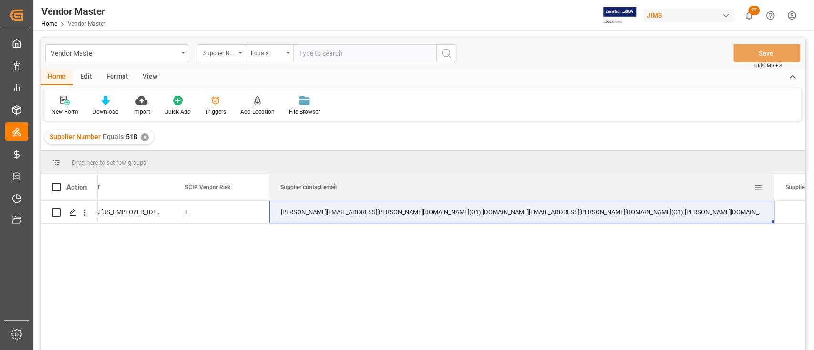
drag, startPoint x: 648, startPoint y: 185, endPoint x: 772, endPoint y: 183, distance: 123.5
click at [772, 183] on div at bounding box center [774, 187] width 4 height 27
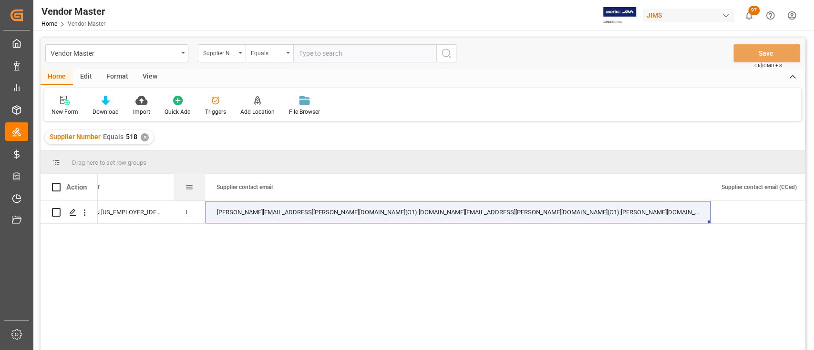
drag, startPoint x: 267, startPoint y: 184, endPoint x: 219, endPoint y: 184, distance: 48.1
click at [203, 184] on div at bounding box center [205, 187] width 4 height 27
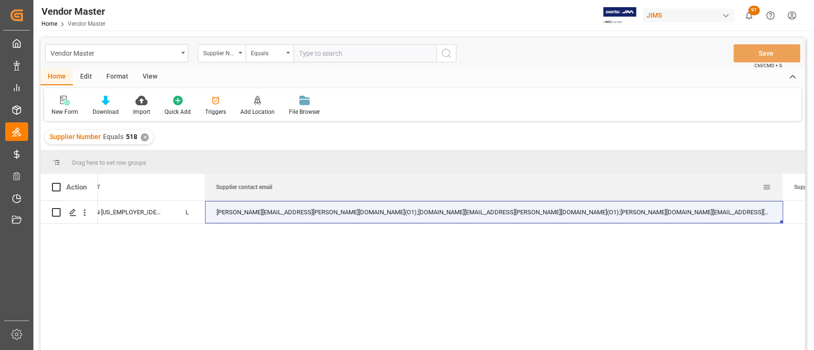
drag, startPoint x: 709, startPoint y: 185, endPoint x: 782, endPoint y: 186, distance: 72.9
click at [782, 186] on div at bounding box center [782, 187] width 4 height 27
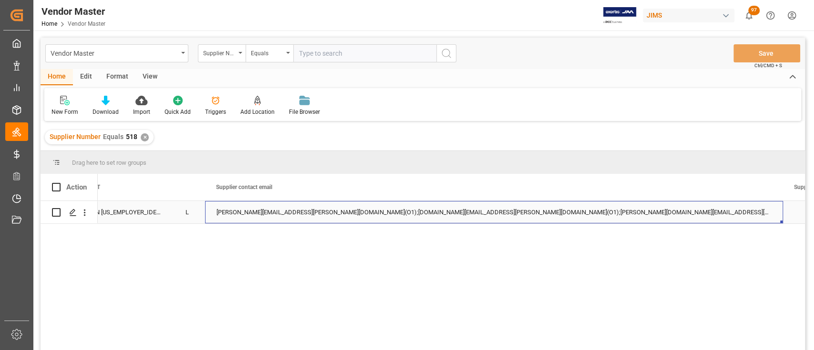
click at [665, 214] on div "[PERSON_NAME][EMAIL_ADDRESS][PERSON_NAME][DOMAIN_NAME](O1);[DOMAIN_NAME][EMAIL_…" at bounding box center [494, 212] width 578 height 22
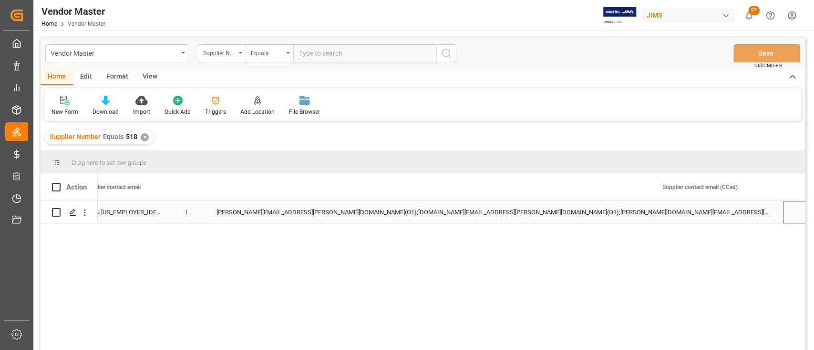
scroll to position [0, 3964]
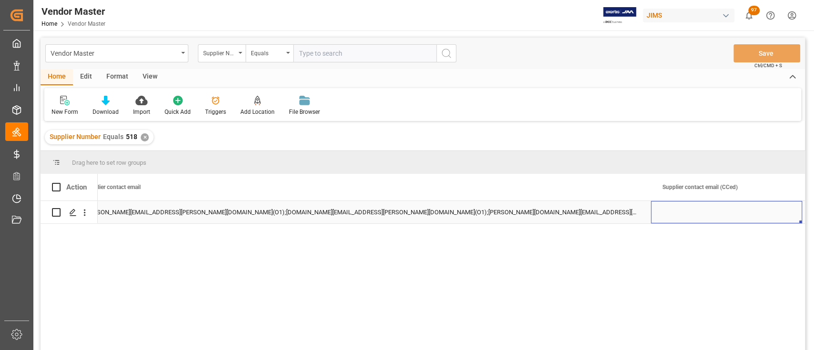
click at [594, 216] on div "[PERSON_NAME][EMAIL_ADDRESS][PERSON_NAME][DOMAIN_NAME](O1);[DOMAIN_NAME][EMAIL_…" at bounding box center [362, 212] width 578 height 22
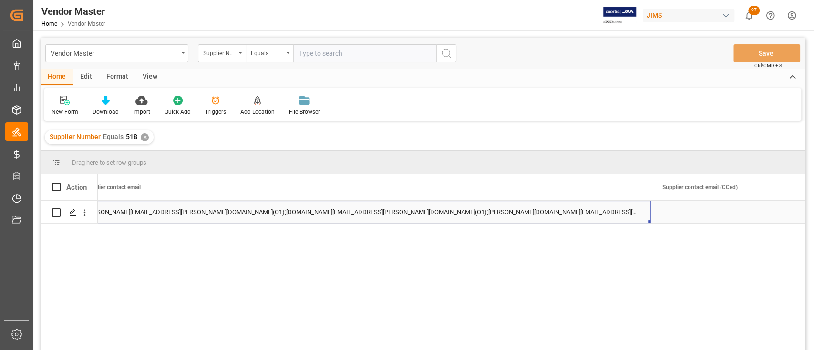
click at [556, 210] on div "[PERSON_NAME][EMAIL_ADDRESS][PERSON_NAME][DOMAIN_NAME](O1);[DOMAIN_NAME][EMAIL_…" at bounding box center [362, 212] width 578 height 22
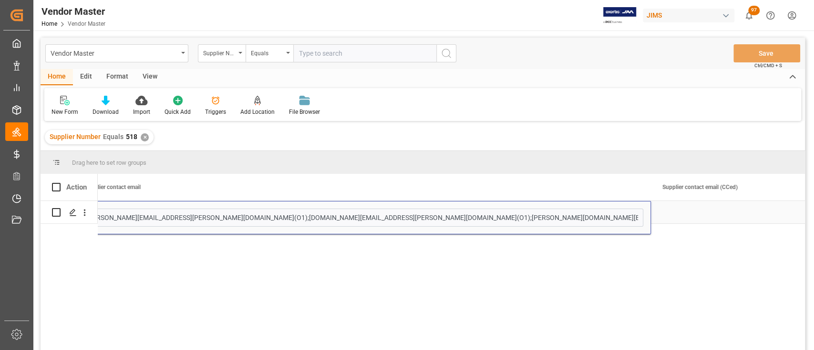
type input "usacustomerservice@jamindustries.com"
click at [713, 215] on div "Press SPACE to select this row." at bounding box center [726, 212] width 151 height 22
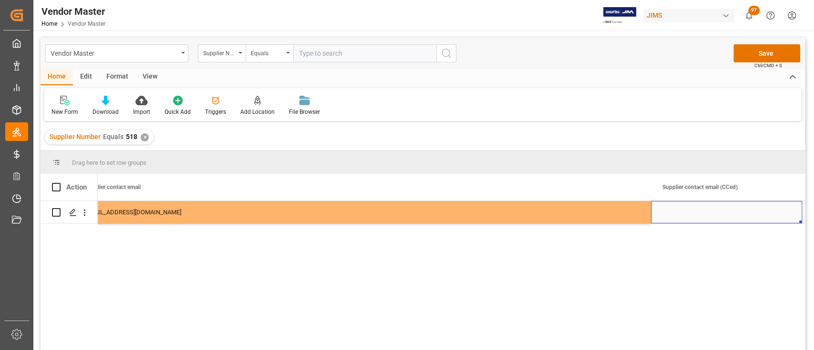
click at [694, 211] on div "Press SPACE to select this row." at bounding box center [726, 212] width 151 height 22
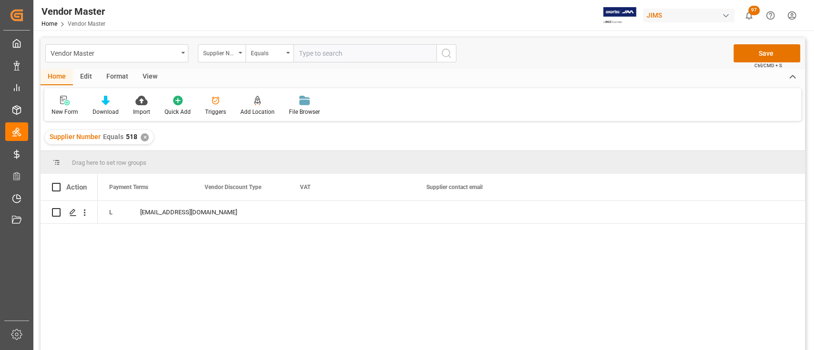
scroll to position [0, 0]
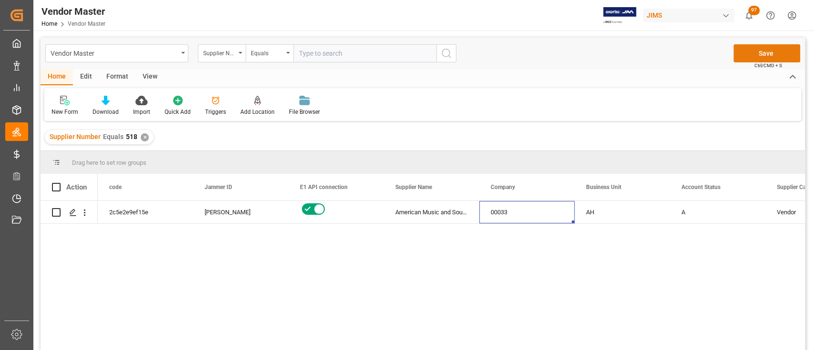
click at [752, 51] on button "Save" at bounding box center [766, 53] width 67 height 18
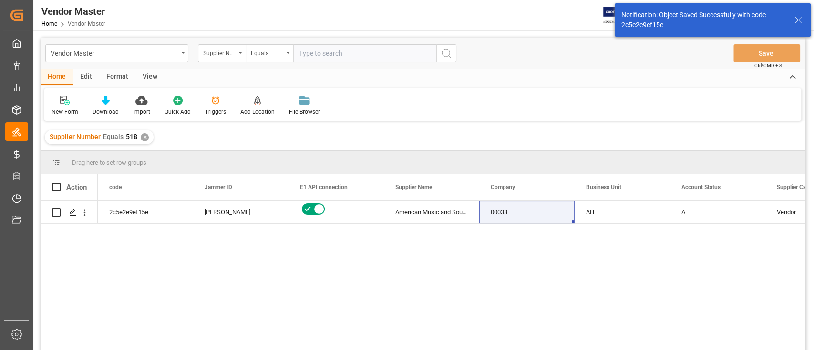
click at [146, 136] on div "✕" at bounding box center [145, 137] width 8 height 8
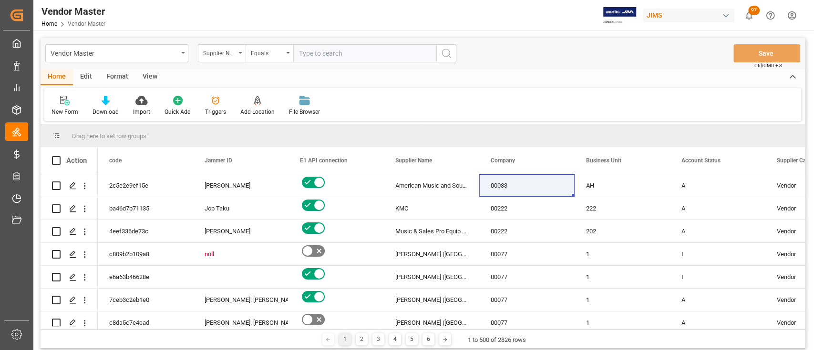
click at [336, 52] on input "text" at bounding box center [364, 53] width 143 height 18
paste input "557"
type input "557"
click at [444, 57] on icon "search button" at bounding box center [445, 53] width 11 height 11
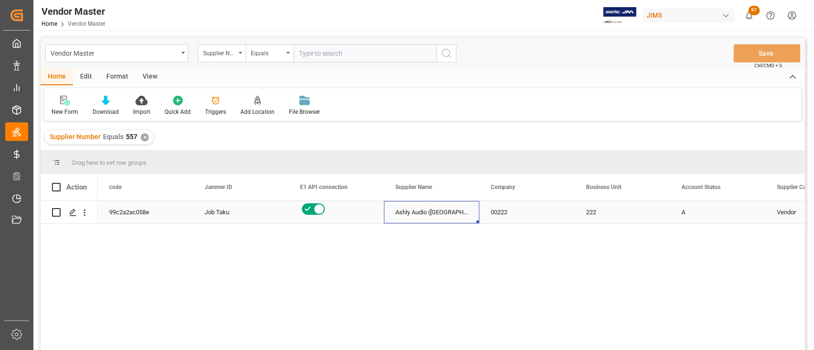
click at [426, 215] on div "Ashly Audio (Webster, NY)" at bounding box center [431, 212] width 95 height 22
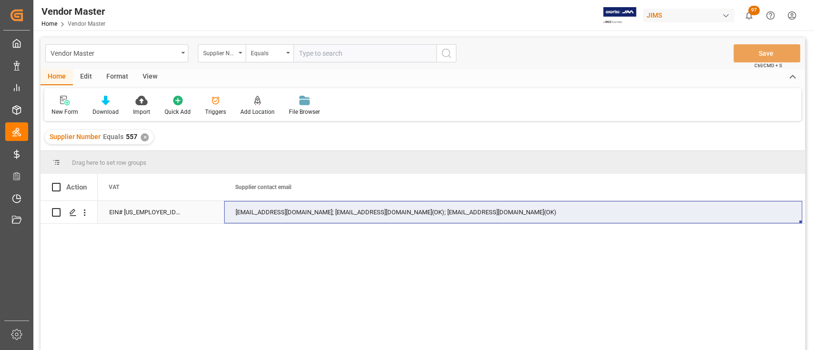
click at [565, 211] on div "orders@AmericanMusicAndSound.com; pap@musicpeopleinc.com(OK); eef@musicpeoplein…" at bounding box center [513, 212] width 578 height 22
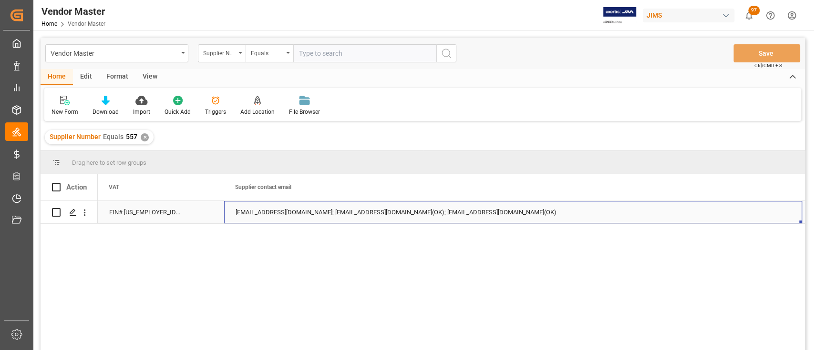
click at [564, 212] on div "orders@AmericanMusicAndSound.com; pap@musicpeopleinc.com(OK); eef@musicpeoplein…" at bounding box center [513, 212] width 578 height 22
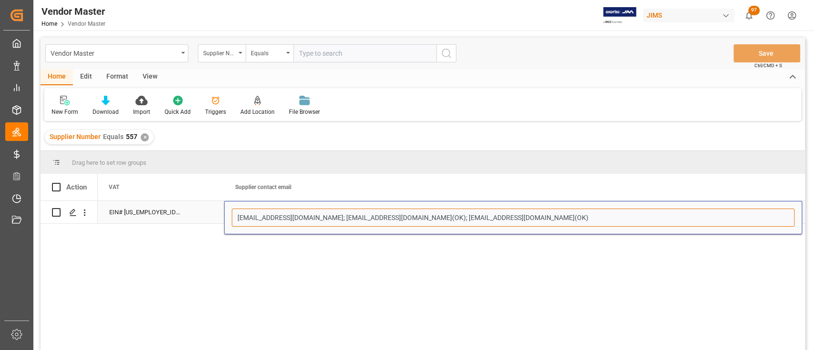
click at [557, 218] on input "orders@AmericanMusicAndSound.com; pap@musicpeopleinc.com(OK); eef@musicpeoplein…" at bounding box center [513, 218] width 562 height 18
drag, startPoint x: 563, startPoint y: 221, endPoint x: 166, endPoint y: 239, distance: 398.0
click at [170, 240] on div "EIN# 47-2067090 orders@AmericanMusicAndSound.com; pap@musicpeopleinc.com(OK); e…" at bounding box center [451, 278] width 707 height 155
paste input "usacustomerservice@jamindustries.com"
type input "usacustomerservice@jamindustries.com"
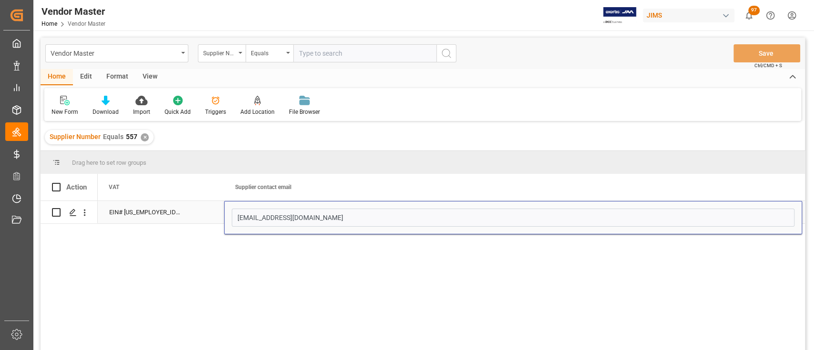
click at [195, 215] on div "Press SPACE to select this row." at bounding box center [208, 212] width 31 height 22
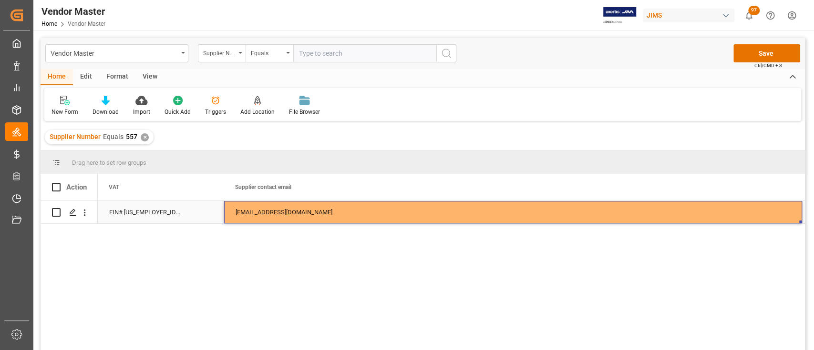
click at [409, 203] on div "usacustomerservice@jamindustries.com" at bounding box center [513, 212] width 578 height 22
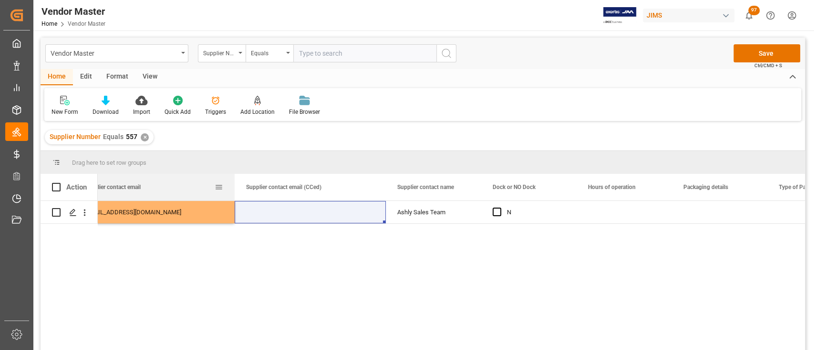
drag, startPoint x: 650, startPoint y: 189, endPoint x: 234, endPoint y: 189, distance: 416.1
click at [234, 189] on div at bounding box center [235, 187] width 4 height 27
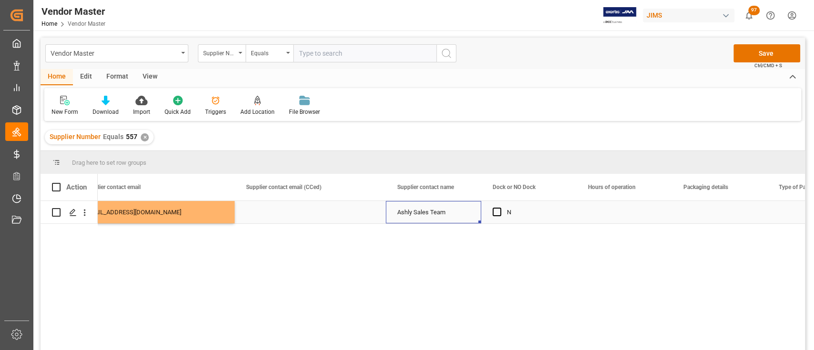
click at [432, 209] on div "Ashly Sales Team" at bounding box center [433, 212] width 95 height 22
click at [326, 212] on div "Press SPACE to select this row." at bounding box center [310, 212] width 151 height 22
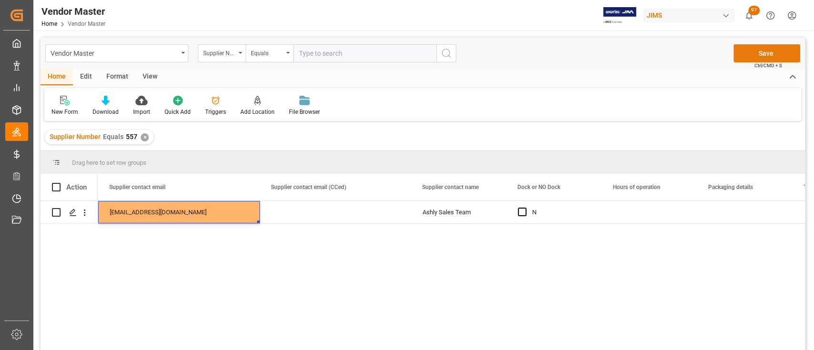
click at [764, 50] on button "Save" at bounding box center [766, 53] width 67 height 18
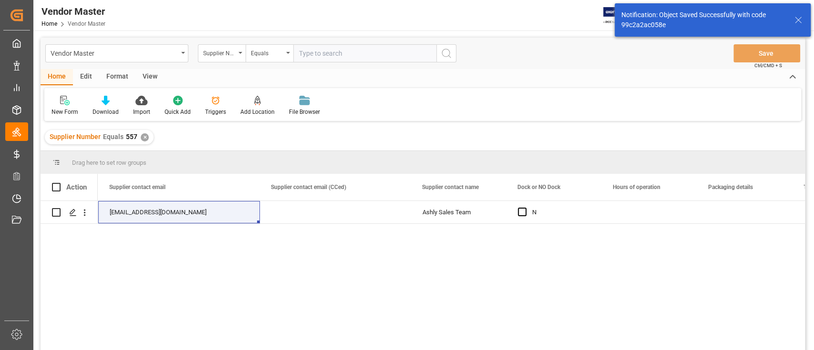
click at [144, 135] on div "✕" at bounding box center [145, 137] width 8 height 8
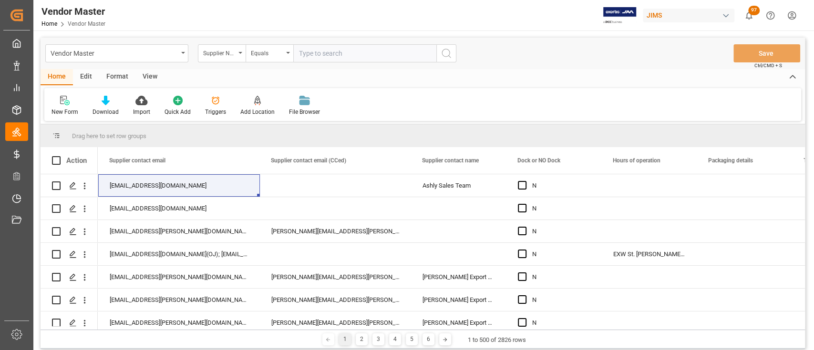
click at [358, 55] on input "text" at bounding box center [364, 53] width 143 height 18
type input "520"
click at [444, 48] on icon "search button" at bounding box center [445, 53] width 11 height 11
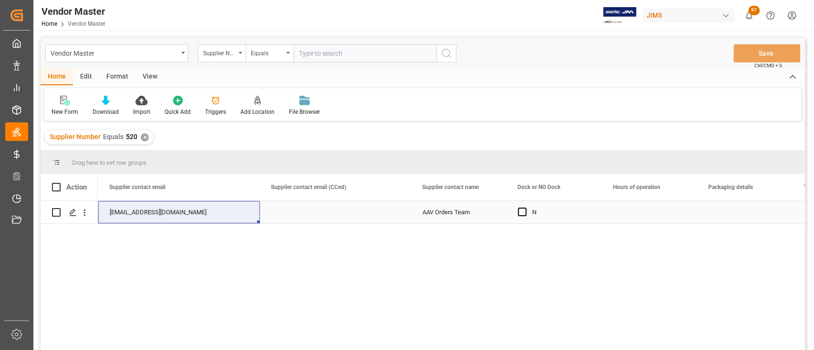
click at [326, 213] on div "Press SPACE to select this row." at bounding box center [335, 212] width 151 height 22
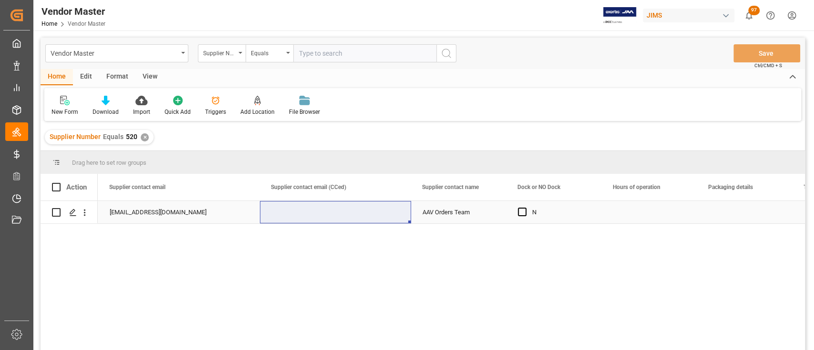
click at [163, 210] on div "orders@AmericanMusicAndSound.com" at bounding box center [179, 212] width 162 height 22
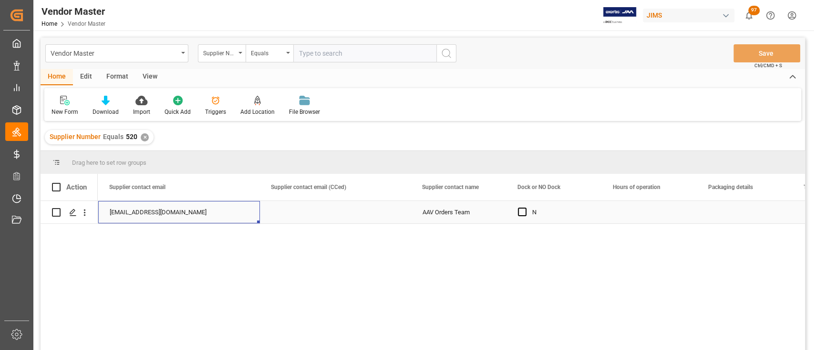
click at [184, 210] on div "orders@AmericanMusicAndSound.com" at bounding box center [179, 212] width 162 height 22
click at [184, 210] on input "orders@AmericanMusicAndSound.com" at bounding box center [179, 218] width 146 height 18
type input "usacustomerservice@jamindustries.com"
click at [310, 207] on div "Press SPACE to select this row." at bounding box center [335, 212] width 151 height 22
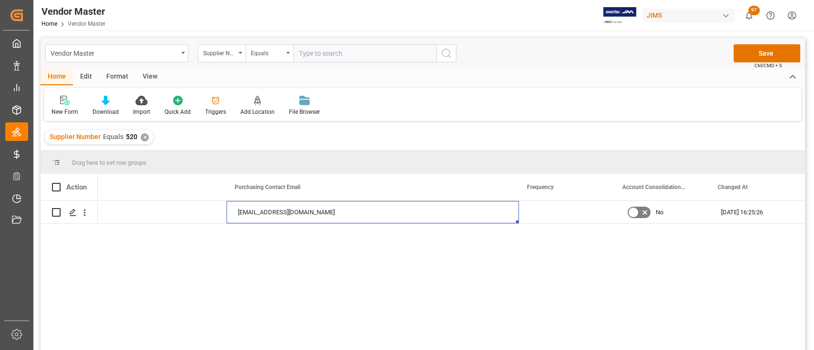
scroll to position [0, 5586]
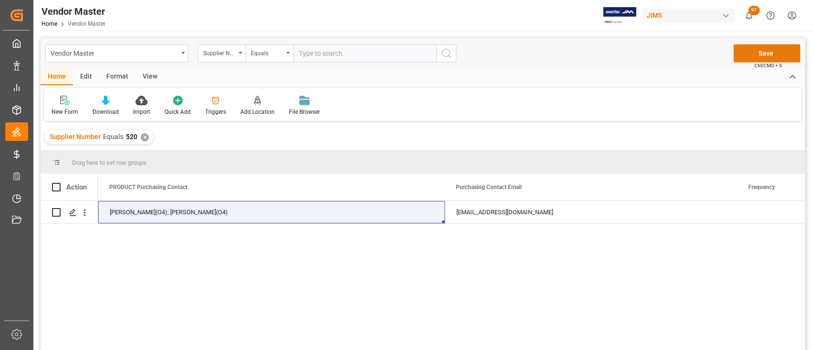
click at [770, 50] on button "Save" at bounding box center [766, 53] width 67 height 18
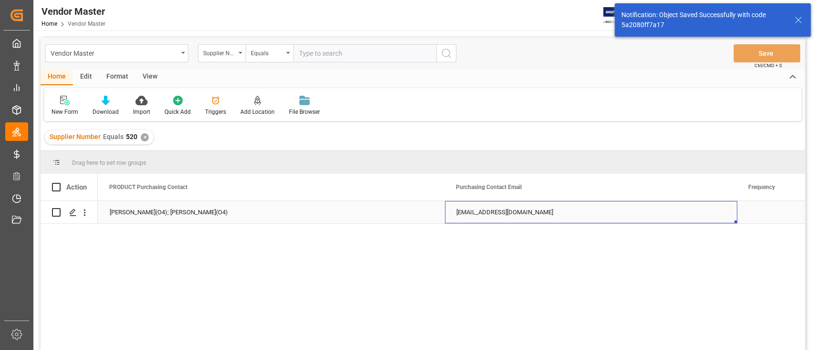
click at [565, 214] on div "purchasing-eriksonconsumer@eriksonconsumer.com" at bounding box center [591, 212] width 292 height 22
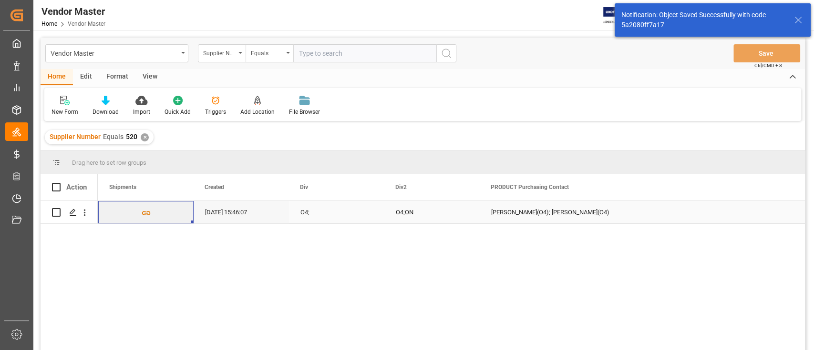
scroll to position [0, 5110]
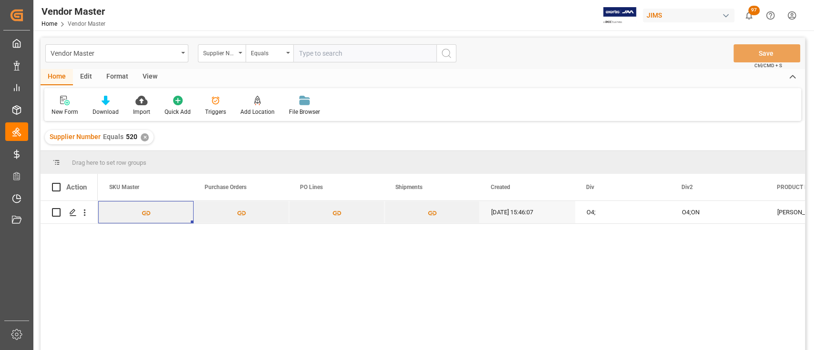
click at [143, 137] on div "✕" at bounding box center [145, 137] width 8 height 8
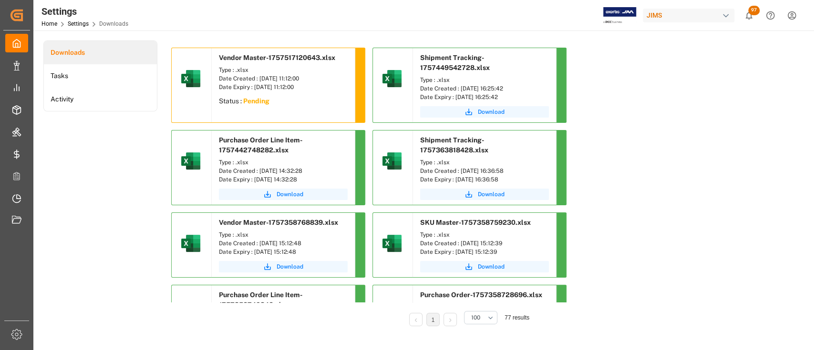
drag, startPoint x: 84, startPoint y: 220, endPoint x: 85, endPoint y: 213, distance: 7.7
click at [85, 221] on div "Downloads Tasks Activity" at bounding box center [100, 190] width 114 height 299
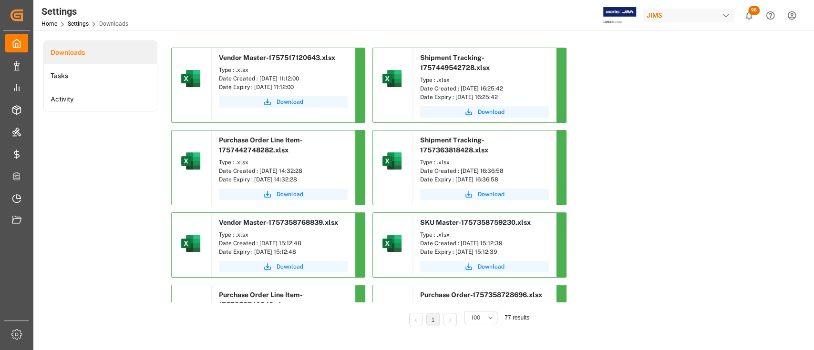
drag, startPoint x: 690, startPoint y: 133, endPoint x: 696, endPoint y: 102, distance: 32.5
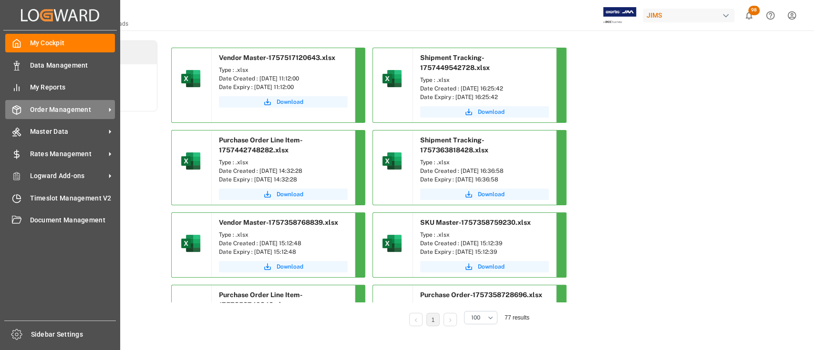
click at [57, 106] on span "Order Management" at bounding box center [67, 110] width 75 height 10
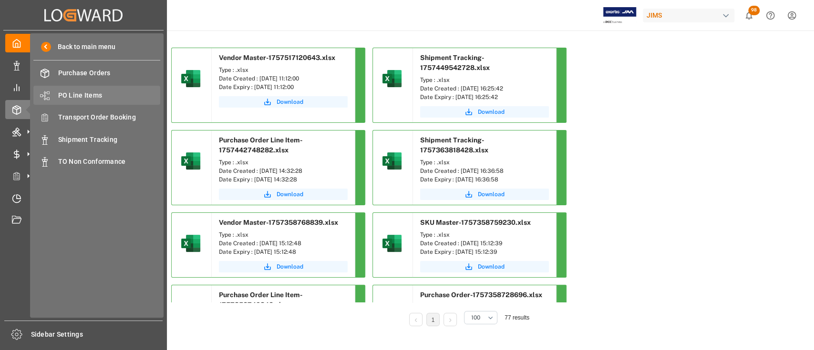
click at [87, 95] on span "PO Line Items" at bounding box center [109, 96] width 102 height 10
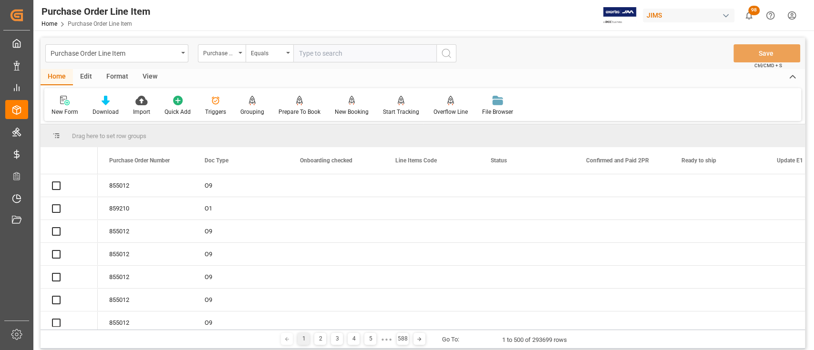
click at [353, 52] on input "text" at bounding box center [364, 53] width 143 height 18
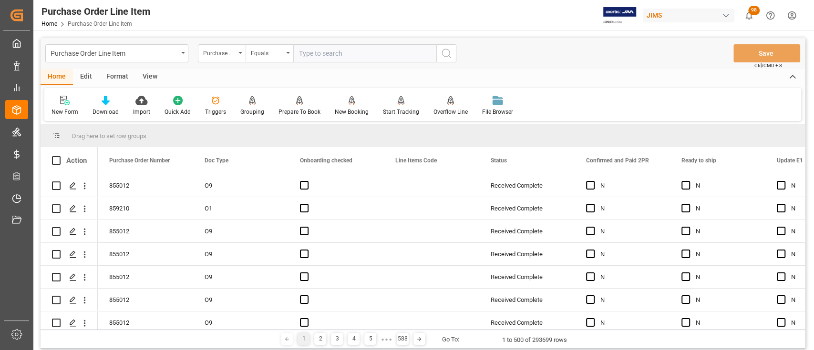
type input "841100"
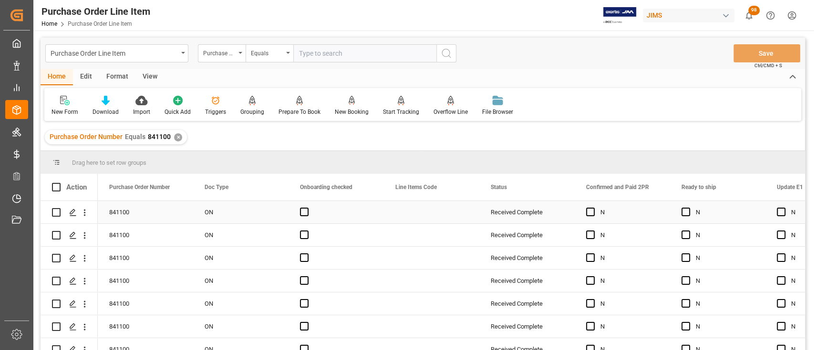
click at [423, 214] on div "Press SPACE to select this row." at bounding box center [431, 212] width 95 height 22
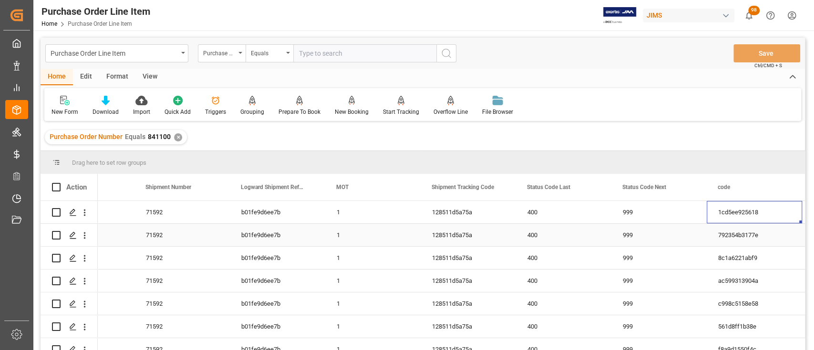
scroll to position [0, 1680]
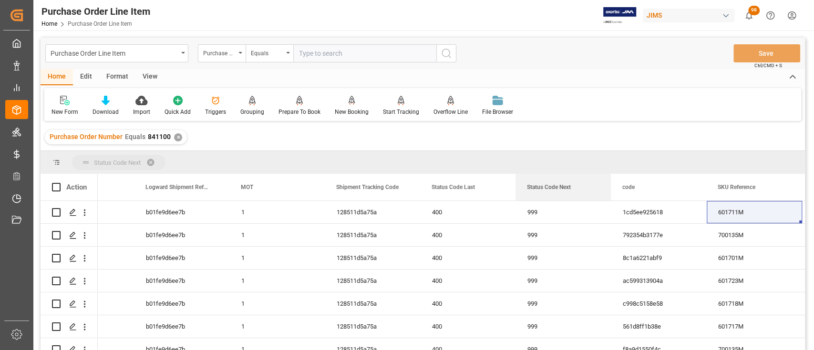
drag, startPoint x: 560, startPoint y: 185, endPoint x: 537, endPoint y: 160, distance: 34.4
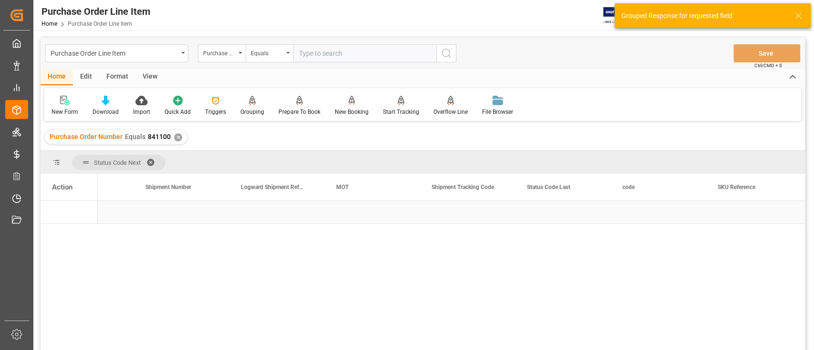
click at [260, 211] on div "Press SPACE to select this row." at bounding box center [276, 212] width 95 height 22
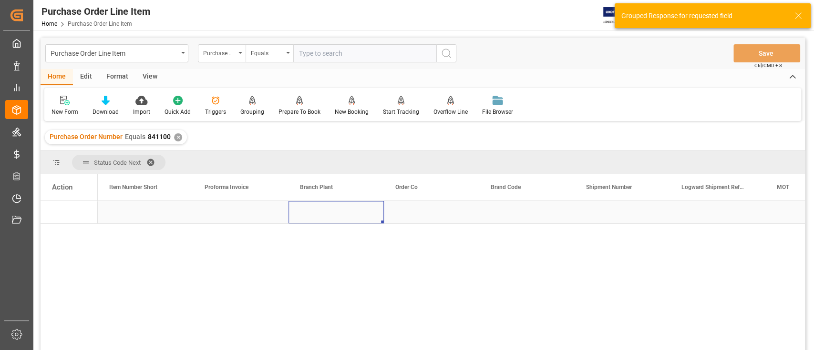
scroll to position [0, 0]
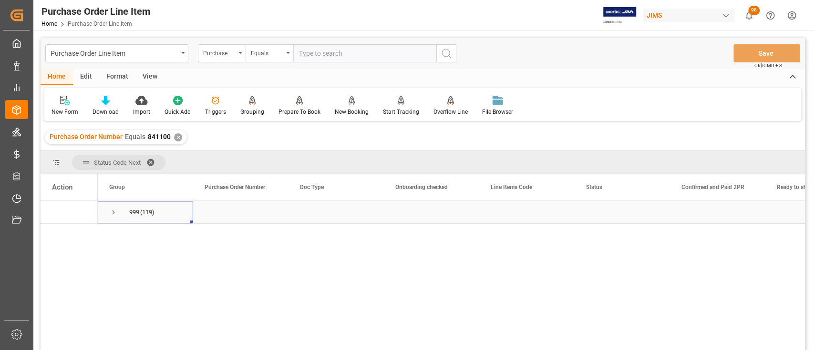
click at [111, 215] on span "Press SPACE to select this row." at bounding box center [113, 212] width 9 height 9
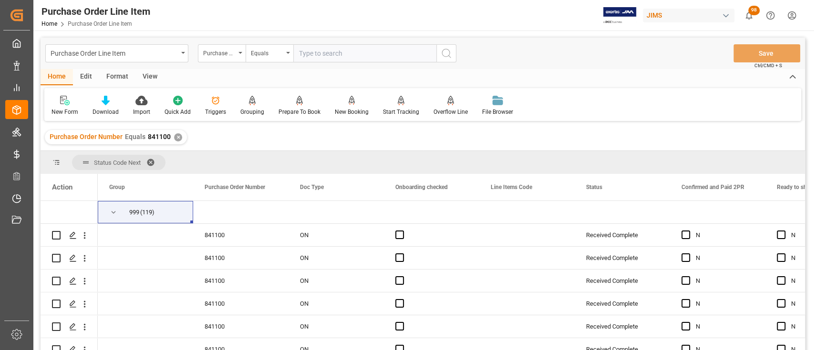
click at [178, 139] on div "✕" at bounding box center [178, 137] width 8 height 8
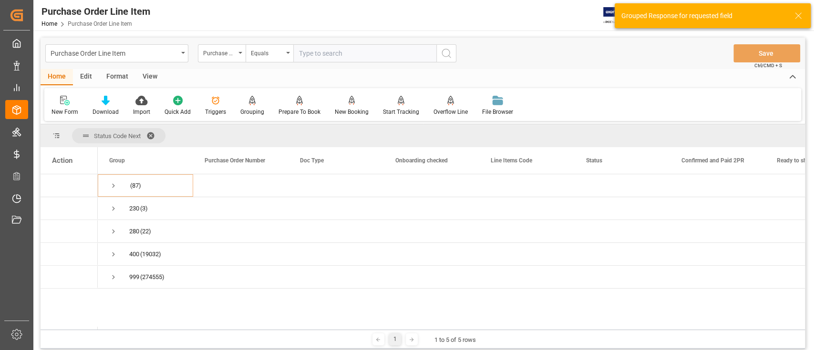
click at [320, 55] on input "text" at bounding box center [364, 53] width 143 height 18
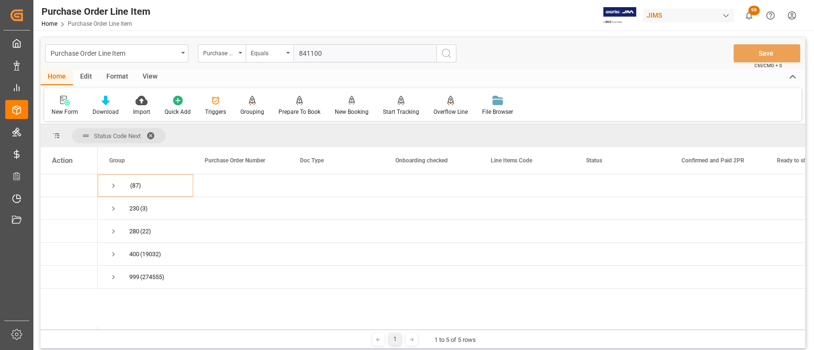
type input "841100"
click at [444, 57] on icon "search button" at bounding box center [445, 53] width 11 height 11
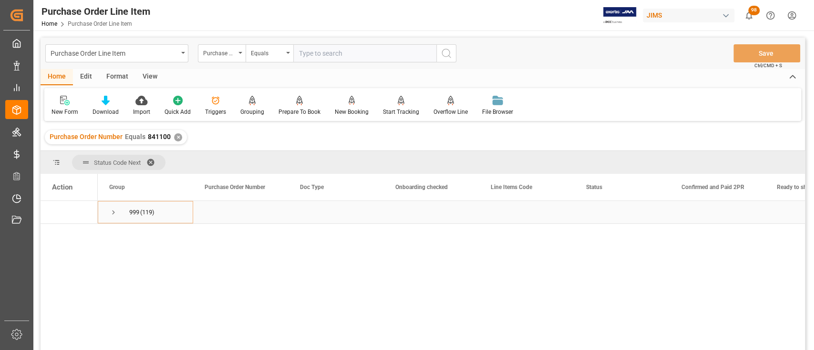
click at [334, 208] on div "Press SPACE to select this row." at bounding box center [335, 212] width 95 height 22
click at [425, 205] on div "Press SPACE to select this row." at bounding box center [431, 212] width 95 height 22
click at [520, 205] on div "Press SPACE to select this row." at bounding box center [526, 212] width 95 height 22
click at [600, 207] on div "Press SPACE to select this row." at bounding box center [621, 212] width 95 height 22
click at [691, 207] on div "Press SPACE to select this row." at bounding box center [717, 212] width 95 height 22
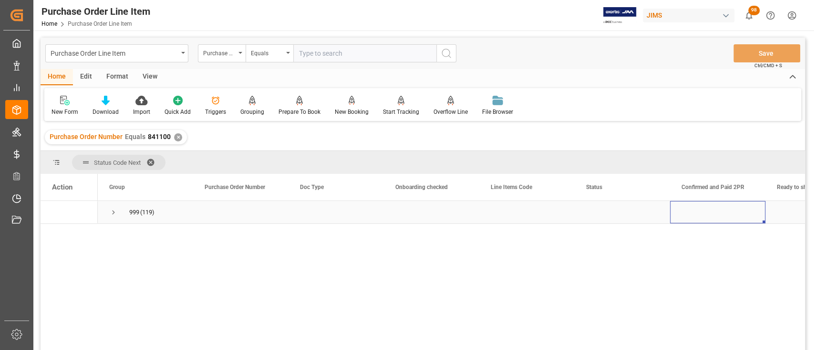
click at [576, 209] on div "Press SPACE to select this row." at bounding box center [621, 212] width 95 height 22
click at [503, 208] on div "Press SPACE to select this row." at bounding box center [526, 212] width 95 height 22
click at [413, 209] on div "Press SPACE to select this row." at bounding box center [431, 212] width 95 height 22
click at [333, 219] on div "Press SPACE to select this row." at bounding box center [335, 212] width 95 height 22
click at [221, 221] on div "Press SPACE to select this row." at bounding box center [240, 212] width 95 height 22
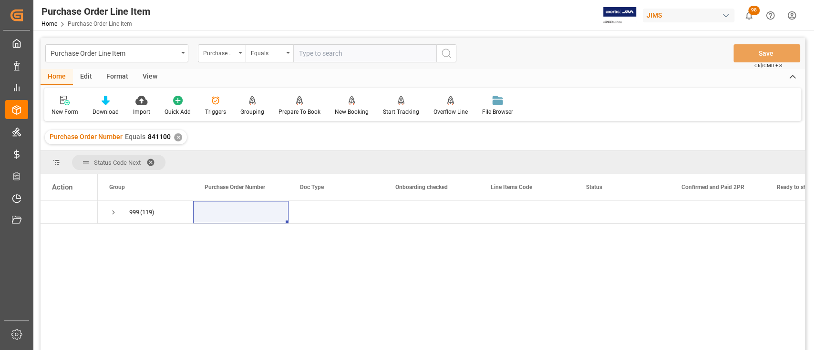
click at [543, 282] on div "999 (119)" at bounding box center [451, 278] width 707 height 155
click at [409, 208] on div "Press SPACE to select this row." at bounding box center [431, 212] width 95 height 22
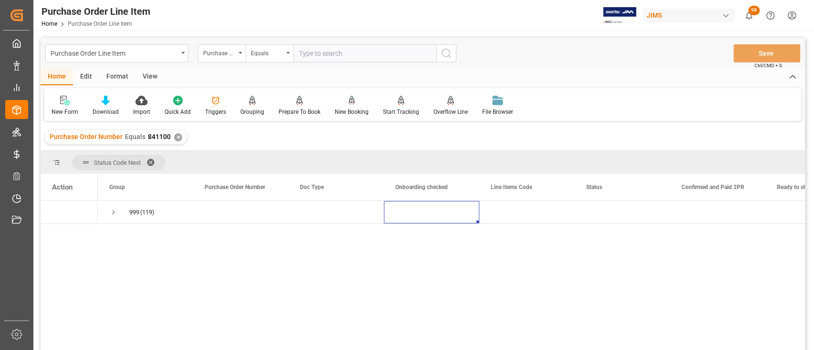
click at [474, 292] on div "999 (119)" at bounding box center [451, 278] width 707 height 155
click at [511, 216] on div "Press SPACE to select this row." at bounding box center [526, 212] width 95 height 22
click at [511, 255] on div "999 (119)" at bounding box center [451, 278] width 707 height 155
click at [627, 210] on div "Press SPACE to select this row." at bounding box center [621, 212] width 95 height 22
click at [527, 211] on div "Press SPACE to select this row." at bounding box center [526, 212] width 95 height 22
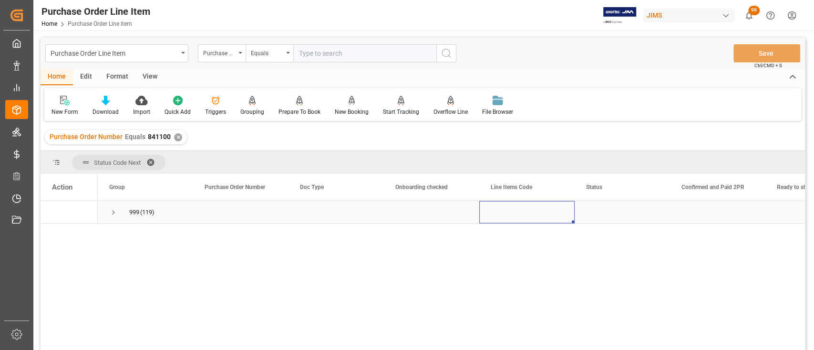
click at [419, 210] on div "Press SPACE to select this row." at bounding box center [431, 212] width 95 height 22
click at [519, 216] on div "Press SPACE to select this row." at bounding box center [526, 212] width 95 height 22
click at [422, 204] on div "Press SPACE to select this row." at bounding box center [431, 212] width 95 height 22
click at [519, 213] on div "Press SPACE to select this row." at bounding box center [526, 212] width 95 height 22
click at [614, 211] on div "Press SPACE to select this row." at bounding box center [621, 212] width 95 height 22
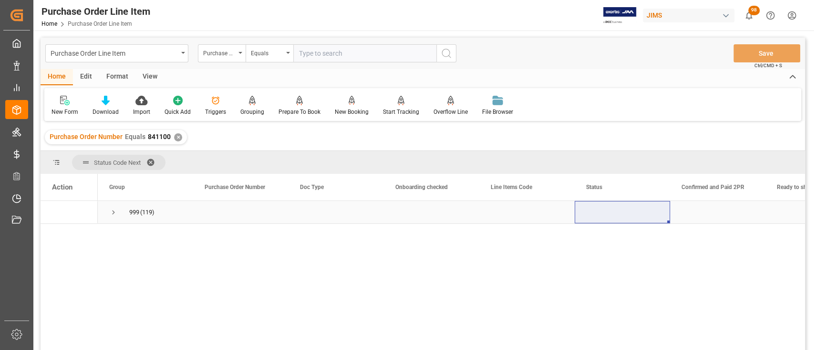
click at [517, 207] on div "Press SPACE to select this row." at bounding box center [526, 212] width 95 height 22
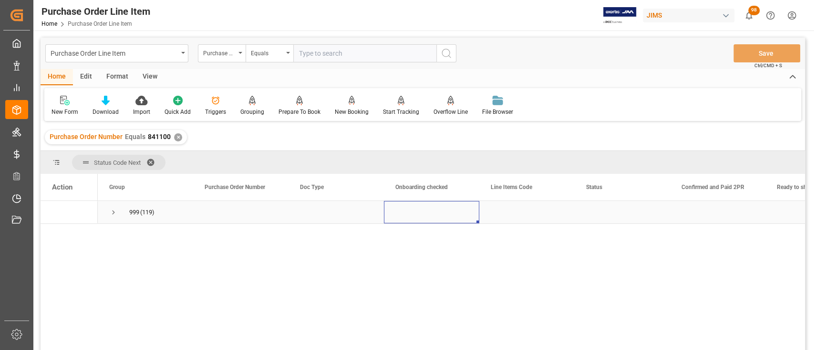
click at [447, 212] on div "Press SPACE to select this row." at bounding box center [431, 212] width 95 height 22
click at [347, 212] on div "Press SPACE to select this row." at bounding box center [335, 212] width 95 height 22
click at [232, 214] on div "Press SPACE to select this row." at bounding box center [240, 212] width 95 height 22
click at [337, 213] on div "Press SPACE to select this row." at bounding box center [335, 212] width 95 height 22
click at [432, 210] on div "Press SPACE to select this row." at bounding box center [431, 212] width 95 height 22
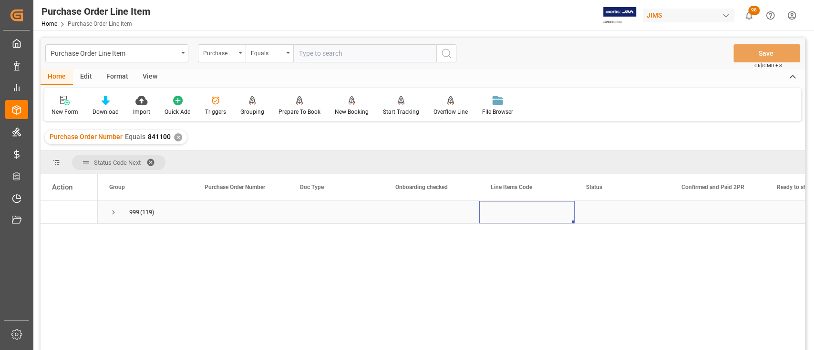
click at [568, 208] on div "Press SPACE to select this row." at bounding box center [526, 212] width 95 height 22
click at [647, 205] on div "Press SPACE to select this row." at bounding box center [621, 212] width 95 height 22
click at [524, 205] on div "Press SPACE to select this row." at bounding box center [526, 212] width 95 height 22
click at [414, 201] on div "Press SPACE to select this row." at bounding box center [431, 212] width 95 height 22
click at [312, 204] on div "Press SPACE to select this row." at bounding box center [335, 212] width 95 height 22
